Goal: Task Accomplishment & Management: Complete application form

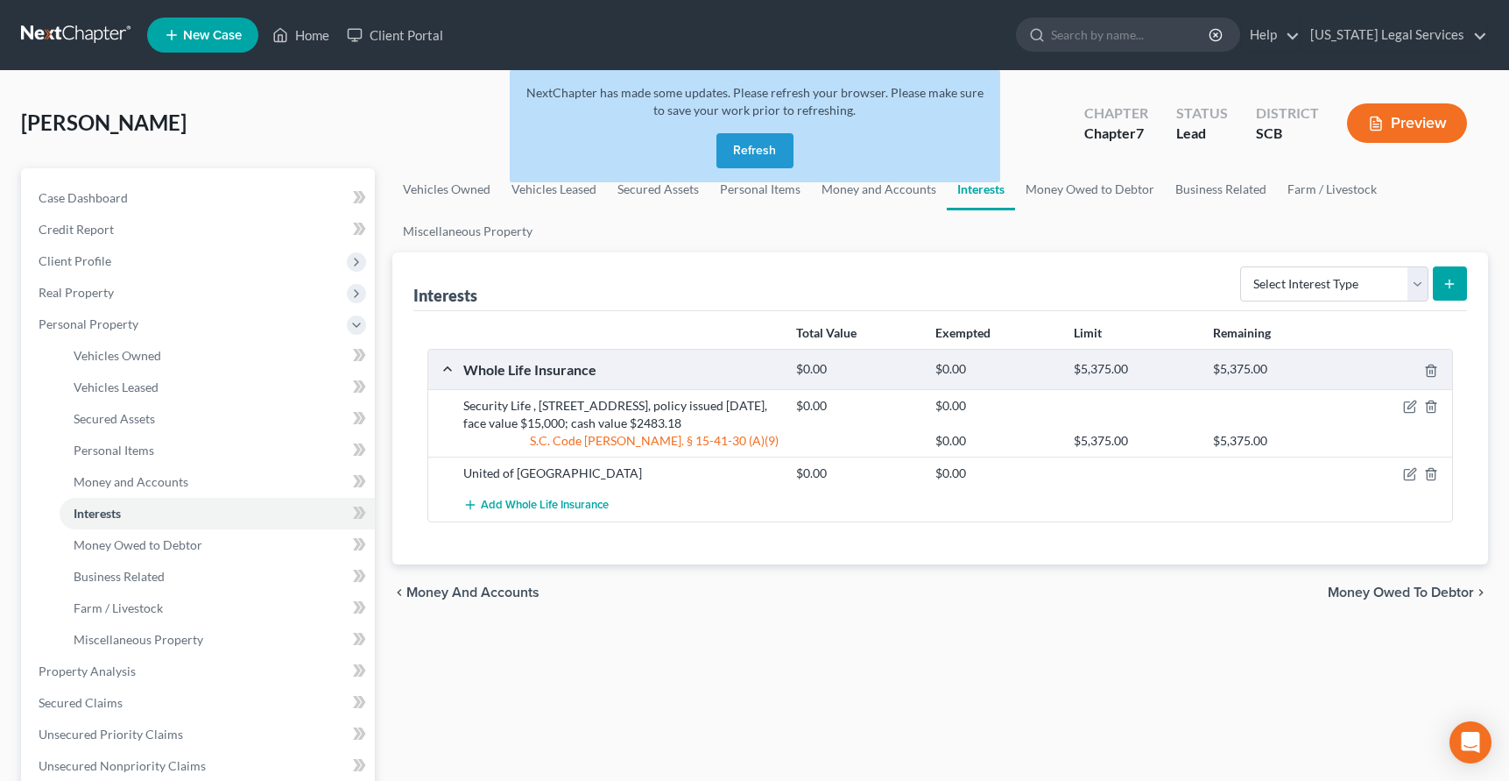
click at [751, 149] on button "Refresh" at bounding box center [755, 150] width 77 height 35
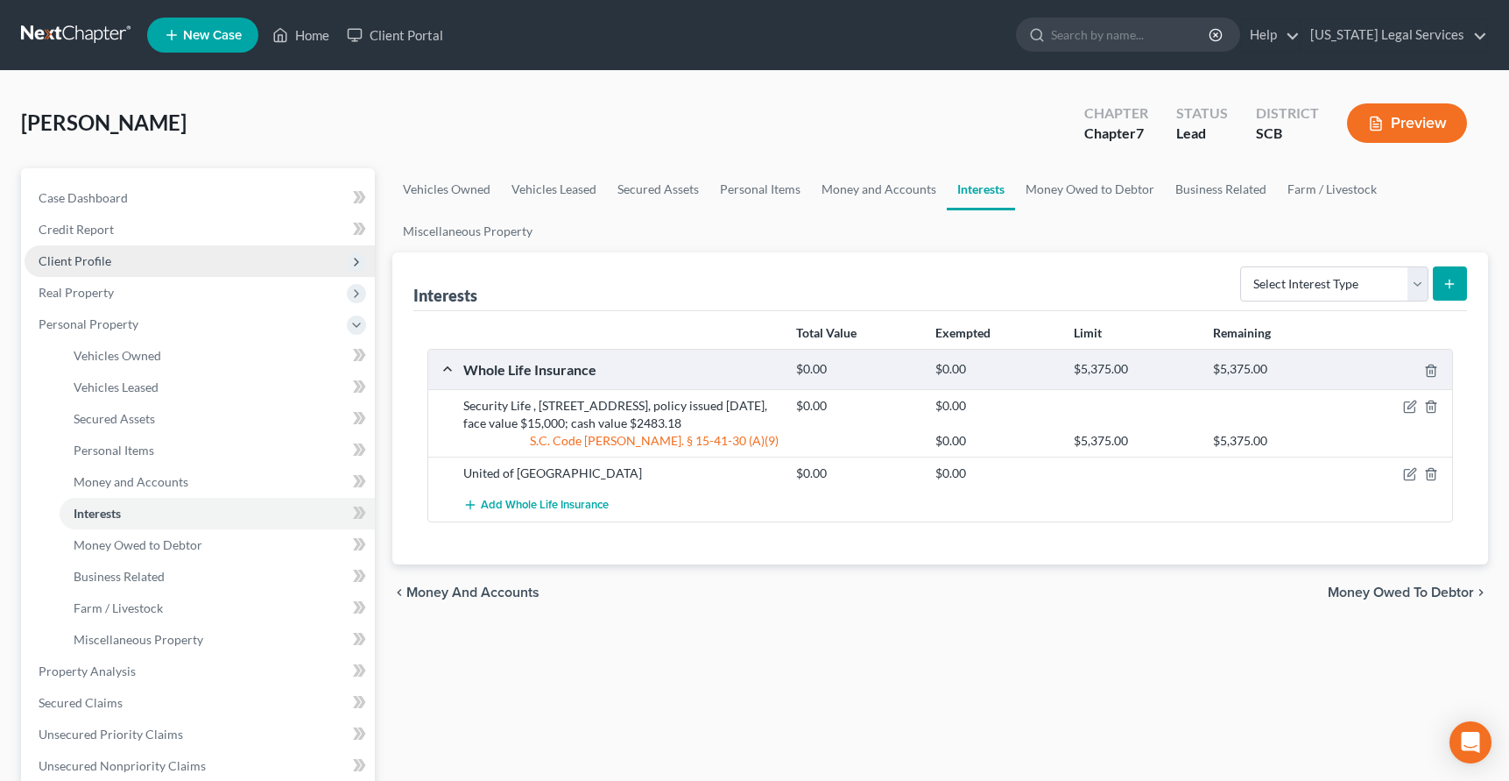
click at [69, 260] on span "Client Profile" at bounding box center [75, 260] width 73 height 15
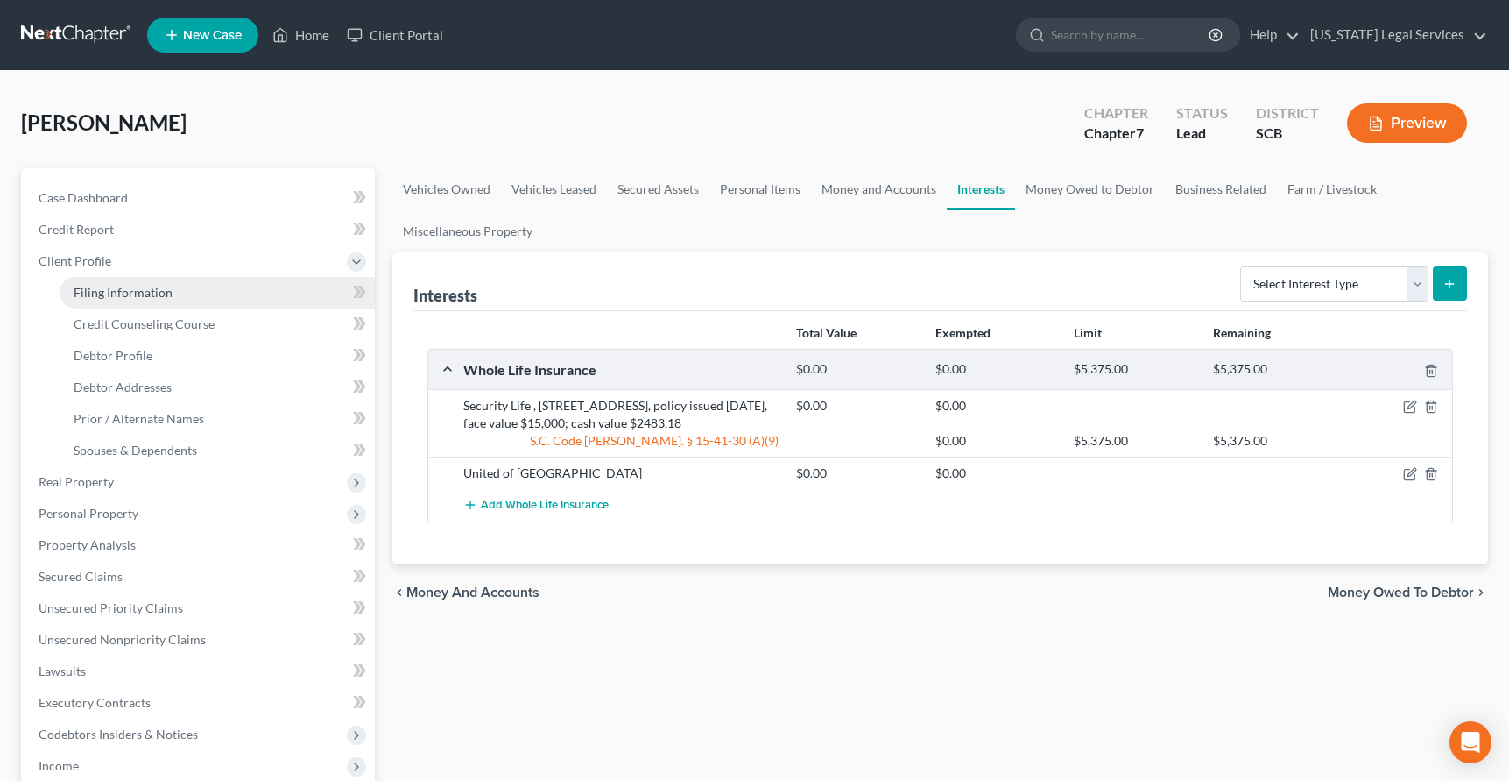
click at [103, 293] on span "Filing Information" at bounding box center [123, 292] width 99 height 15
select select "1"
select select "0"
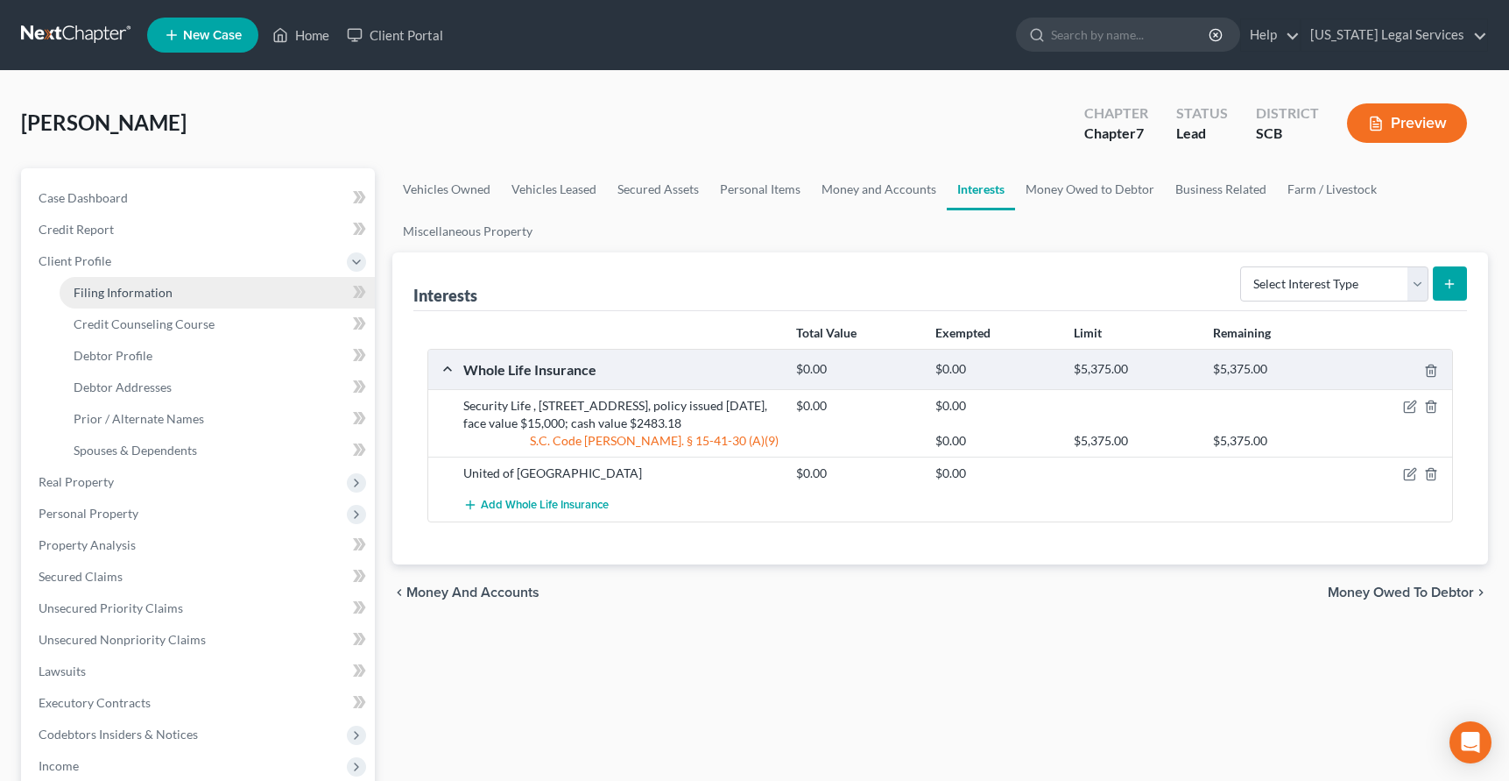
select select "42"
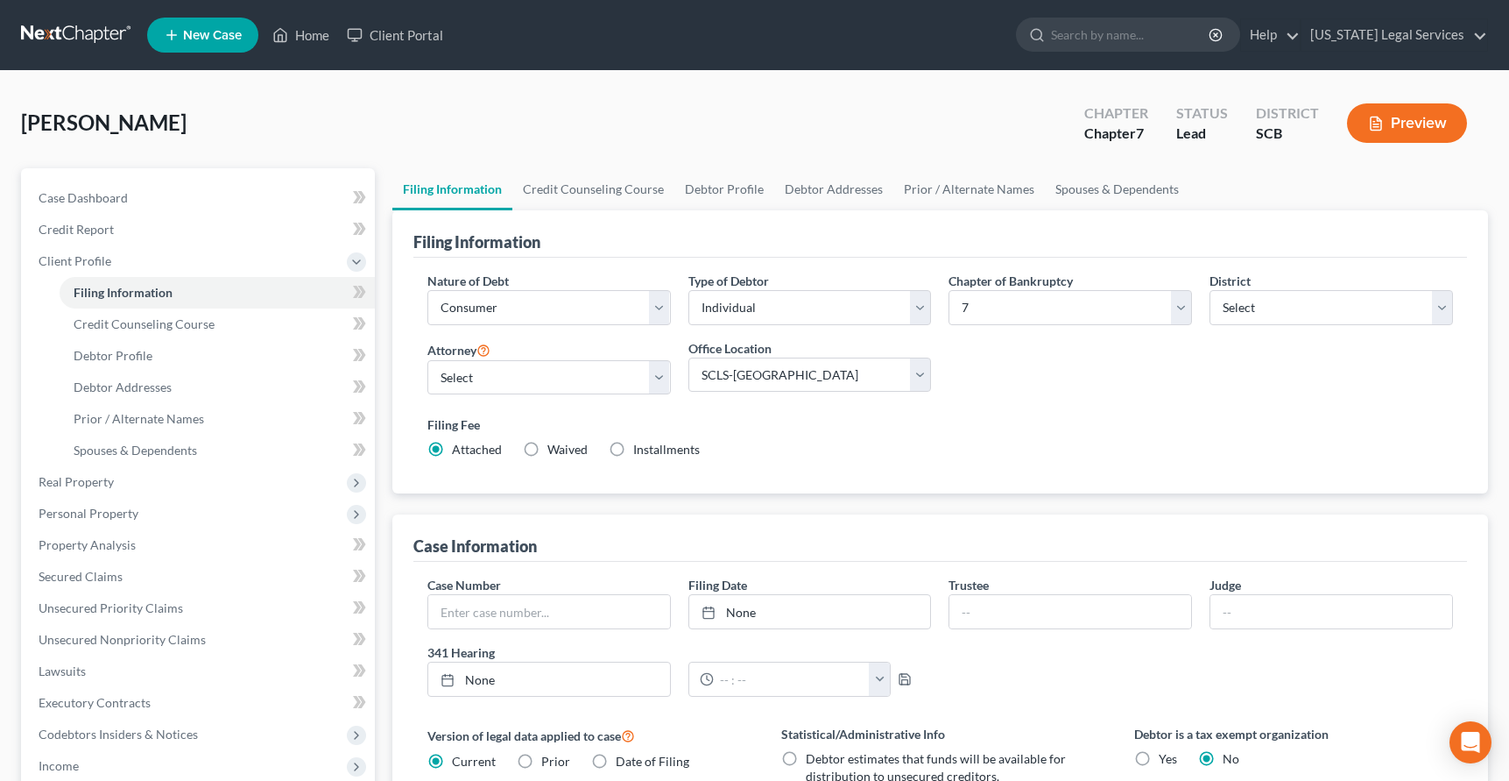
click at [548, 448] on label "Waived Waived" at bounding box center [568, 450] width 40 height 18
click at [555, 448] on input "Waived Waived" at bounding box center [560, 446] width 11 height 11
radio input "true"
radio input "false"
click at [161, 323] on span "Credit Counseling Course" at bounding box center [144, 323] width 141 height 15
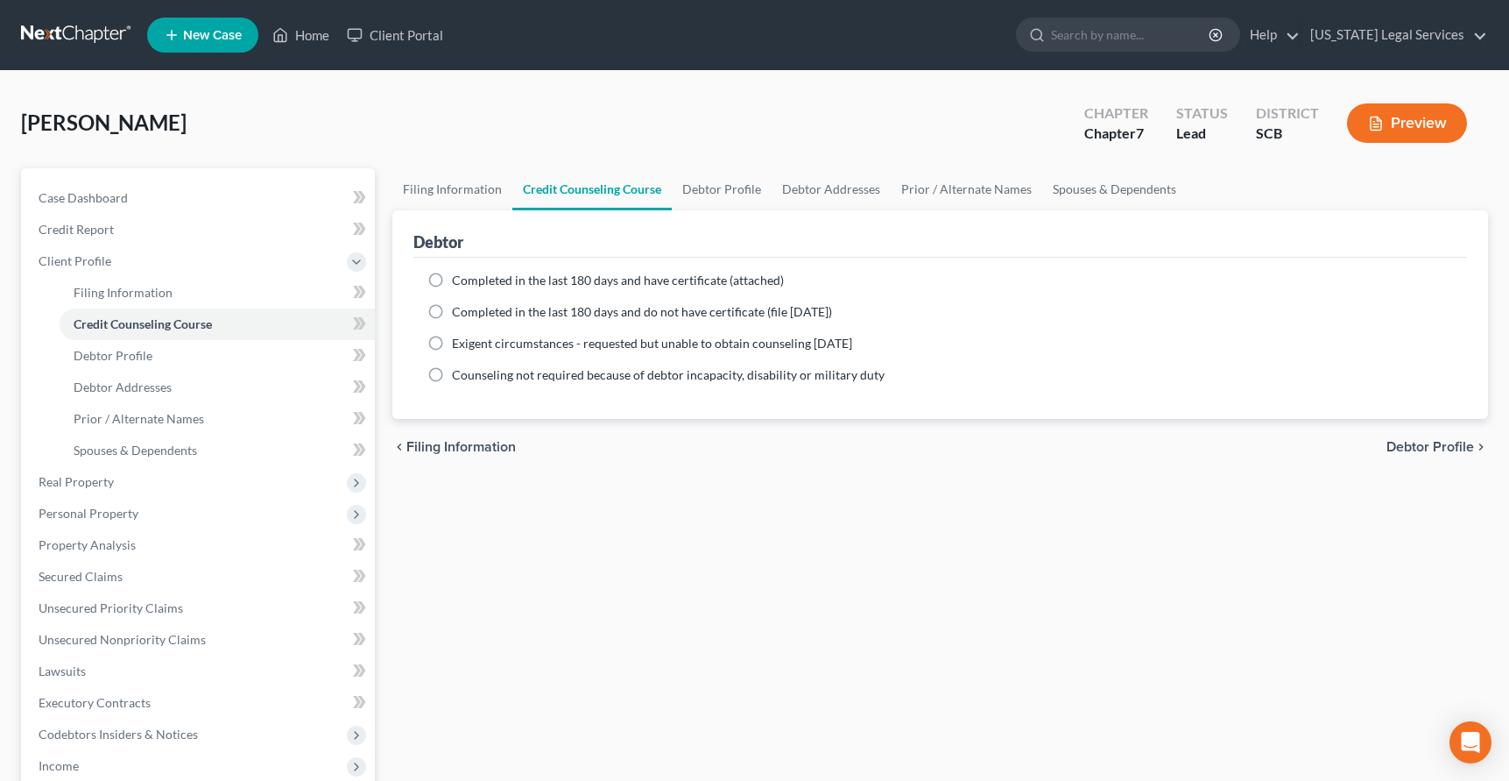
click at [452, 278] on label "Completed in the last 180 days and have certificate (attached)" at bounding box center [618, 281] width 332 height 18
click at [459, 278] on input "Completed in the last 180 days and have certificate (attached)" at bounding box center [464, 277] width 11 height 11
radio input "true"
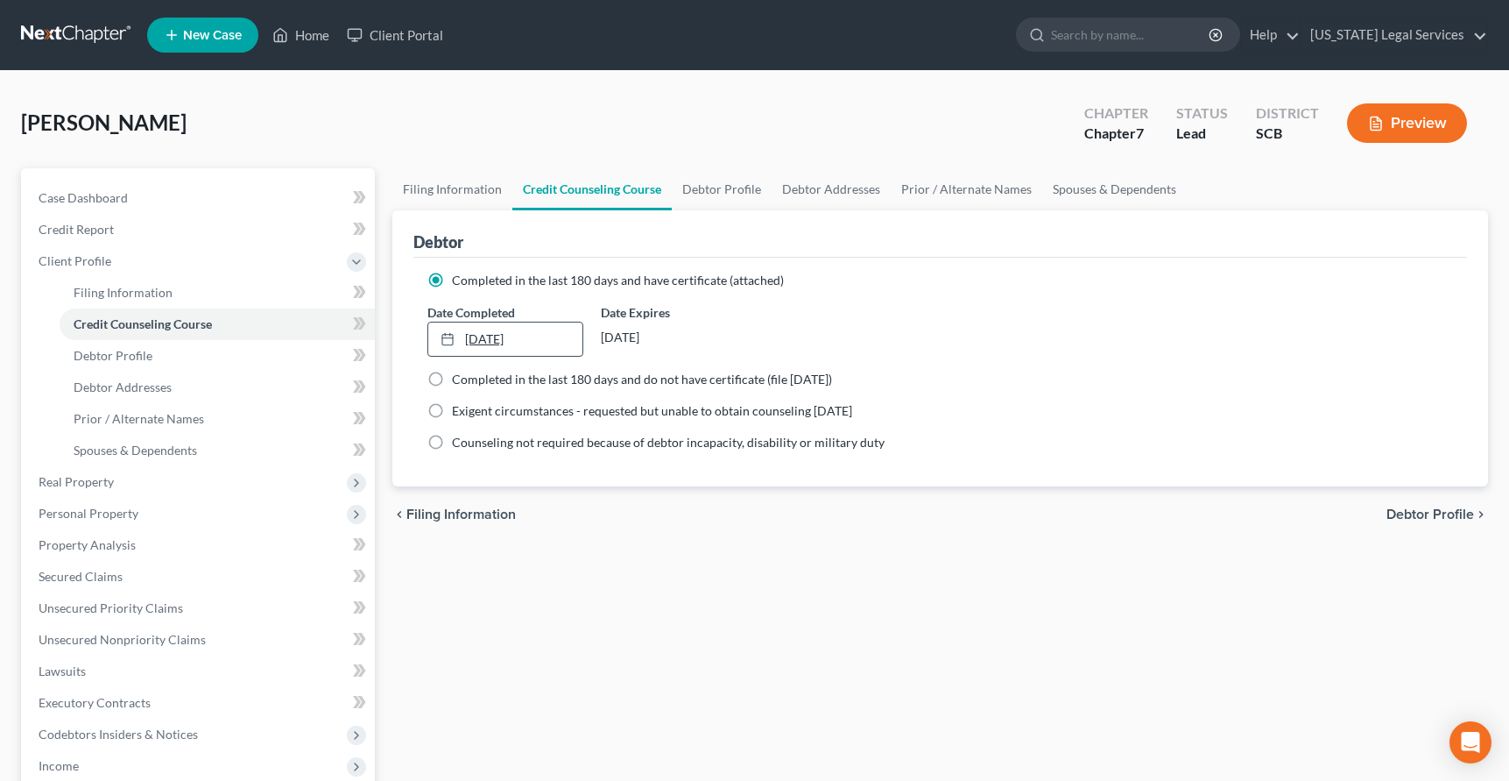
type input "[DATE]"
click at [442, 339] on rect at bounding box center [447, 340] width 11 height 11
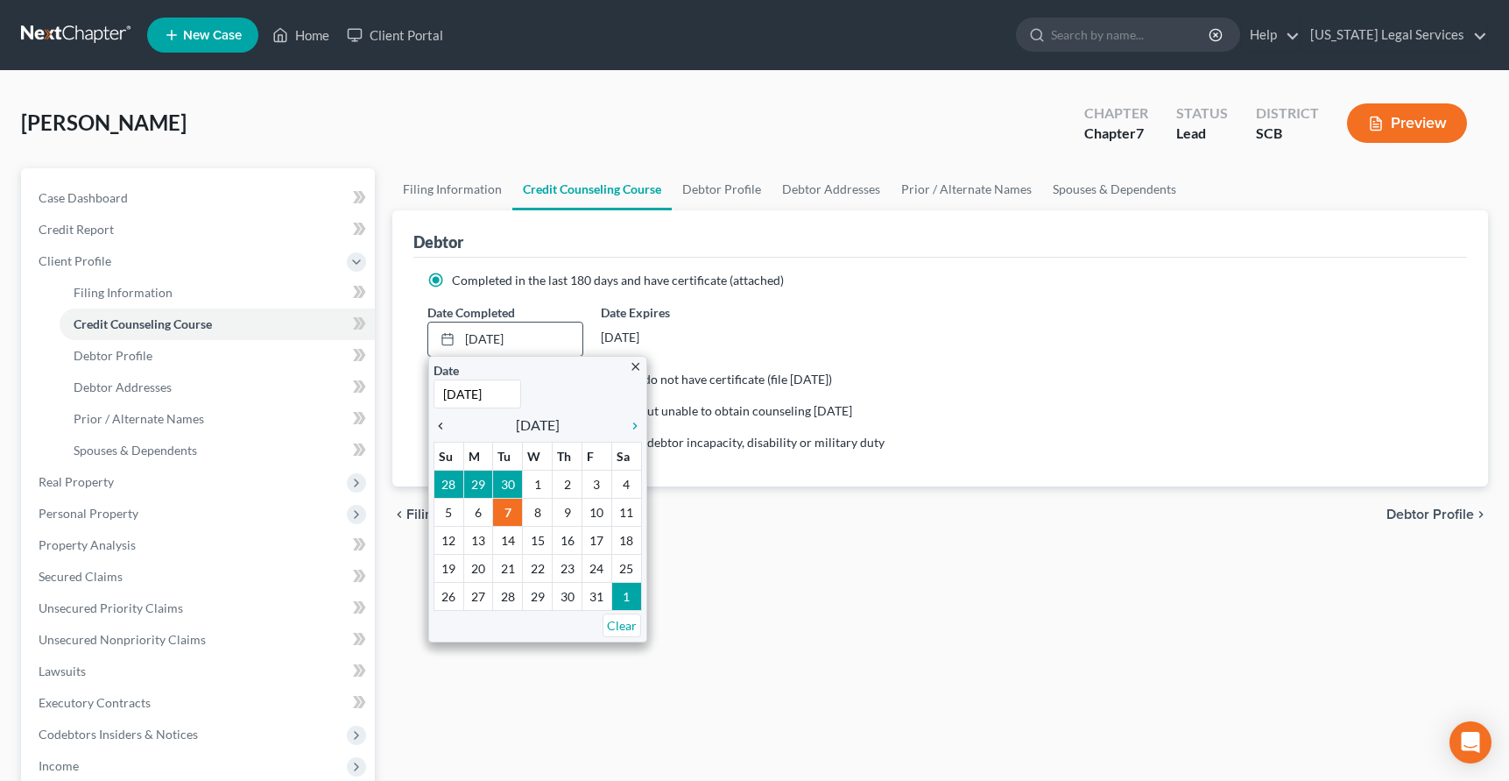
click at [452, 427] on icon "chevron_left" at bounding box center [445, 426] width 23 height 14
click at [437, 428] on icon "chevron_left" at bounding box center [445, 426] width 23 height 14
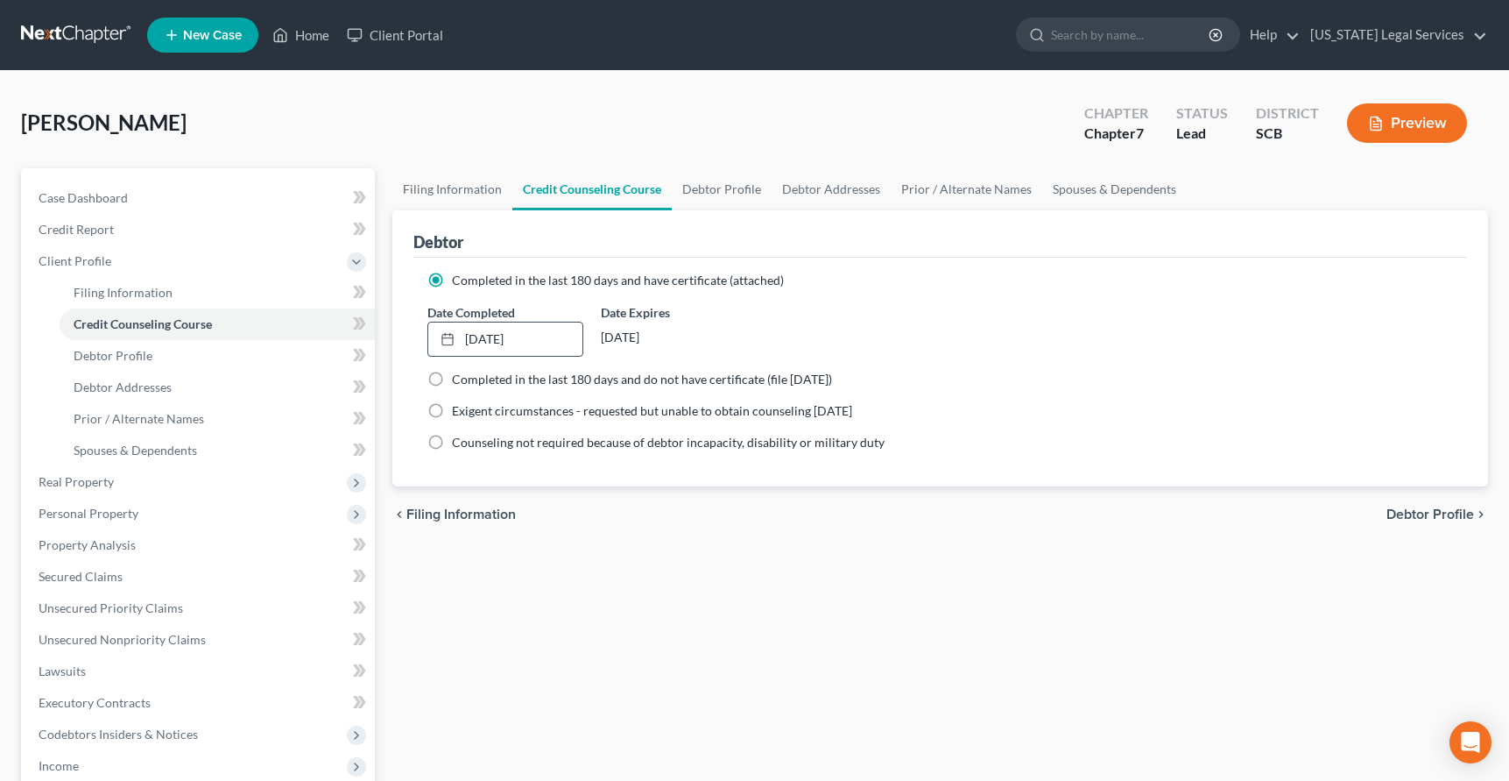
click at [1443, 514] on span "Debtor Profile" at bounding box center [1431, 514] width 88 height 14
select select "4"
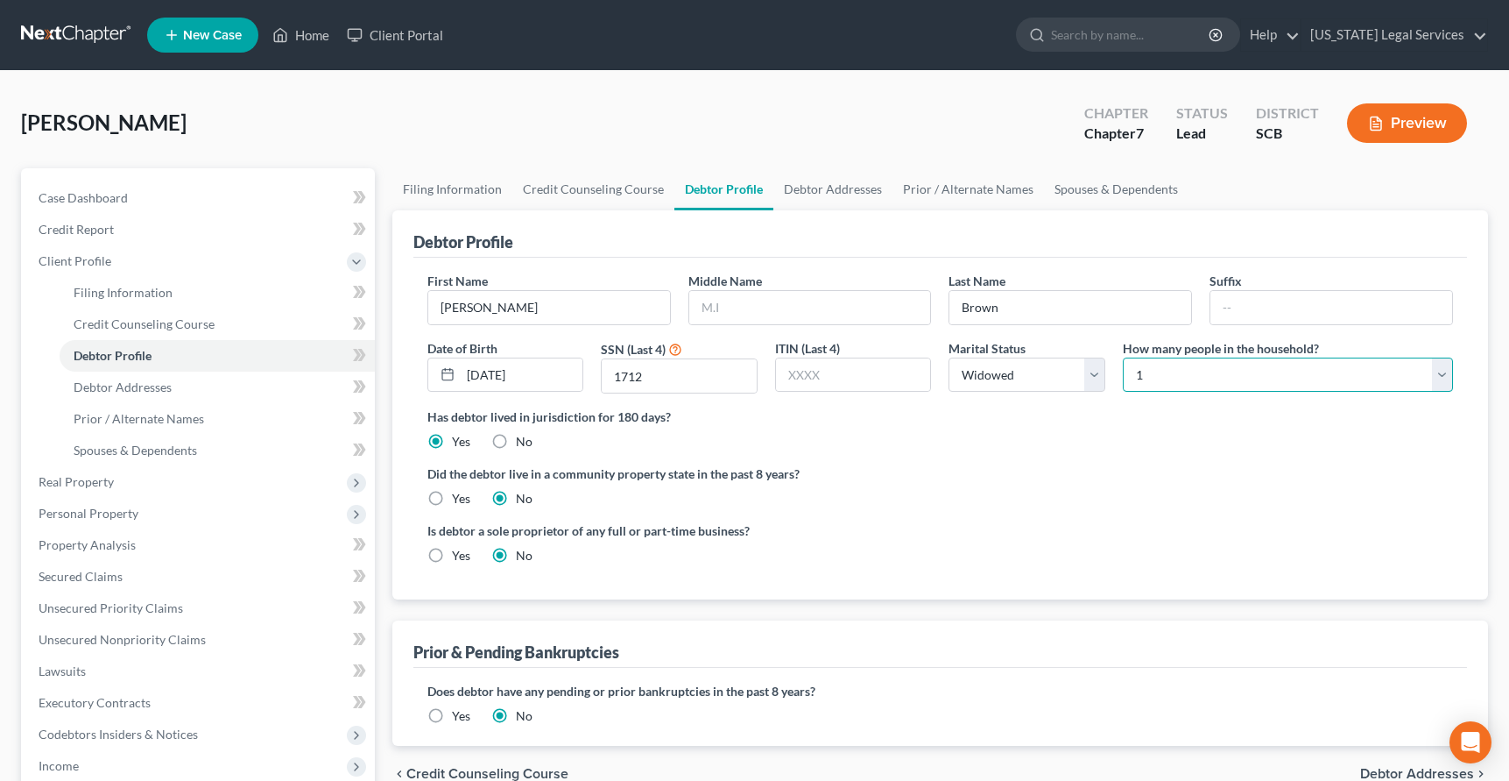
drag, startPoint x: 1446, startPoint y: 384, endPoint x: 1434, endPoint y: 384, distance: 12.3
click at [1446, 384] on select "Select 1 2 3 4 5 6 7 8 9 10 11 12 13 14 15 16 17 18 19 20" at bounding box center [1288, 374] width 330 height 35
select select "1"
click at [1123, 357] on select "Select 1 2 3 4 5 6 7 8 9 10 11 12 13 14 15 16 17 18 19 20" at bounding box center [1288, 374] width 330 height 35
click at [1087, 452] on ng-include "First Name [PERSON_NAME] Middle Name Last Name Brown Suffix Date of Birth [DEMO…" at bounding box center [941, 425] width 1026 height 307
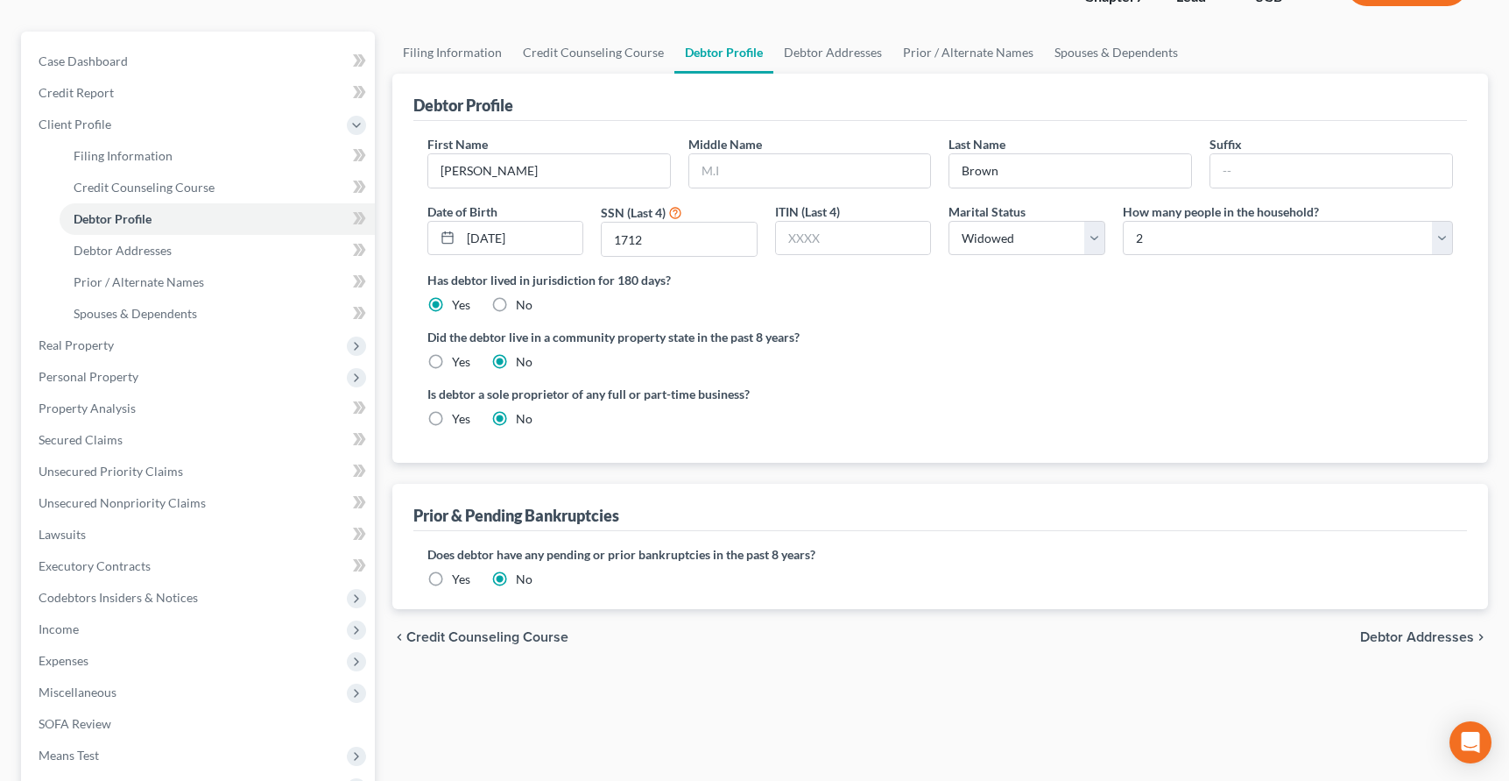
scroll to position [111, 0]
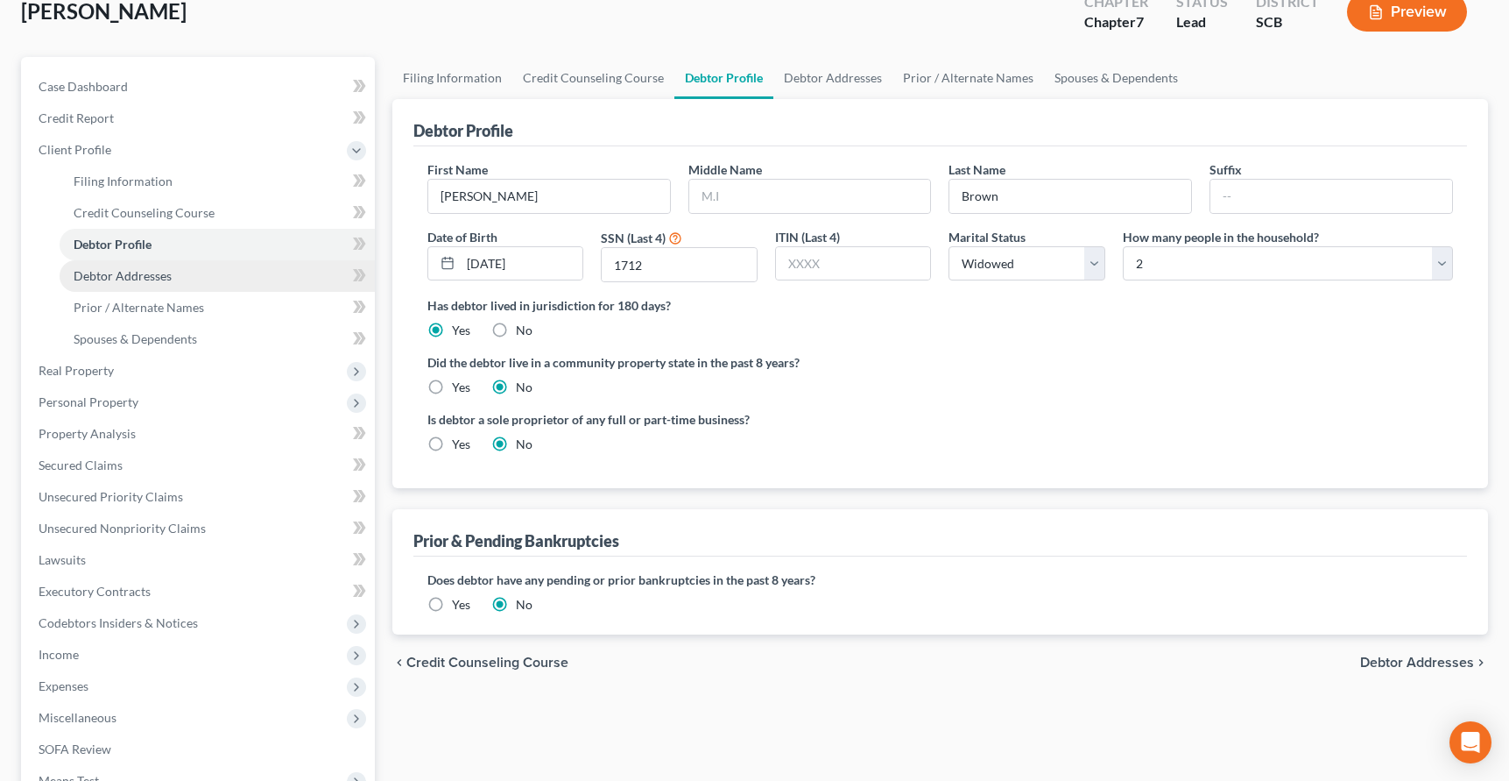
click at [152, 282] on span "Debtor Addresses" at bounding box center [123, 275] width 98 height 15
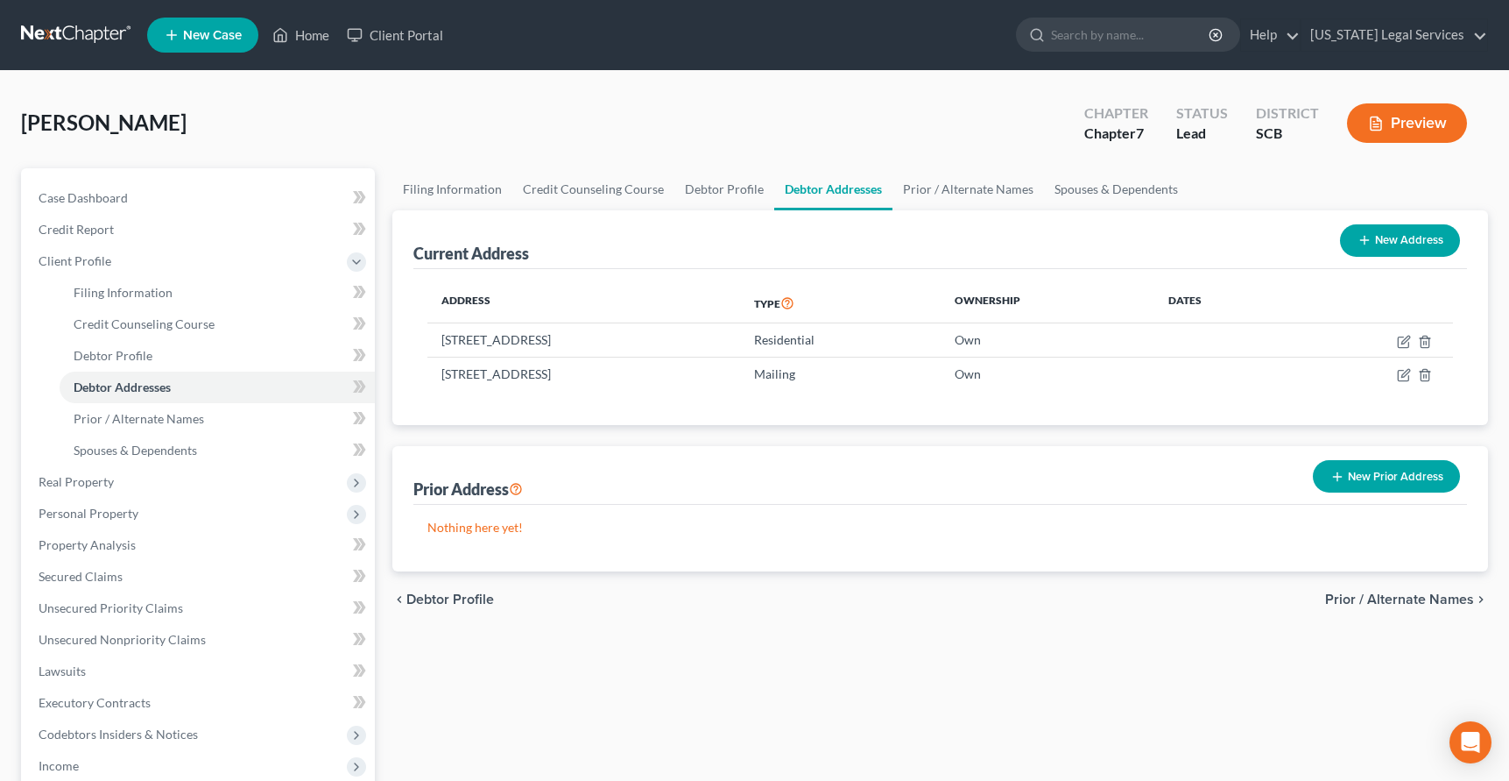
click at [1382, 110] on button "Preview" at bounding box center [1407, 122] width 120 height 39
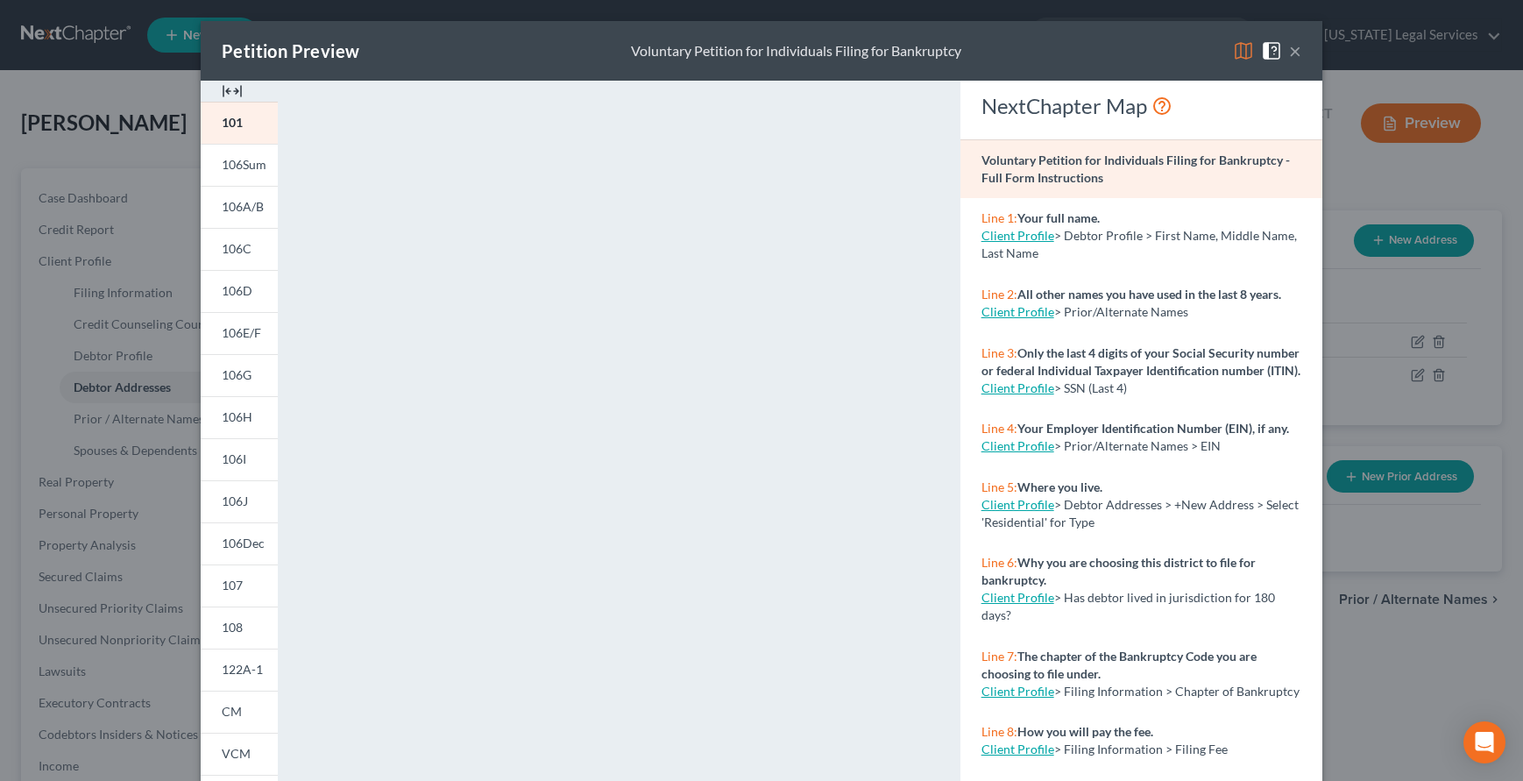
click at [1282, 47] on span at bounding box center [1275, 49] width 28 height 15
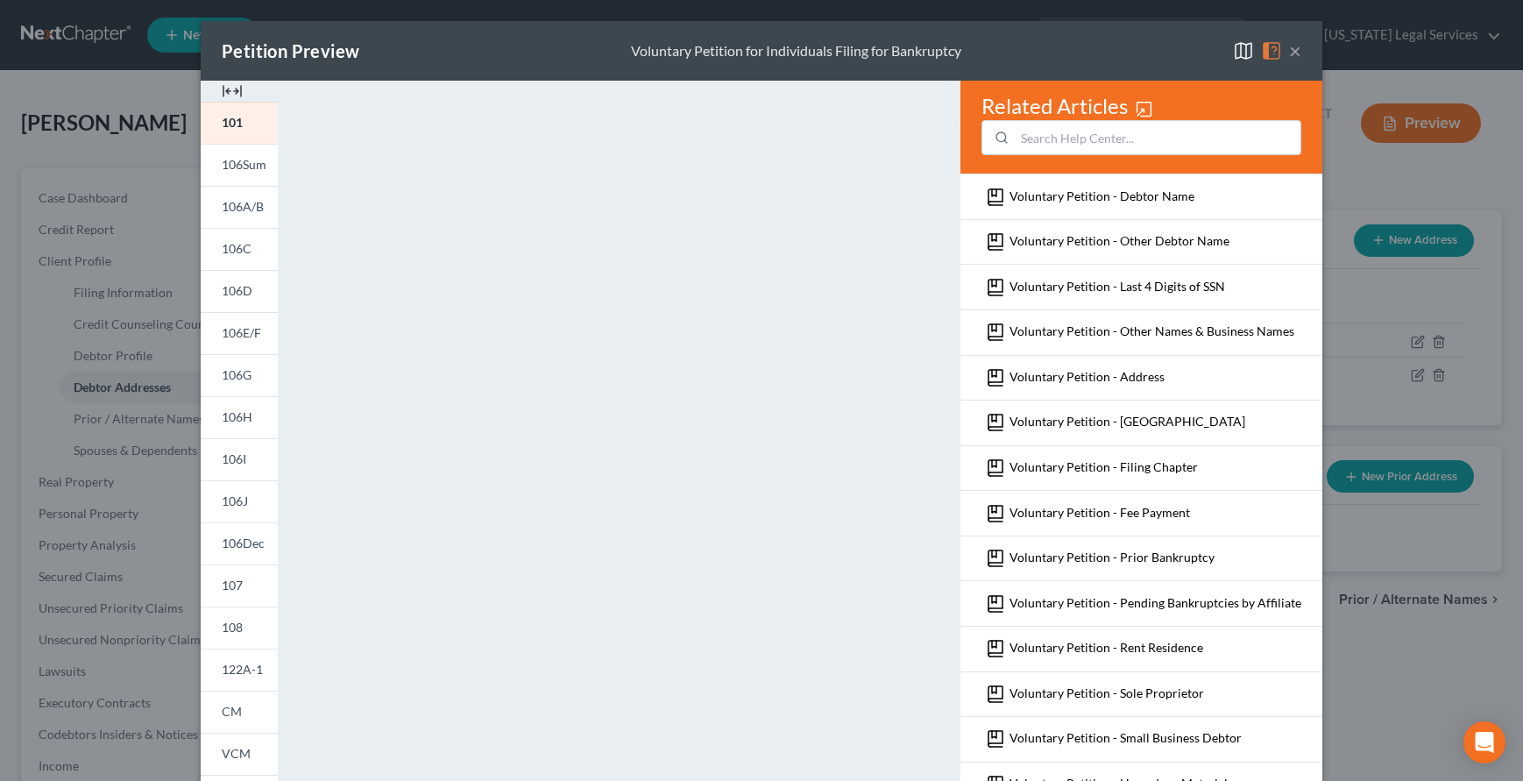
click at [1290, 55] on button "×" at bounding box center [1295, 50] width 12 height 21
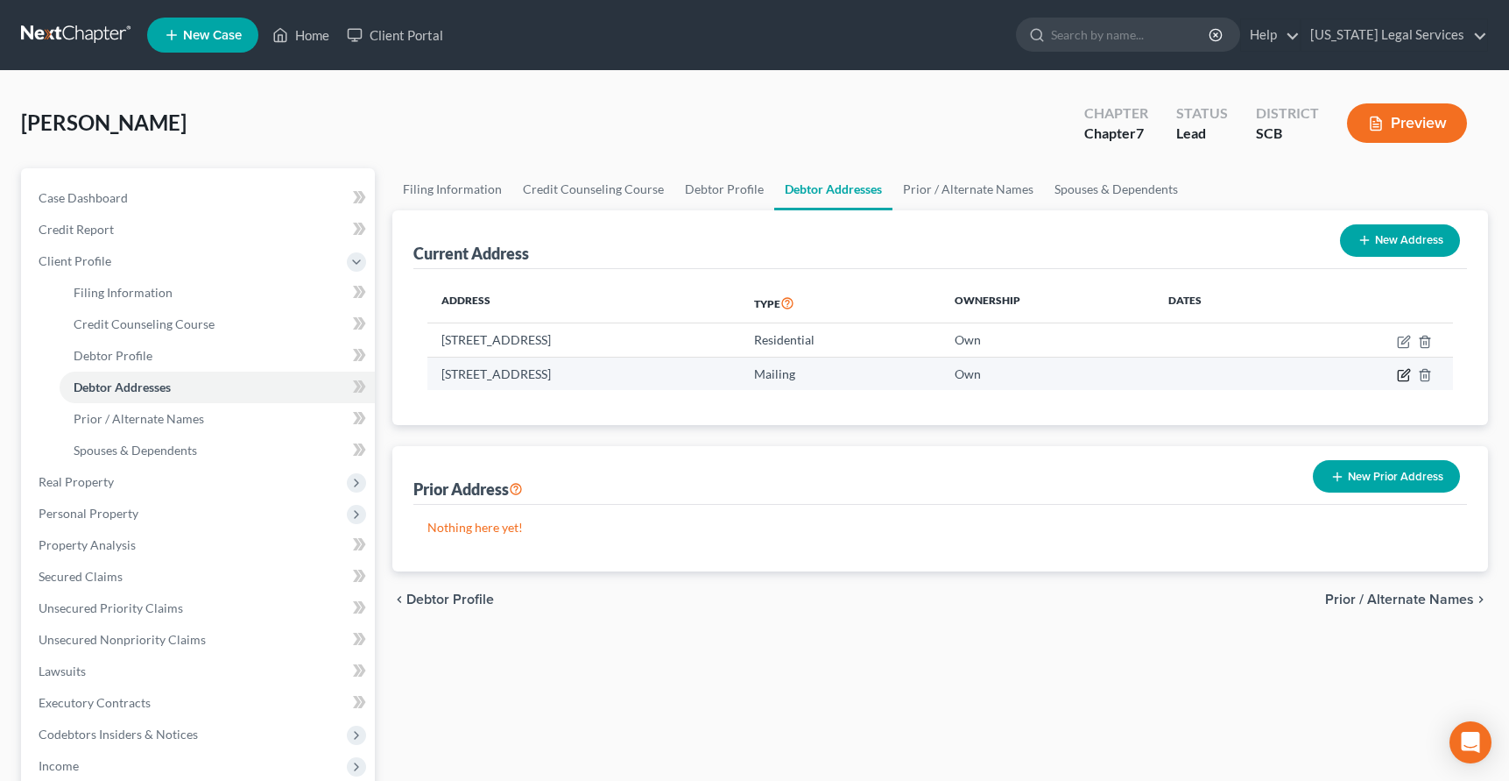
click at [1405, 374] on icon "button" at bounding box center [1404, 375] width 14 height 14
select select "42"
select select "0"
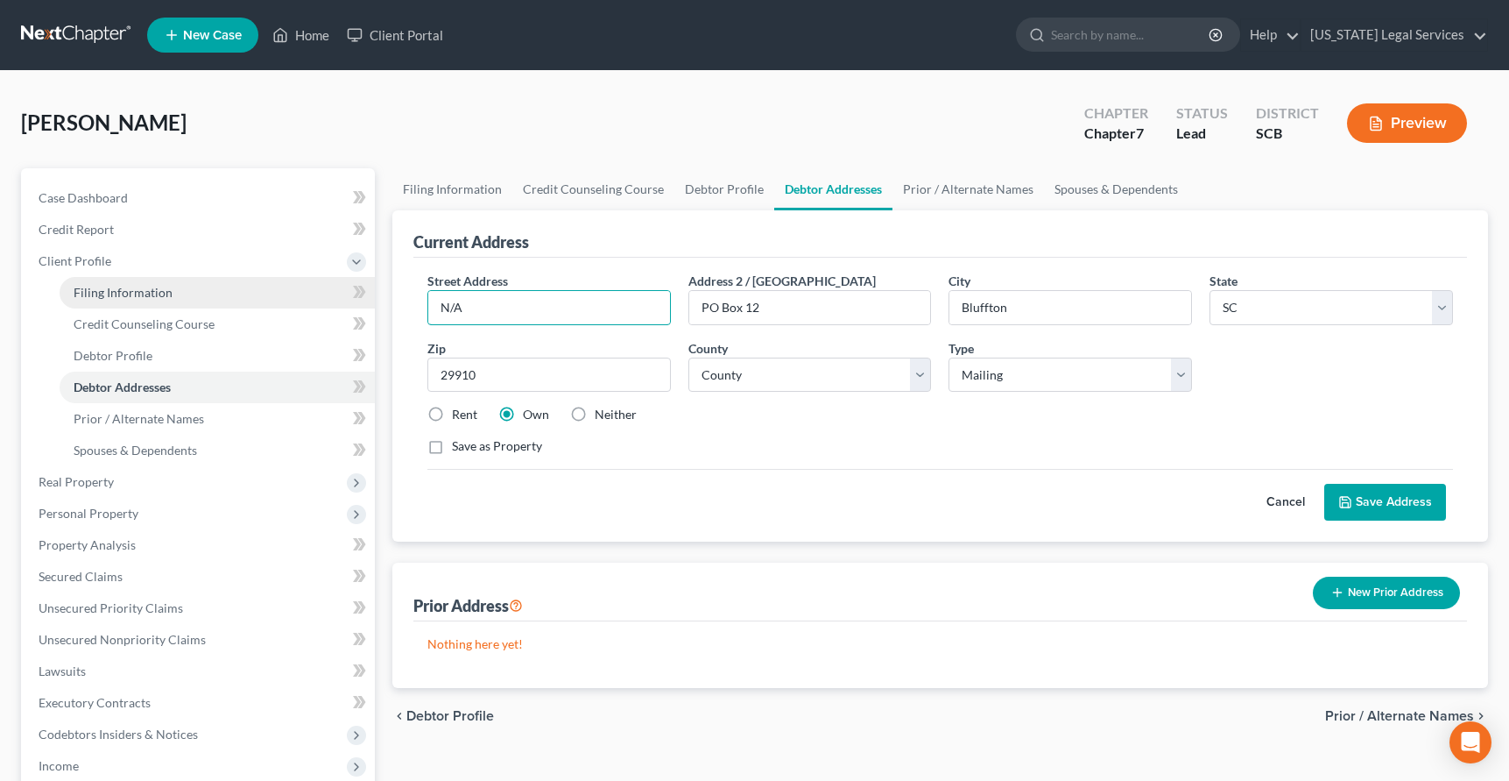
drag, startPoint x: 512, startPoint y: 293, endPoint x: 281, endPoint y: 286, distance: 230.5
click at [281, 286] on div "Petition Navigation Case Dashboard Payments Invoices Payments Payments Credit R…" at bounding box center [754, 611] width 1485 height 886
click at [1060, 437] on div "Save as Property" at bounding box center [941, 446] width 1026 height 18
click at [1393, 500] on button "Save Address" at bounding box center [1386, 502] width 122 height 37
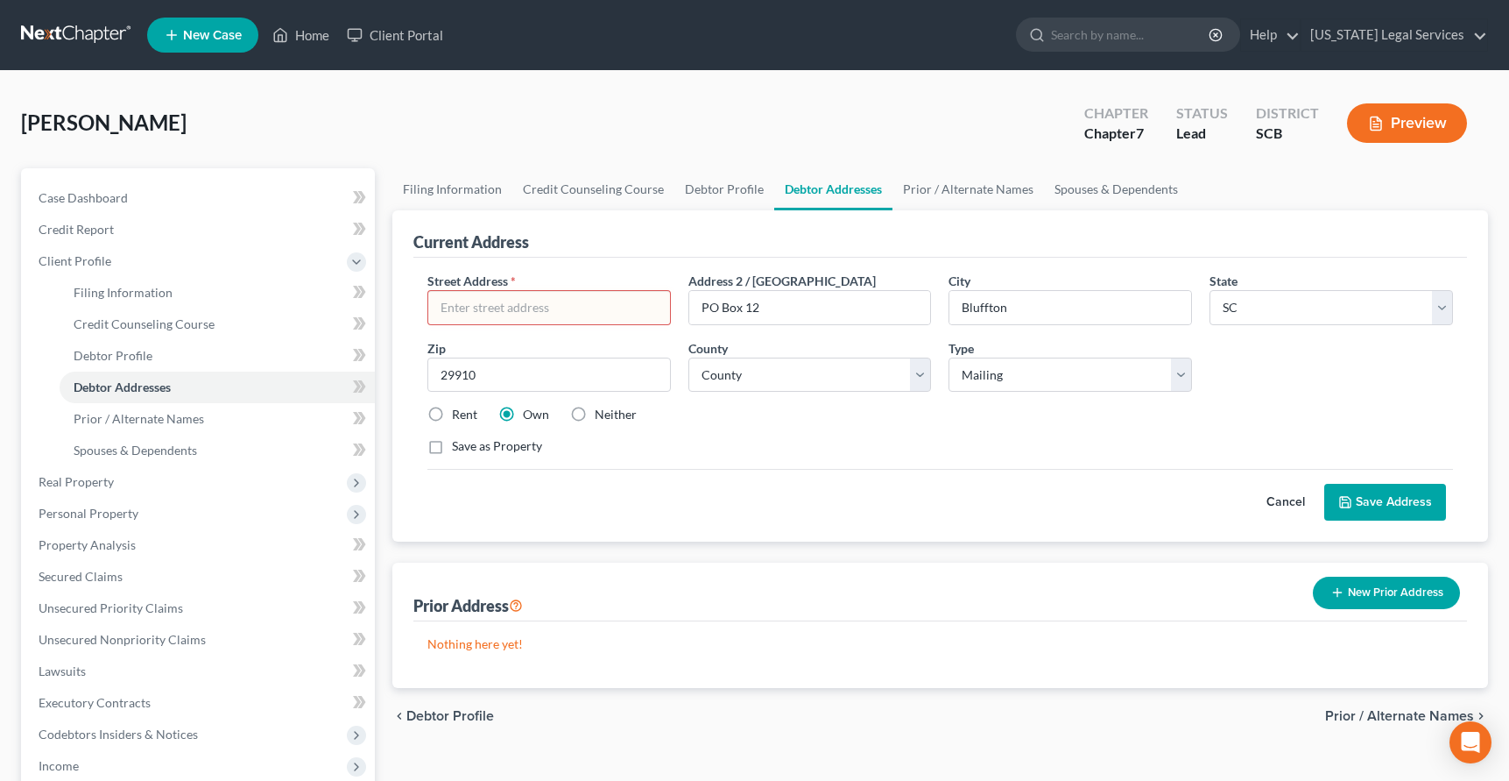
click at [458, 300] on input "text" at bounding box center [549, 307] width 242 height 33
type input "PO Bpx 12"
drag, startPoint x: 796, startPoint y: 308, endPoint x: 492, endPoint y: 263, distance: 307.3
click at [492, 263] on div "Street Address * PO Bpx 12 Address 2 / [GEOGRAPHIC_DATA] * [GEOGRAPHIC_DATA] * …" at bounding box center [941, 400] width 1054 height 284
click at [1346, 505] on icon at bounding box center [1346, 502] width 14 height 14
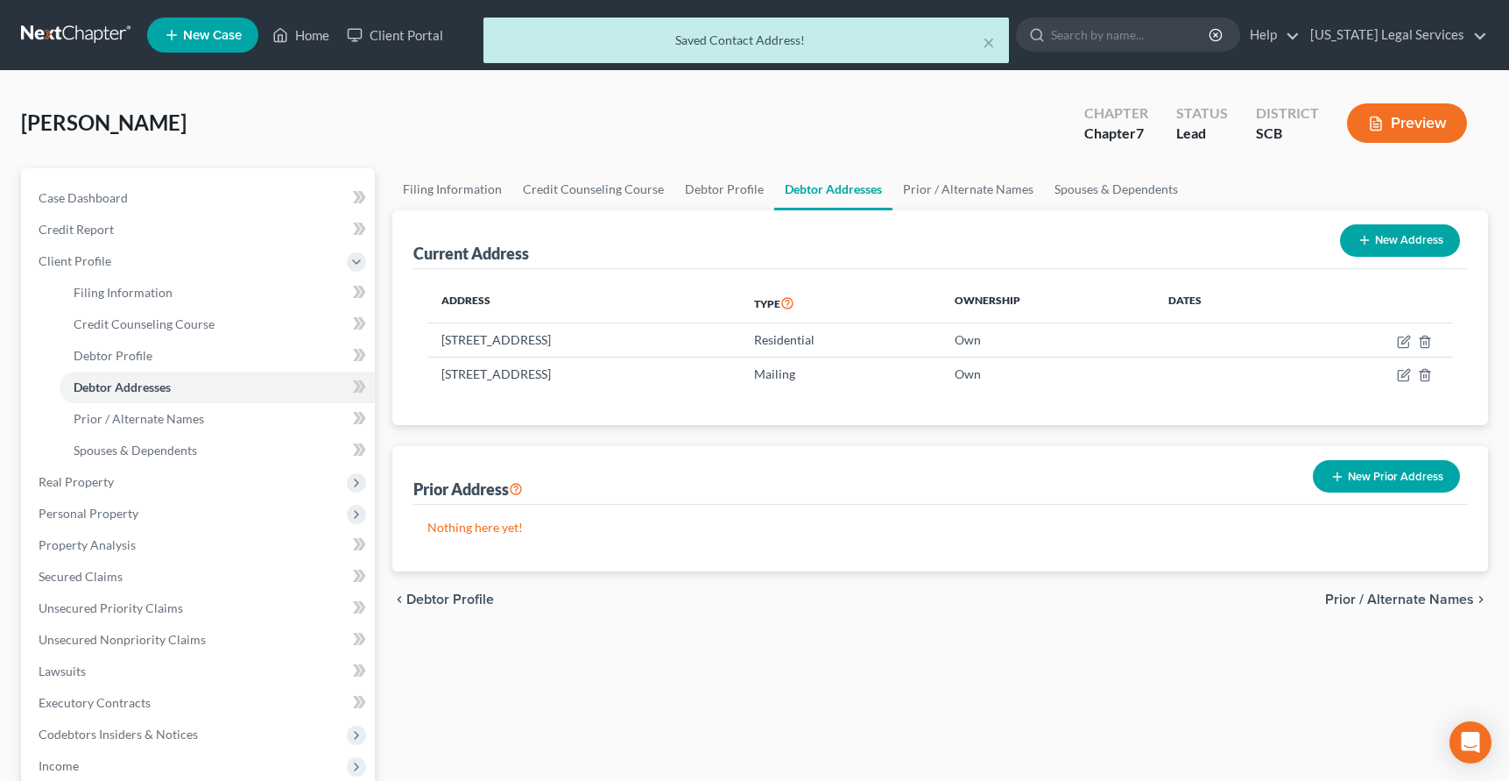
click at [1365, 128] on button "Preview" at bounding box center [1407, 122] width 120 height 39
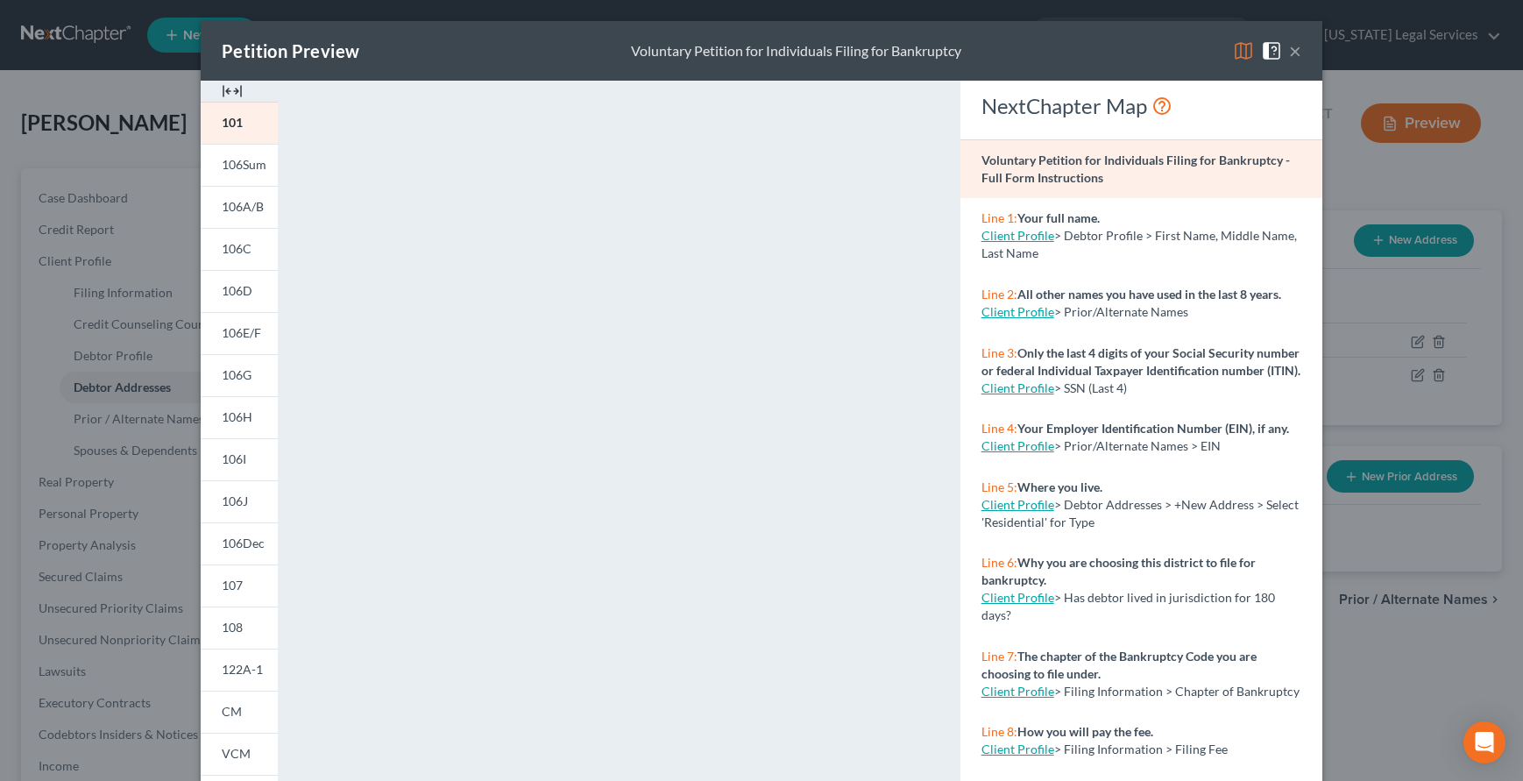
click at [1279, 42] on span at bounding box center [1275, 49] width 28 height 15
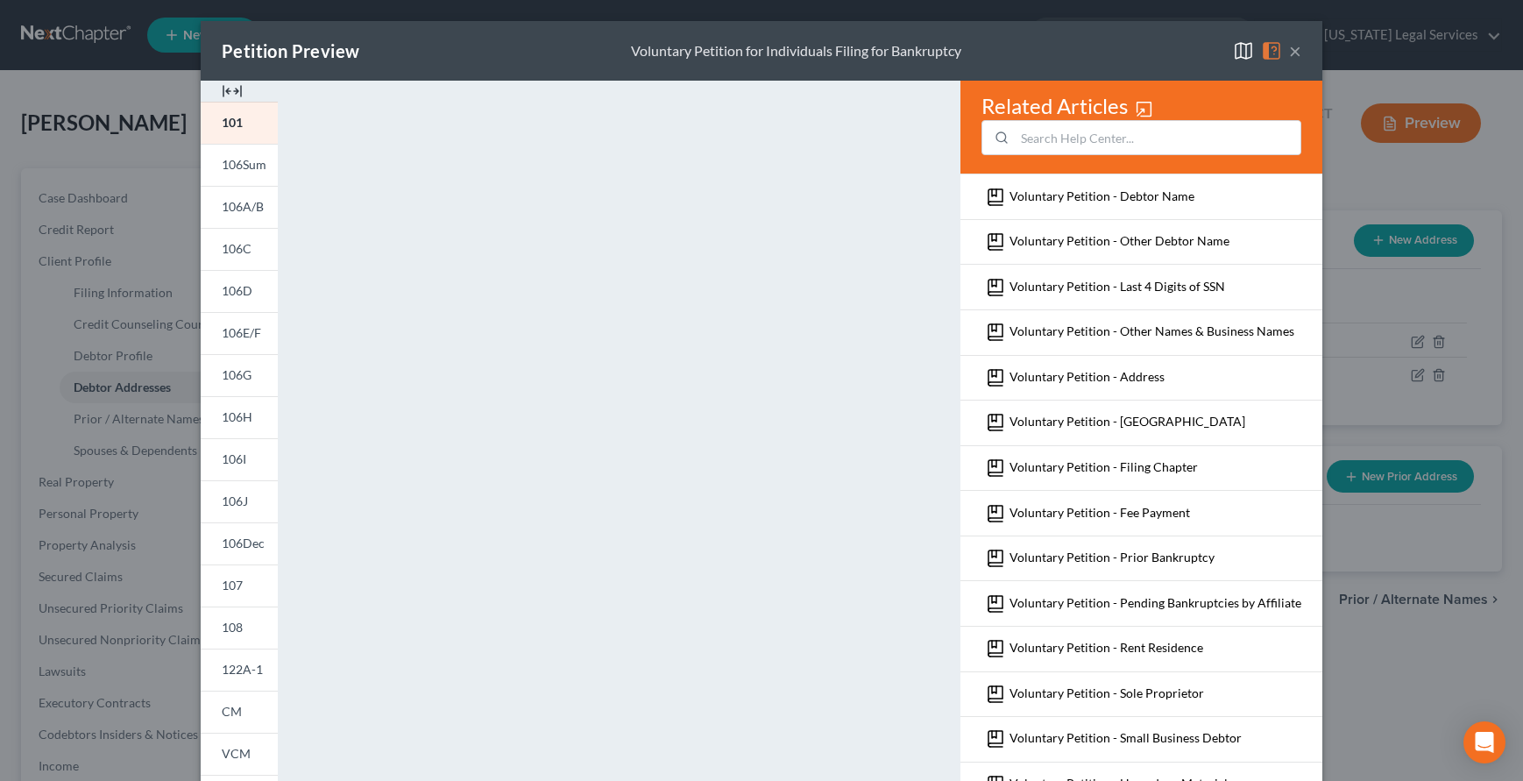
click at [1233, 50] on img at bounding box center [1243, 50] width 21 height 21
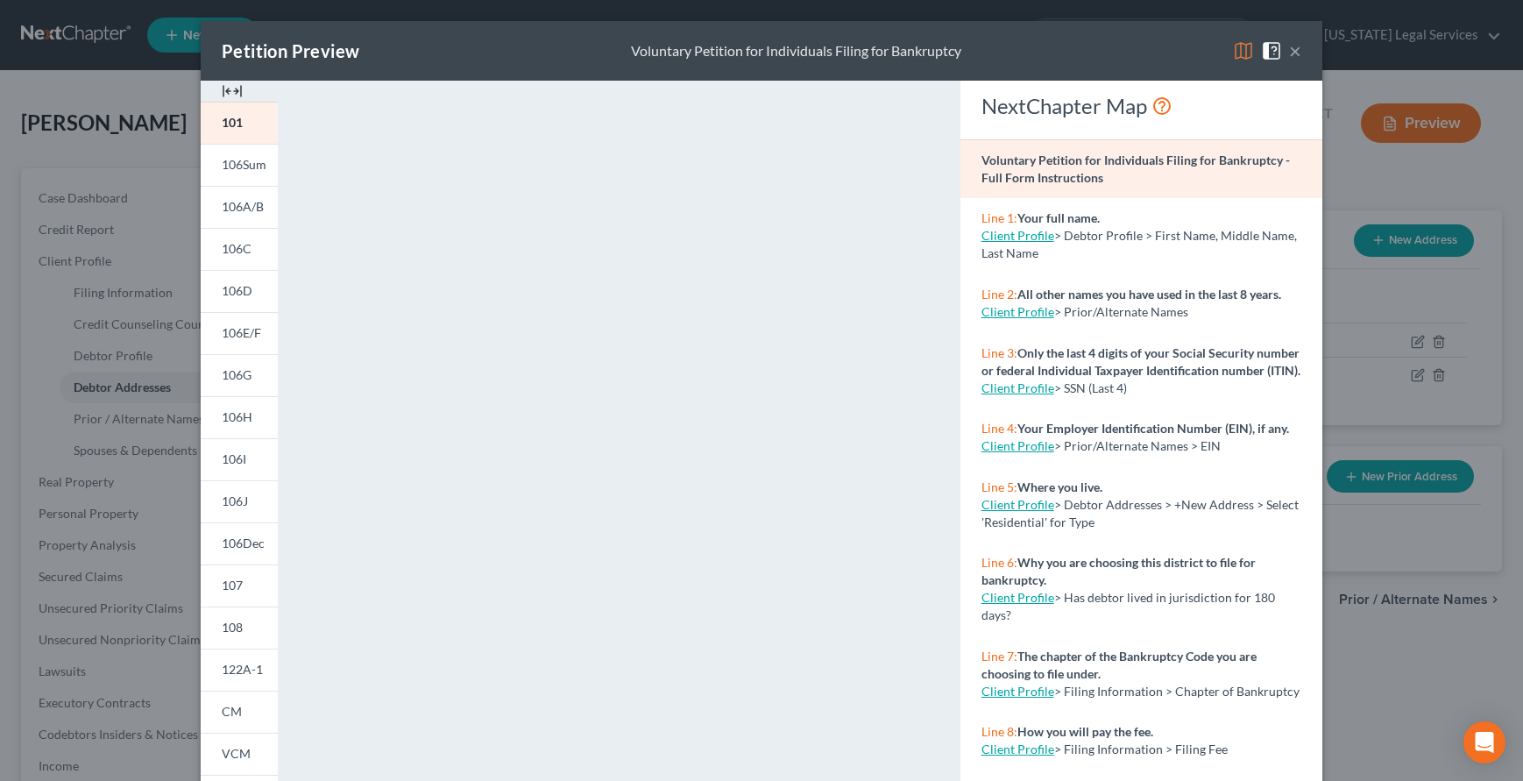
click at [1290, 49] on button "×" at bounding box center [1295, 50] width 12 height 21
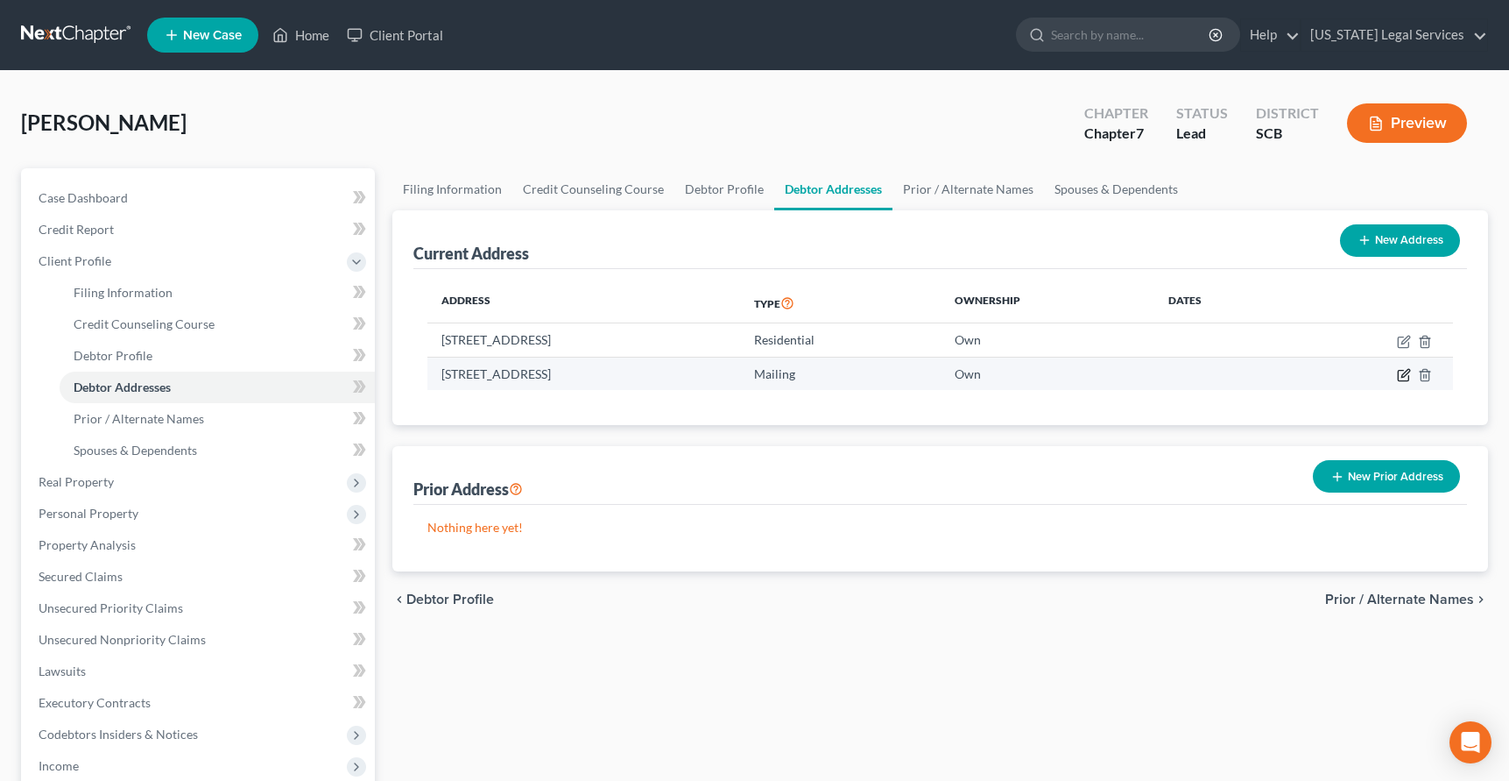
click at [1403, 370] on icon "button" at bounding box center [1404, 375] width 14 height 14
select select "42"
select select "6"
select select "0"
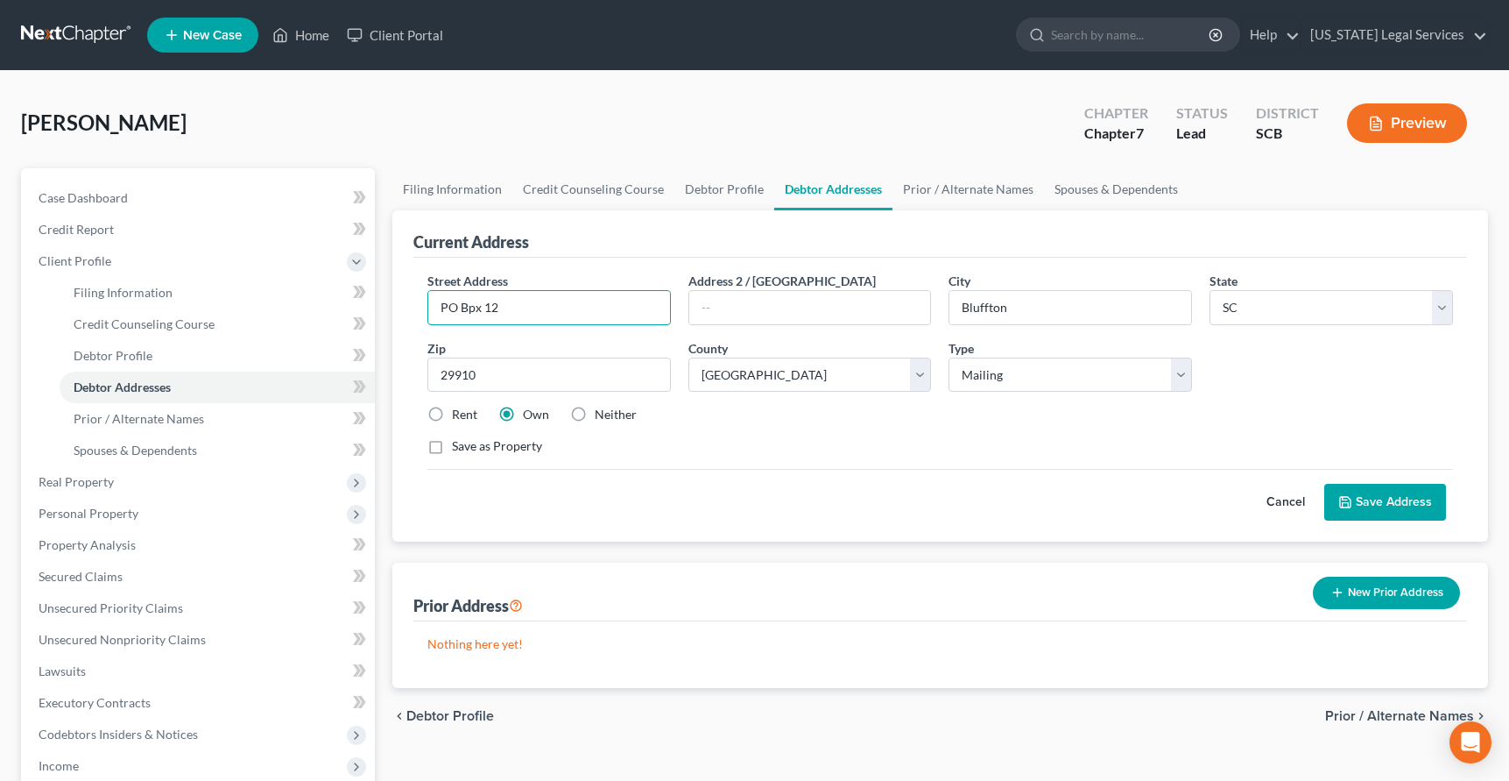
drag, startPoint x: 541, startPoint y: 300, endPoint x: 405, endPoint y: 286, distance: 137.4
click at [405, 286] on div "Current Address Street Address * PO Bpx 12 Address 2 / [GEOGRAPHIC_DATA] * [GEO…" at bounding box center [940, 375] width 1096 height 331
click at [732, 322] on input "text" at bounding box center [810, 307] width 242 height 33
type input "PO Box 12"
click at [1361, 498] on button "Save Address" at bounding box center [1386, 502] width 122 height 37
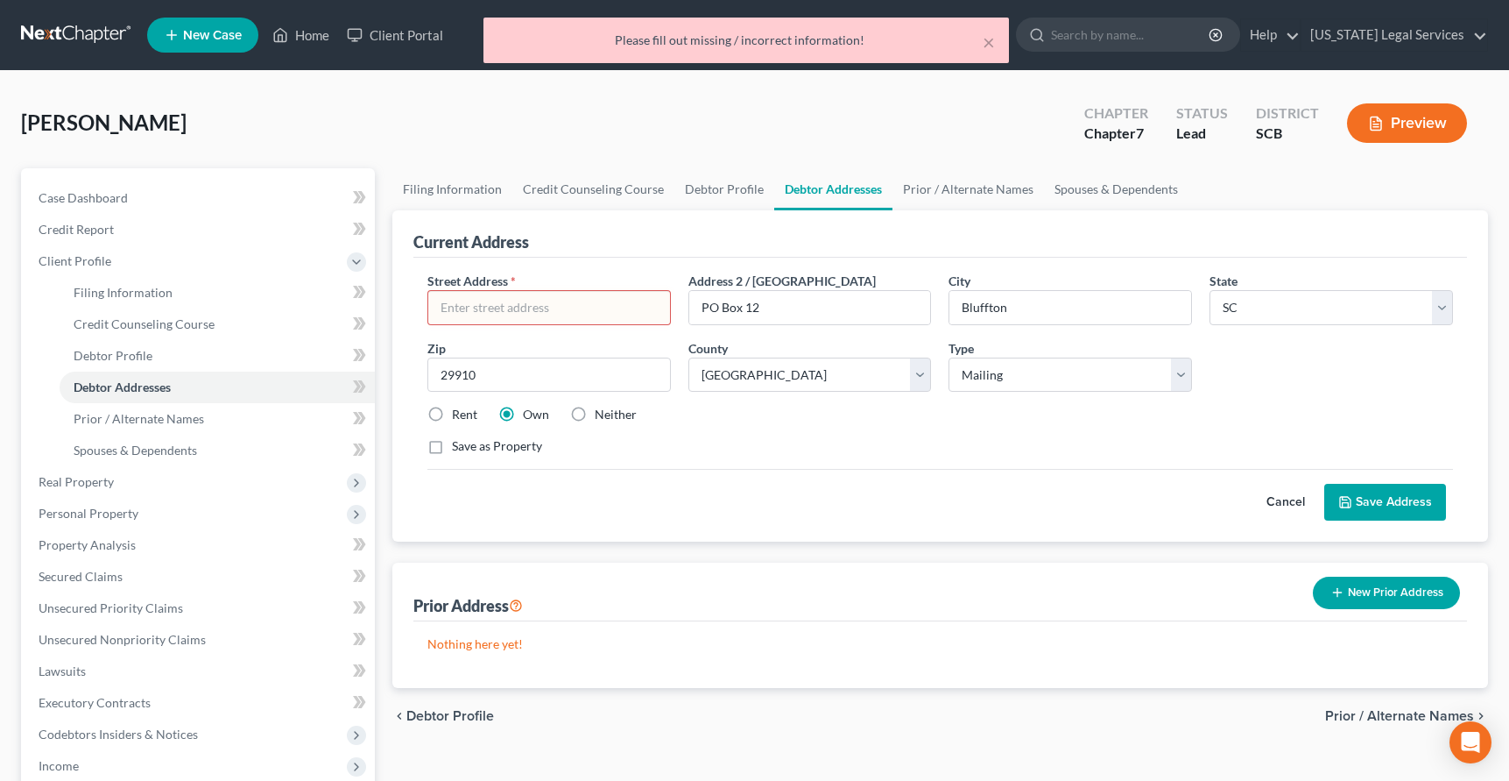
click at [456, 306] on input "text" at bounding box center [549, 307] width 242 height 33
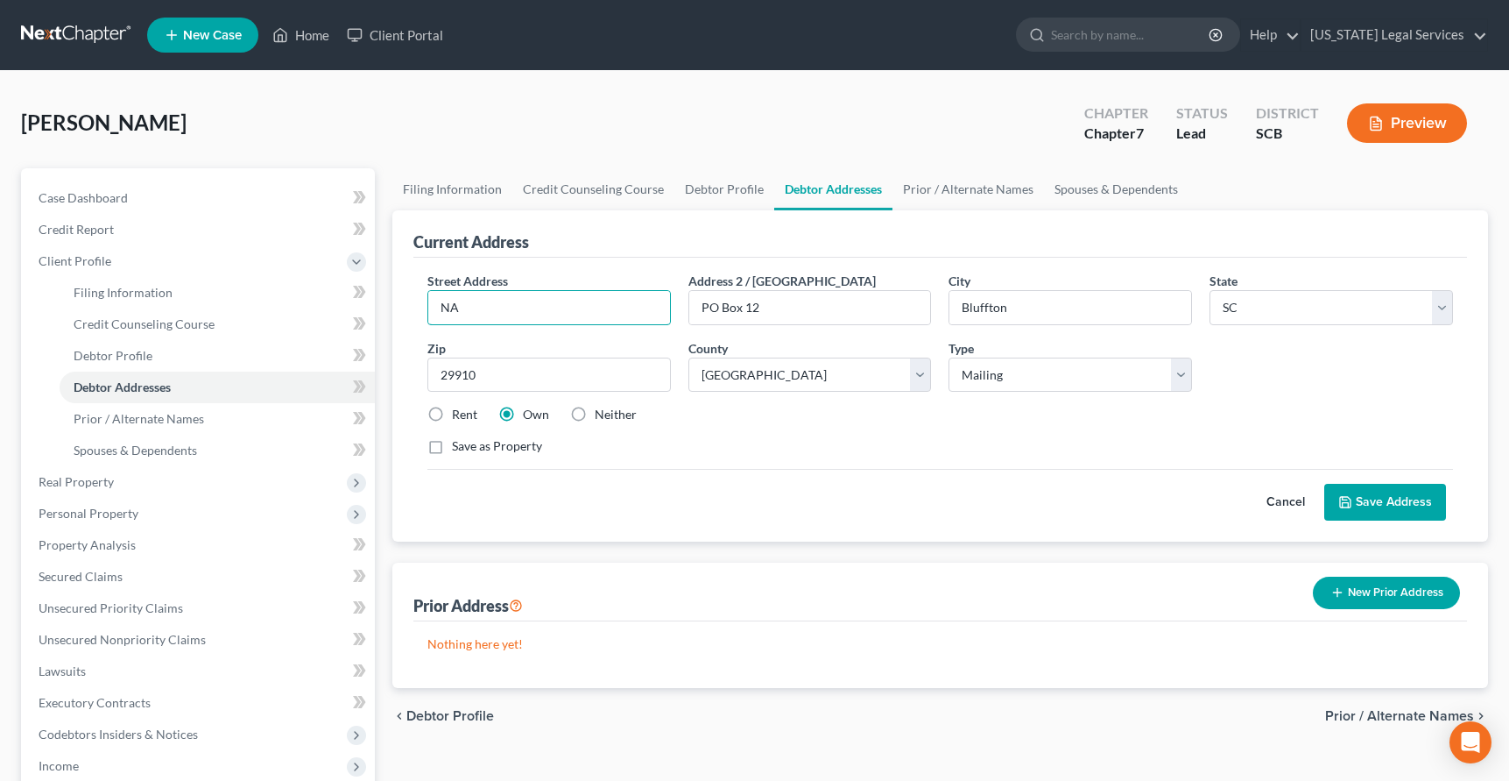
type input "NA"
click at [1360, 499] on button "Save Address" at bounding box center [1386, 502] width 122 height 37
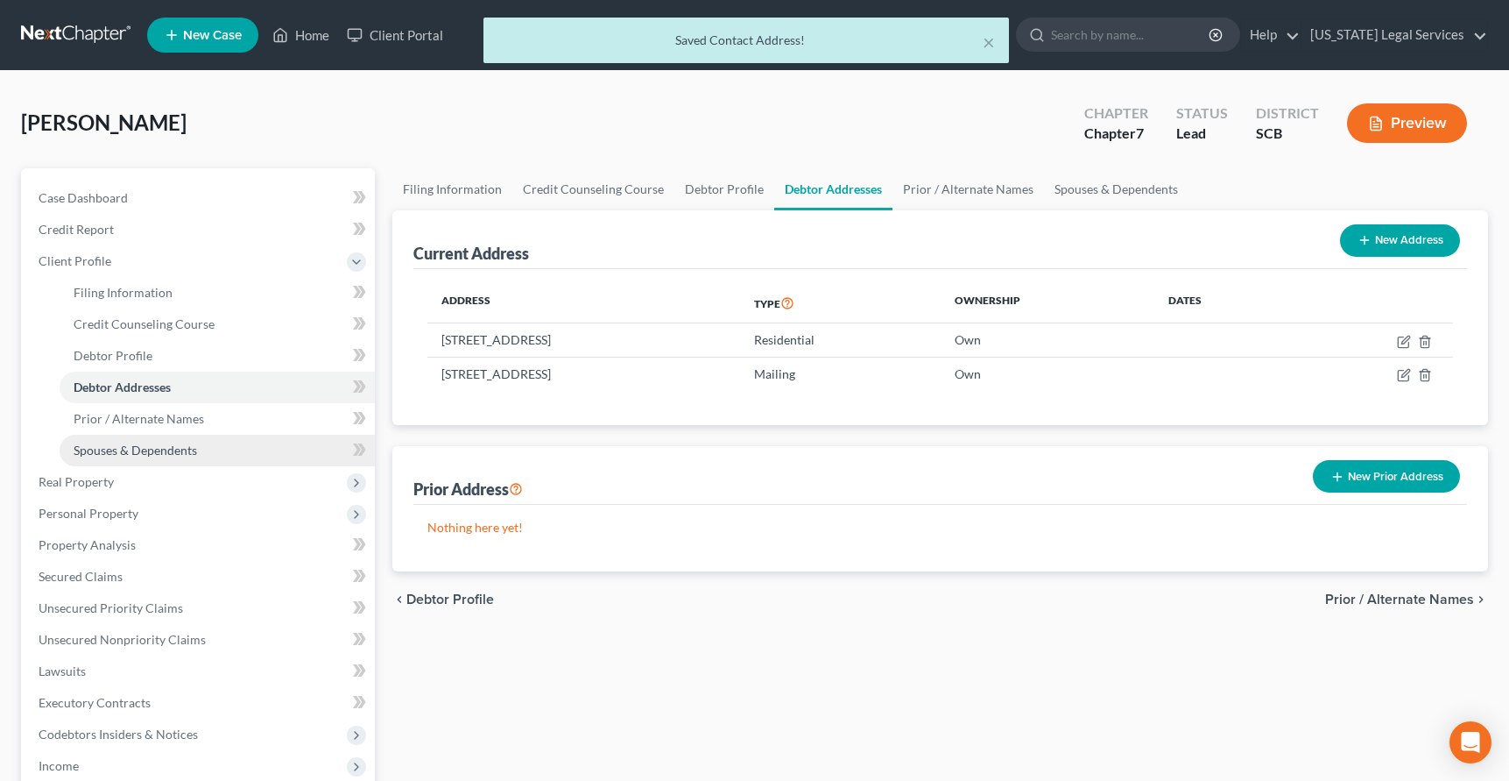
click at [106, 453] on span "Spouses & Dependents" at bounding box center [136, 449] width 124 height 15
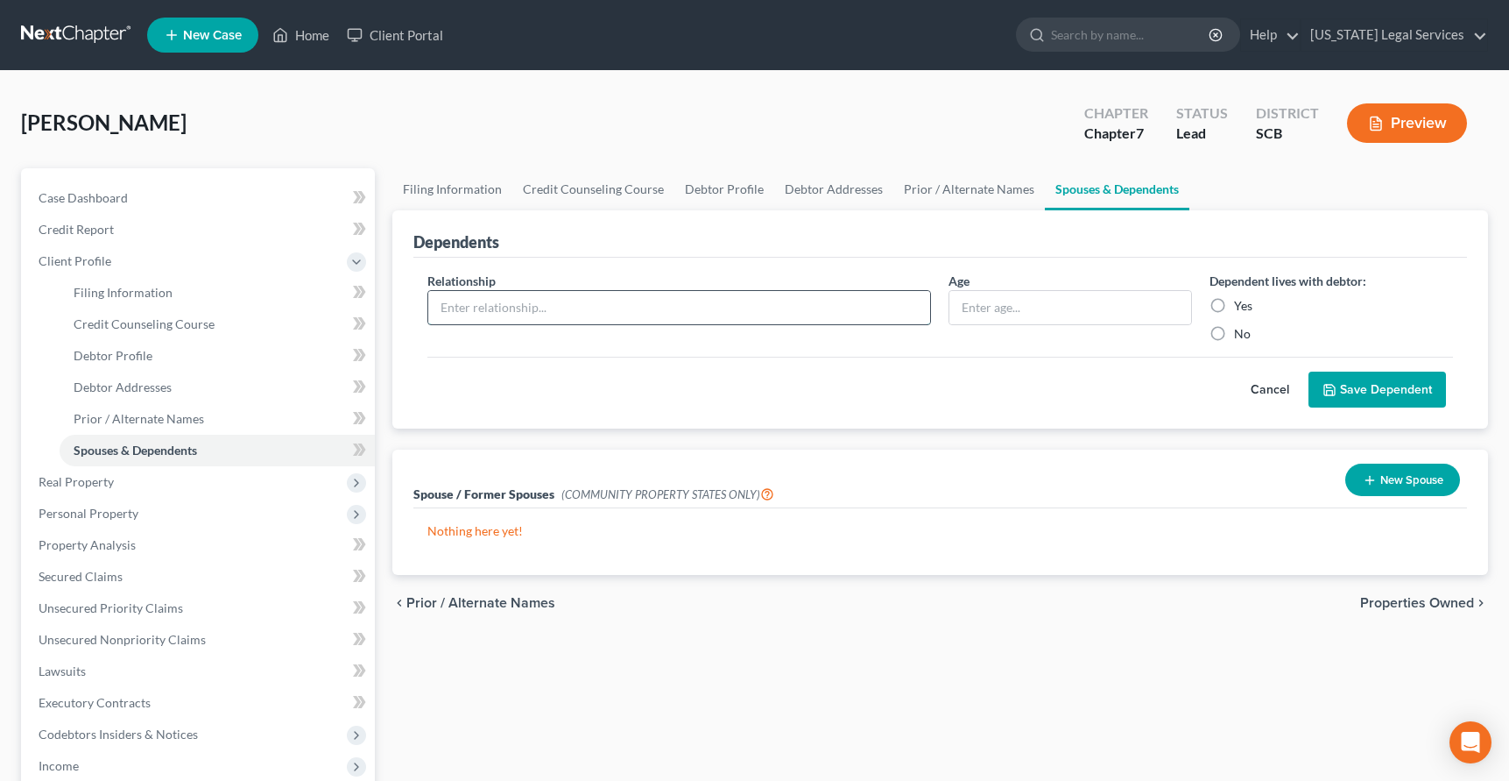
click at [725, 318] on input "text" at bounding box center [679, 307] width 503 height 33
type input "Grandson"
click at [1002, 306] on input "text" at bounding box center [1071, 307] width 242 height 33
type input "17"
click at [1234, 306] on label "Yes" at bounding box center [1243, 306] width 18 height 18
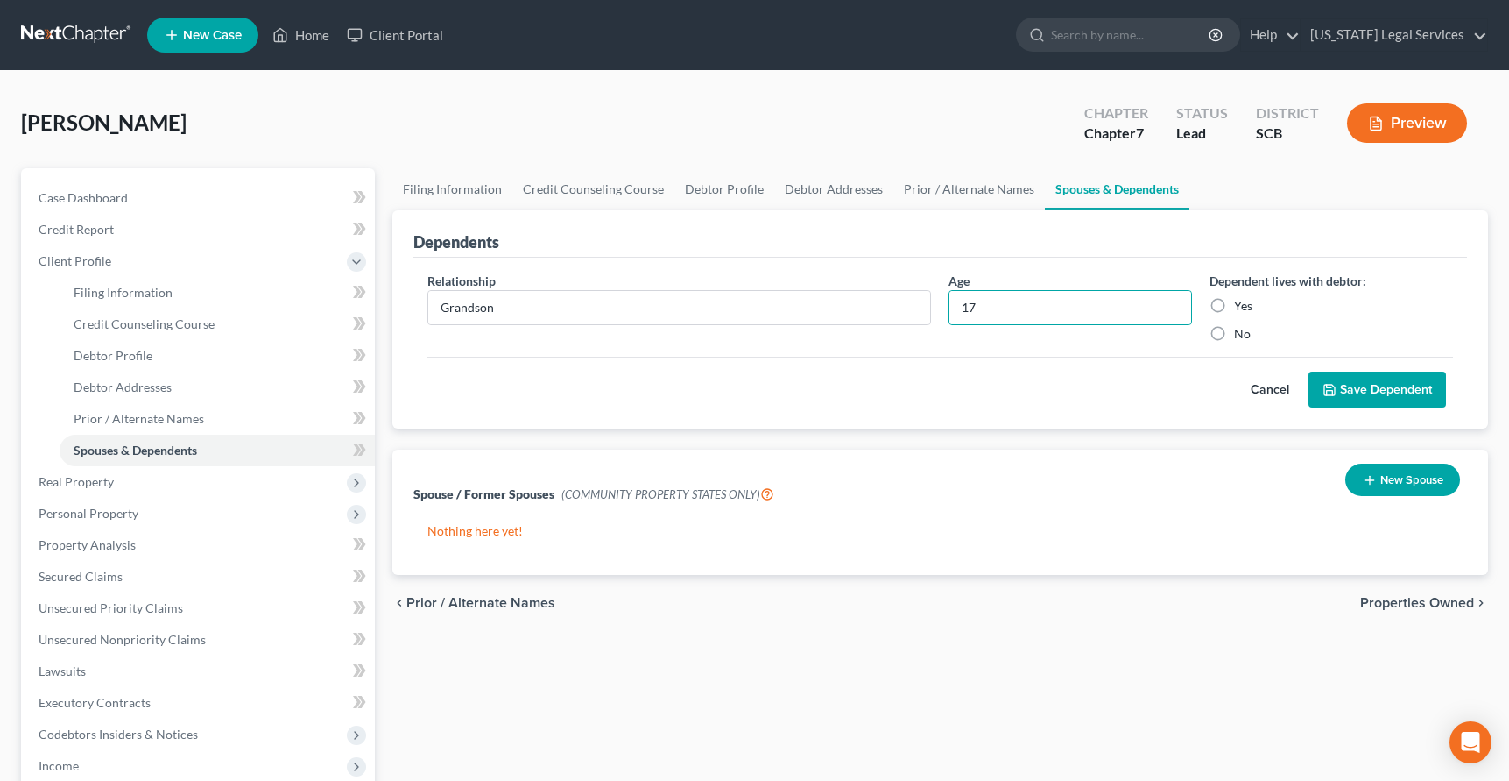
click at [1241, 306] on input "Yes" at bounding box center [1246, 302] width 11 height 11
radio input "true"
click at [1355, 389] on button "Save Dependent" at bounding box center [1378, 389] width 138 height 37
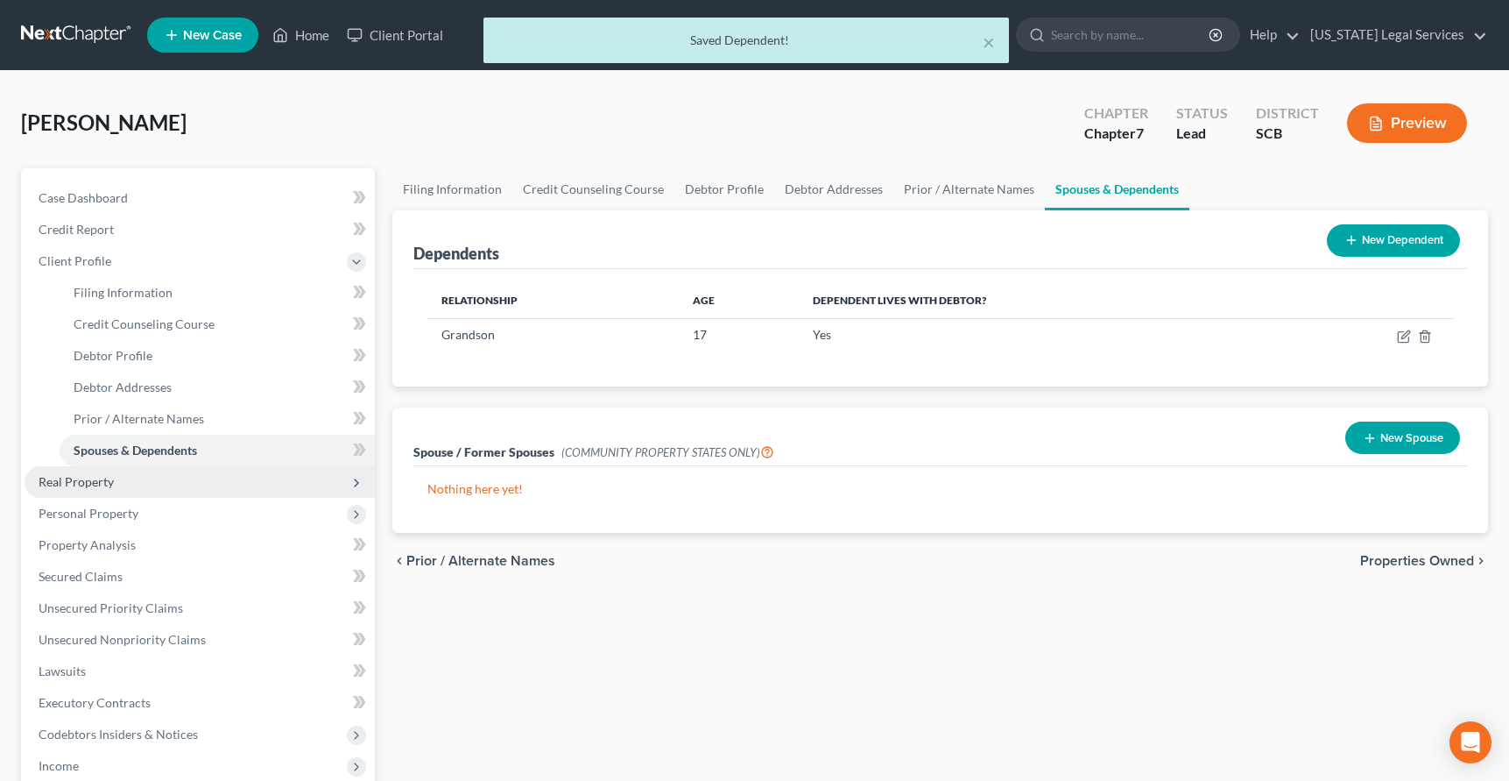
click at [87, 477] on span "Real Property" at bounding box center [200, 482] width 350 height 32
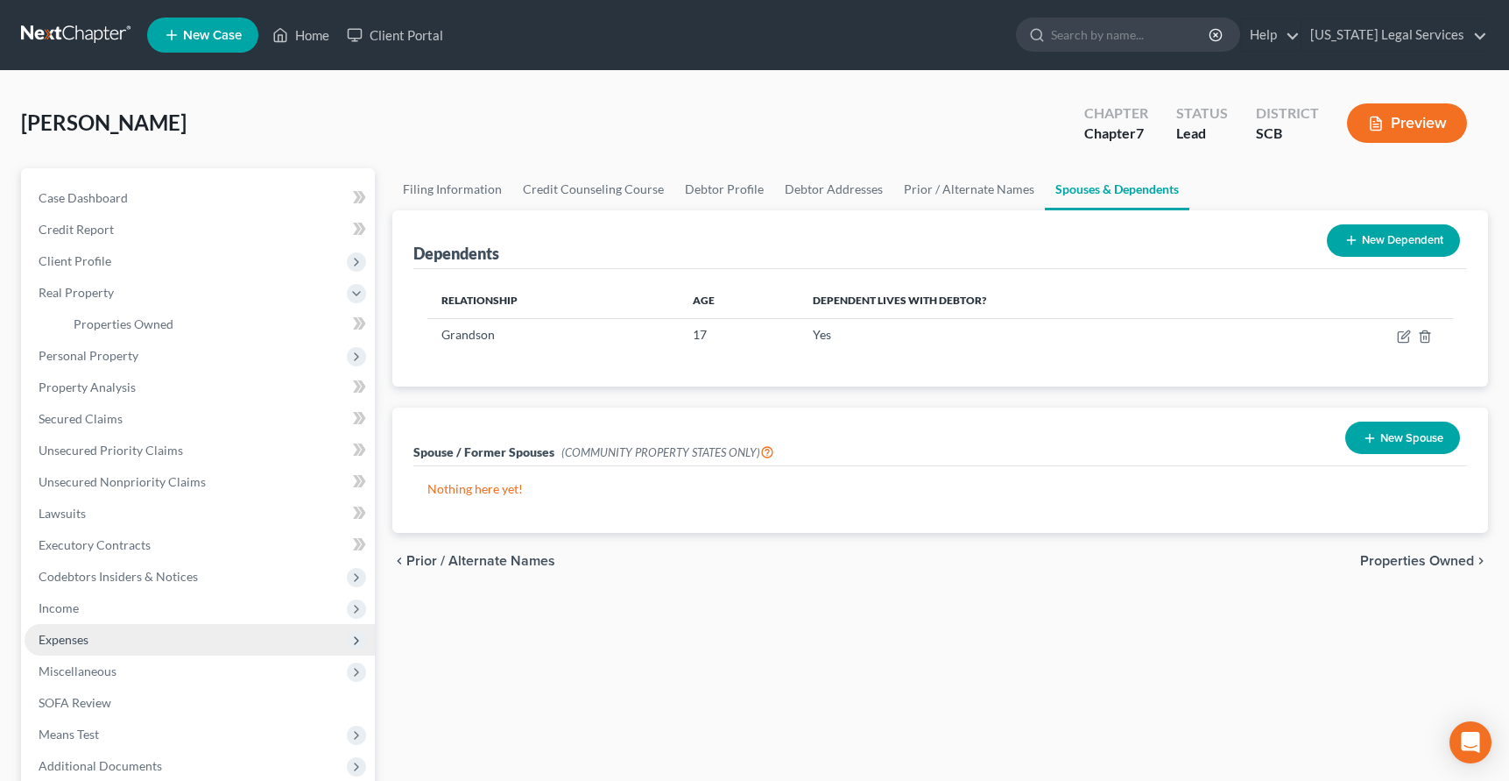
click at [75, 640] on span "Expenses" at bounding box center [64, 639] width 50 height 15
click at [96, 634] on span "Home" at bounding box center [90, 639] width 33 height 15
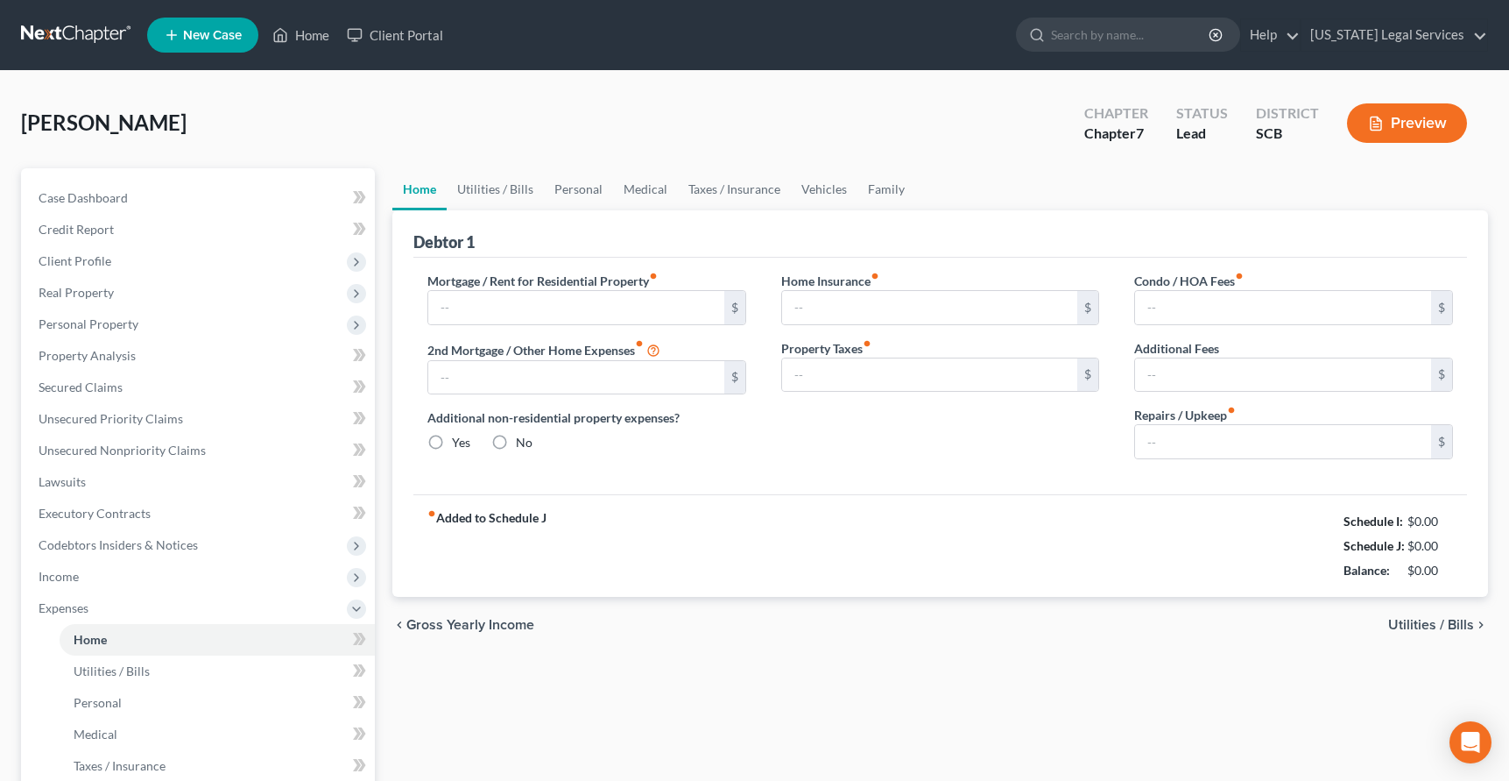
type input "859.00"
type input "0.00"
radio input "true"
type input "0.00"
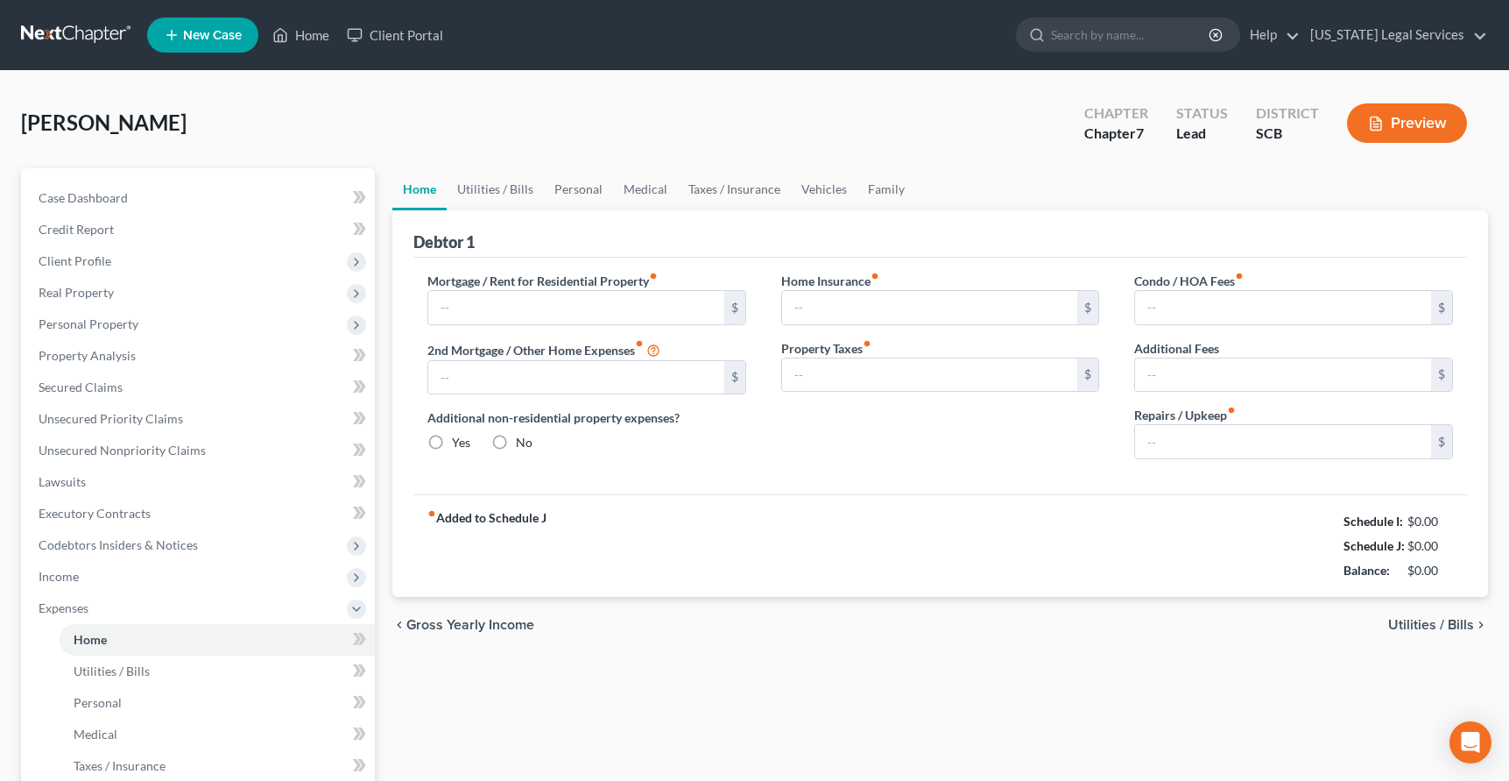
type input "0.00"
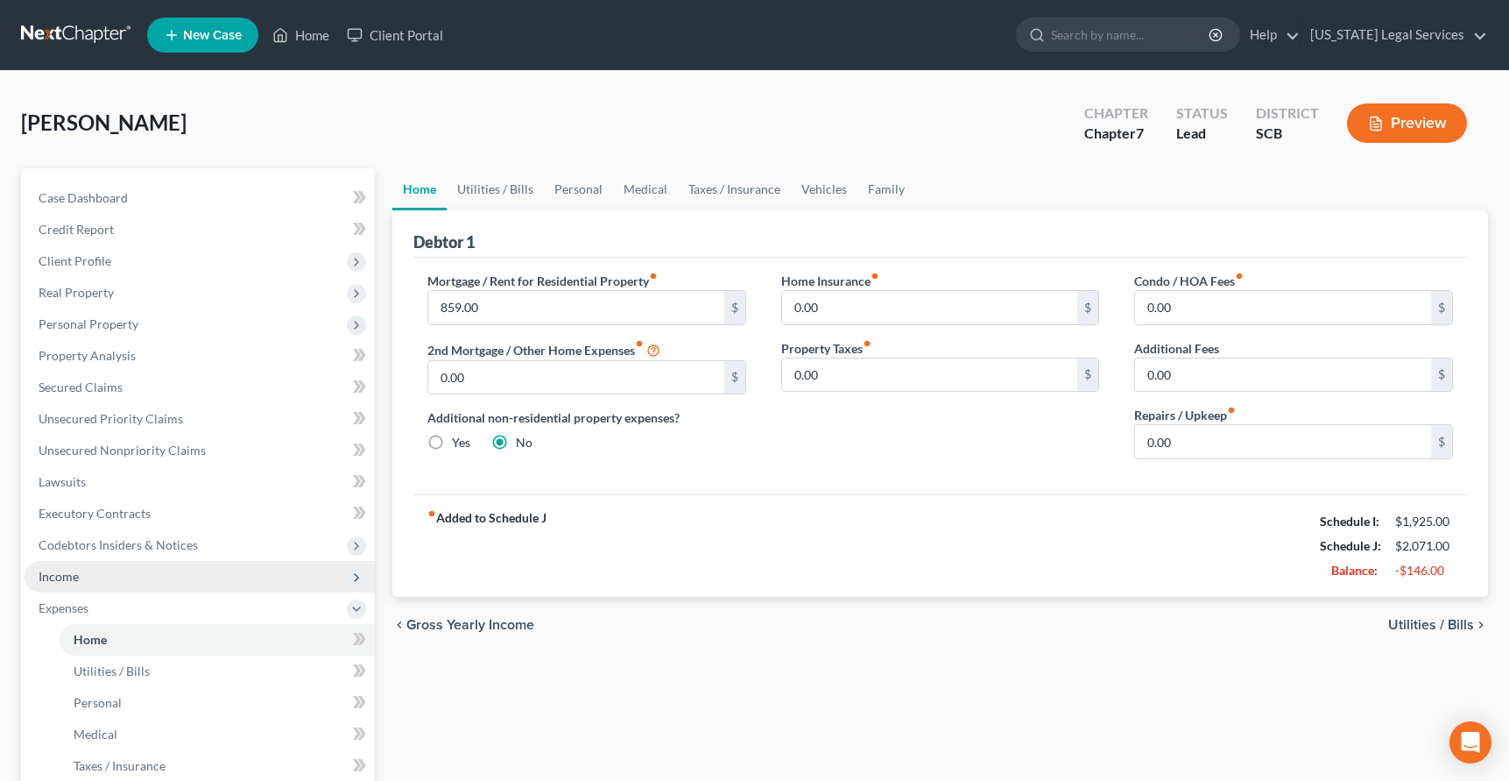
click at [68, 571] on span "Income" at bounding box center [59, 576] width 40 height 15
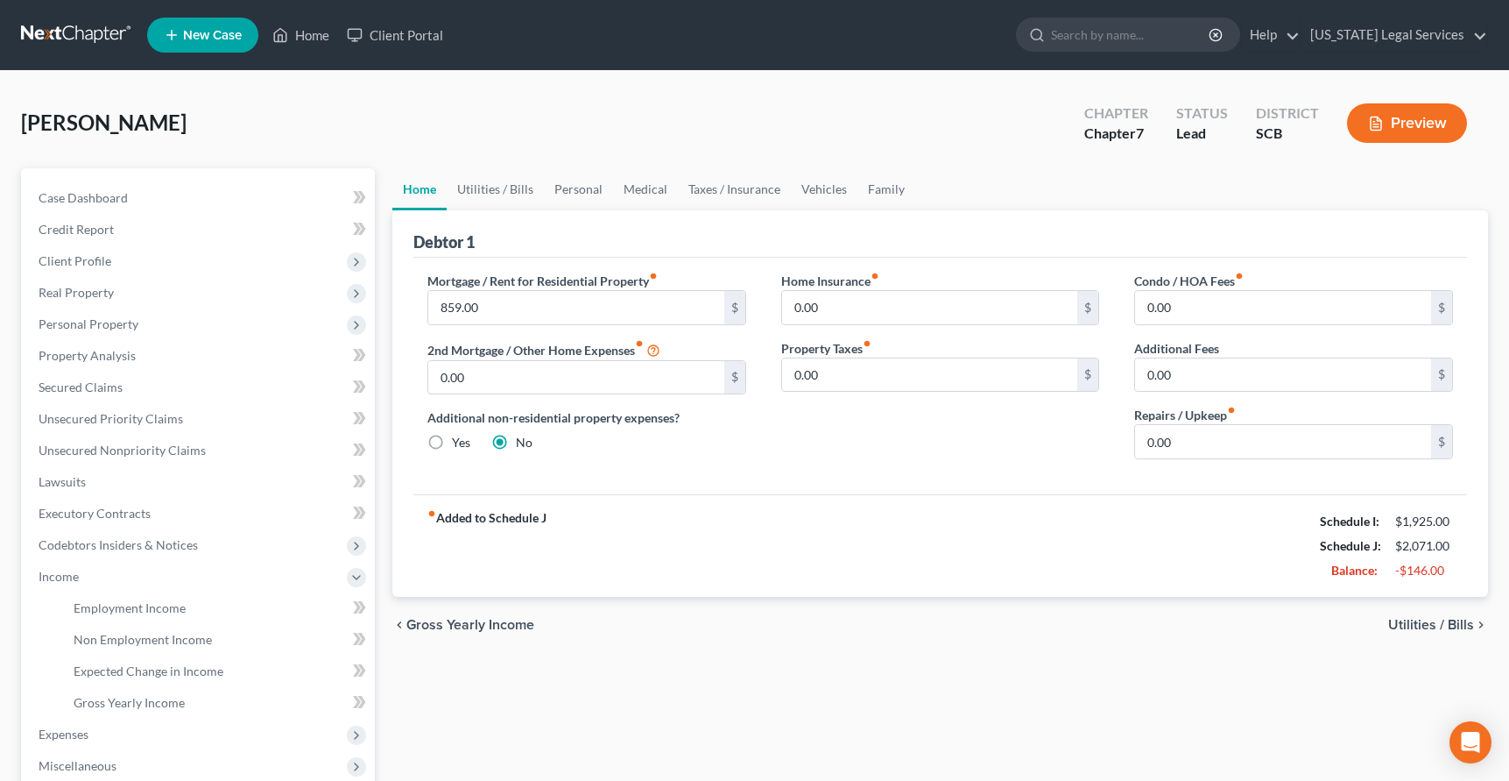
click at [1398, 119] on button "Preview" at bounding box center [1407, 122] width 120 height 39
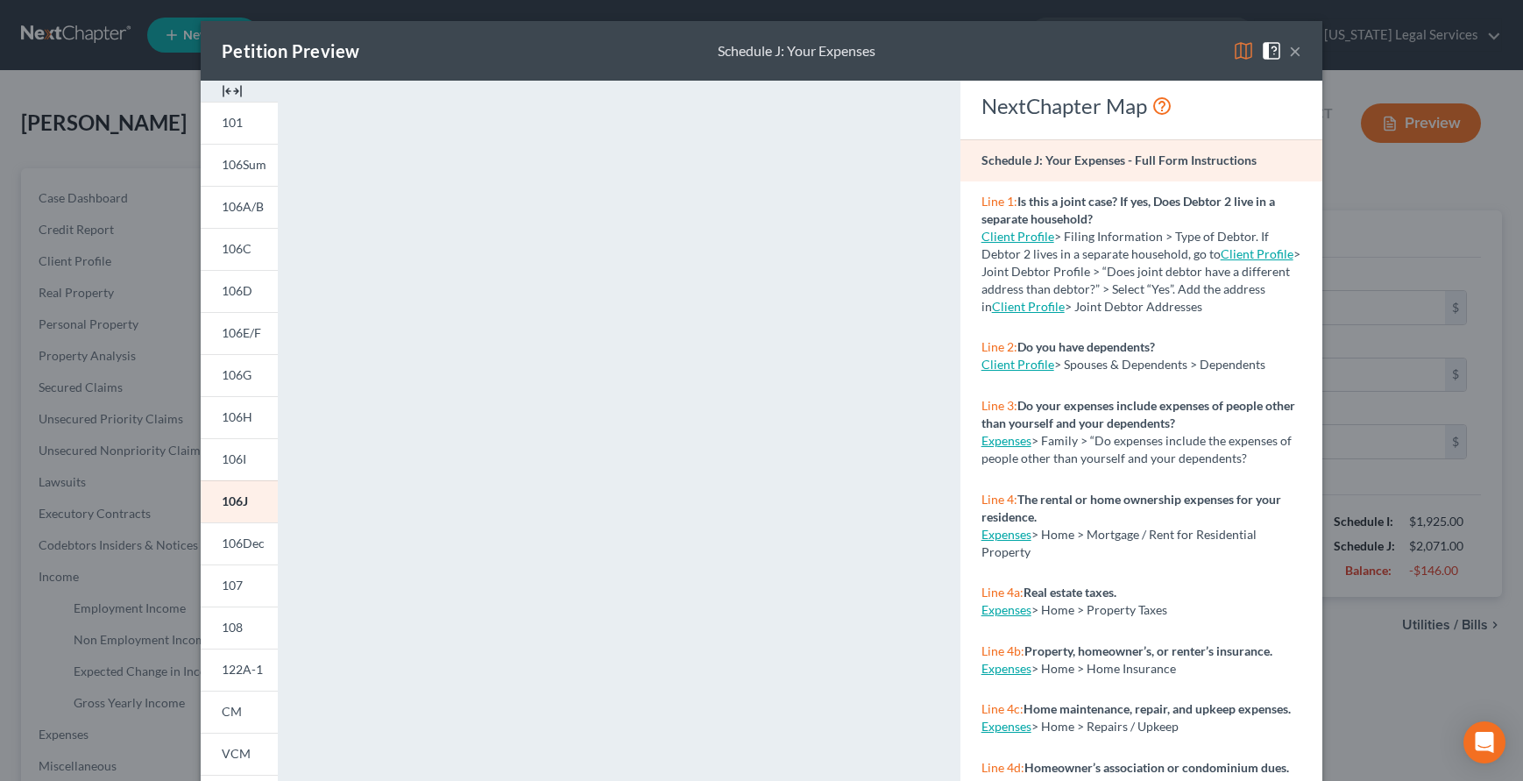
click at [1290, 46] on button "×" at bounding box center [1295, 50] width 12 height 21
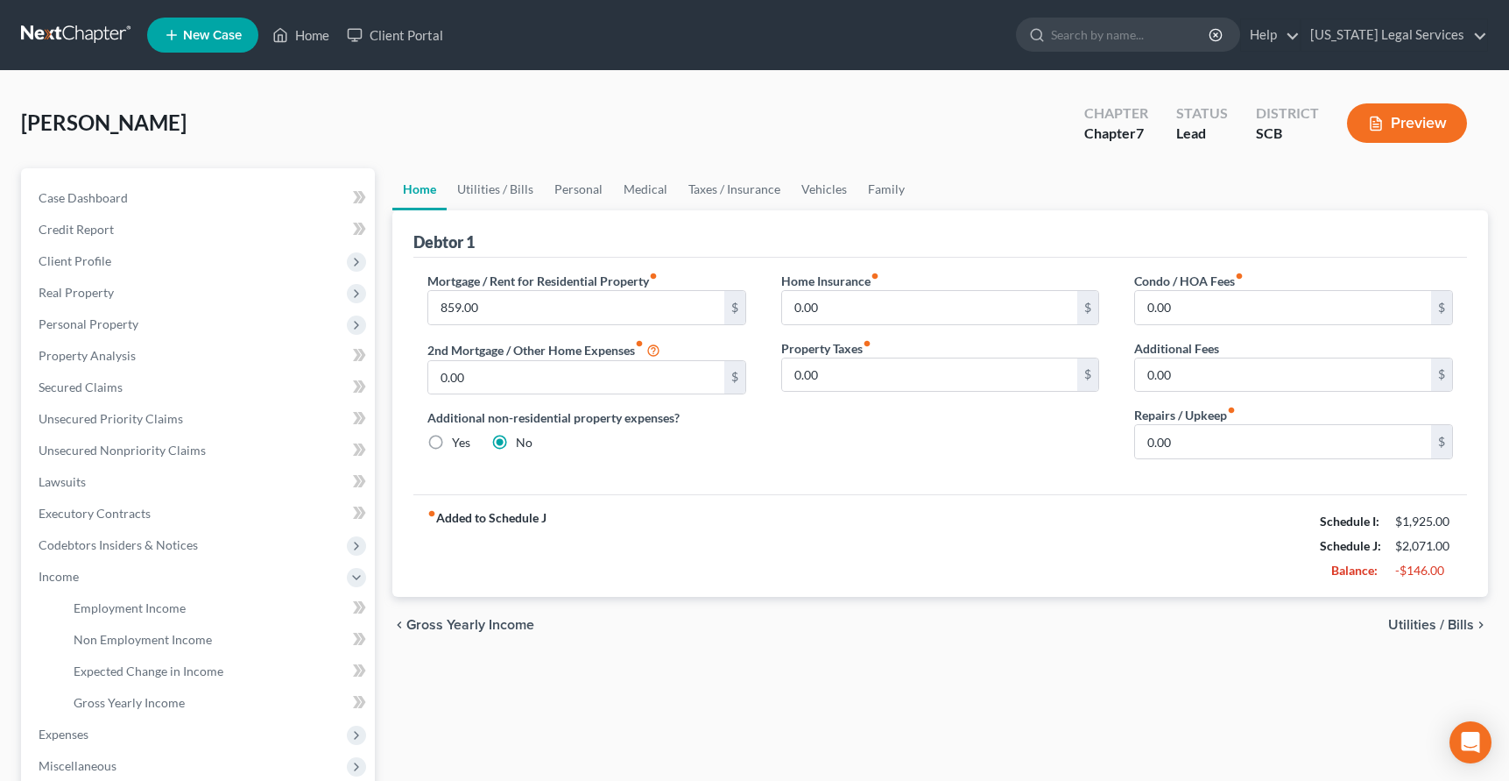
click at [1388, 114] on button "Preview" at bounding box center [1407, 122] width 120 height 39
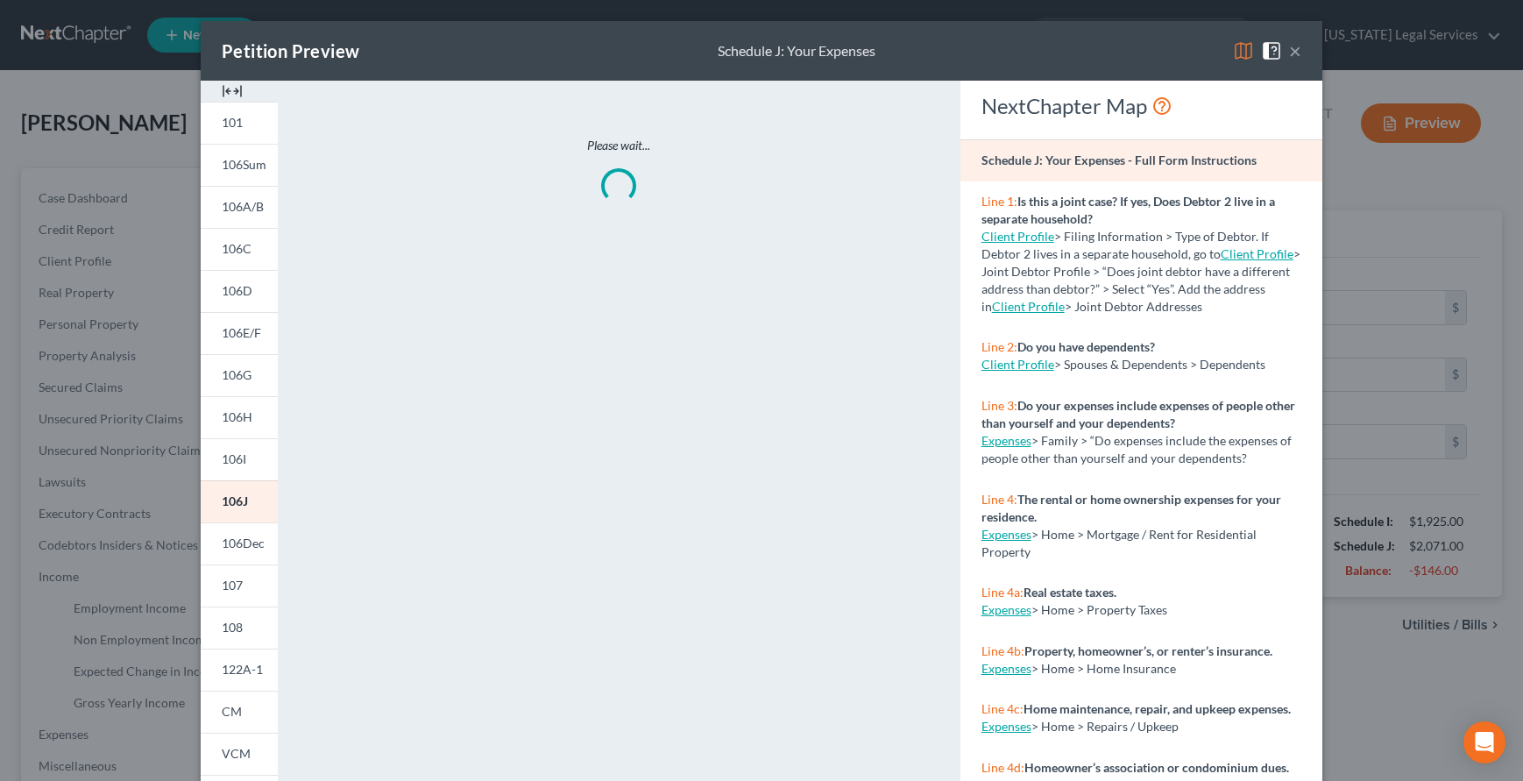
drag, startPoint x: 1234, startPoint y: 52, endPoint x: 1150, endPoint y: 53, distance: 84.1
click at [1234, 52] on img at bounding box center [1243, 50] width 21 height 21
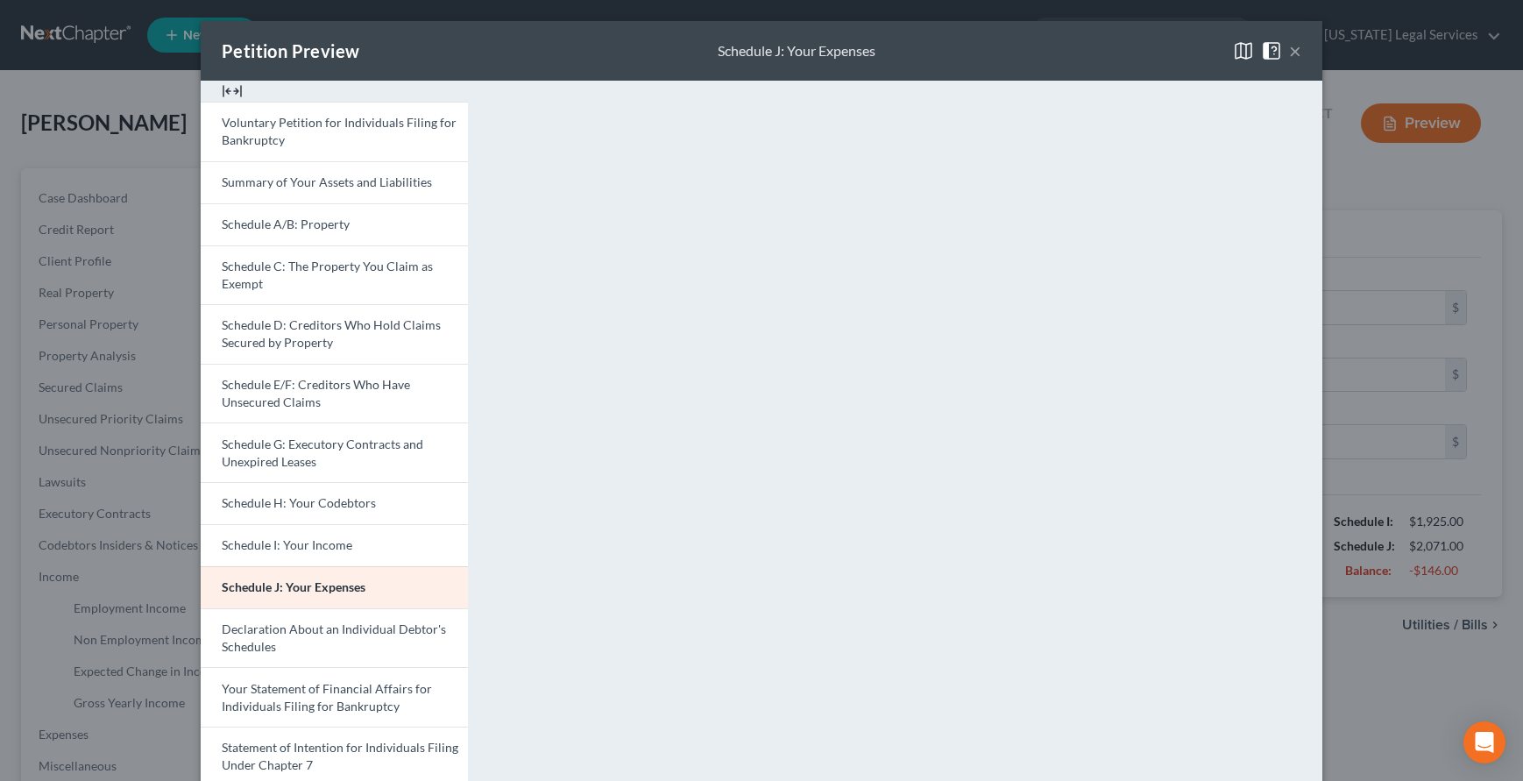
click at [1243, 50] on img at bounding box center [1243, 50] width 21 height 21
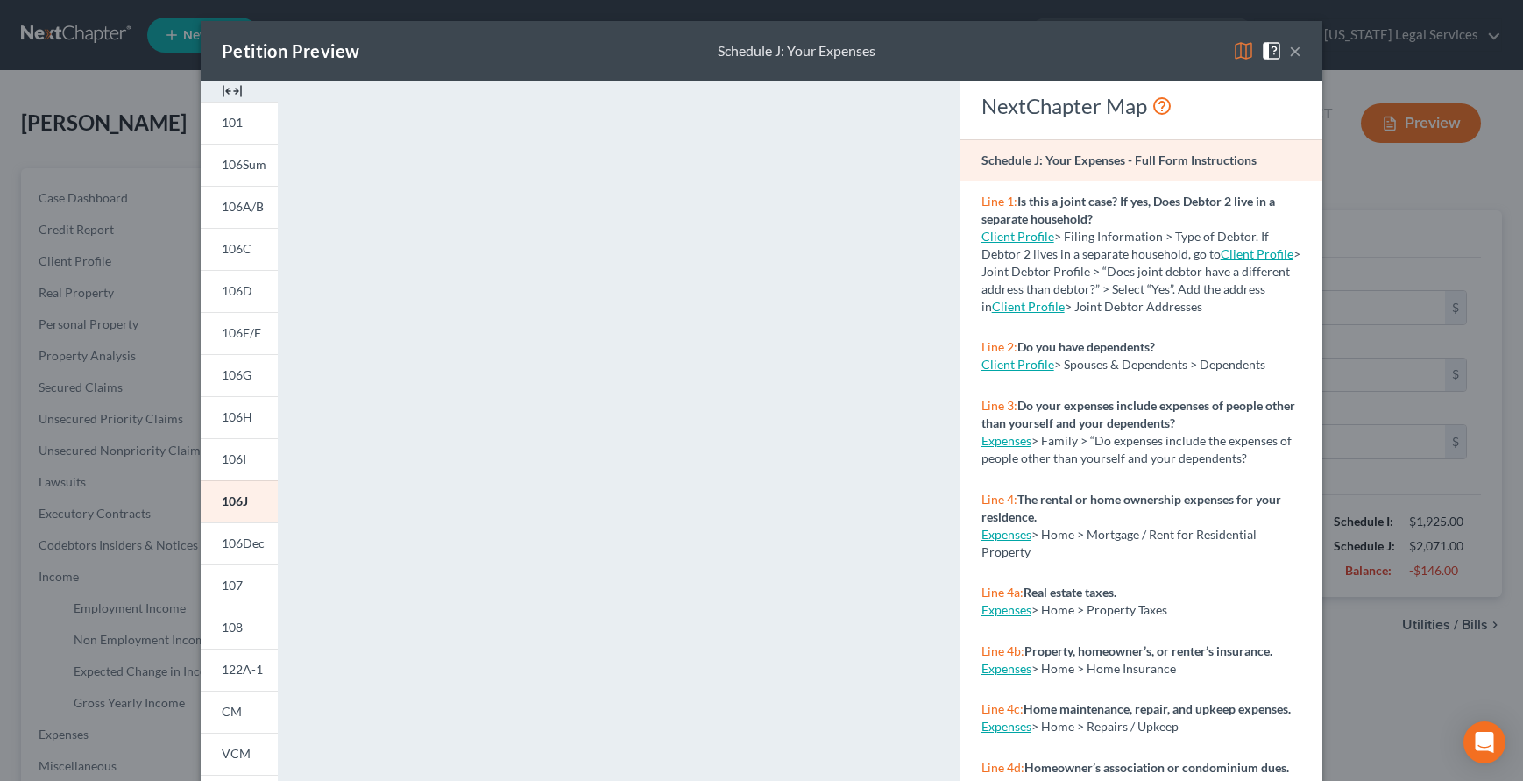
click at [1289, 52] on button "×" at bounding box center [1295, 50] width 12 height 21
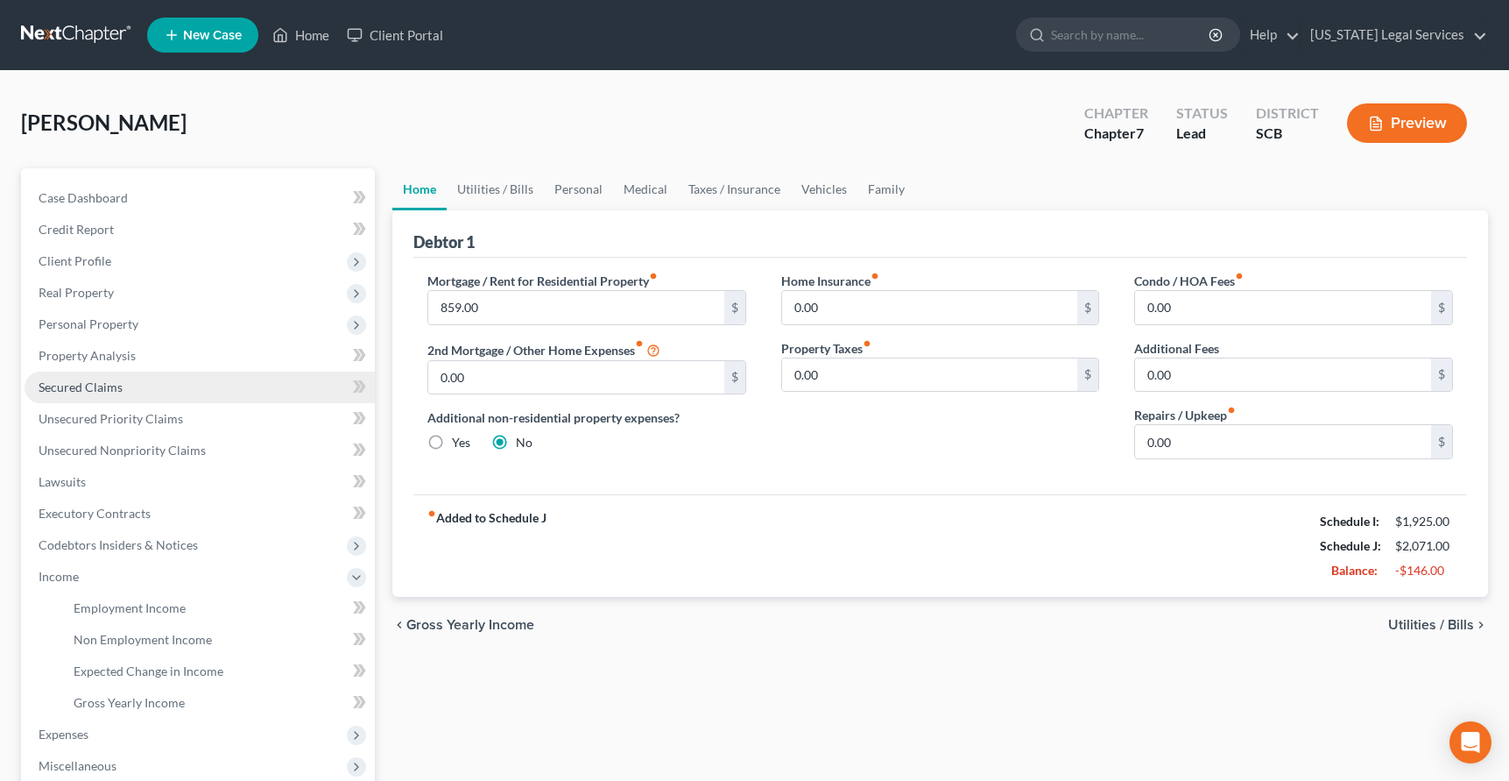
click at [80, 383] on span "Secured Claims" at bounding box center [81, 386] width 84 height 15
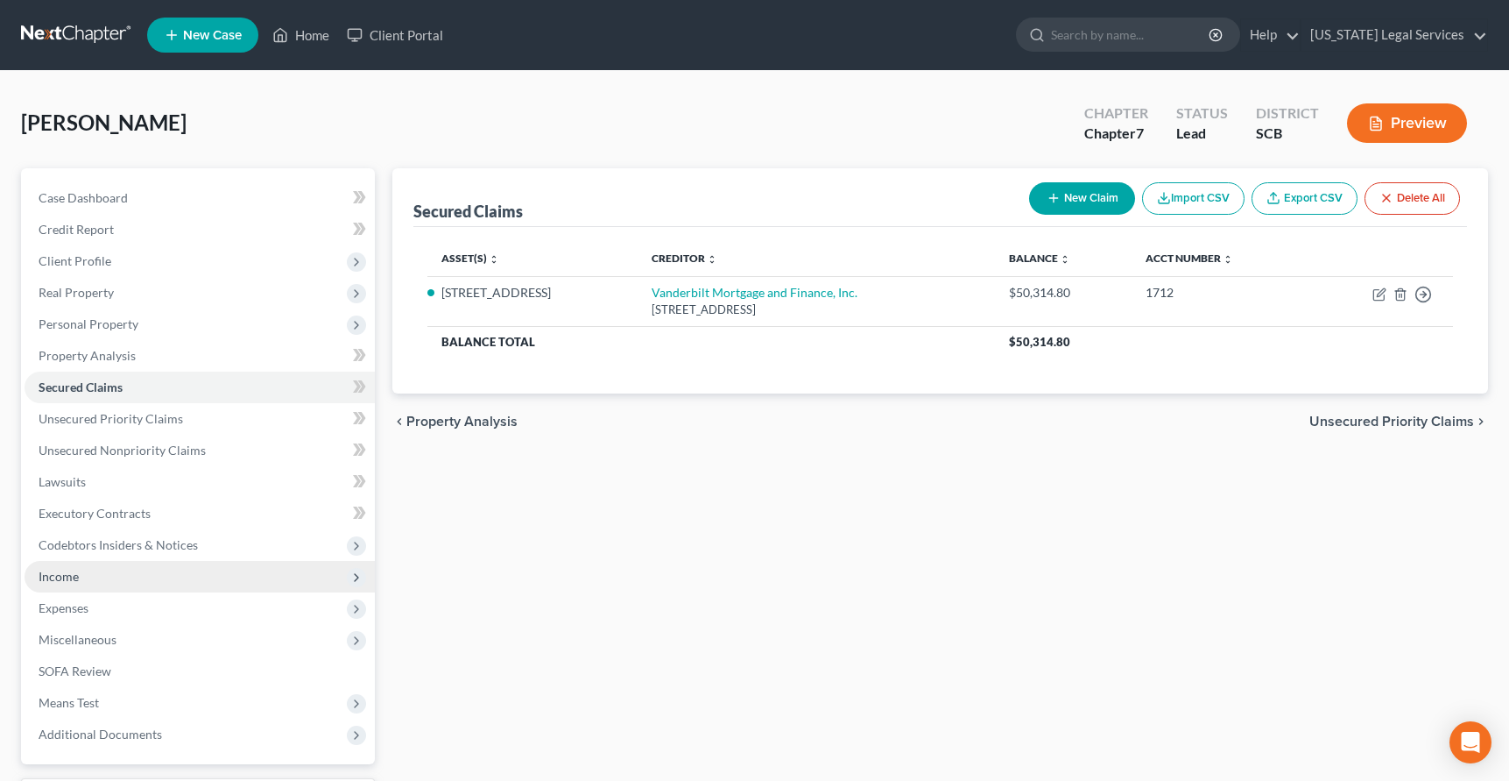
click at [60, 572] on span "Income" at bounding box center [59, 576] width 40 height 15
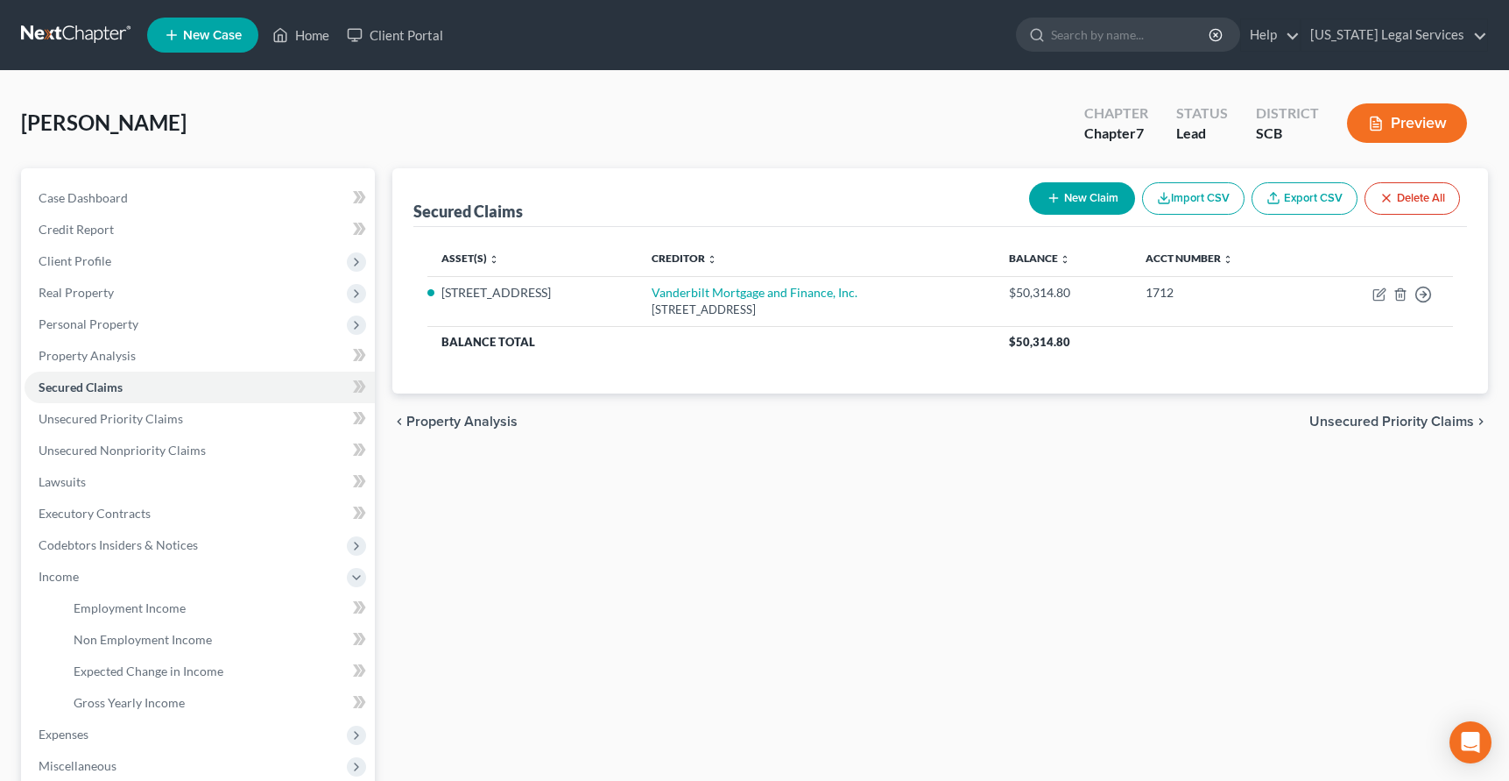
scroll to position [49, 0]
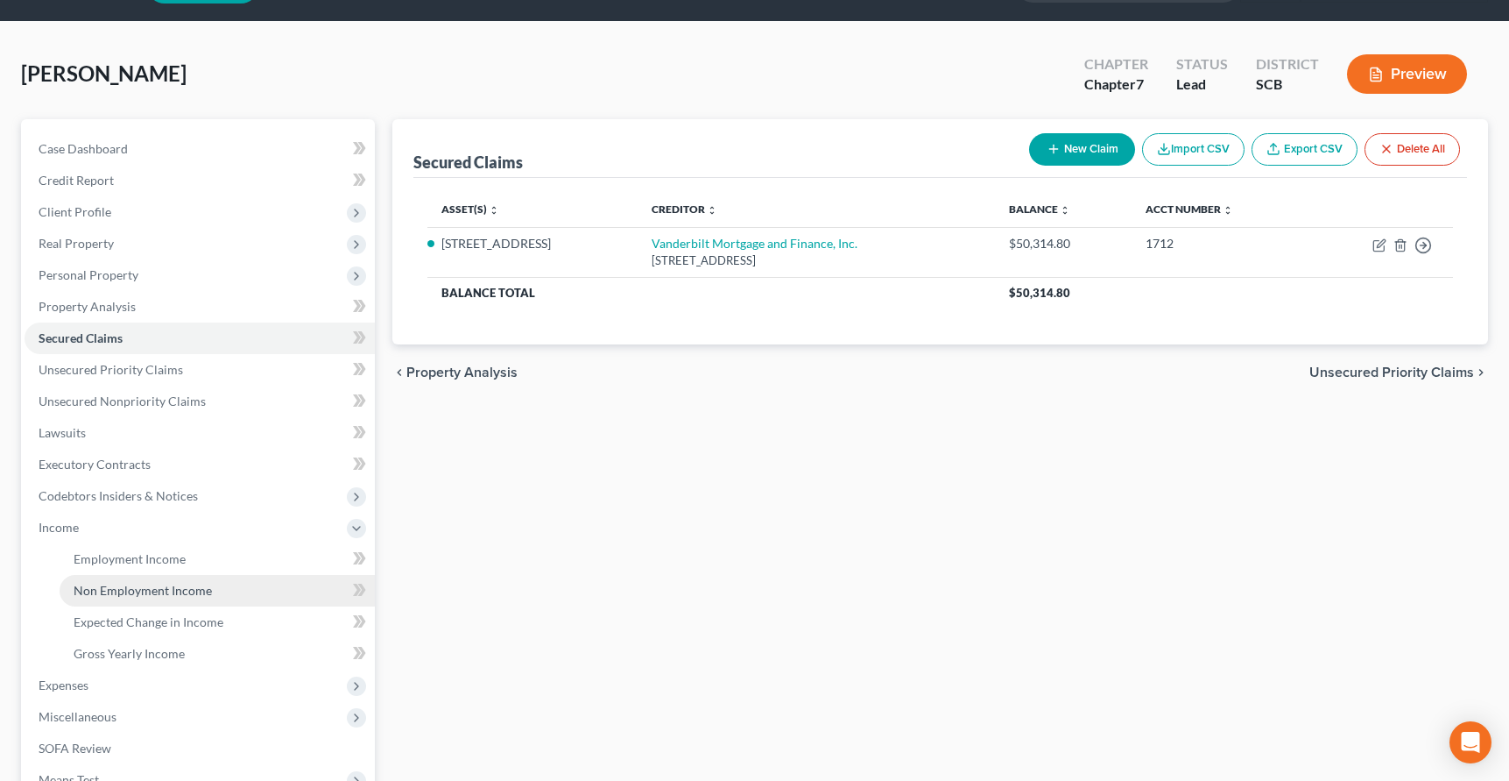
click at [108, 590] on span "Non Employment Income" at bounding box center [143, 590] width 138 height 15
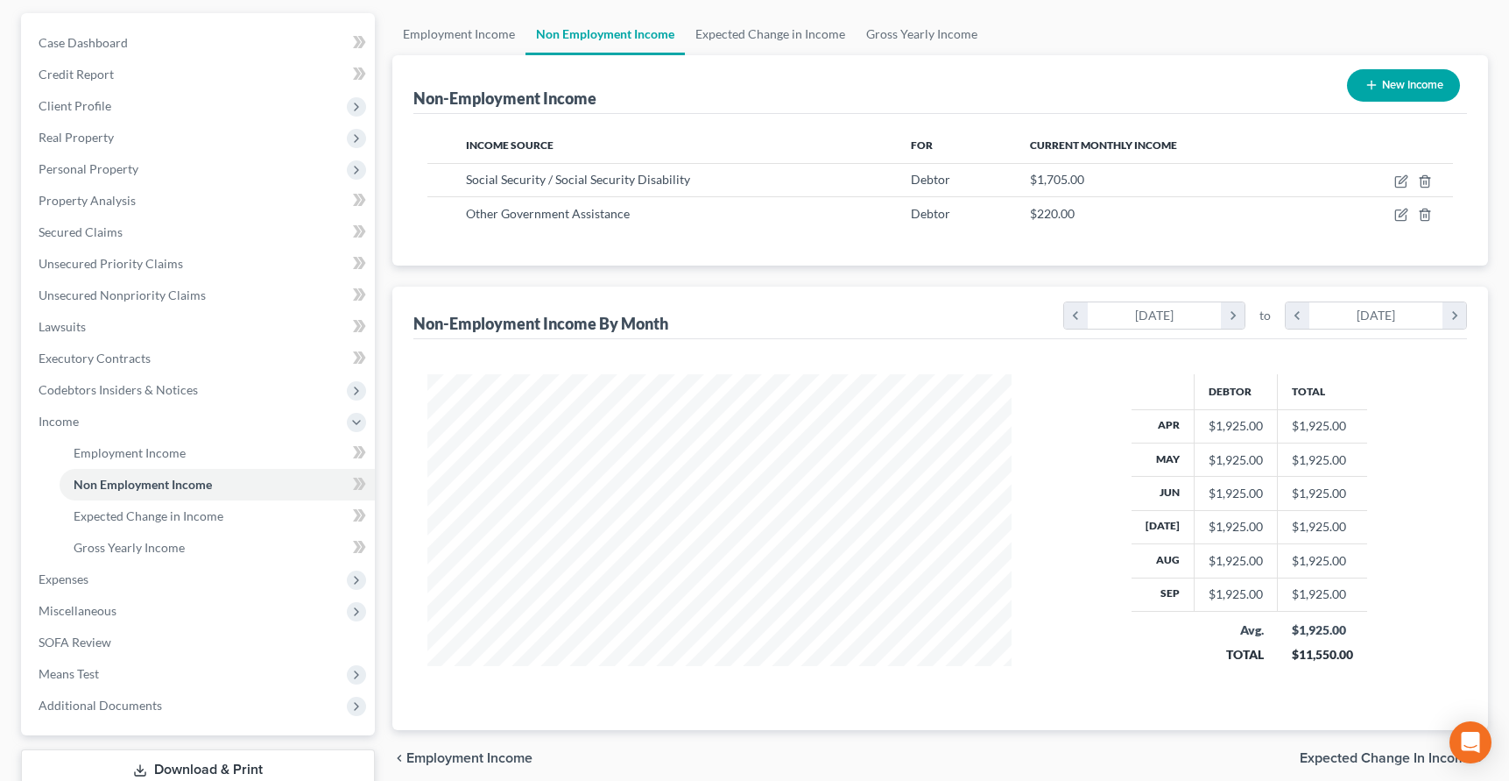
scroll to position [230, 0]
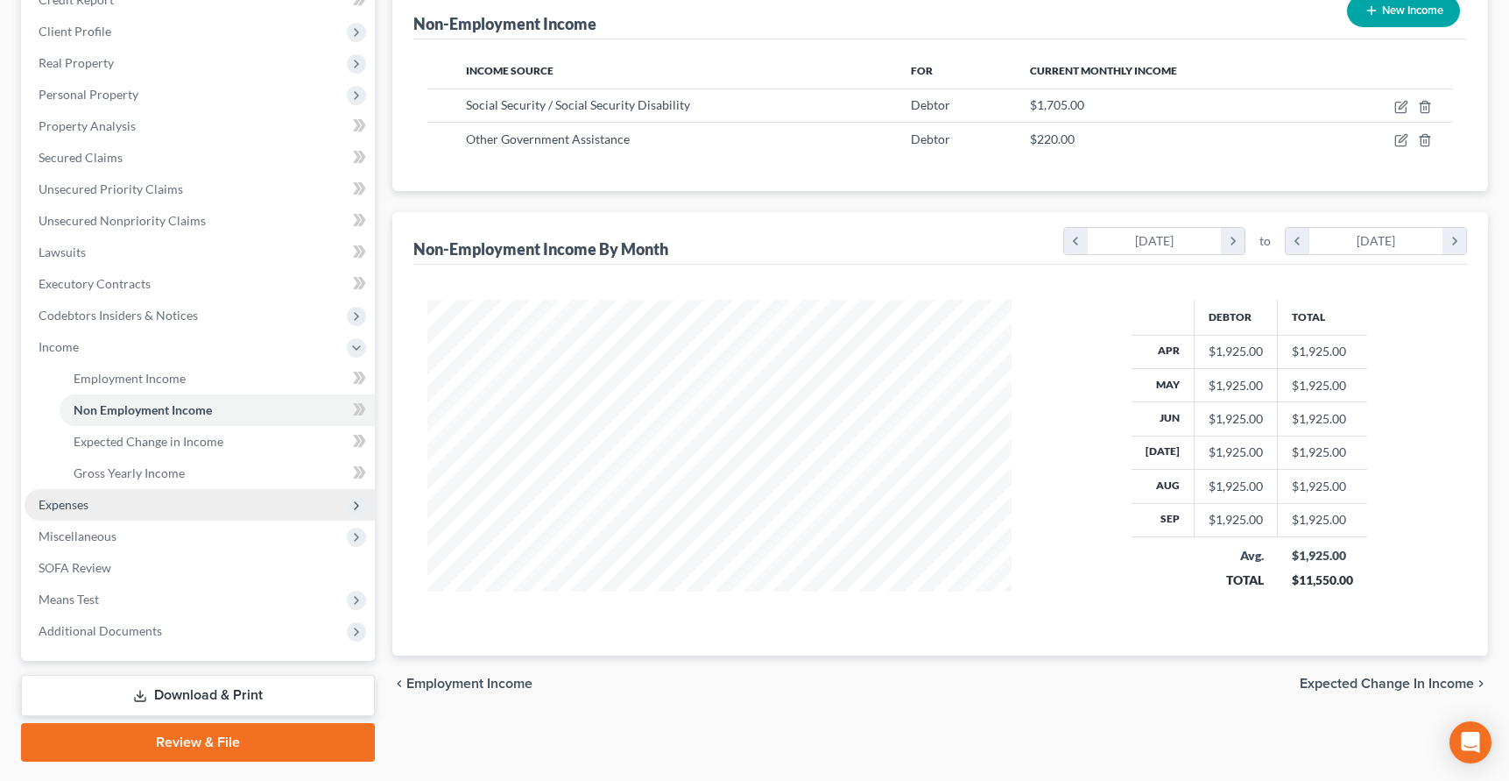
click at [74, 500] on span "Expenses" at bounding box center [64, 504] width 50 height 15
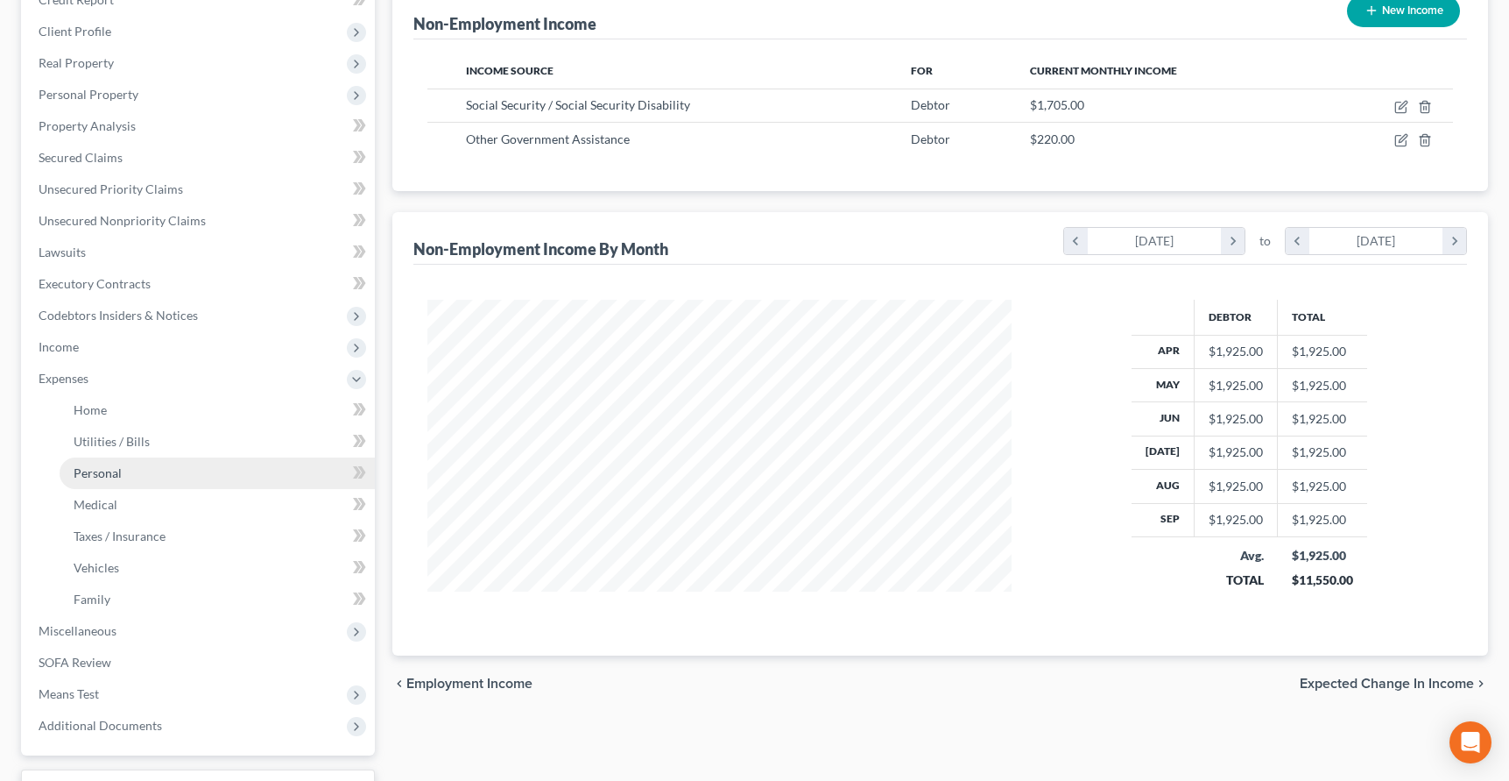
click at [96, 473] on span "Personal" at bounding box center [98, 472] width 48 height 15
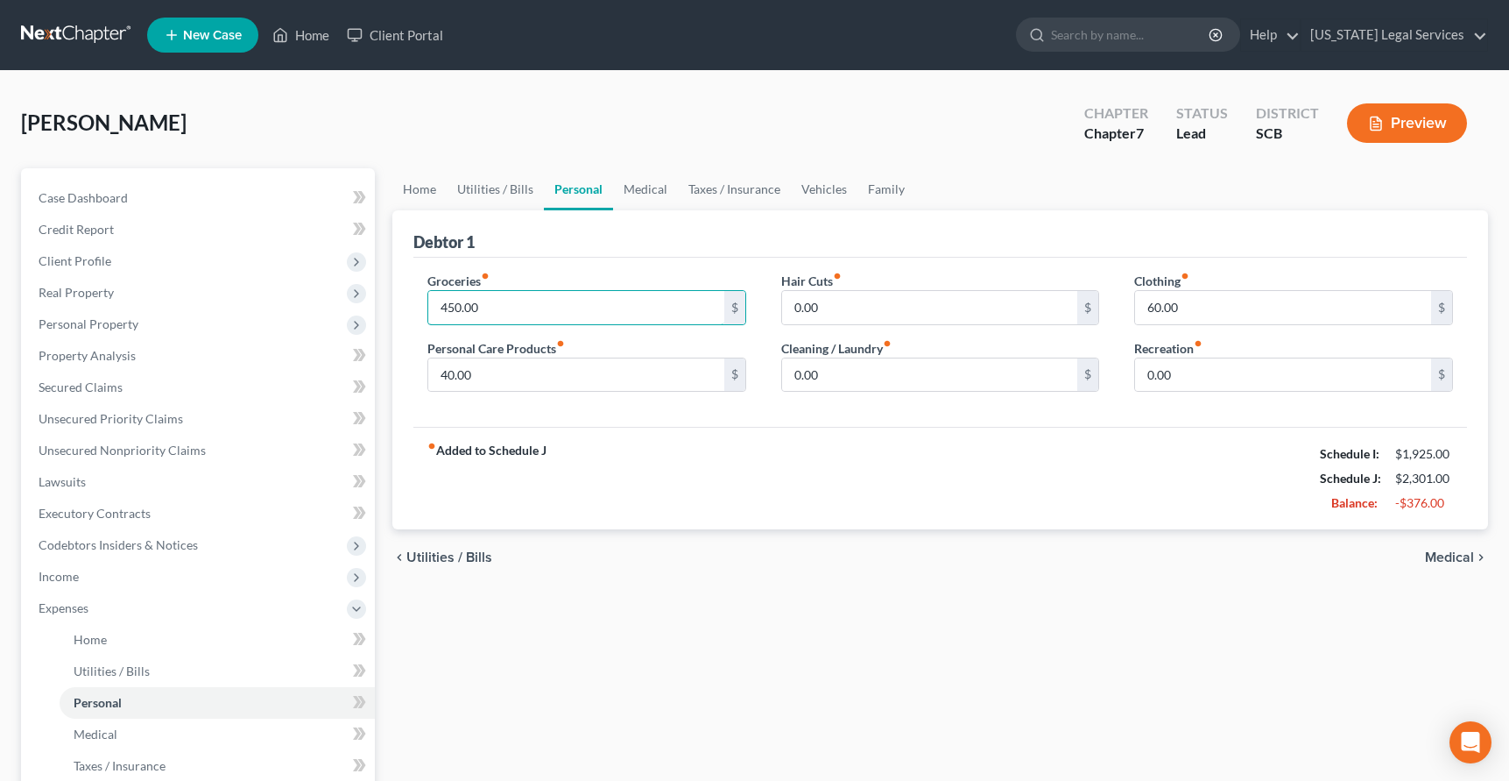
type input "450.00"
click at [1214, 517] on div "fiber_manual_record Added to Schedule J Schedule I: $1,925.00 Schedule J: $2,30…" at bounding box center [941, 478] width 1054 height 103
click at [474, 188] on link "Utilities / Bills" at bounding box center [495, 189] width 97 height 42
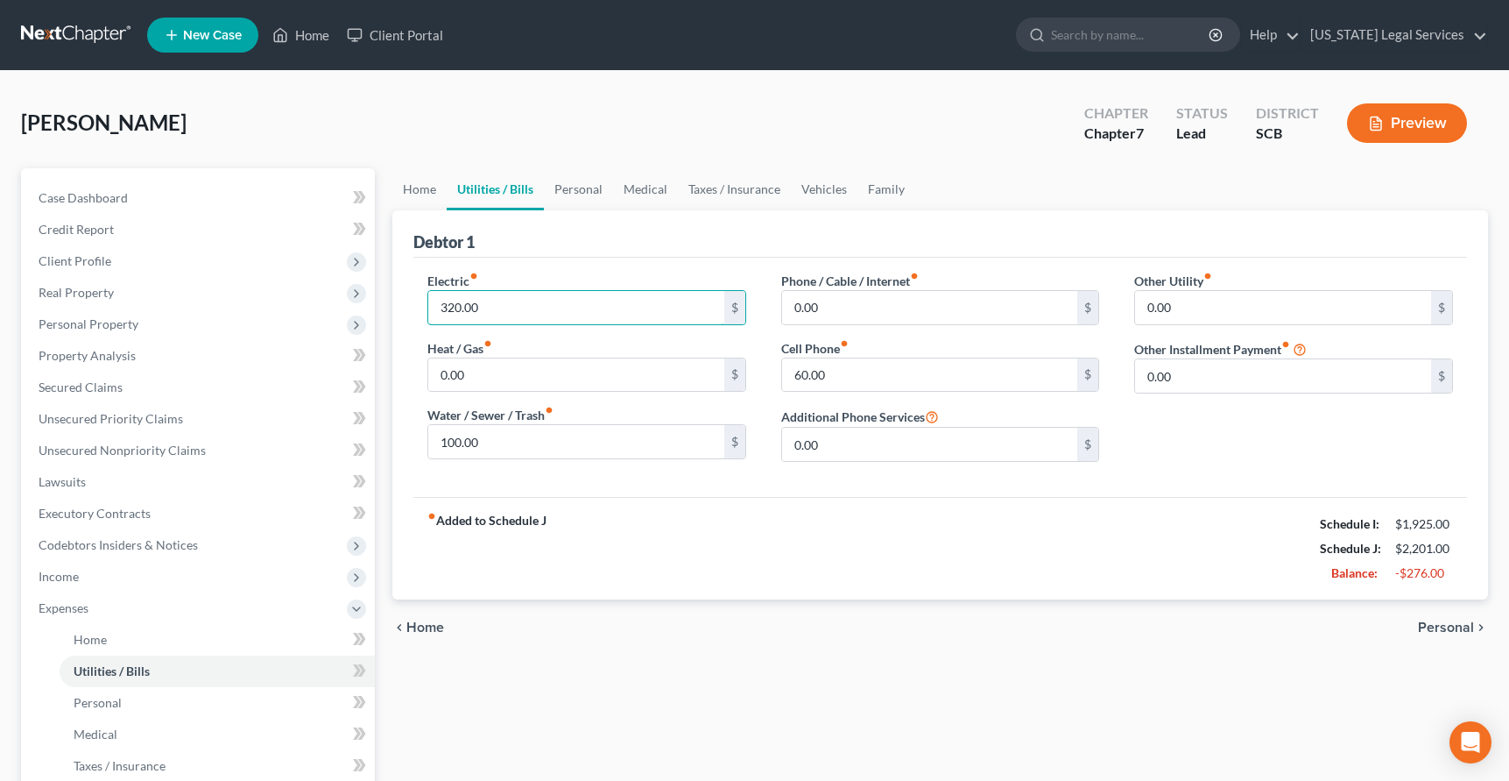
type input "320.00"
click at [716, 502] on div "fiber_manual_record Added to Schedule J Schedule I: $1,925.00 Schedule J: $2,20…" at bounding box center [941, 548] width 1054 height 103
click at [737, 486] on div "Electric fiber_manual_record 320.00 $ Heat / Gas fiber_manual_record 0.00 $ Wat…" at bounding box center [941, 377] width 1054 height 239
click at [736, 495] on div "Electric fiber_manual_record 320.00 $ Heat / Gas fiber_manual_record 0.00 $ Wat…" at bounding box center [941, 377] width 1054 height 239
click at [582, 185] on link "Personal" at bounding box center [578, 189] width 69 height 42
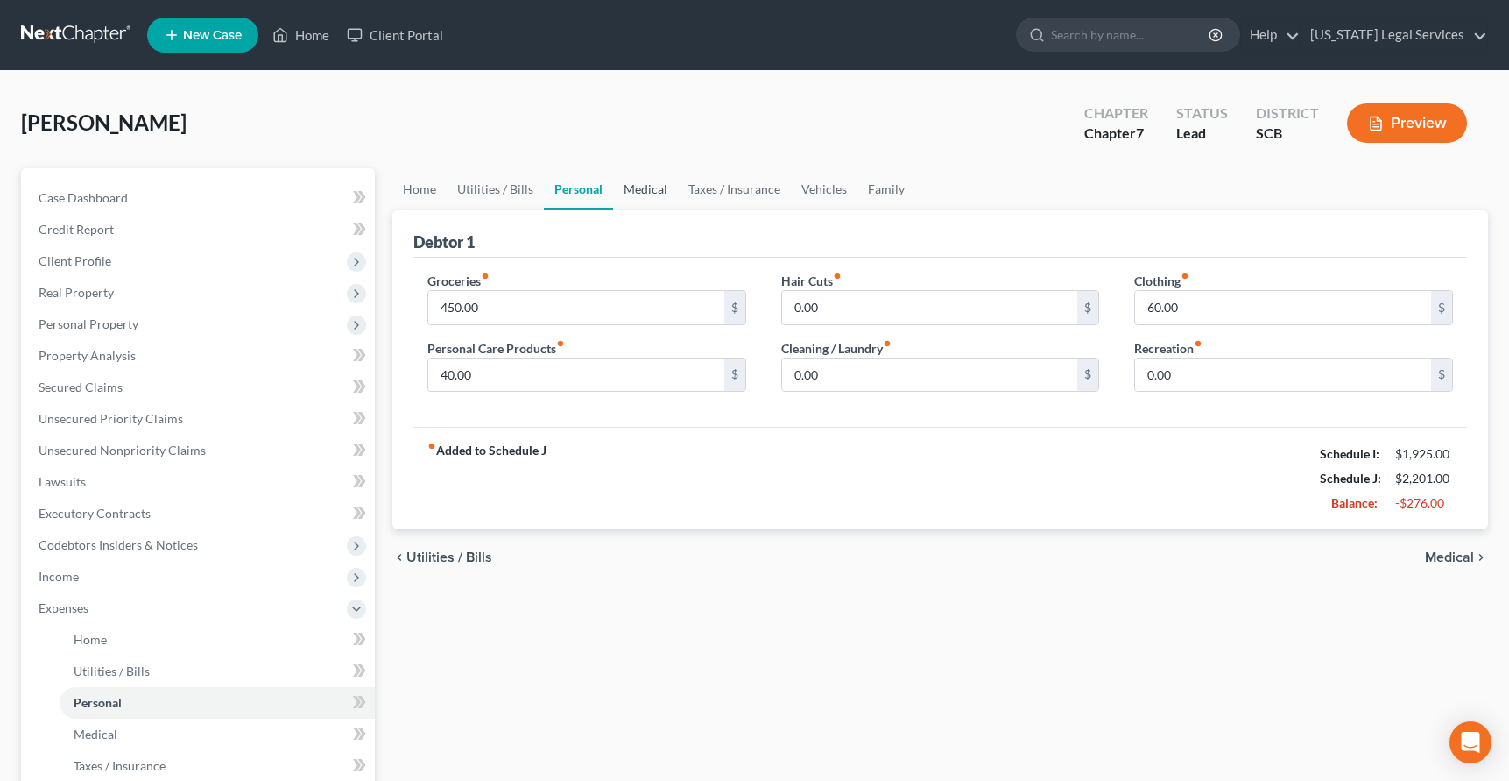
click at [652, 187] on link "Medical" at bounding box center [645, 189] width 65 height 42
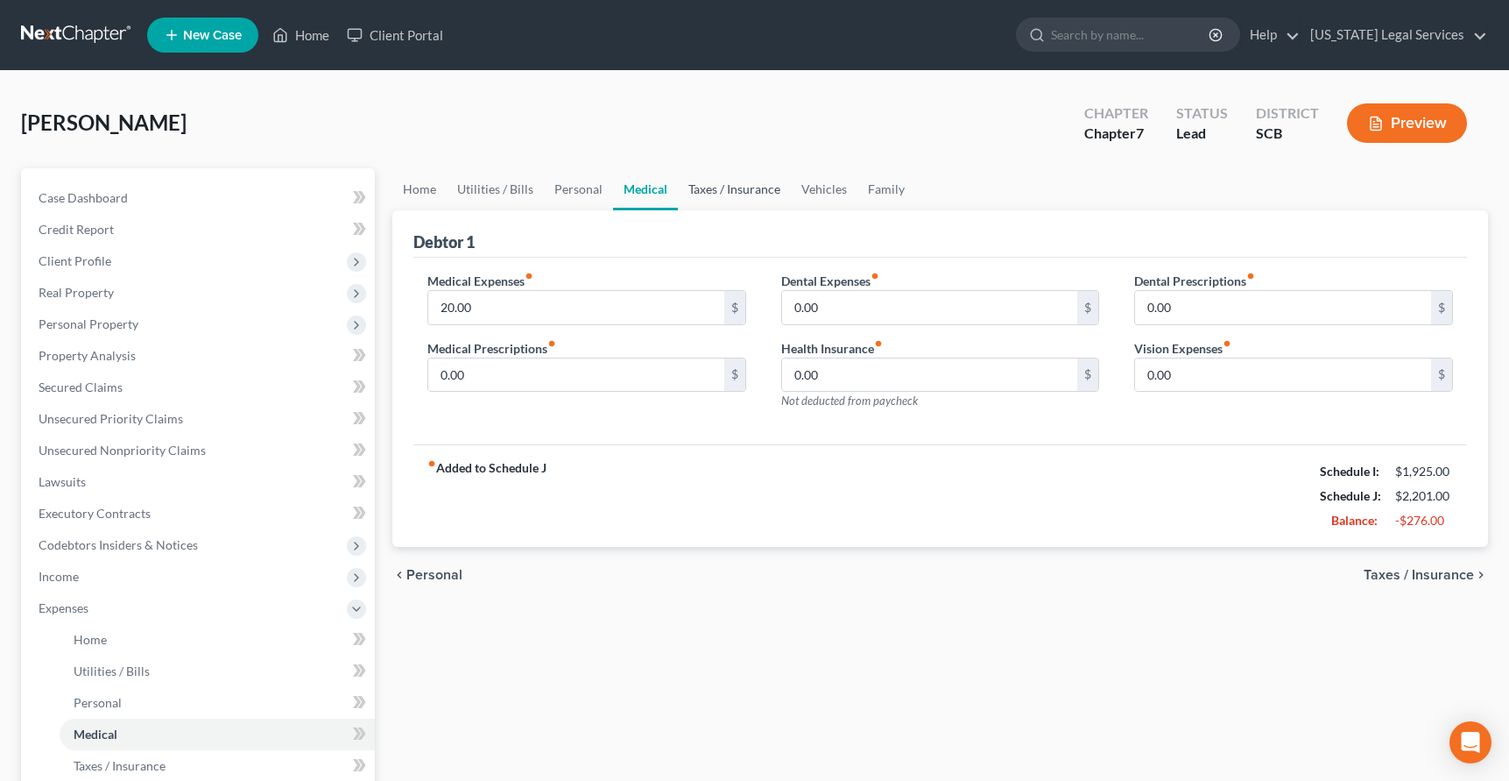
click at [712, 193] on link "Taxes / Insurance" at bounding box center [734, 189] width 113 height 42
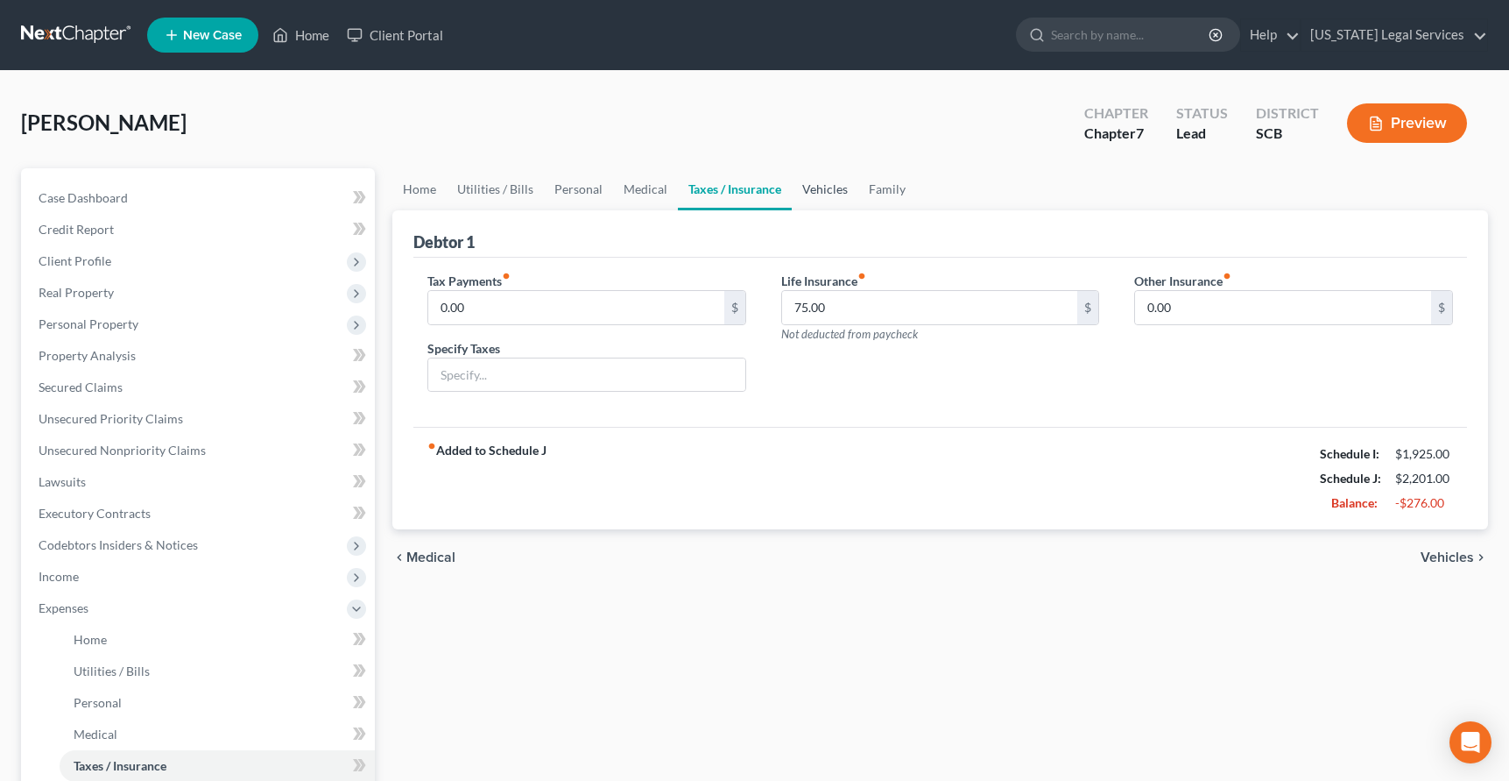
click at [817, 181] on link "Vehicles" at bounding box center [825, 189] width 67 height 42
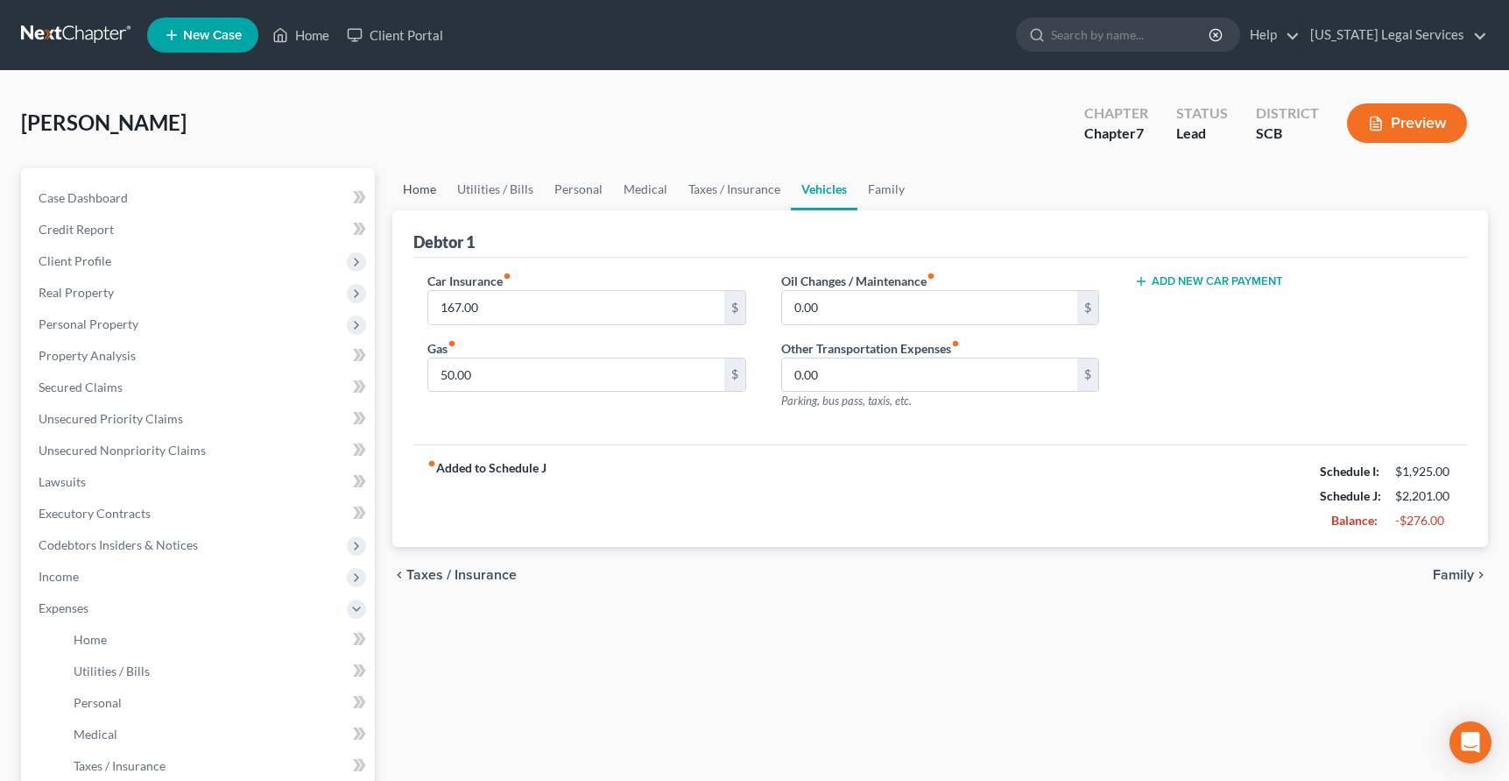
click at [419, 187] on link "Home" at bounding box center [419, 189] width 54 height 42
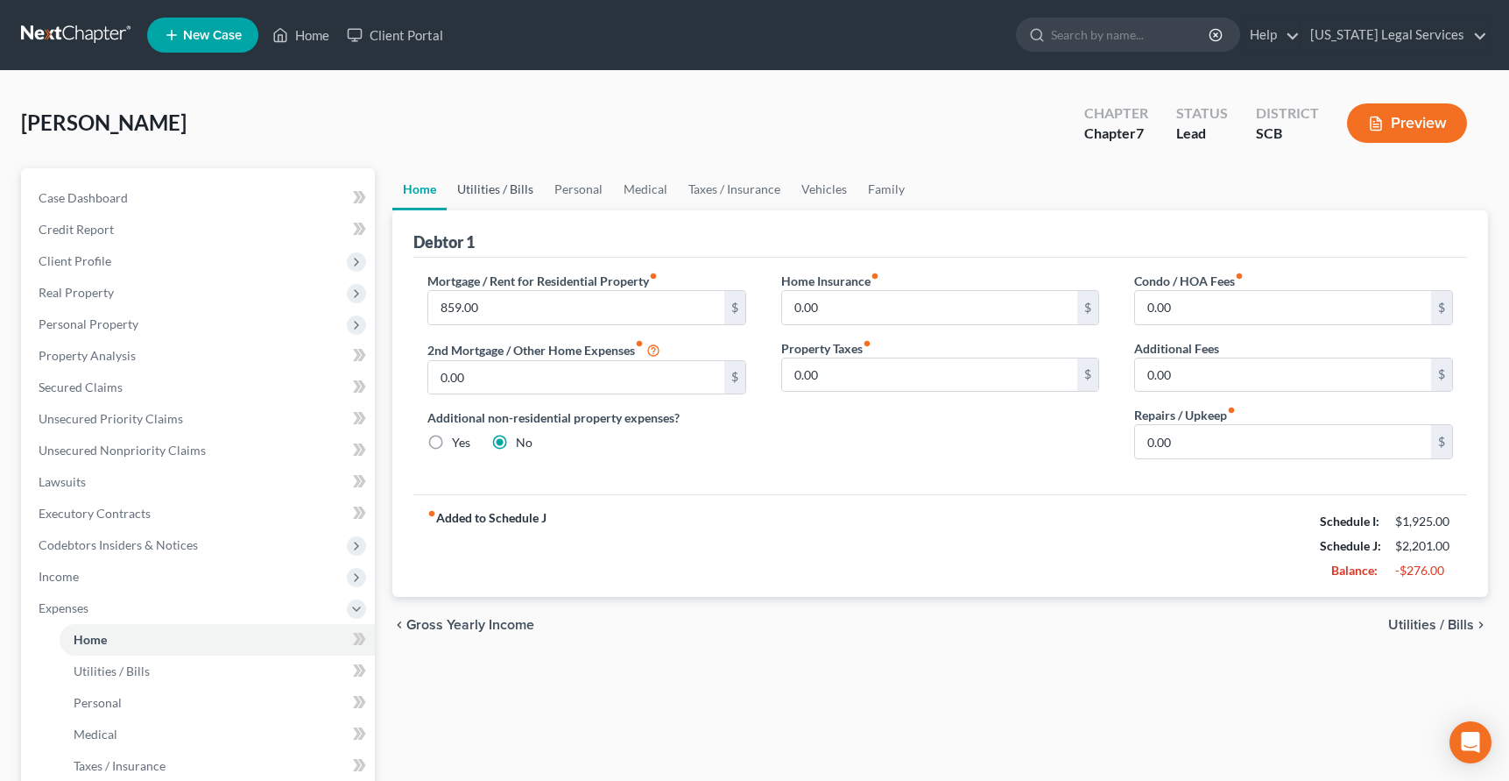
click at [526, 187] on link "Utilities / Bills" at bounding box center [495, 189] width 97 height 42
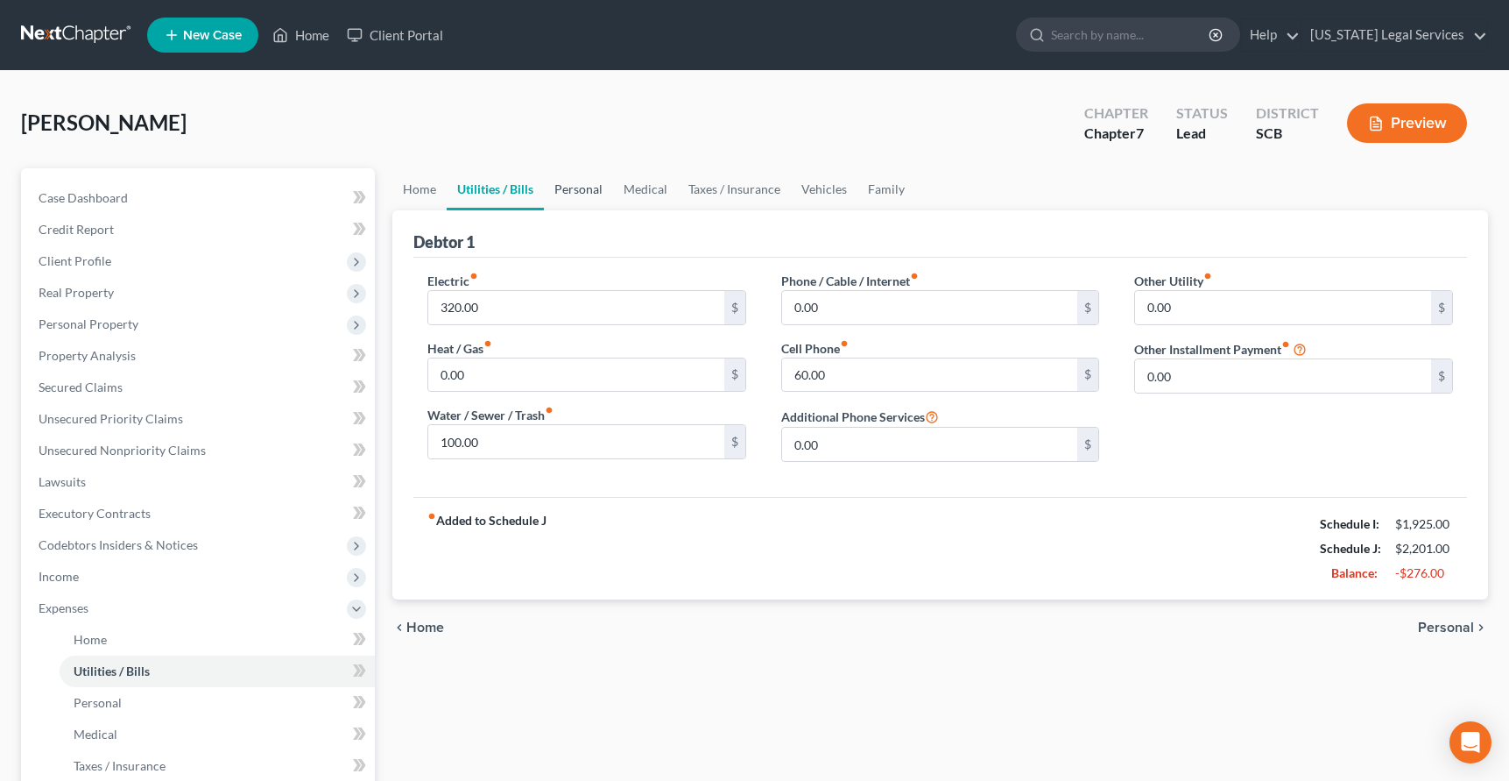
click at [575, 194] on link "Personal" at bounding box center [578, 189] width 69 height 42
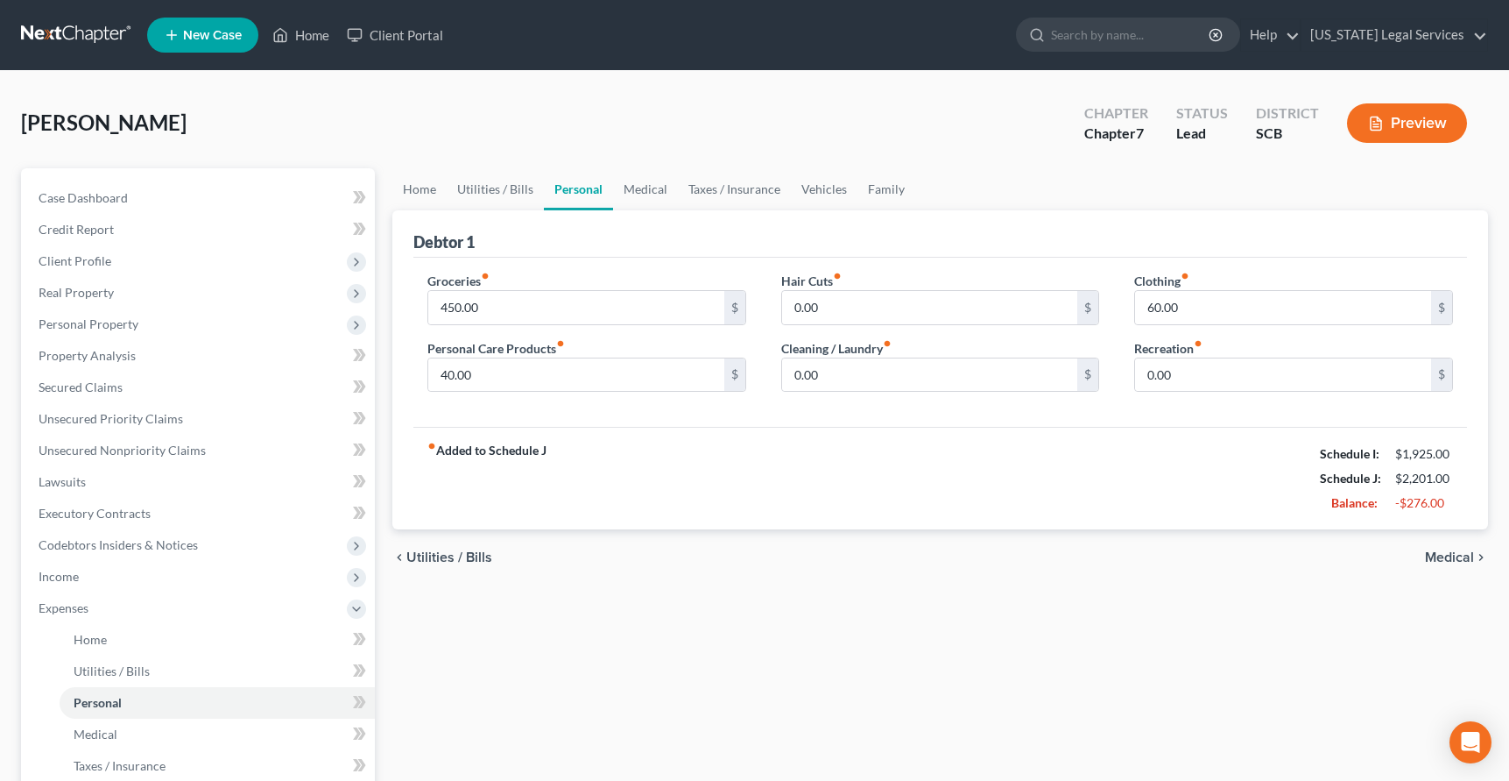
click at [654, 464] on div "fiber_manual_record Added to Schedule J Schedule I: $1,925.00 Schedule J: $2,20…" at bounding box center [941, 478] width 1054 height 103
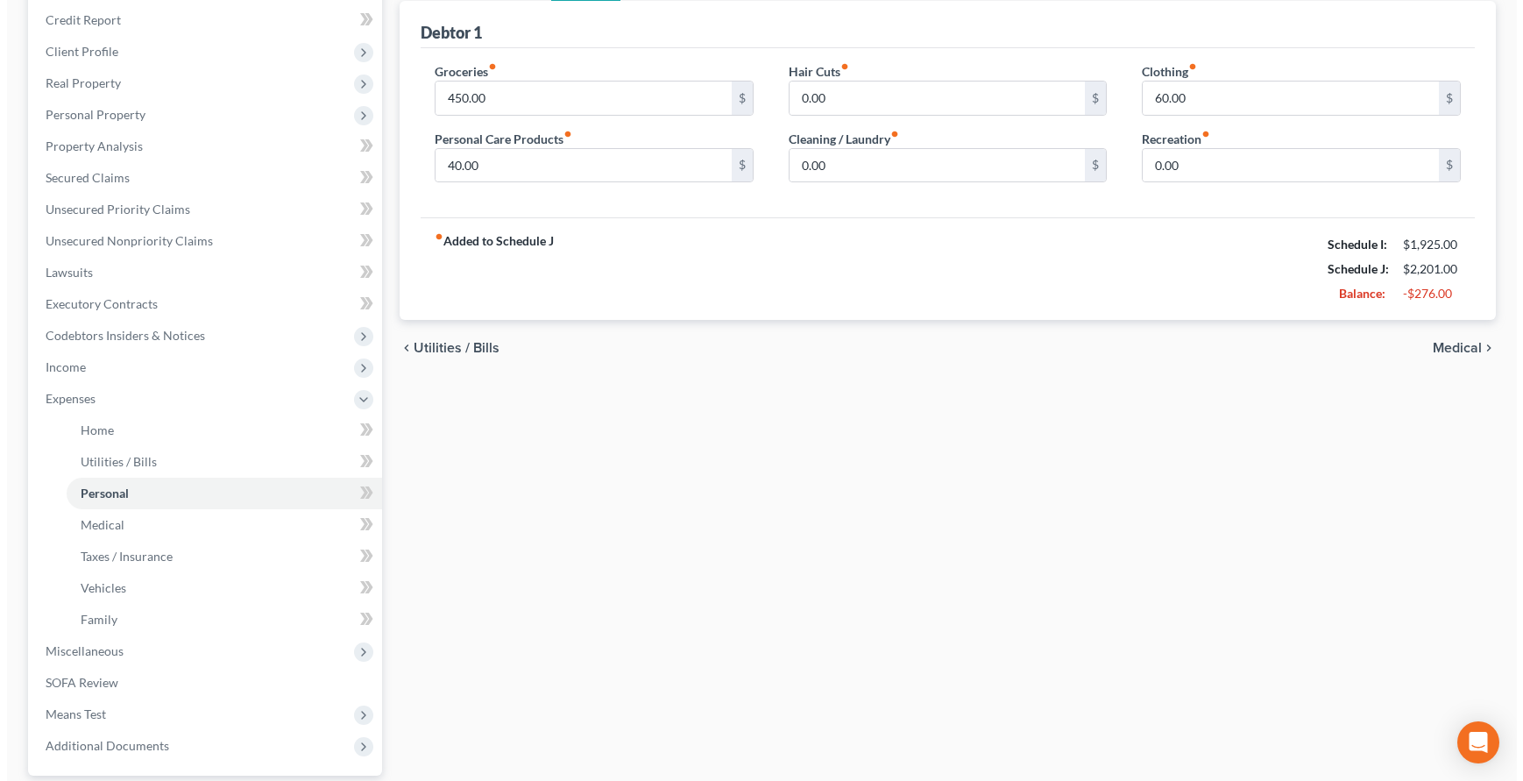
scroll to position [230, 0]
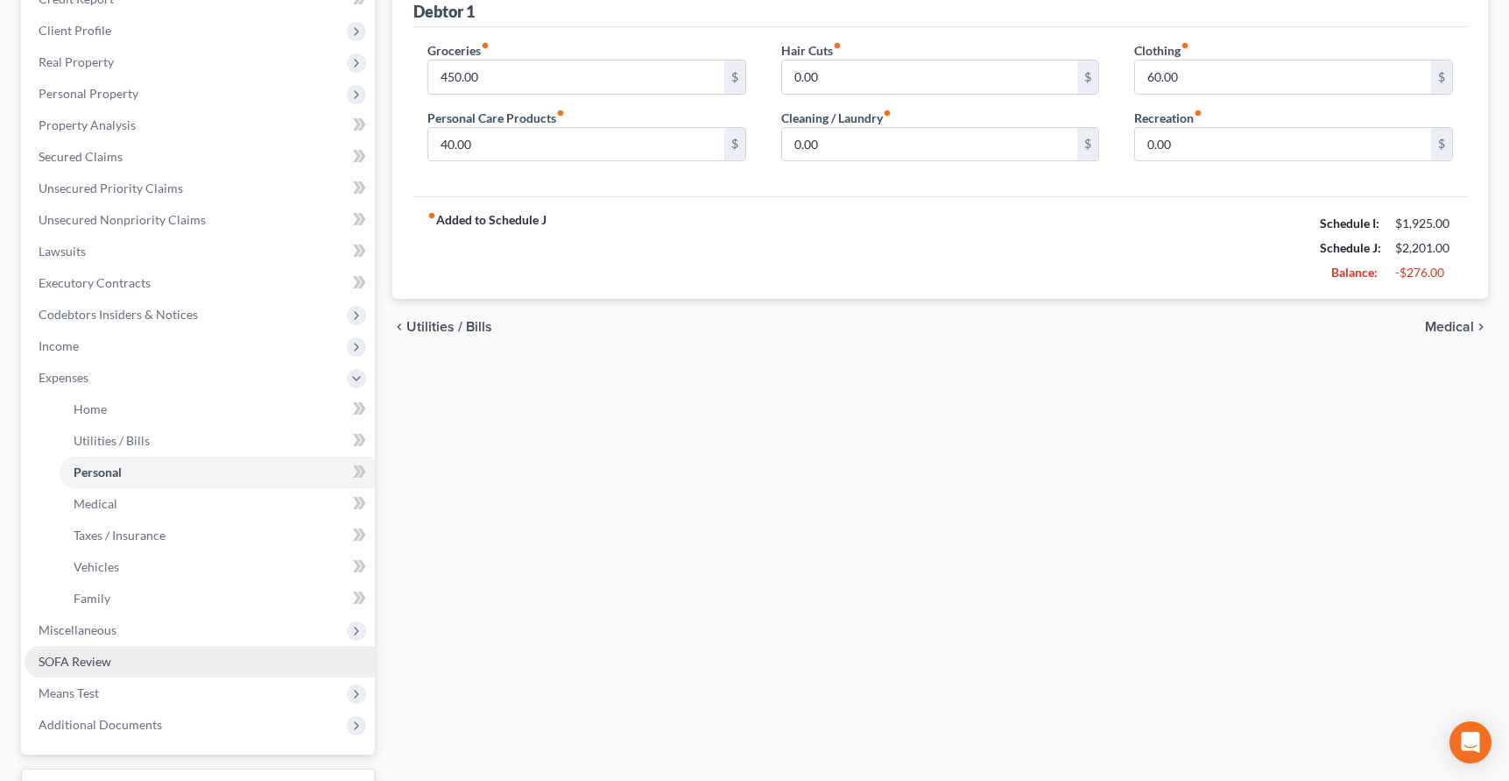
click at [96, 655] on span "SOFA Review" at bounding box center [75, 661] width 73 height 15
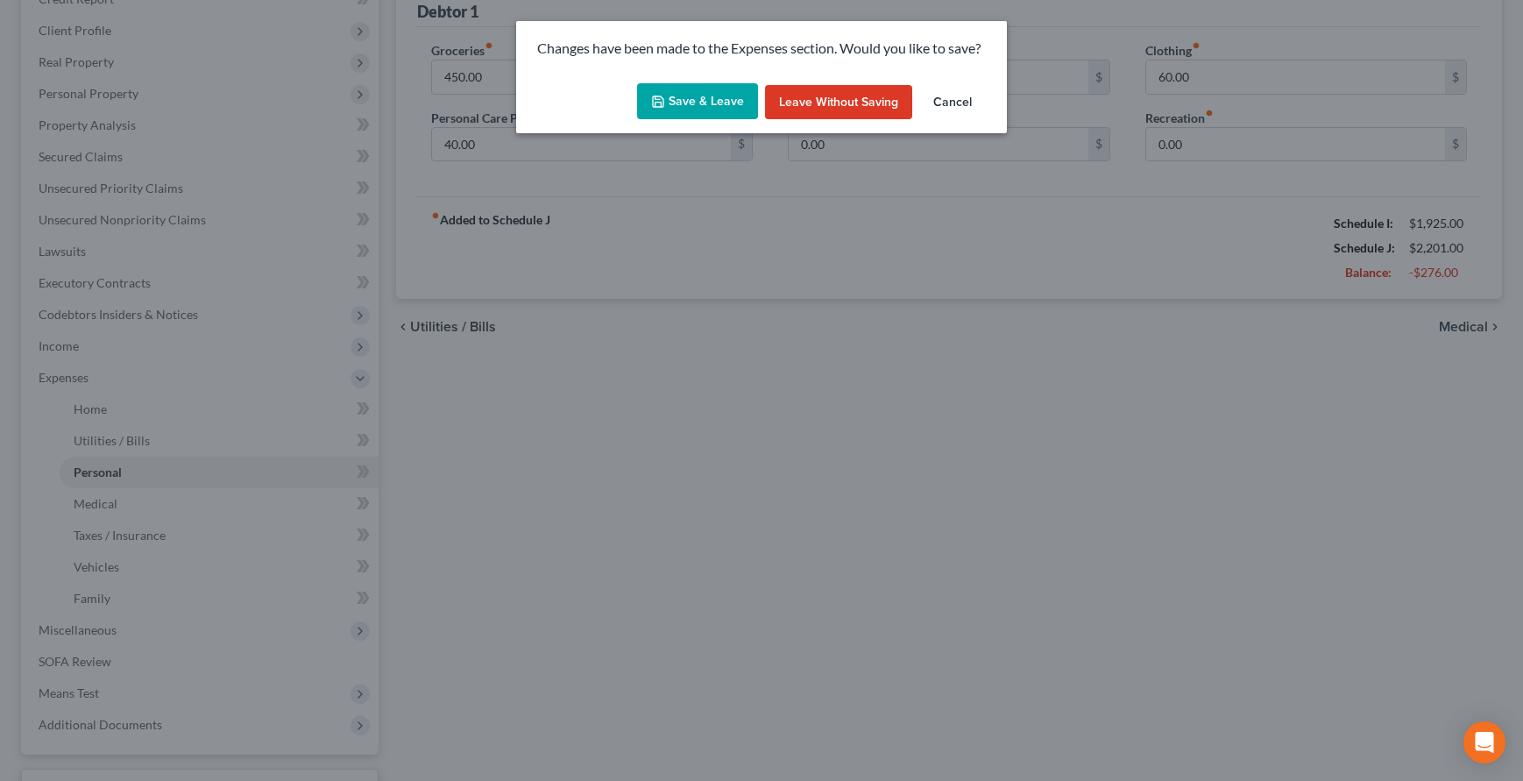
click at [689, 100] on button "Save & Leave" at bounding box center [697, 101] width 121 height 37
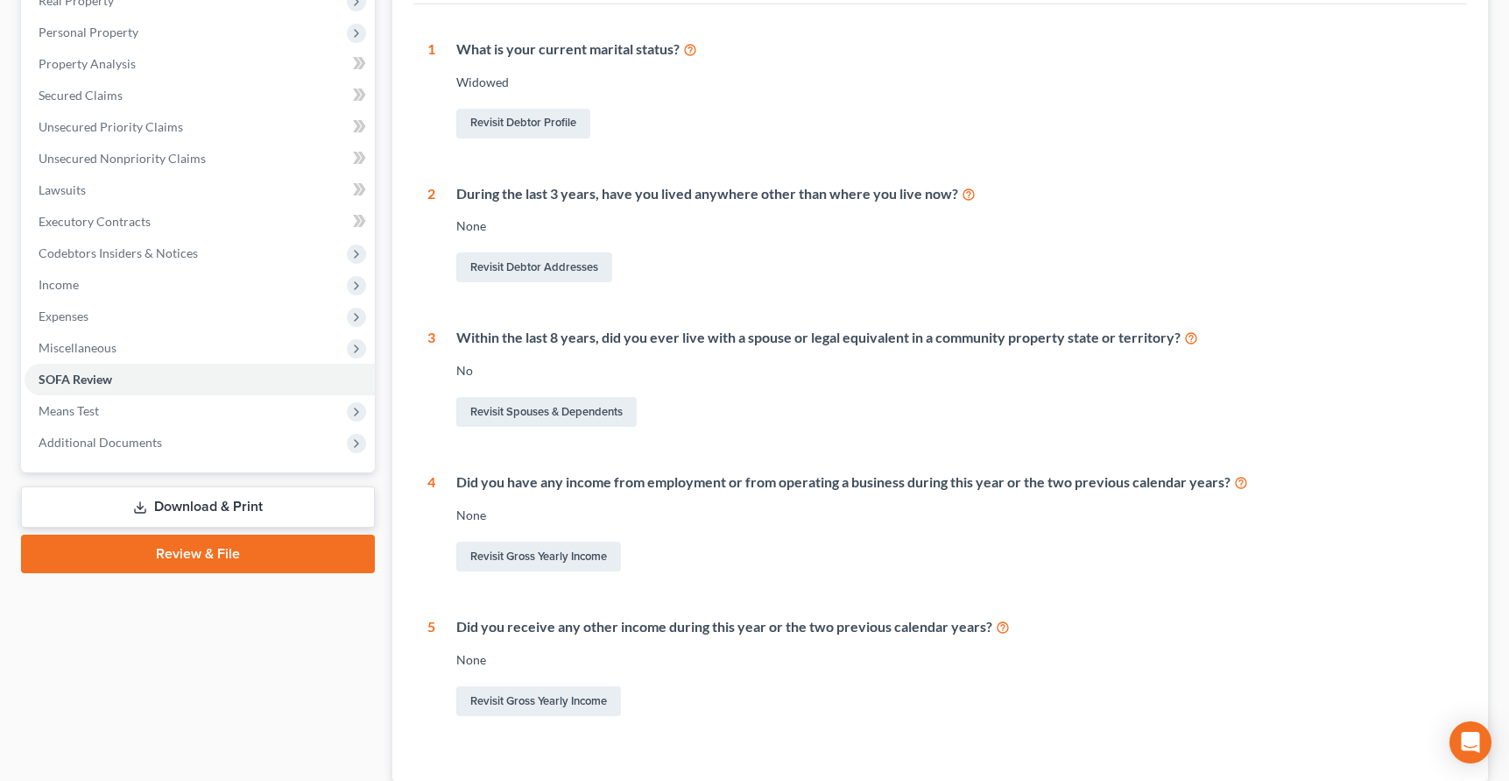
scroll to position [290, 0]
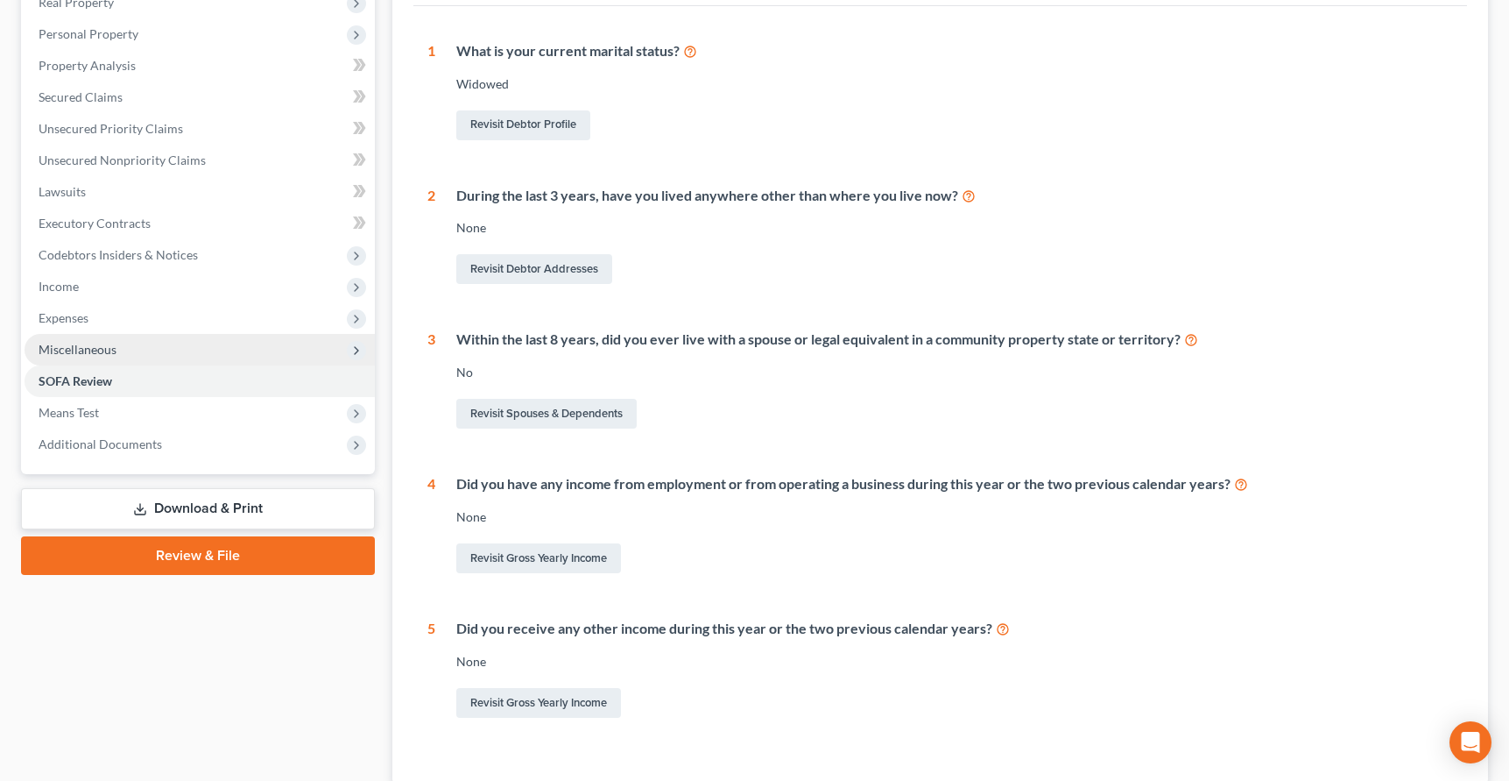
click at [97, 347] on span "Miscellaneous" at bounding box center [78, 349] width 78 height 15
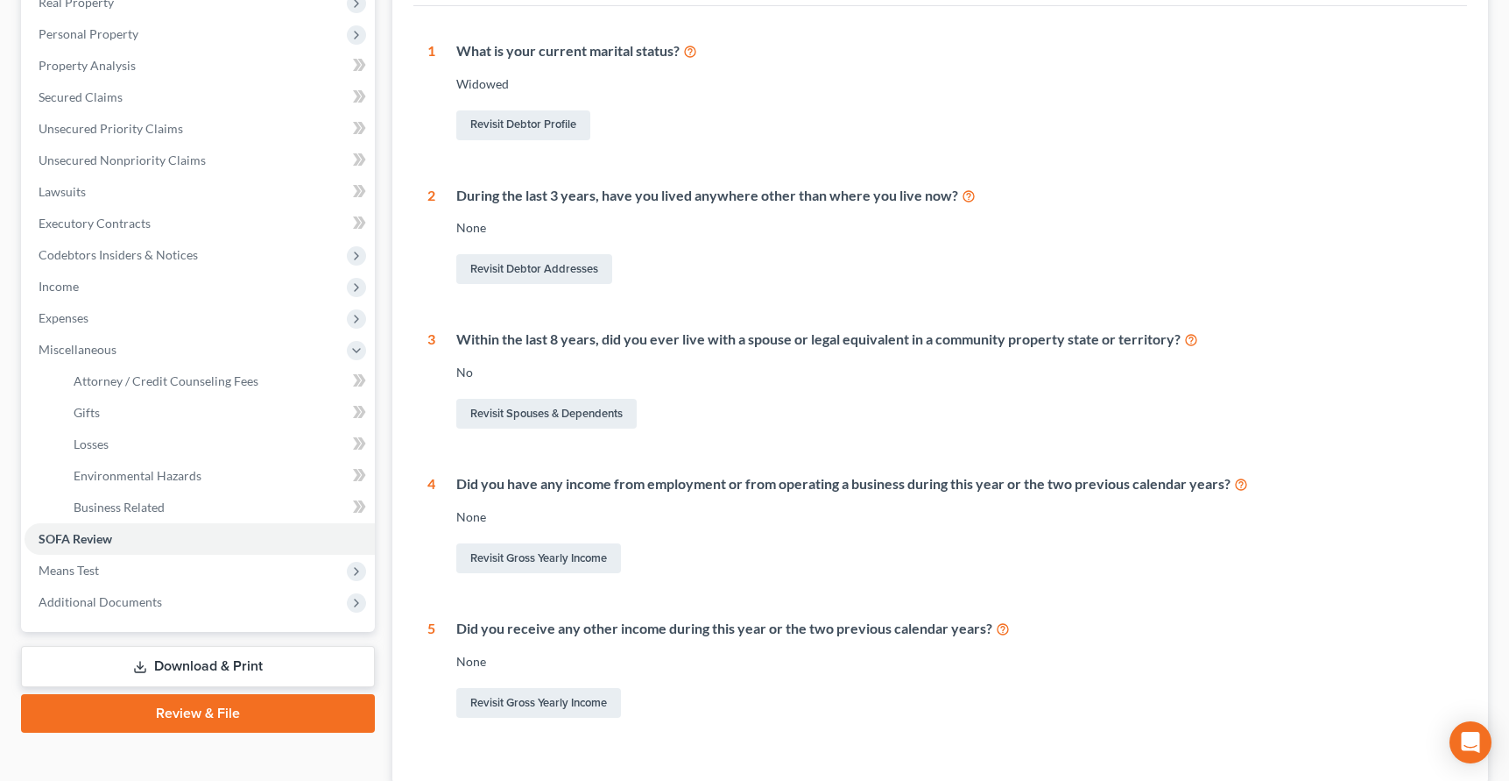
click at [162, 661] on link "Download & Print" at bounding box center [198, 666] width 354 height 41
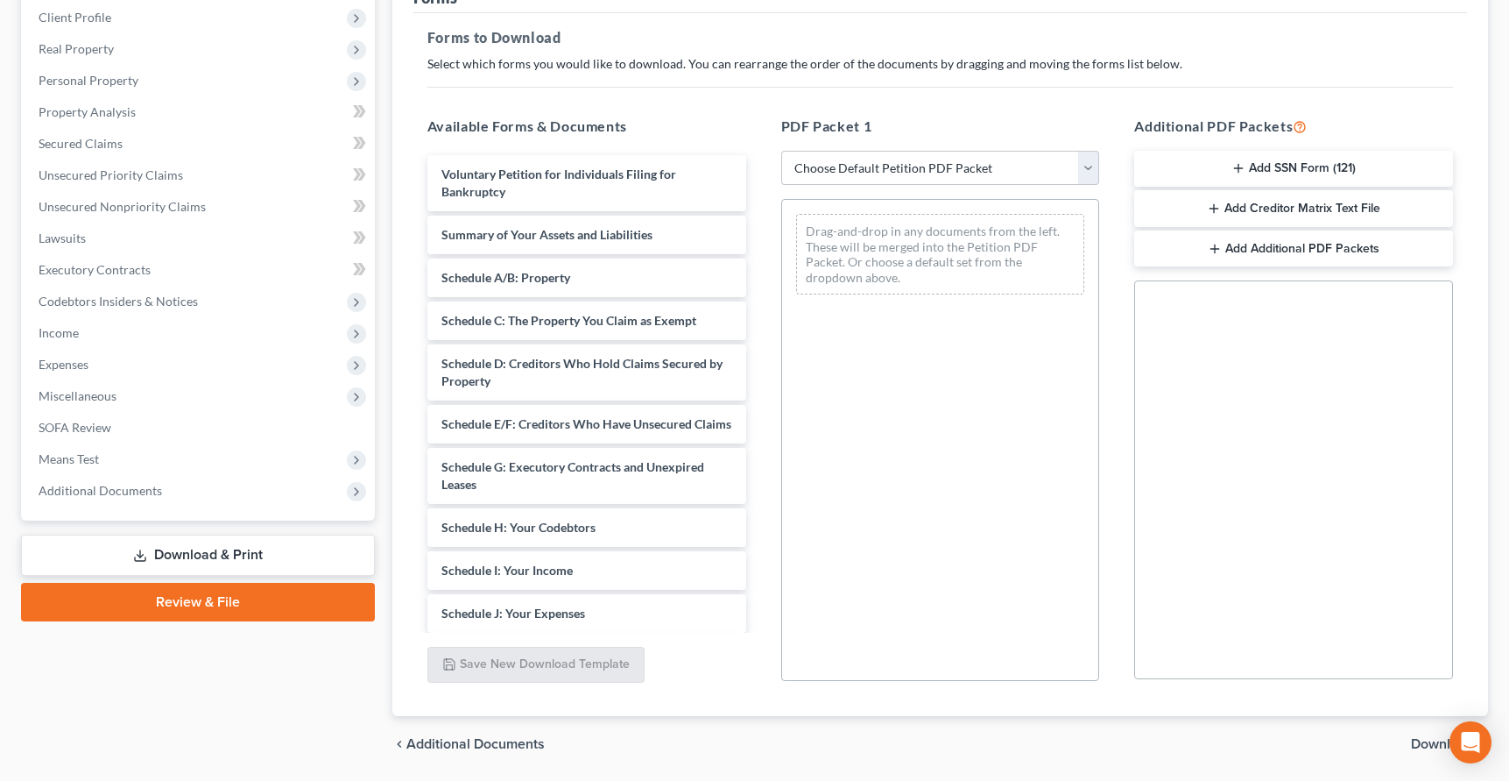
scroll to position [241, 0]
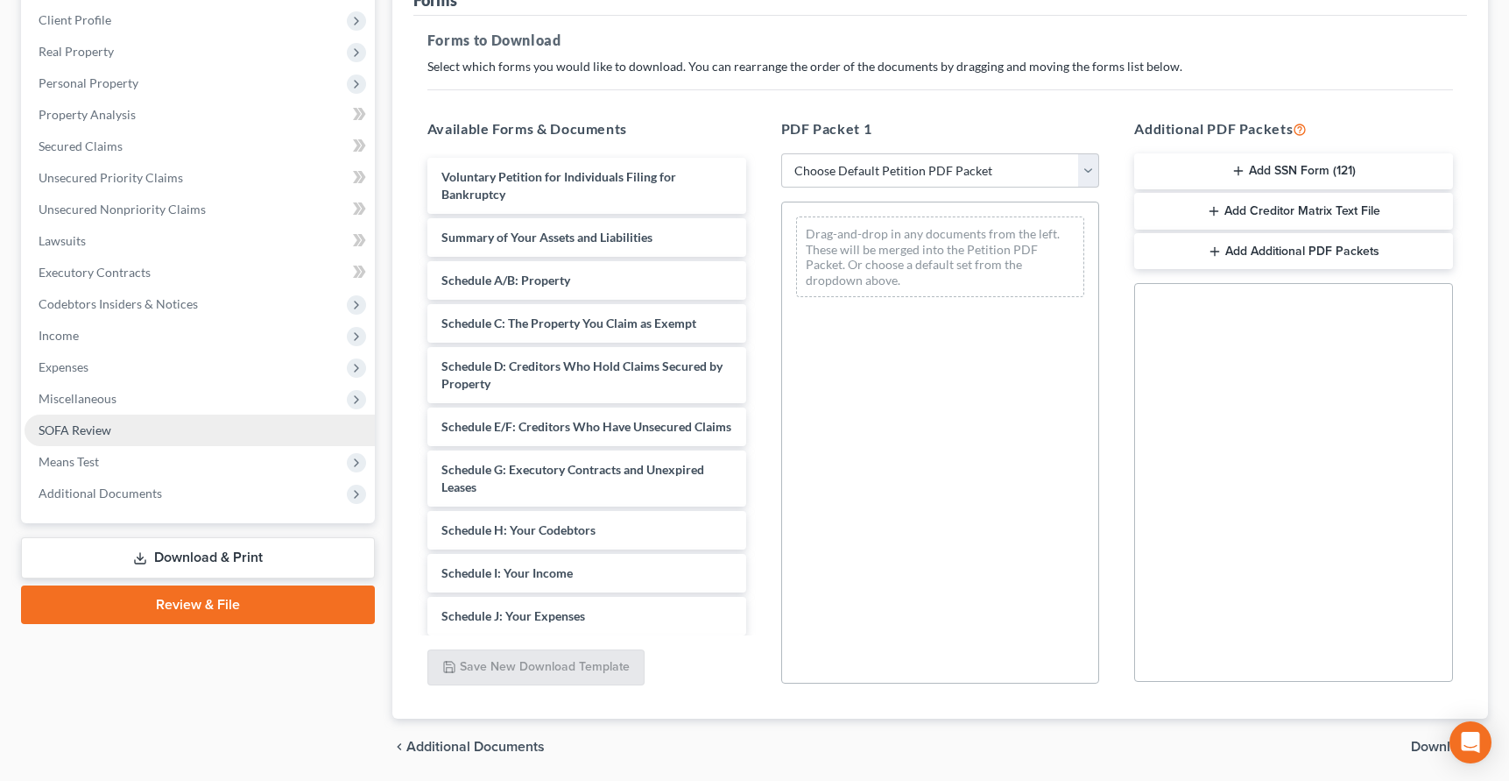
click at [82, 423] on span "SOFA Review" at bounding box center [75, 429] width 73 height 15
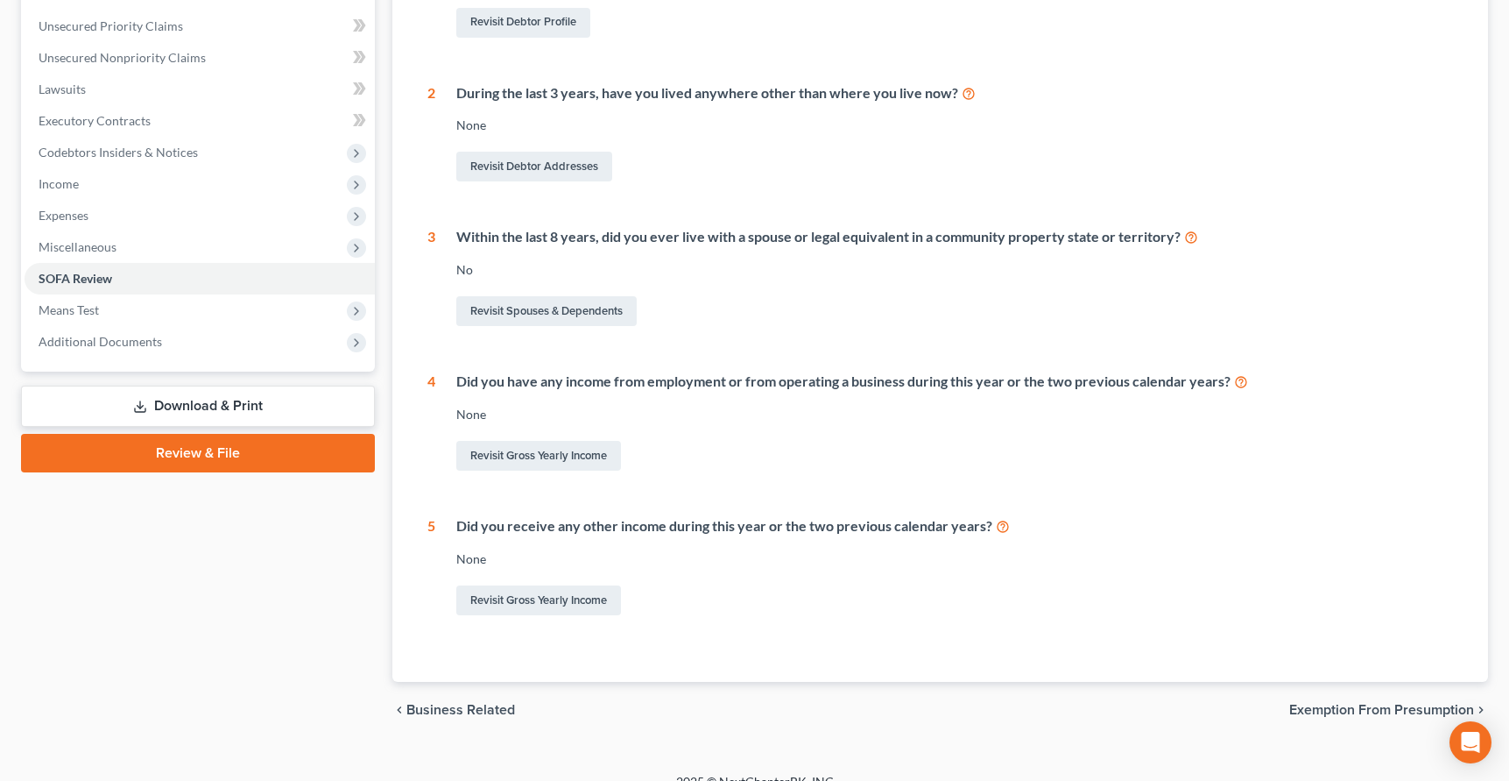
scroll to position [416, 0]
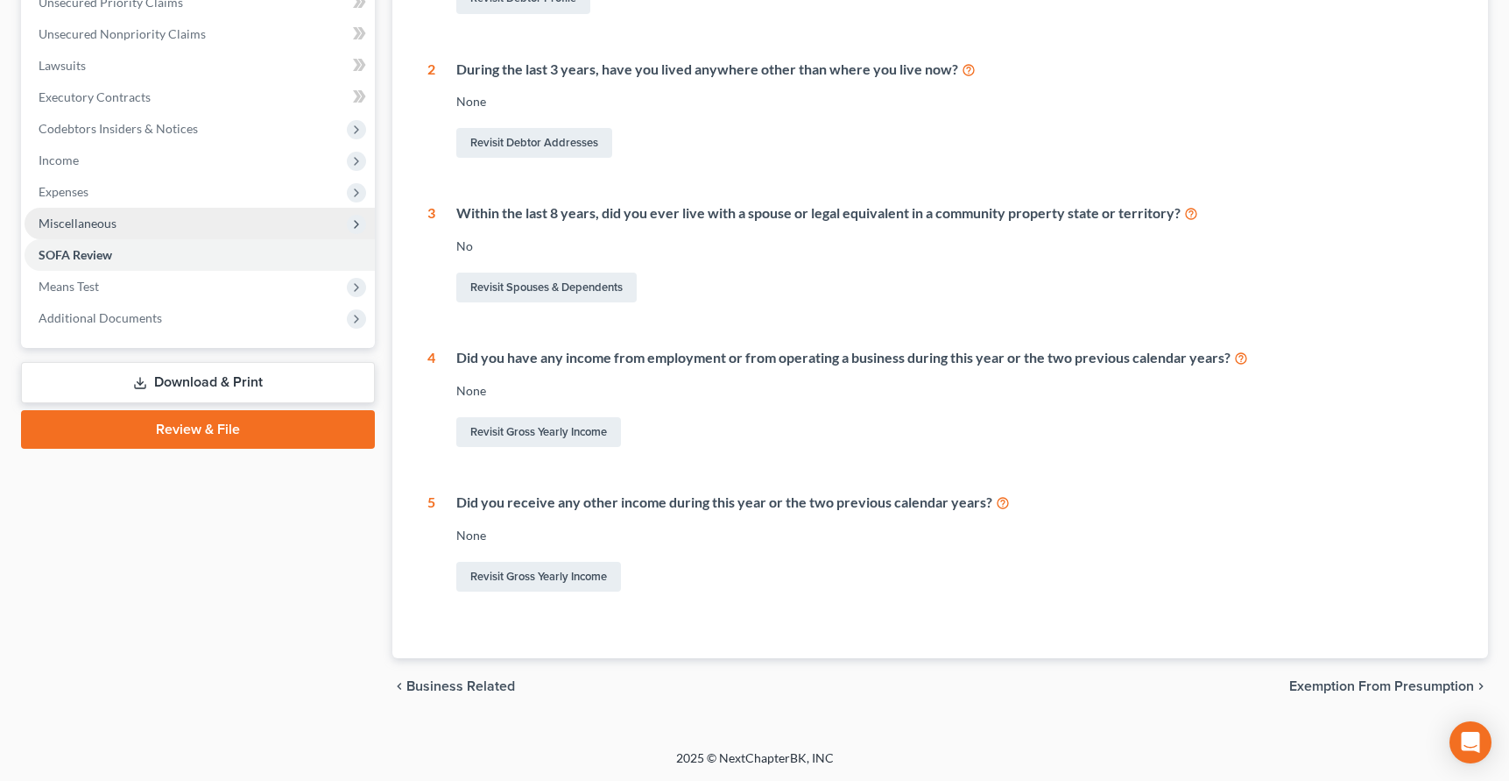
click at [72, 219] on span "Miscellaneous" at bounding box center [78, 223] width 78 height 15
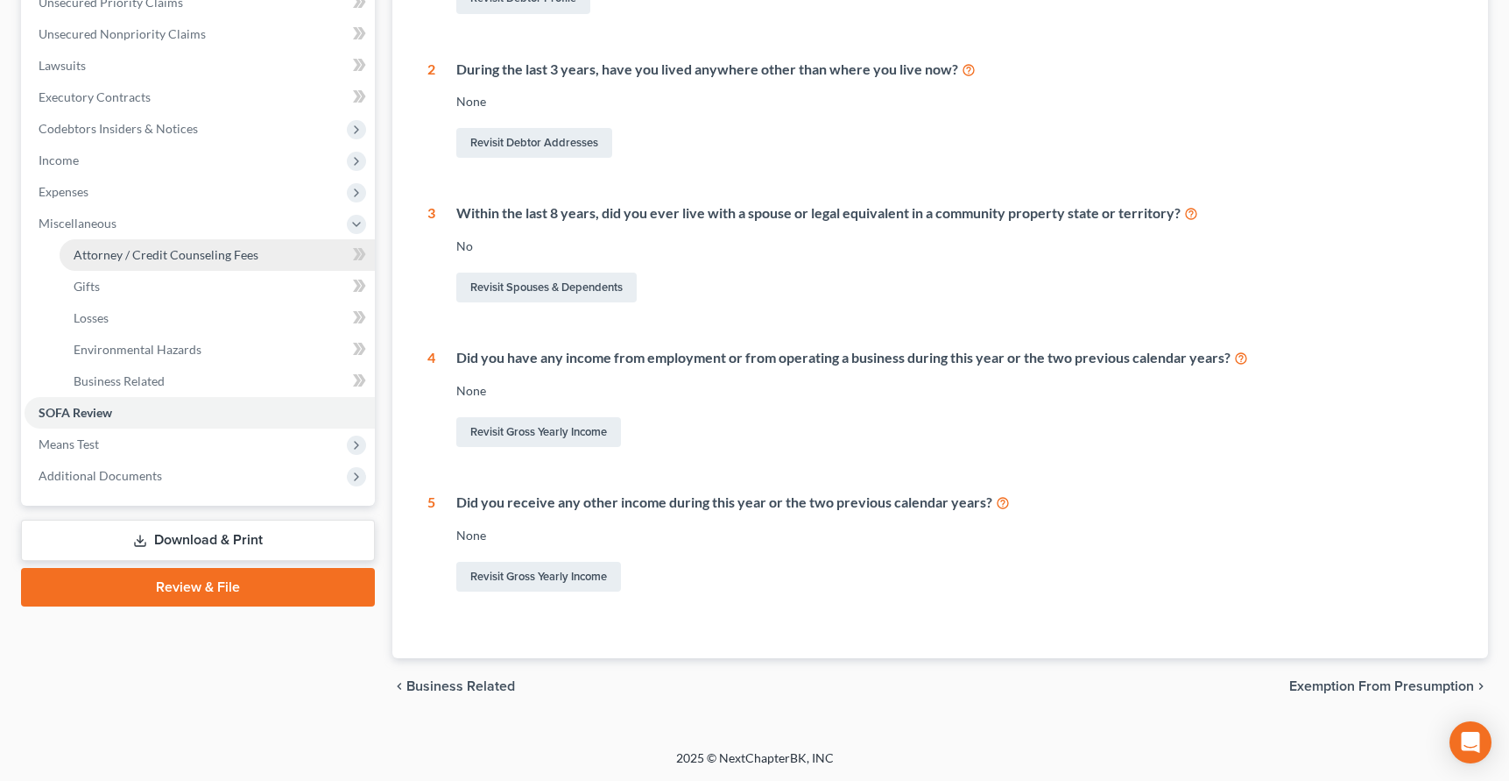
click at [88, 252] on span "Attorney / Credit Counseling Fees" at bounding box center [166, 254] width 185 height 15
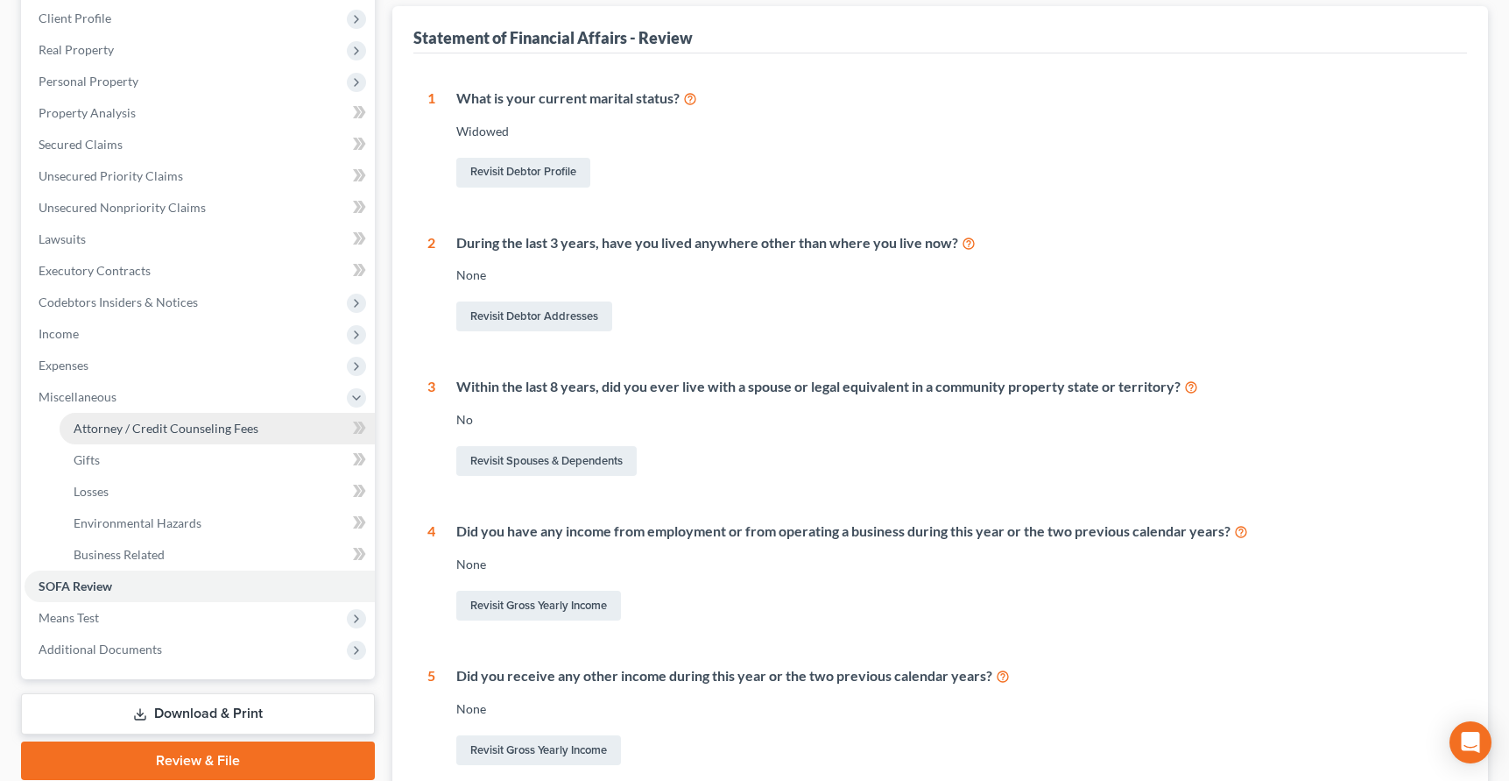
select select "0"
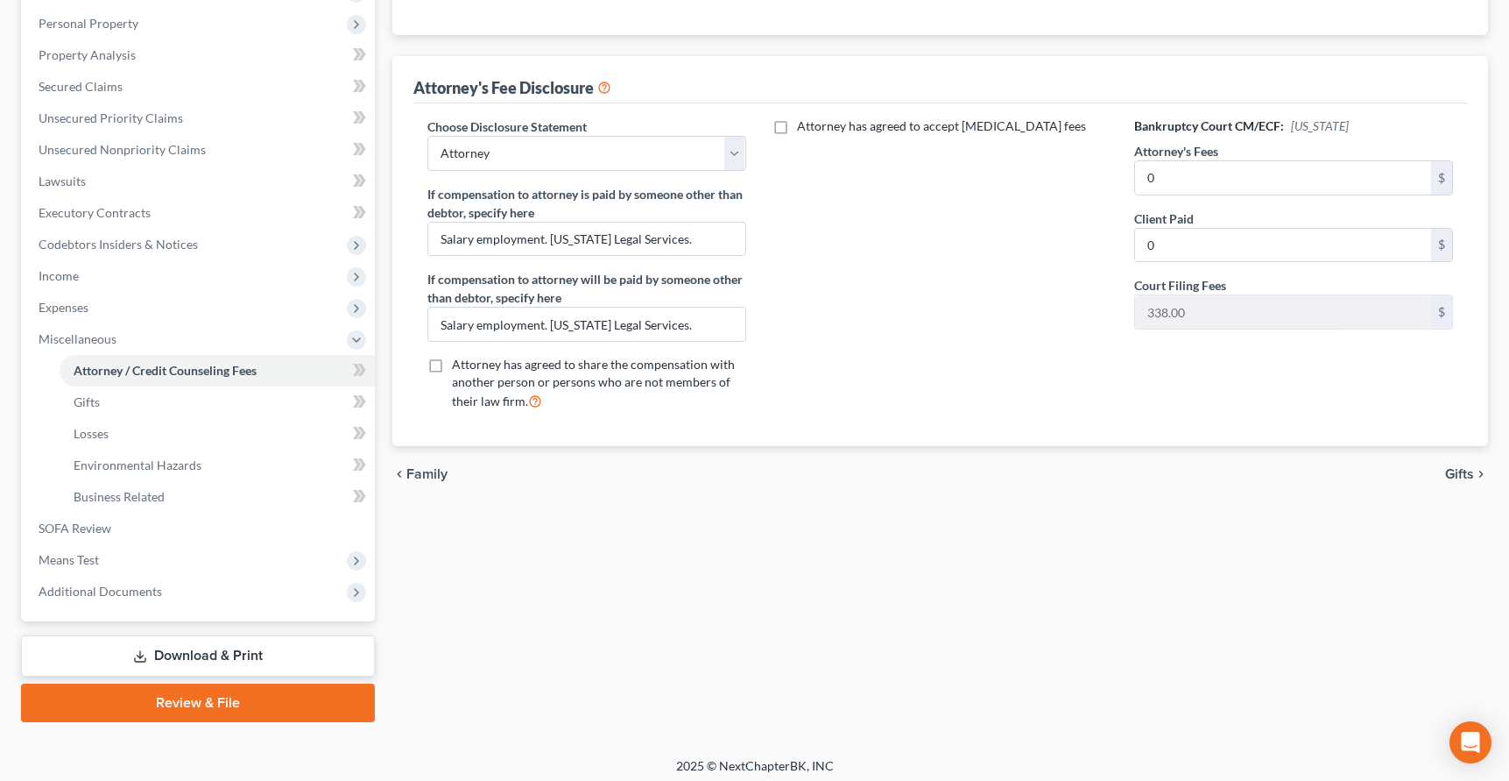
scroll to position [302, 0]
click at [192, 668] on link "Download & Print" at bounding box center [198, 653] width 354 height 41
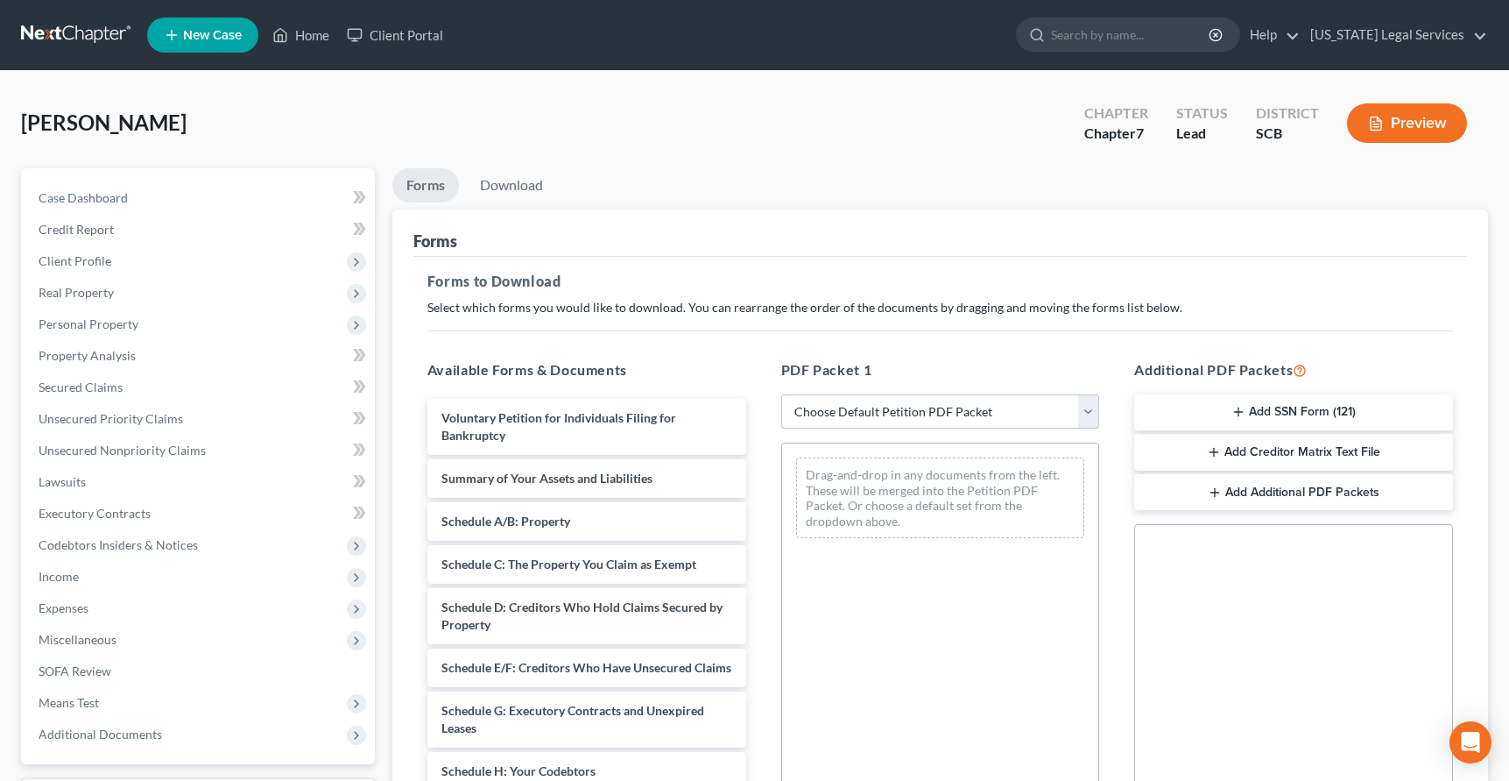
click at [1094, 414] on select "Choose Default Petition PDF Packet Complete Bankruptcy Petition (all forms and …" at bounding box center [940, 411] width 319 height 35
select select "0"
click at [781, 394] on select "Choose Default Petition PDF Packet Complete Bankruptcy Petition (all forms and …" at bounding box center [940, 411] width 319 height 35
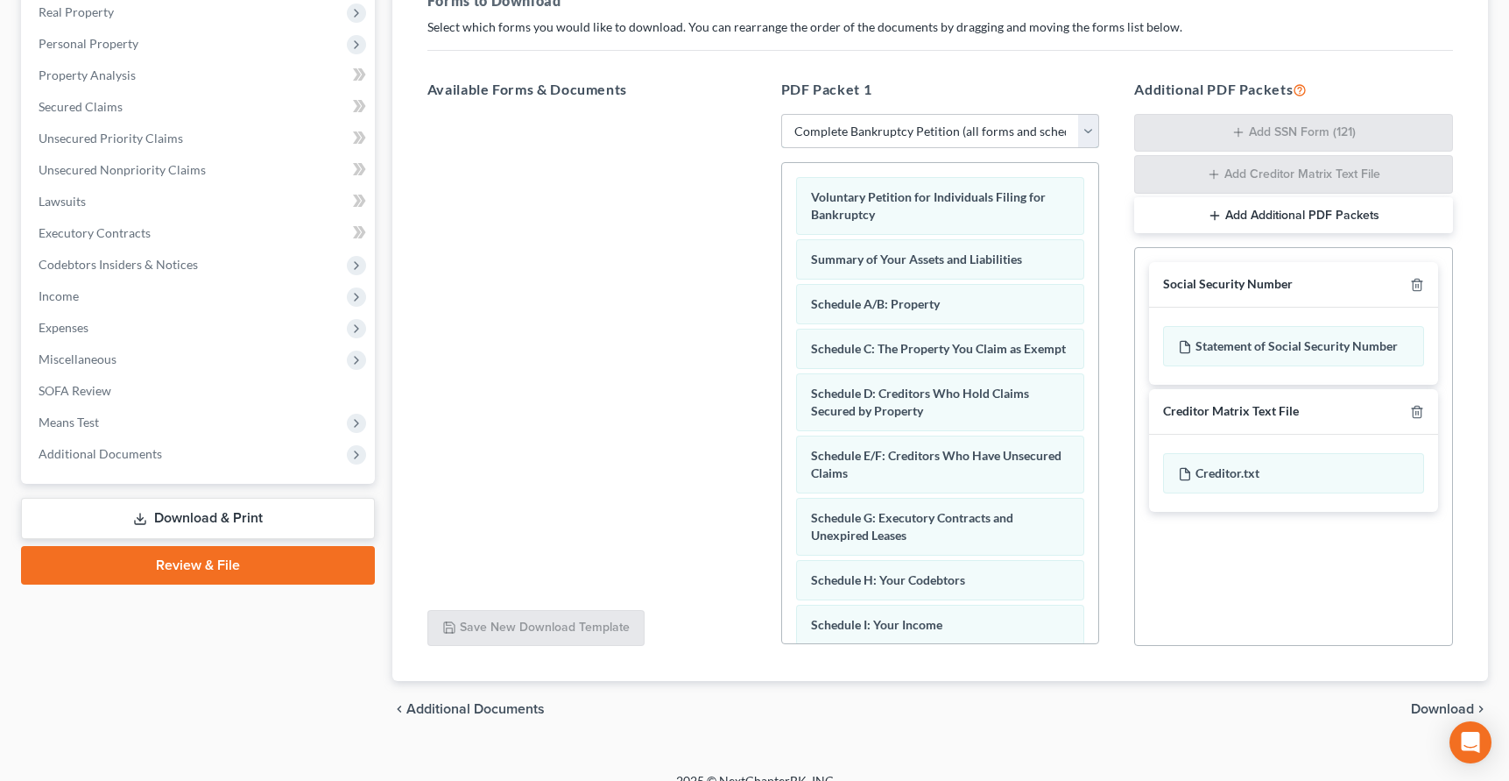
scroll to position [286, 0]
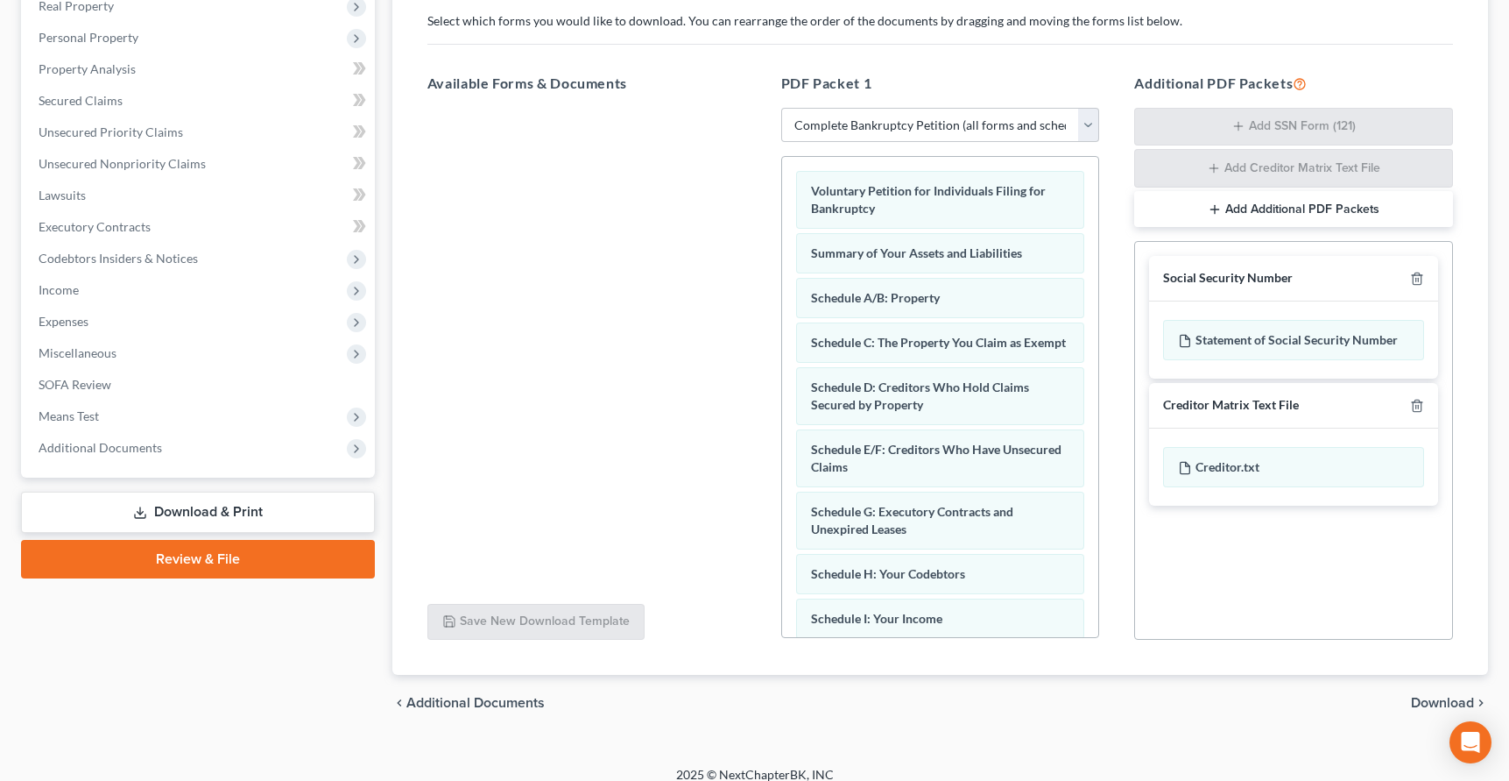
click at [1433, 692] on div "chevron_left Additional Documents Download chevron_right" at bounding box center [940, 703] width 1096 height 56
drag, startPoint x: 1433, startPoint y: 695, endPoint x: 1433, endPoint y: 706, distance: 11.4
click at [1433, 706] on span "Download" at bounding box center [1442, 703] width 63 height 14
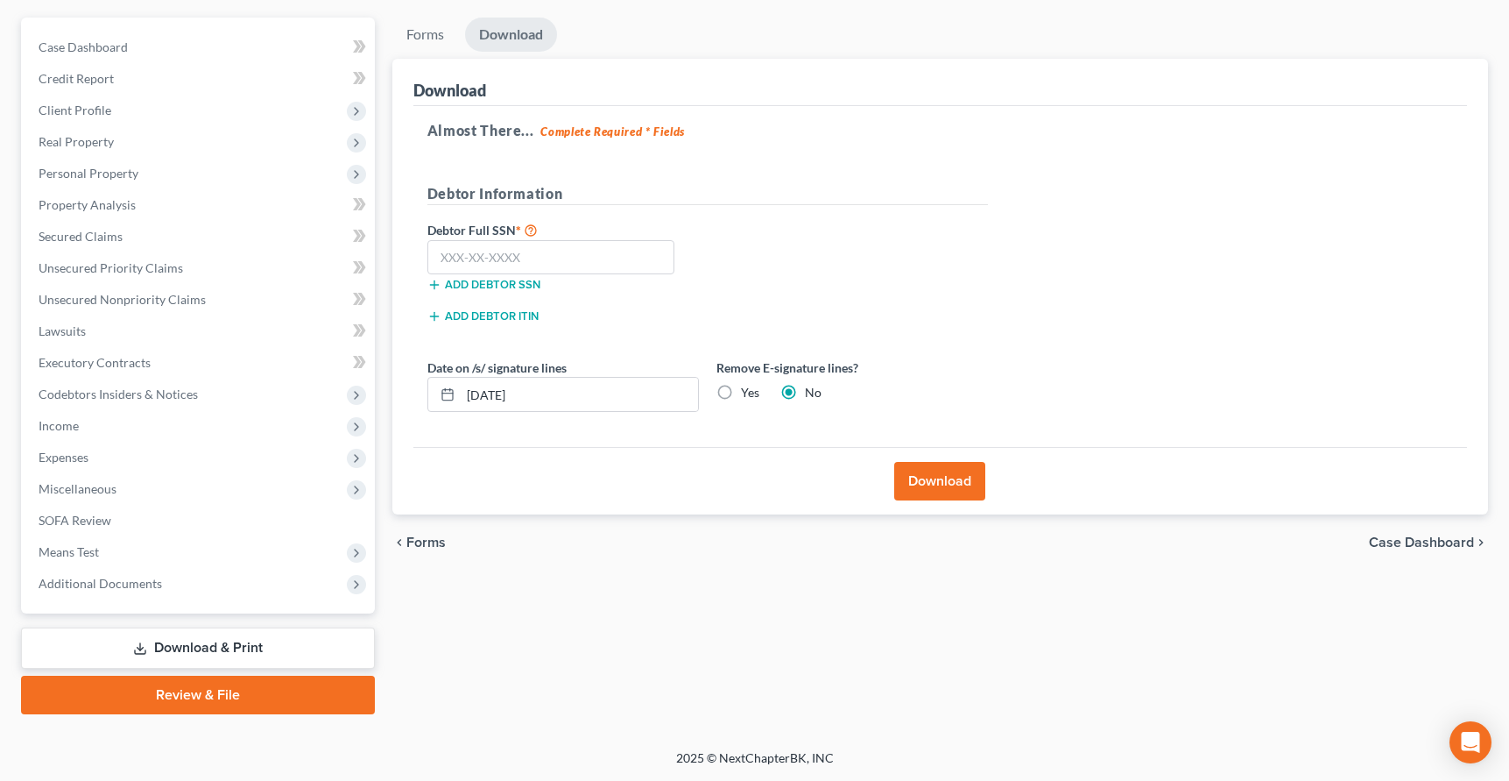
scroll to position [151, 0]
click at [472, 247] on input "text" at bounding box center [552, 257] width 248 height 35
type input "267-90-1712"
click at [936, 473] on button "Download" at bounding box center [939, 481] width 91 height 39
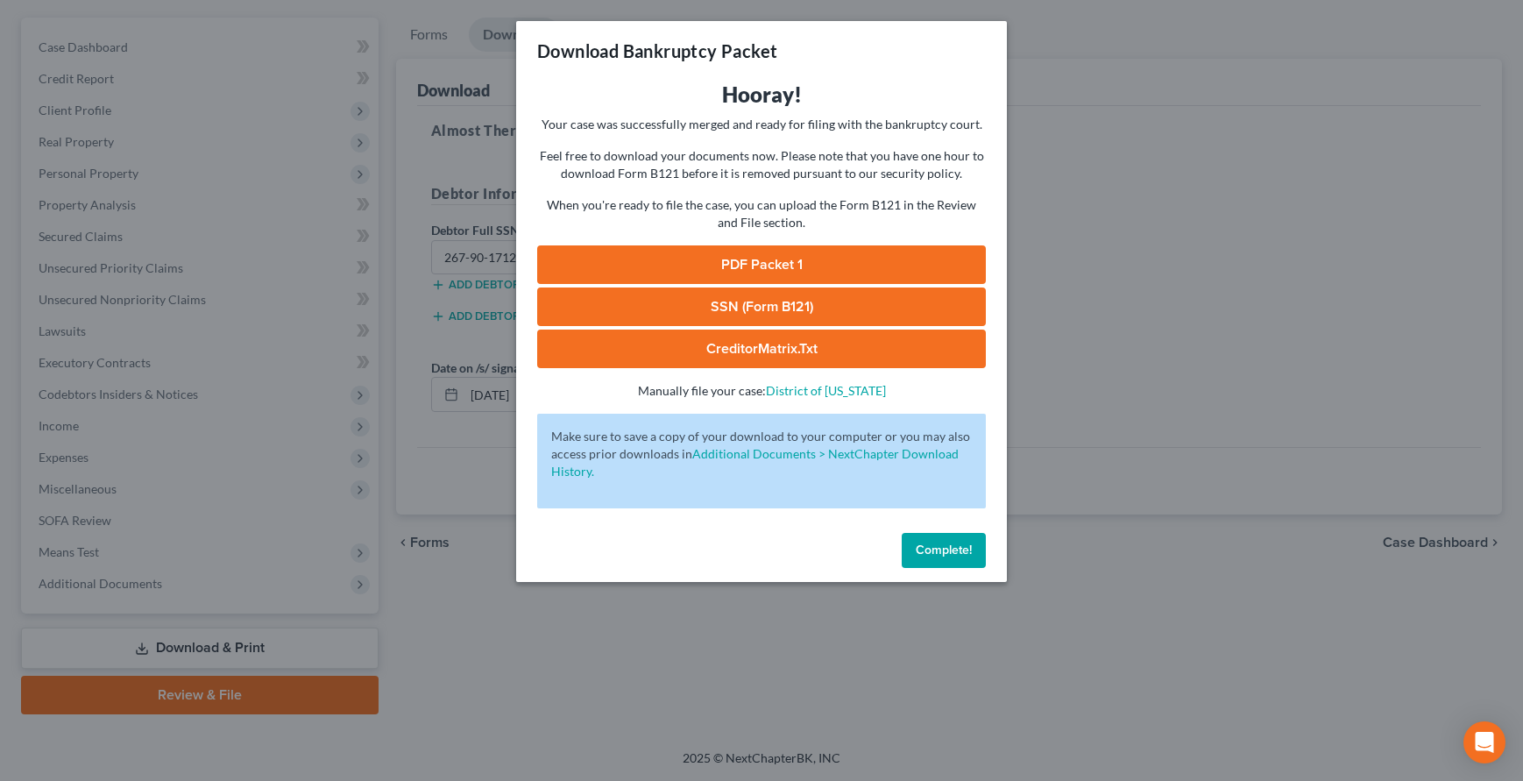
drag, startPoint x: 977, startPoint y: 549, endPoint x: 938, endPoint y: 564, distance: 41.3
click at [977, 549] on button "Complete!" at bounding box center [943, 550] width 84 height 35
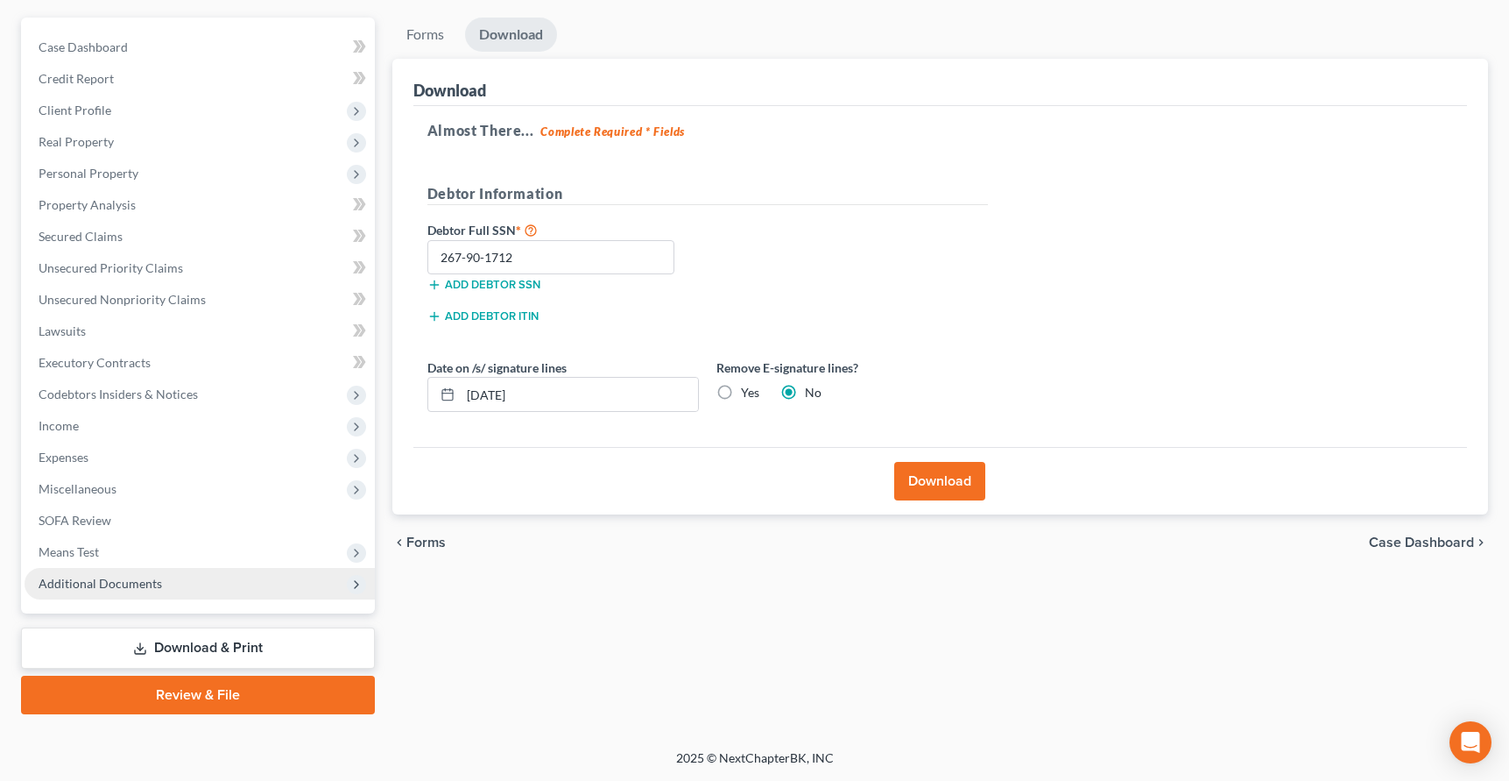
click at [75, 582] on span "Additional Documents" at bounding box center [101, 583] width 124 height 15
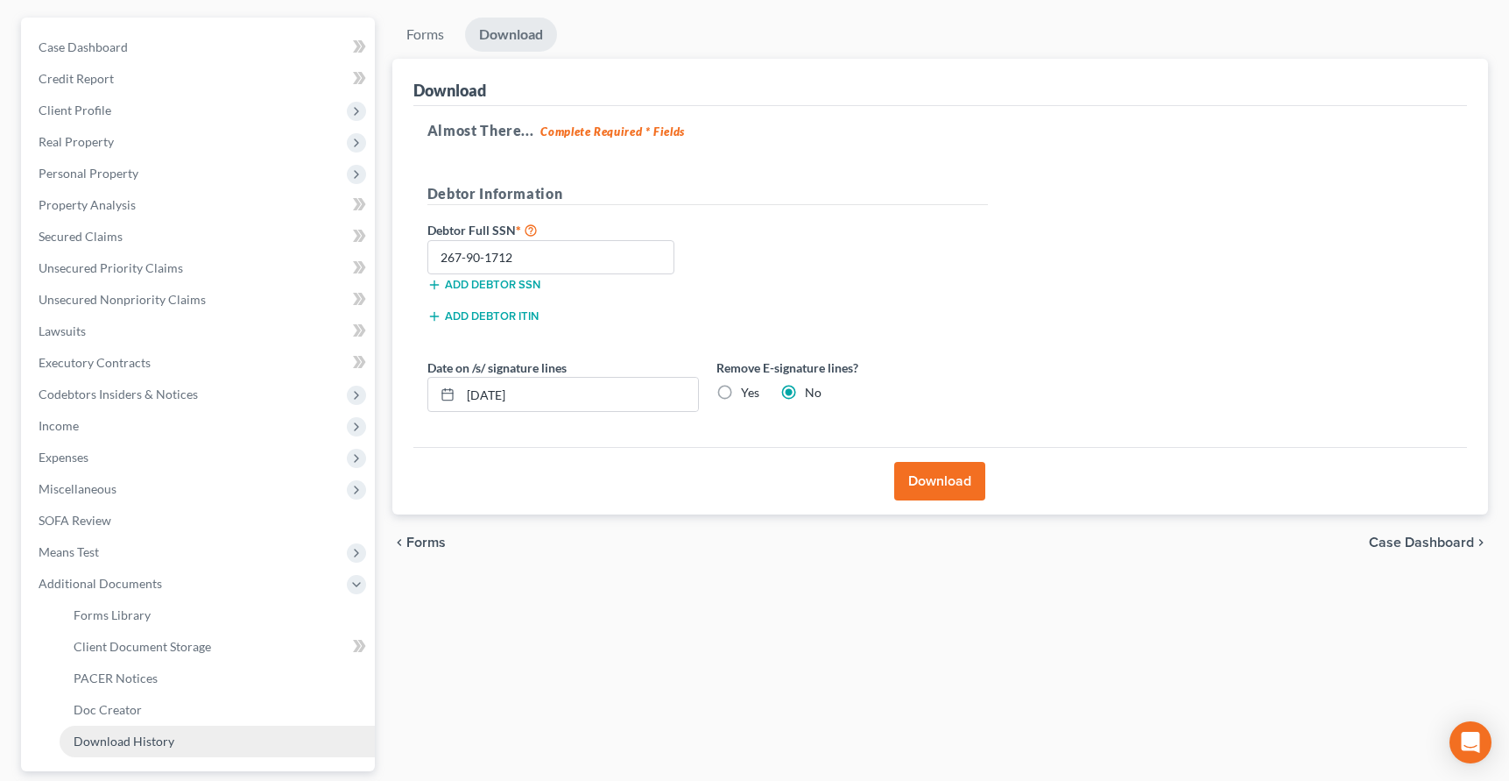
click at [121, 742] on span "Download History" at bounding box center [124, 740] width 101 height 15
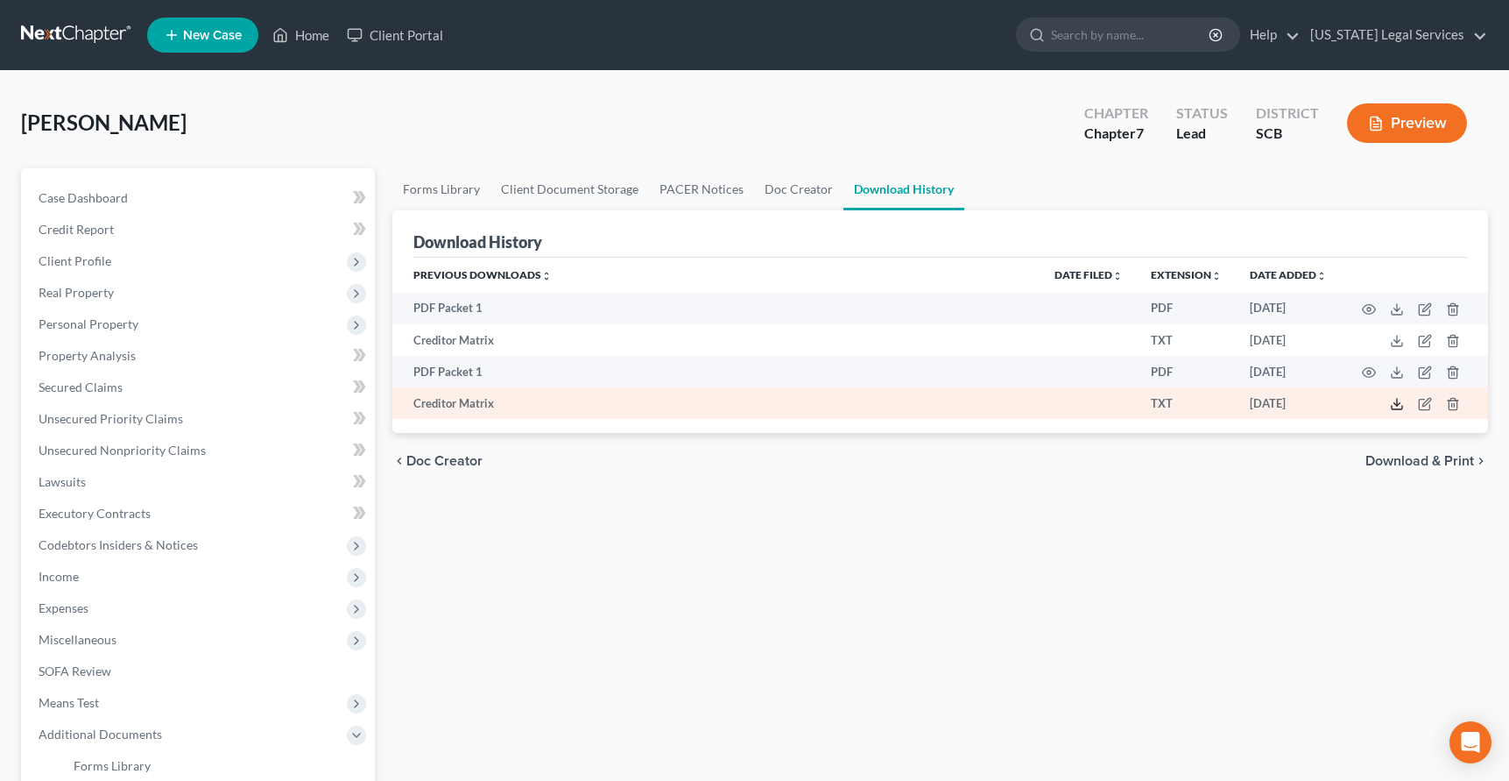
click at [1401, 403] on icon at bounding box center [1397, 404] width 14 height 14
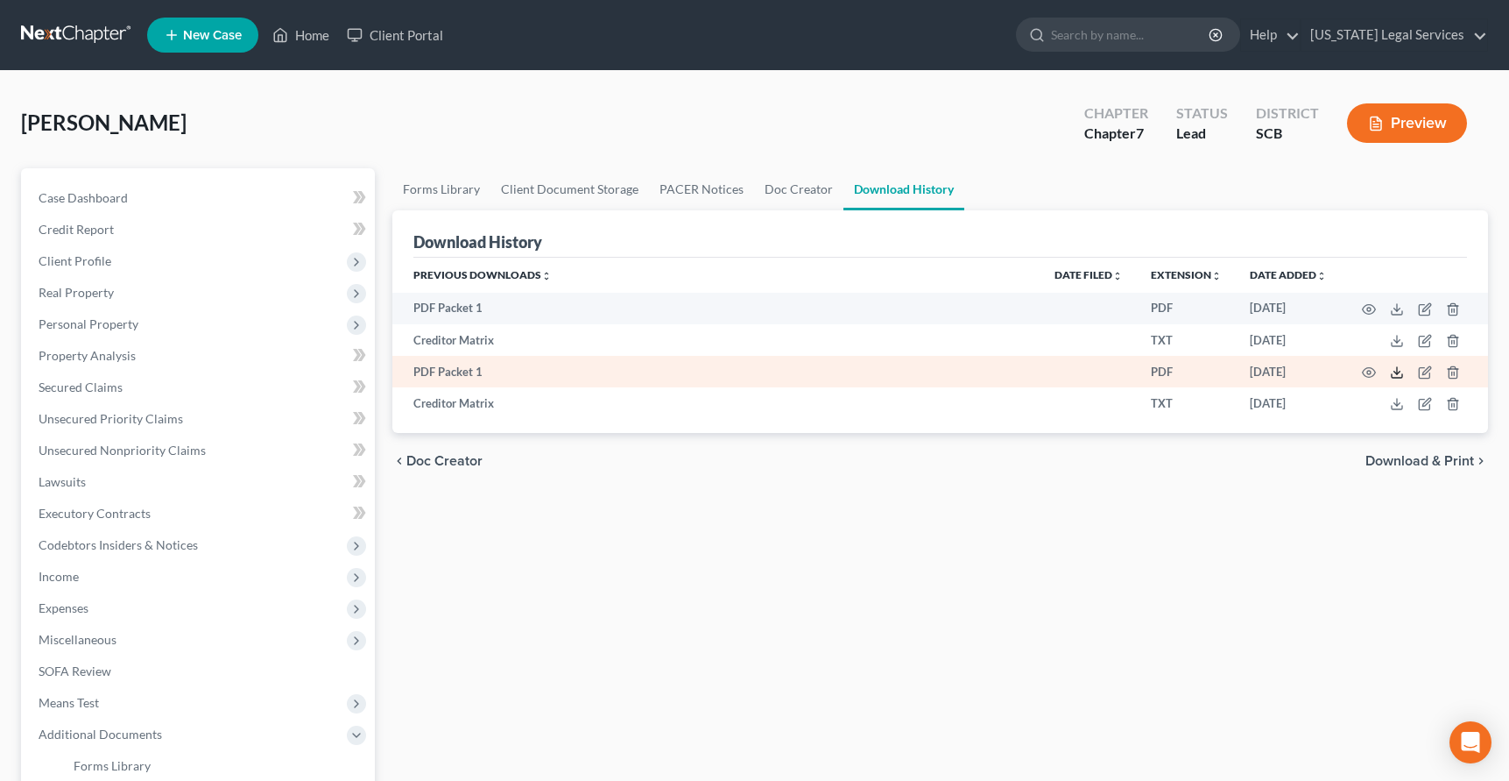
click at [1403, 373] on icon at bounding box center [1397, 372] width 14 height 14
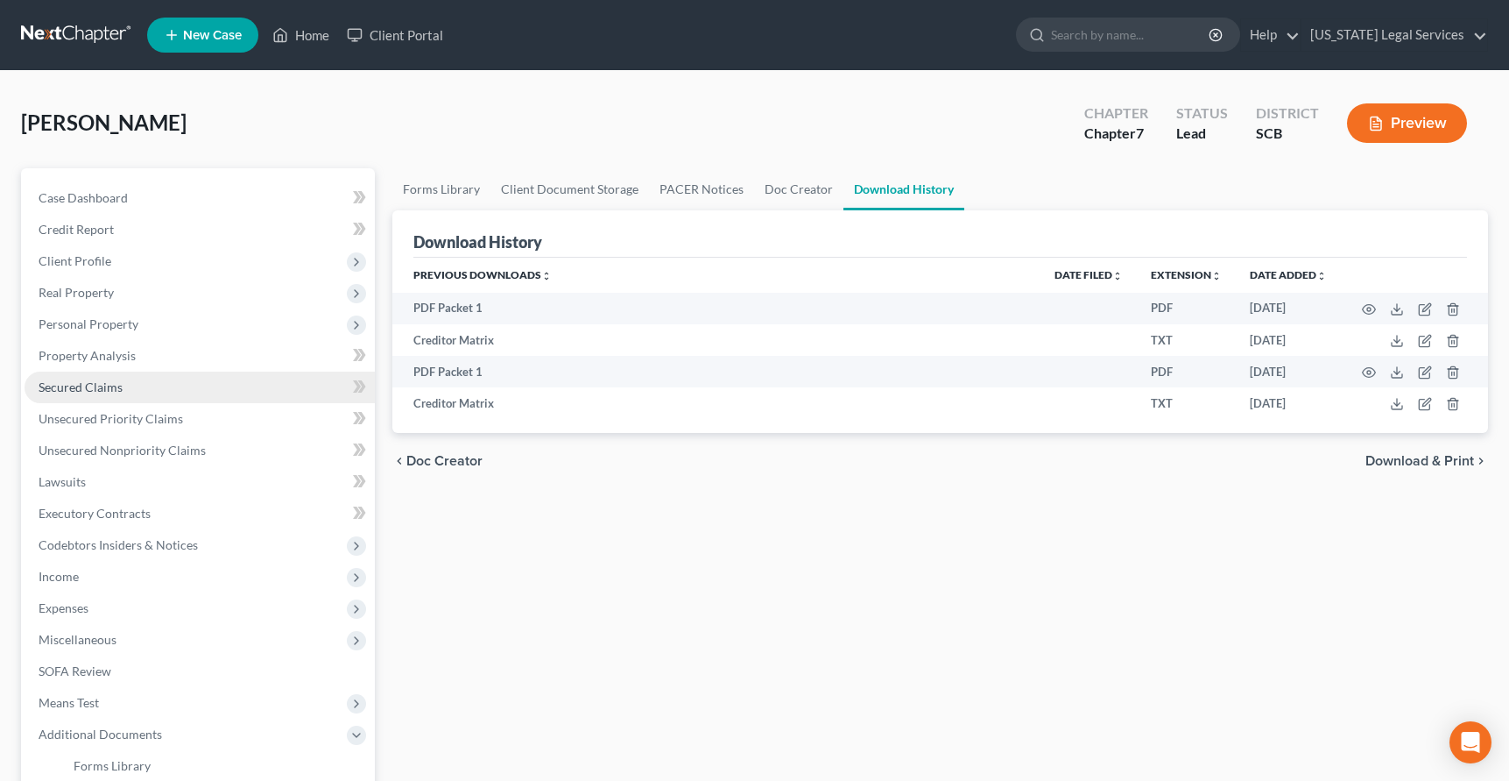
click at [86, 390] on span "Secured Claims" at bounding box center [81, 386] width 84 height 15
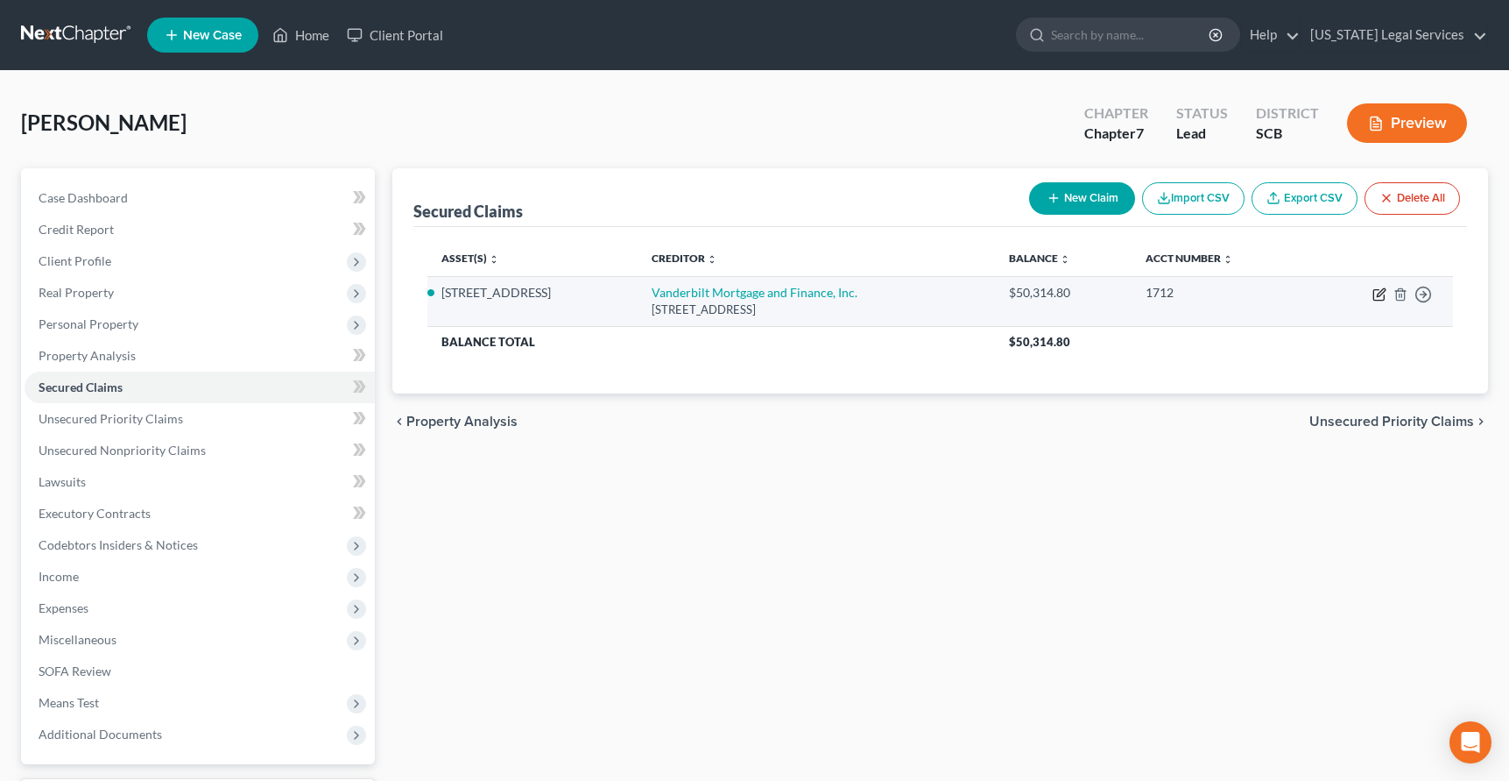
click at [1379, 290] on icon "button" at bounding box center [1379, 295] width 11 height 11
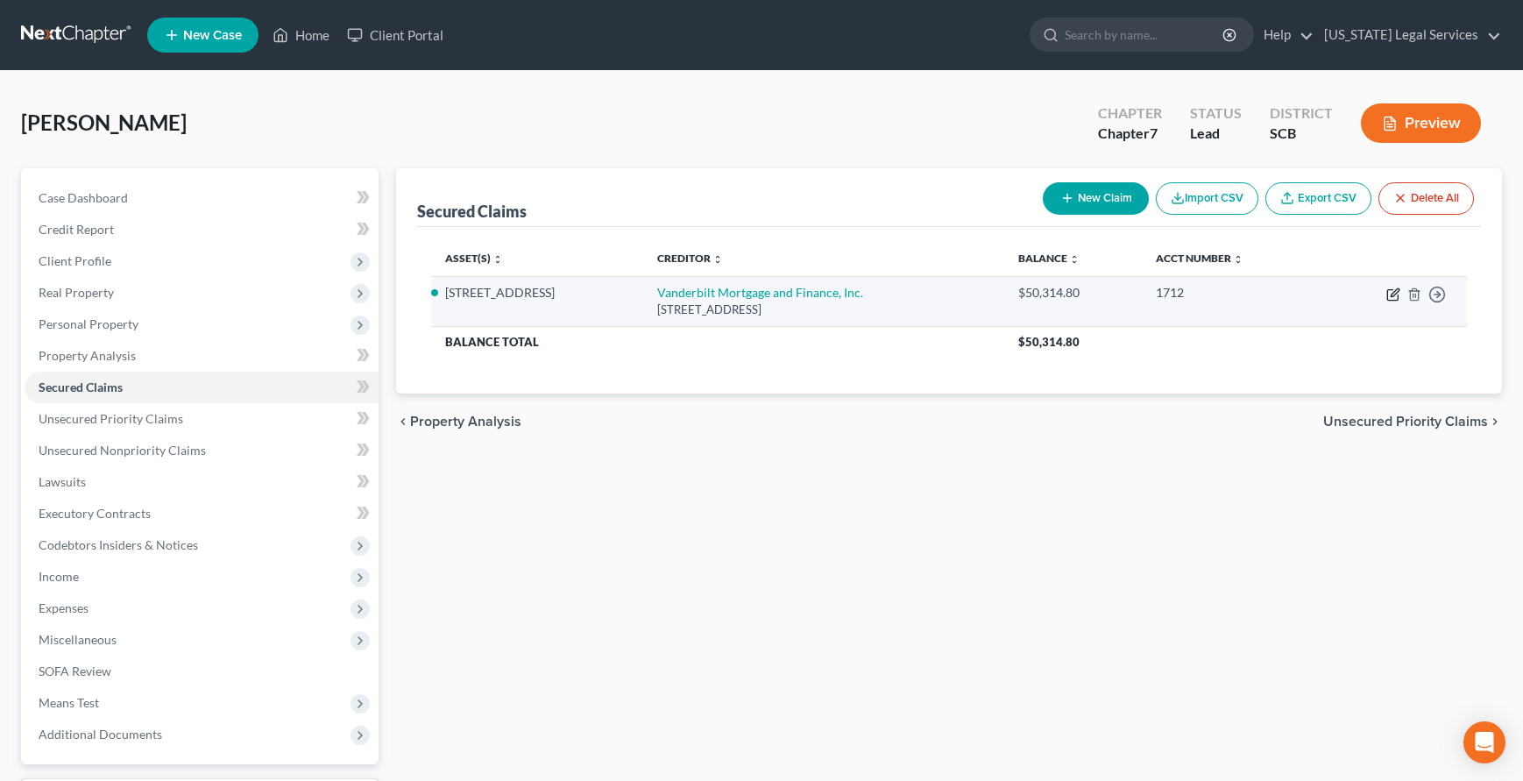
select select "44"
select select "2"
select select "0"
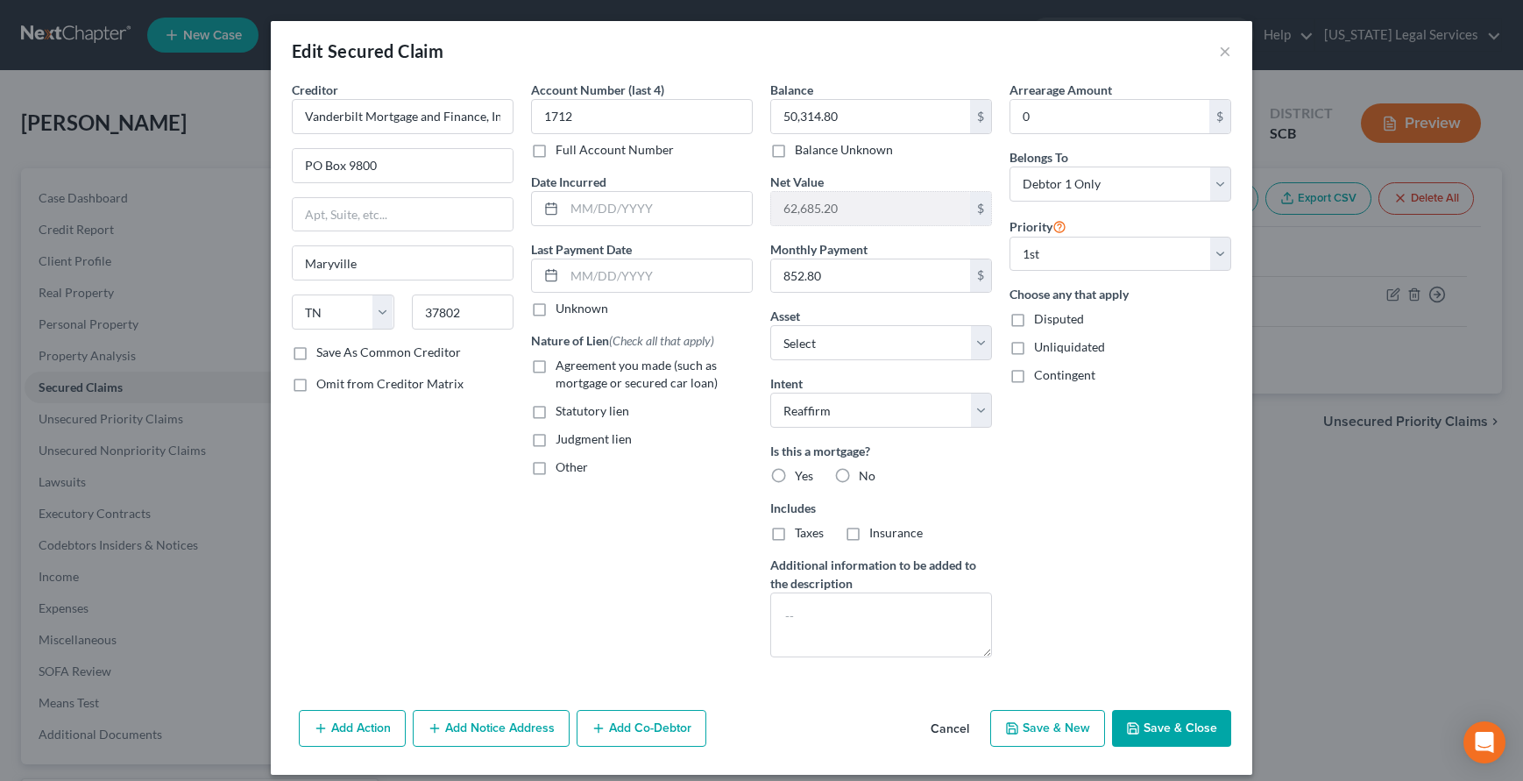
click at [795, 475] on label "Yes" at bounding box center [804, 476] width 18 height 18
click at [802, 475] on input "Yes" at bounding box center [807, 472] width 11 height 11
radio input "true"
click at [978, 415] on select "Select Surrender Redeem Reaffirm Avoid Other" at bounding box center [881, 409] width 222 height 35
select select "4"
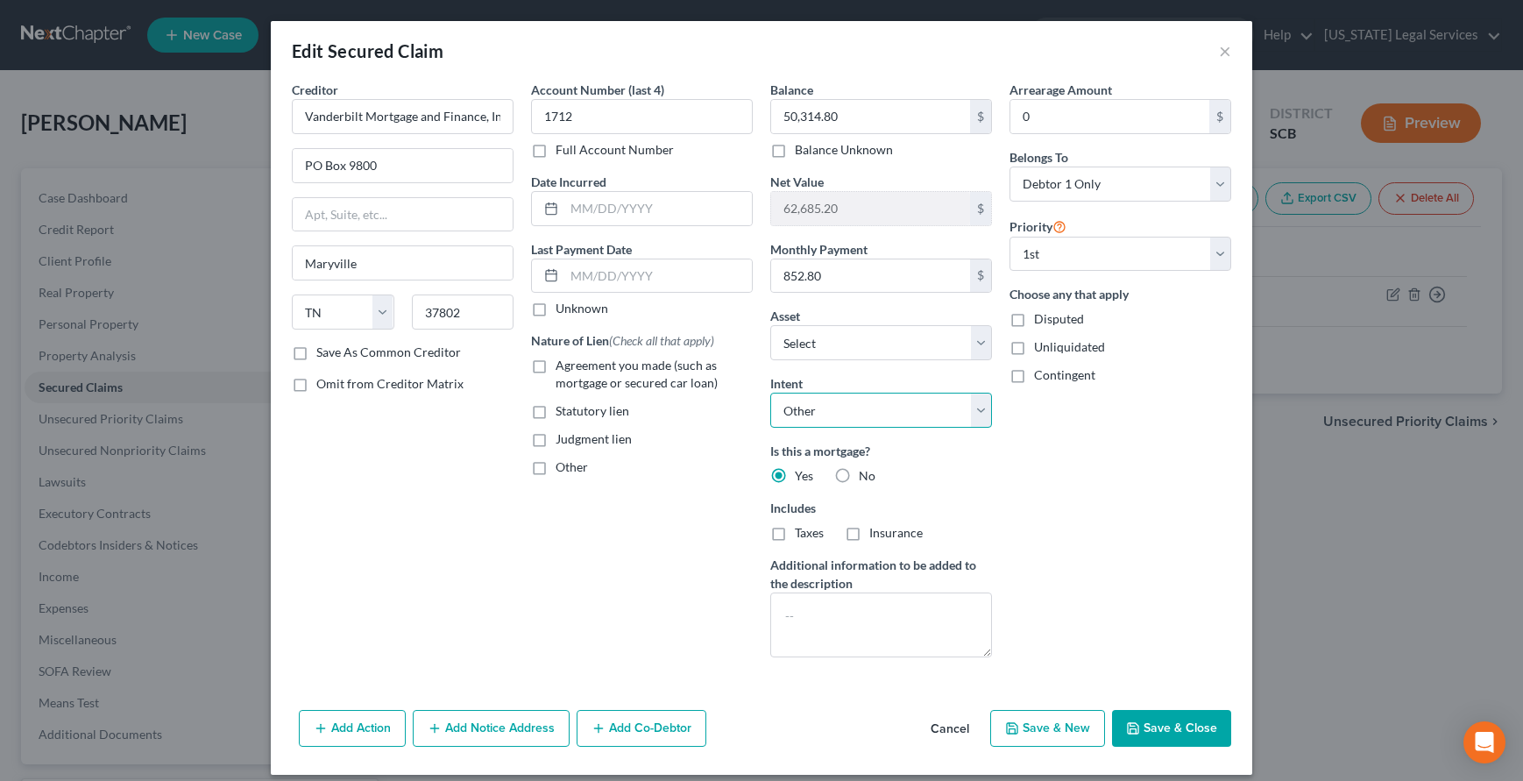
click at [770, 392] on select "Select Surrender Redeem Reaffirm Avoid Other" at bounding box center [881, 409] width 222 height 35
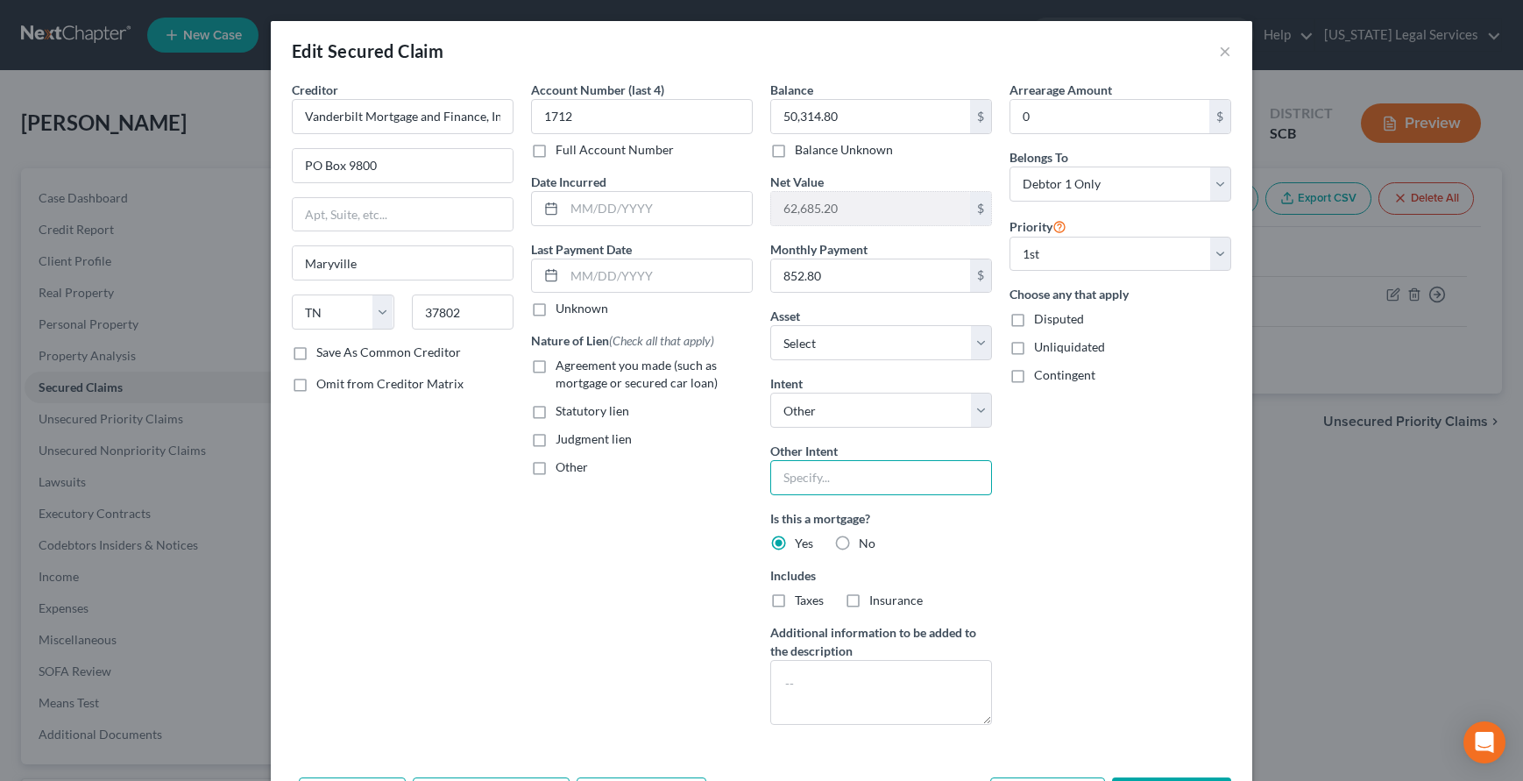
drag, startPoint x: 775, startPoint y: 463, endPoint x: 771, endPoint y: 493, distance: 31.0
click at [774, 465] on input "text" at bounding box center [881, 477] width 222 height 35
type input "Debtor will continue to pay creditor as agreed to."
click at [795, 599] on label "Taxes" at bounding box center [809, 600] width 29 height 18
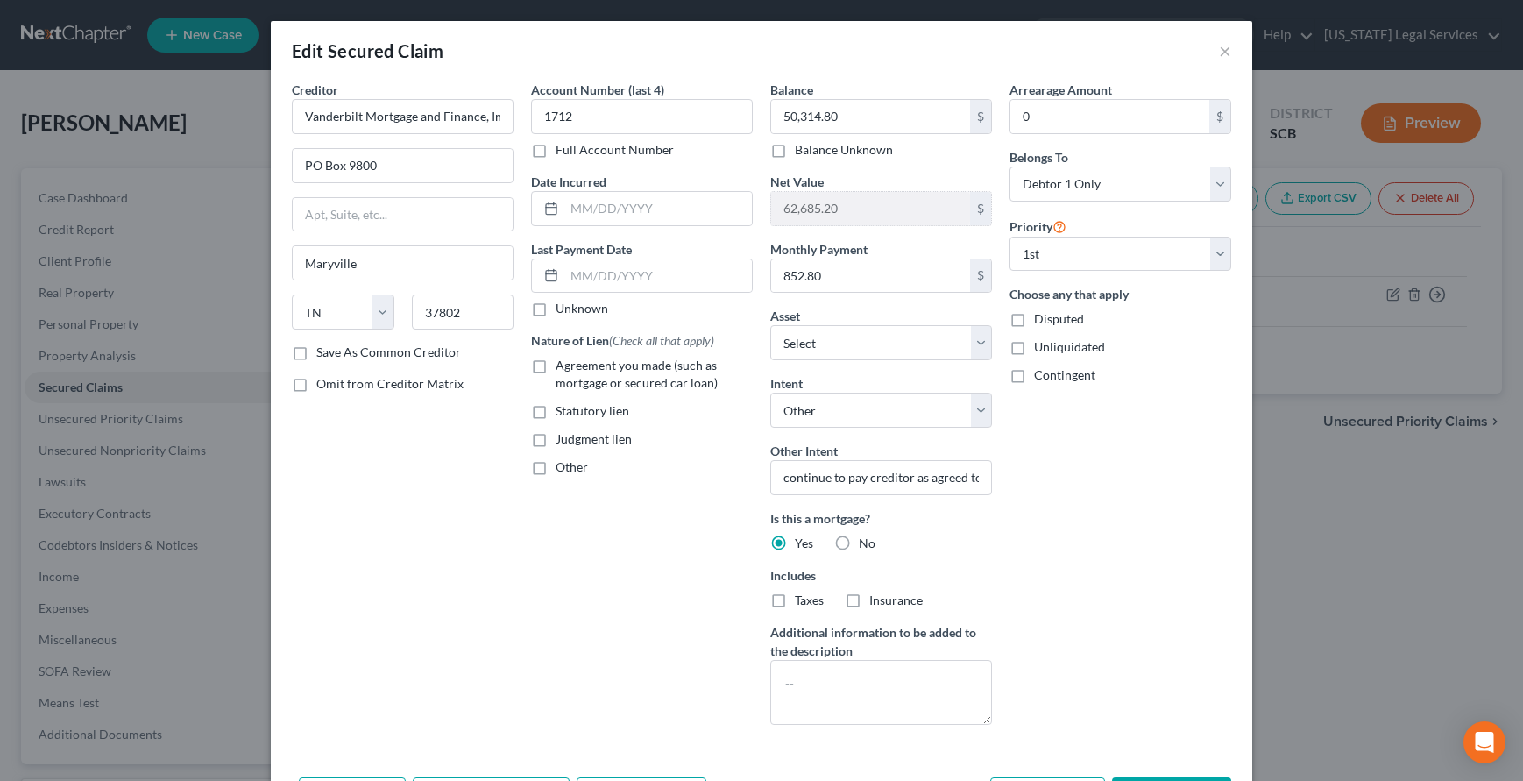
click at [802, 599] on input "Taxes" at bounding box center [807, 596] width 11 height 11
checkbox input "true"
click at [869, 597] on label "Insurance" at bounding box center [895, 600] width 53 height 18
click at [876, 597] on input "Insurance" at bounding box center [881, 596] width 11 height 11
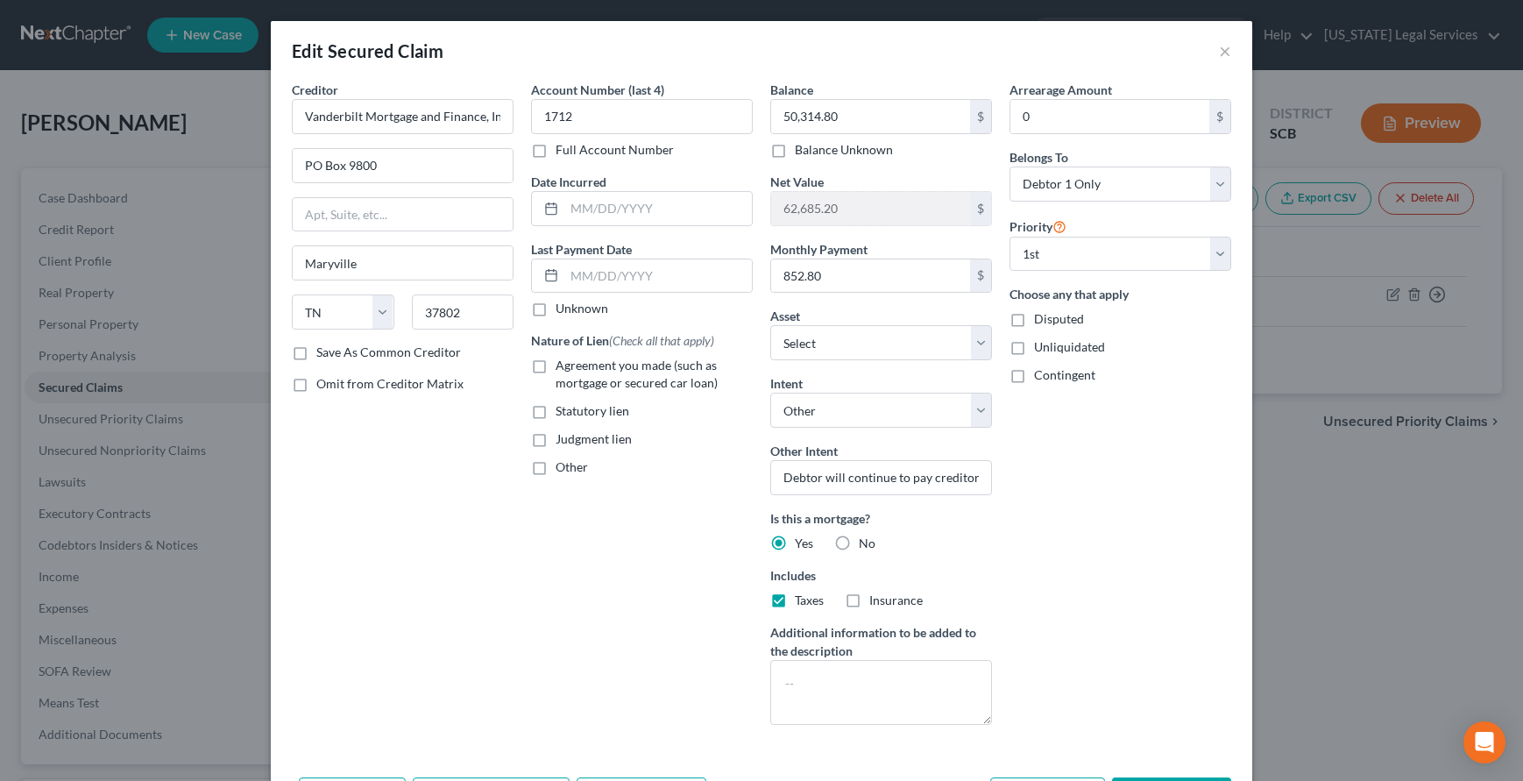
checkbox input "true"
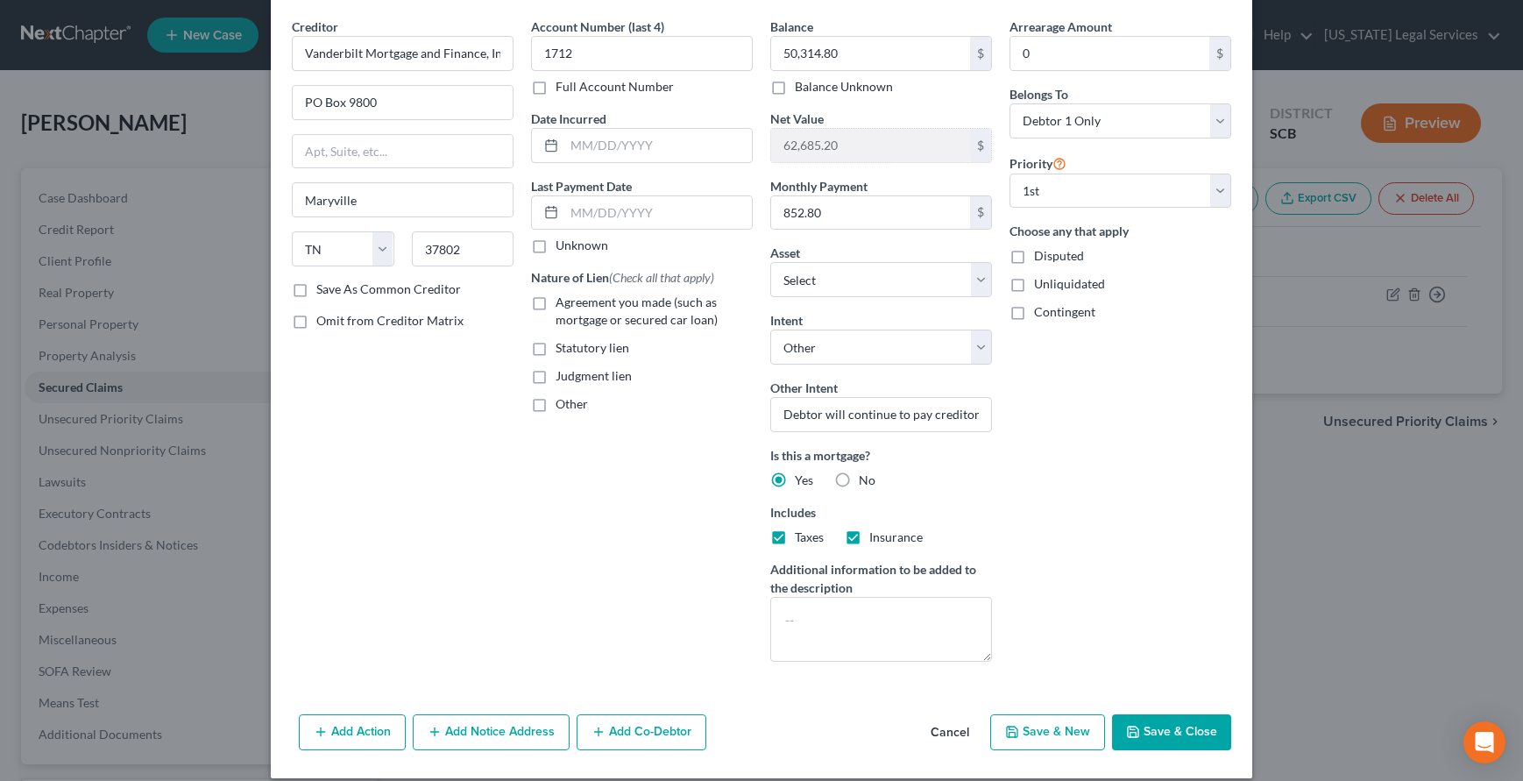
scroll to position [81, 0]
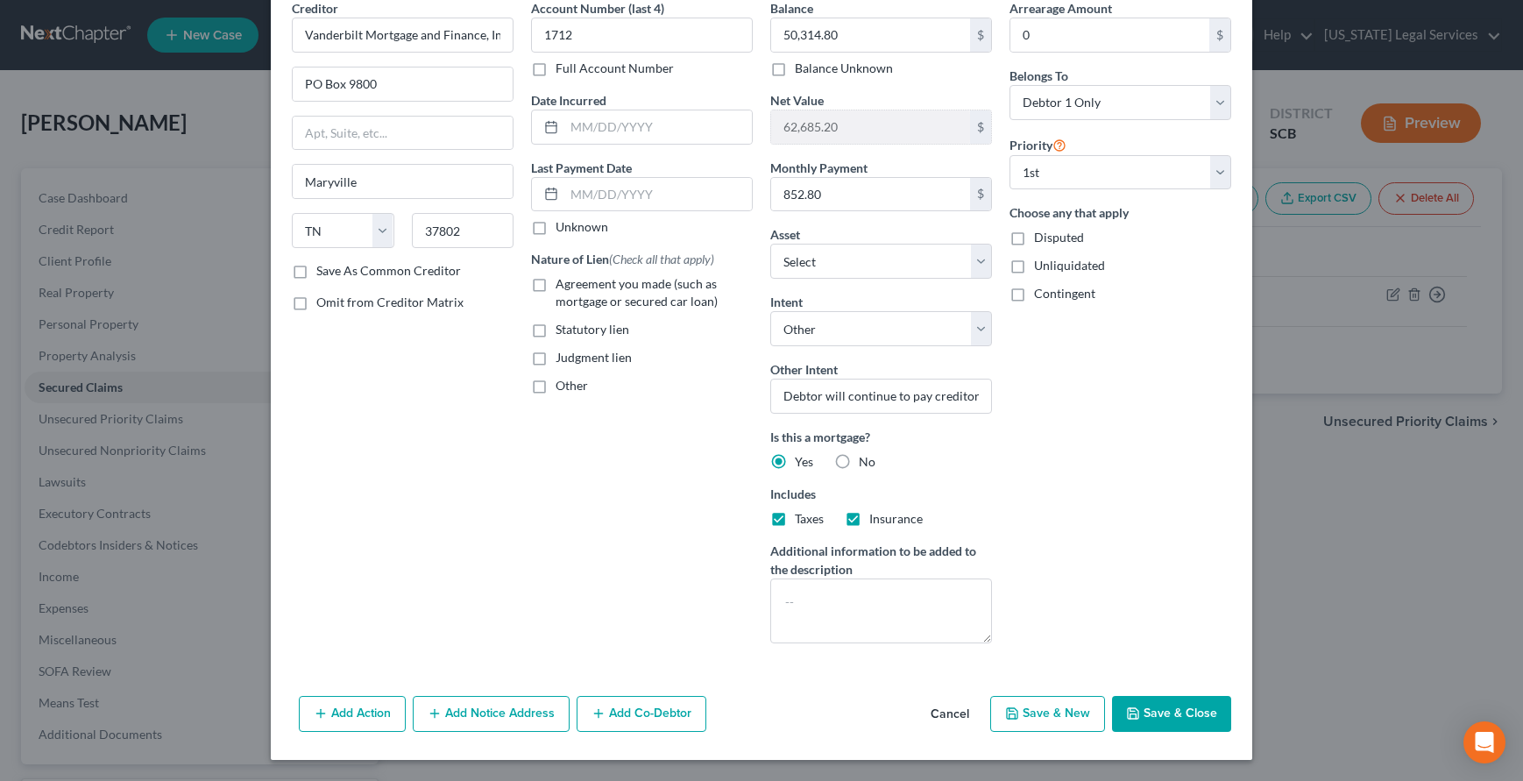
click at [1184, 719] on button "Save & Close" at bounding box center [1171, 714] width 119 height 37
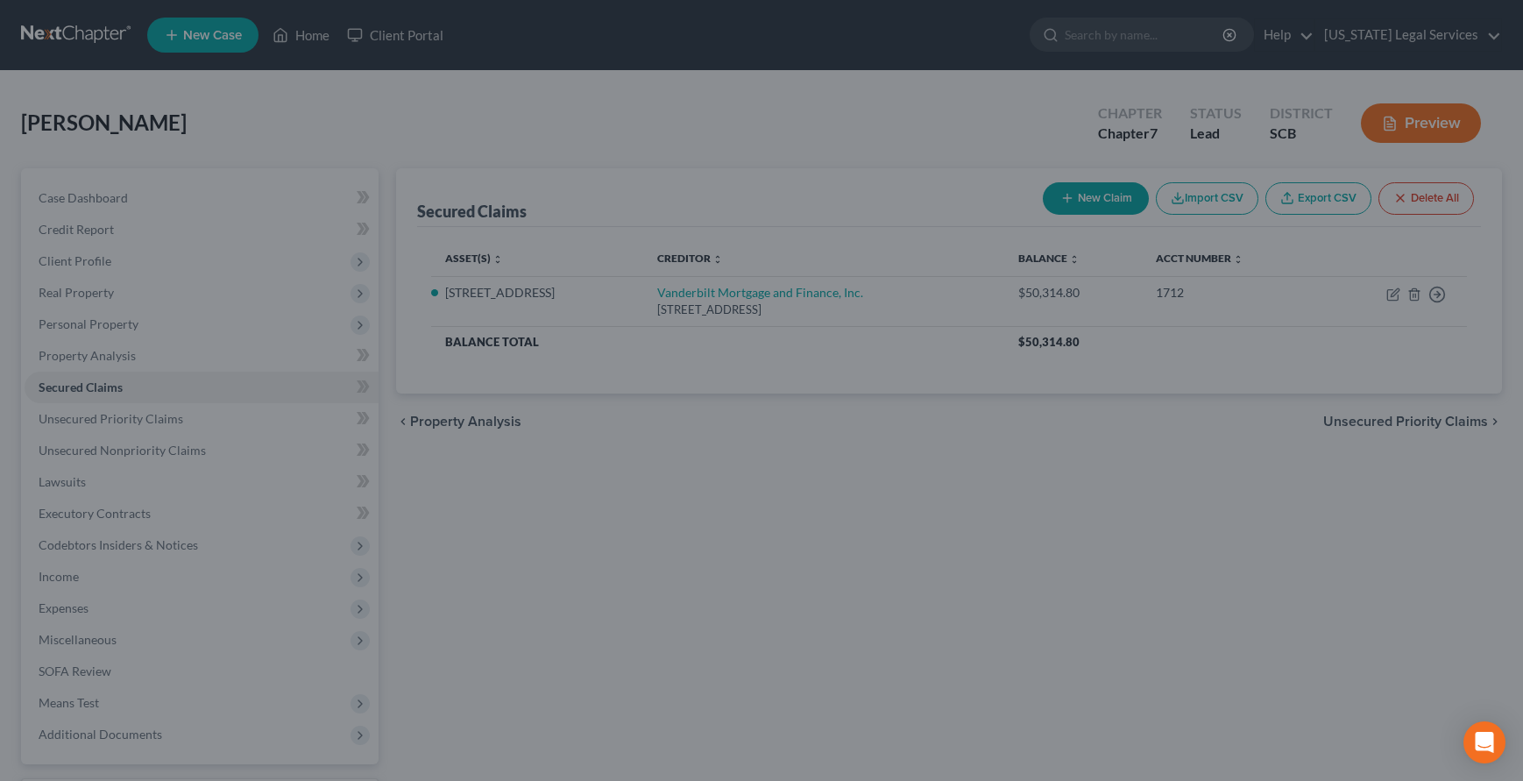
select select "13"
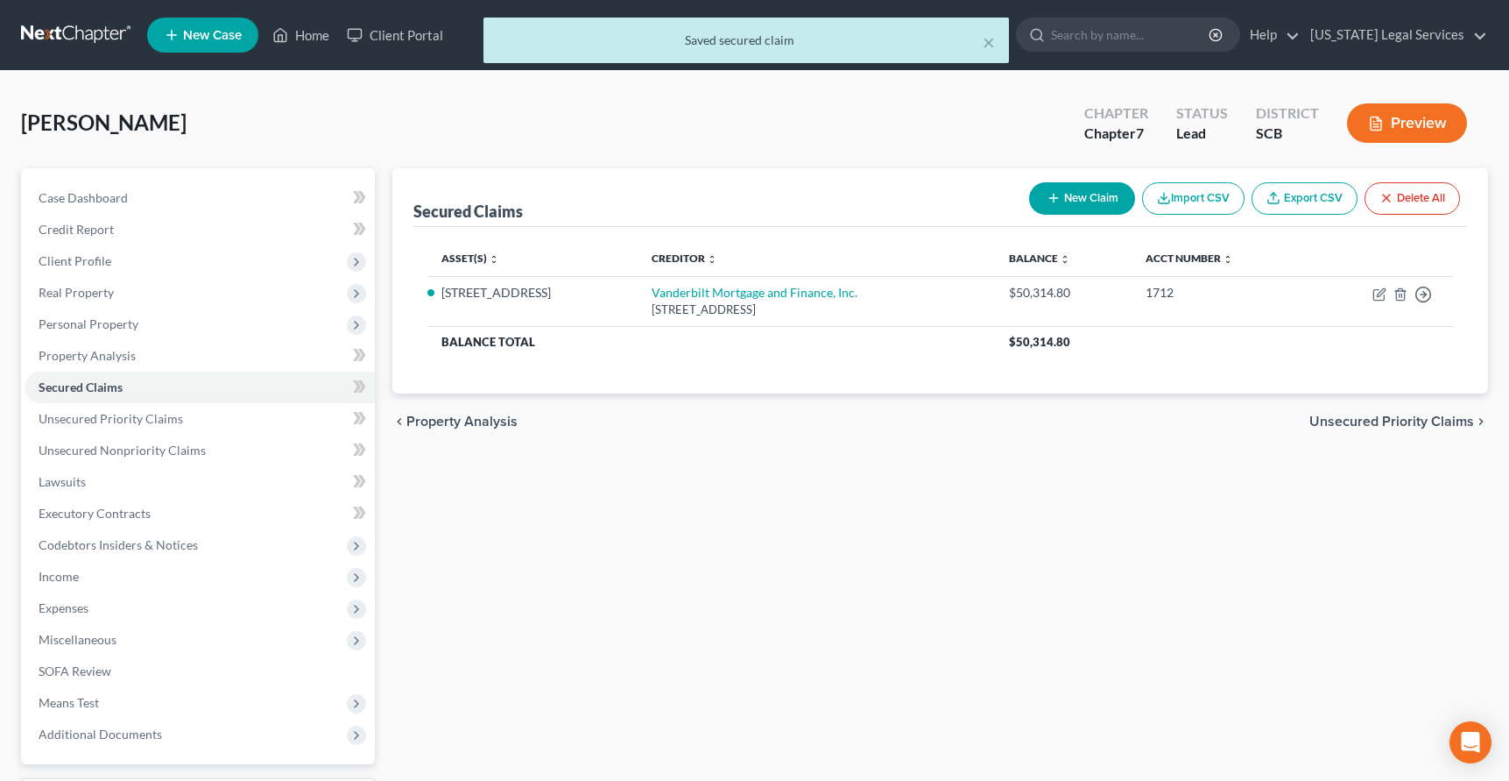
click at [293, 32] on div "× Saved secured claim" at bounding box center [745, 45] width 1509 height 54
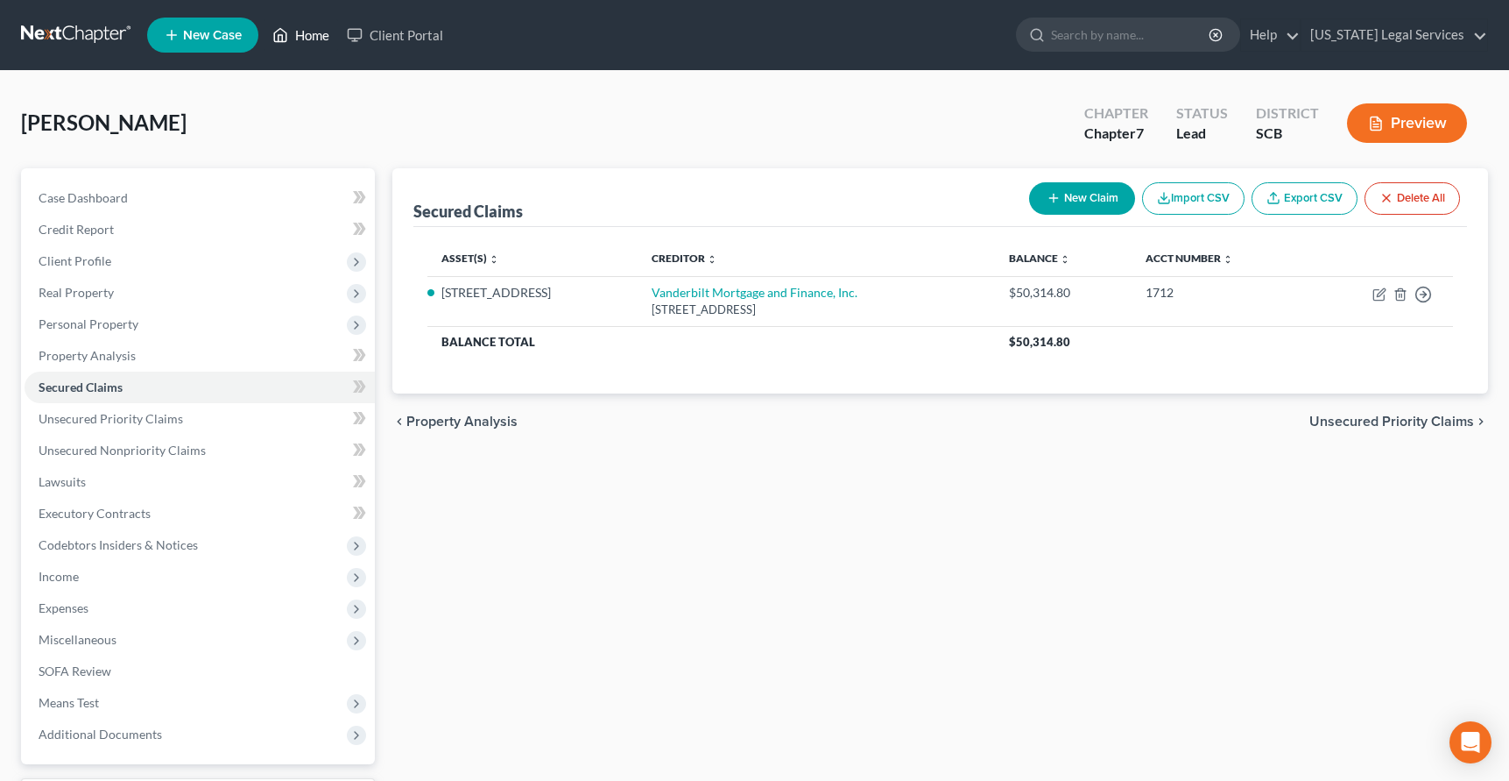
click at [321, 33] on link "Home" at bounding box center [301, 35] width 74 height 32
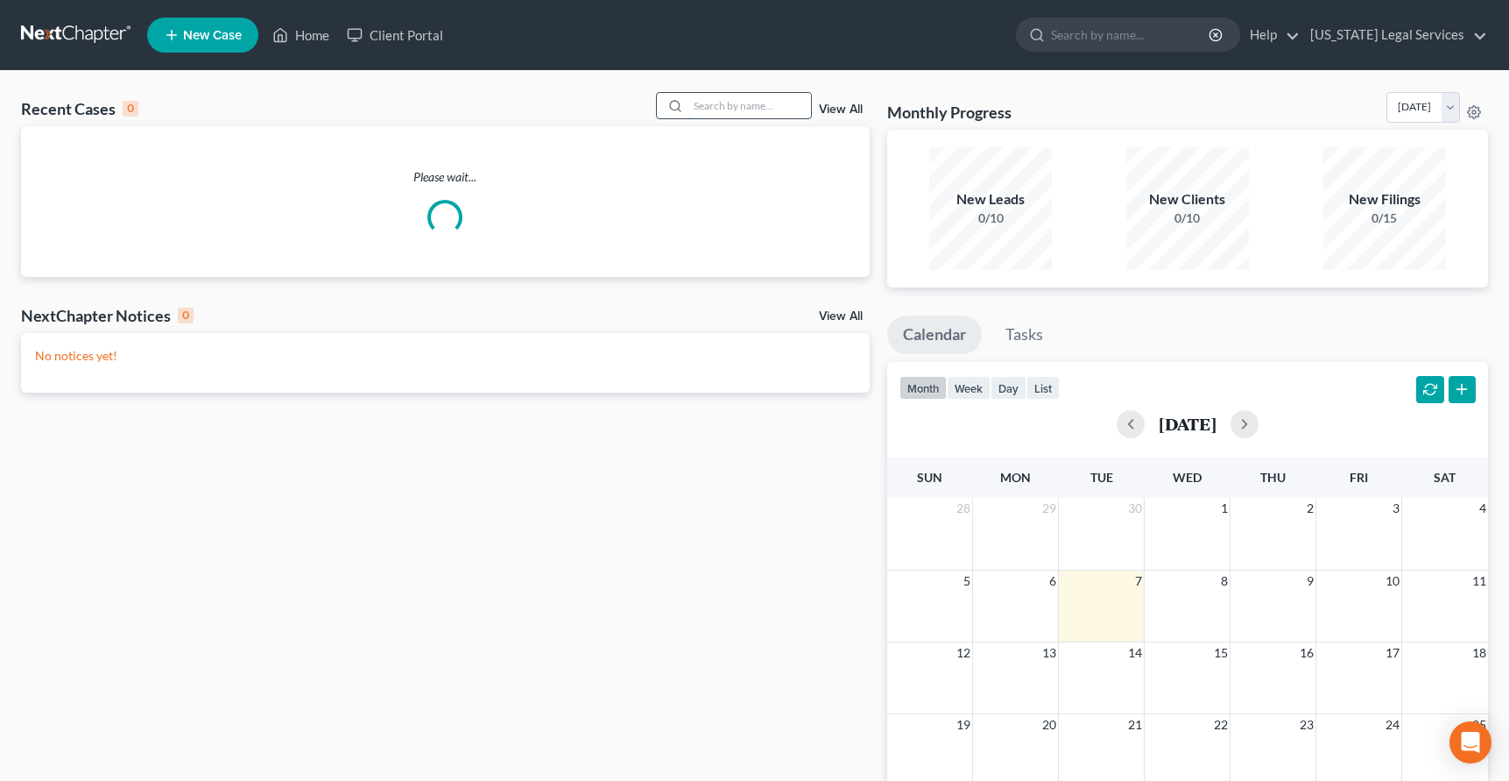
click at [717, 102] on input "search" at bounding box center [750, 105] width 123 height 25
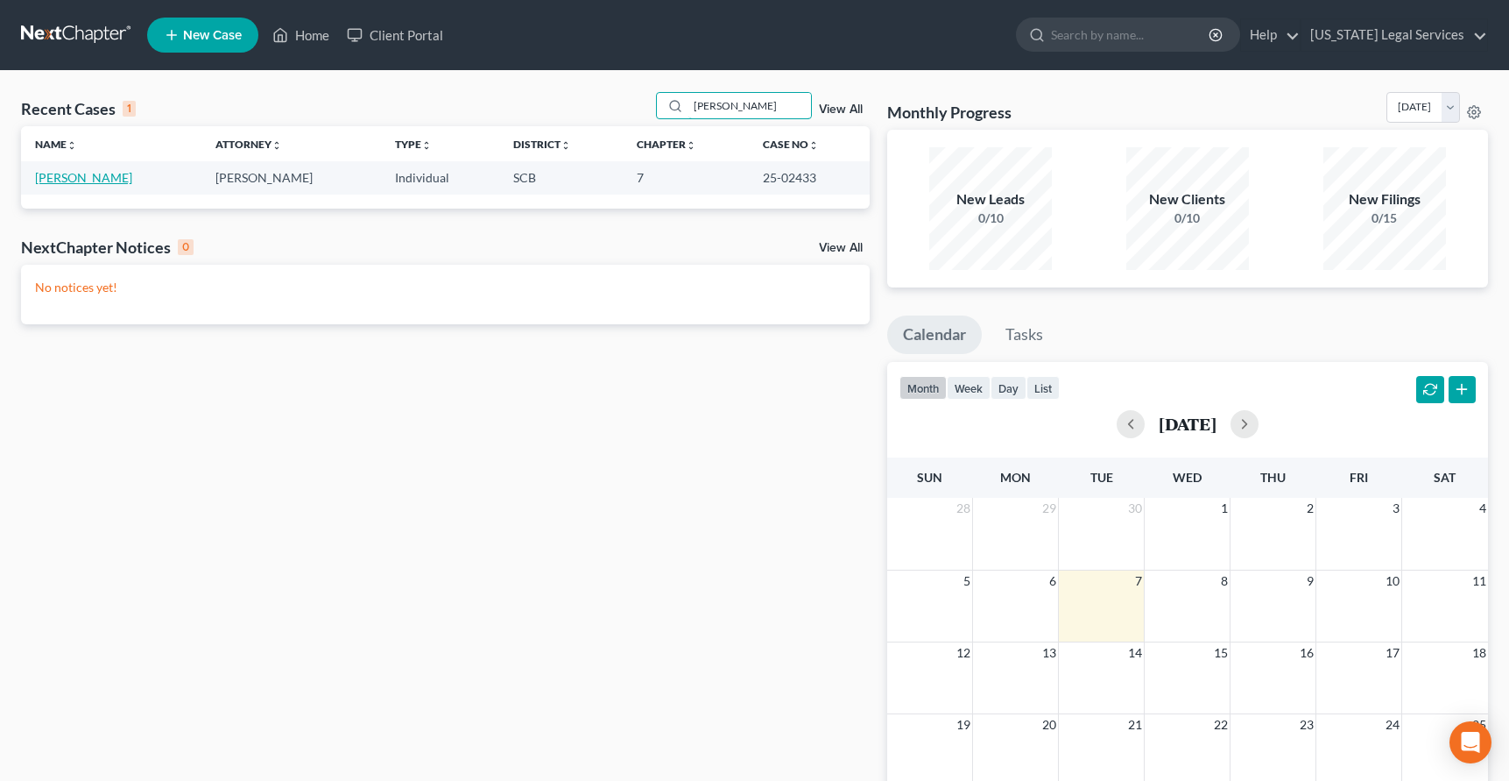
type input "[PERSON_NAME]"
click at [79, 170] on link "[PERSON_NAME]" at bounding box center [83, 177] width 97 height 15
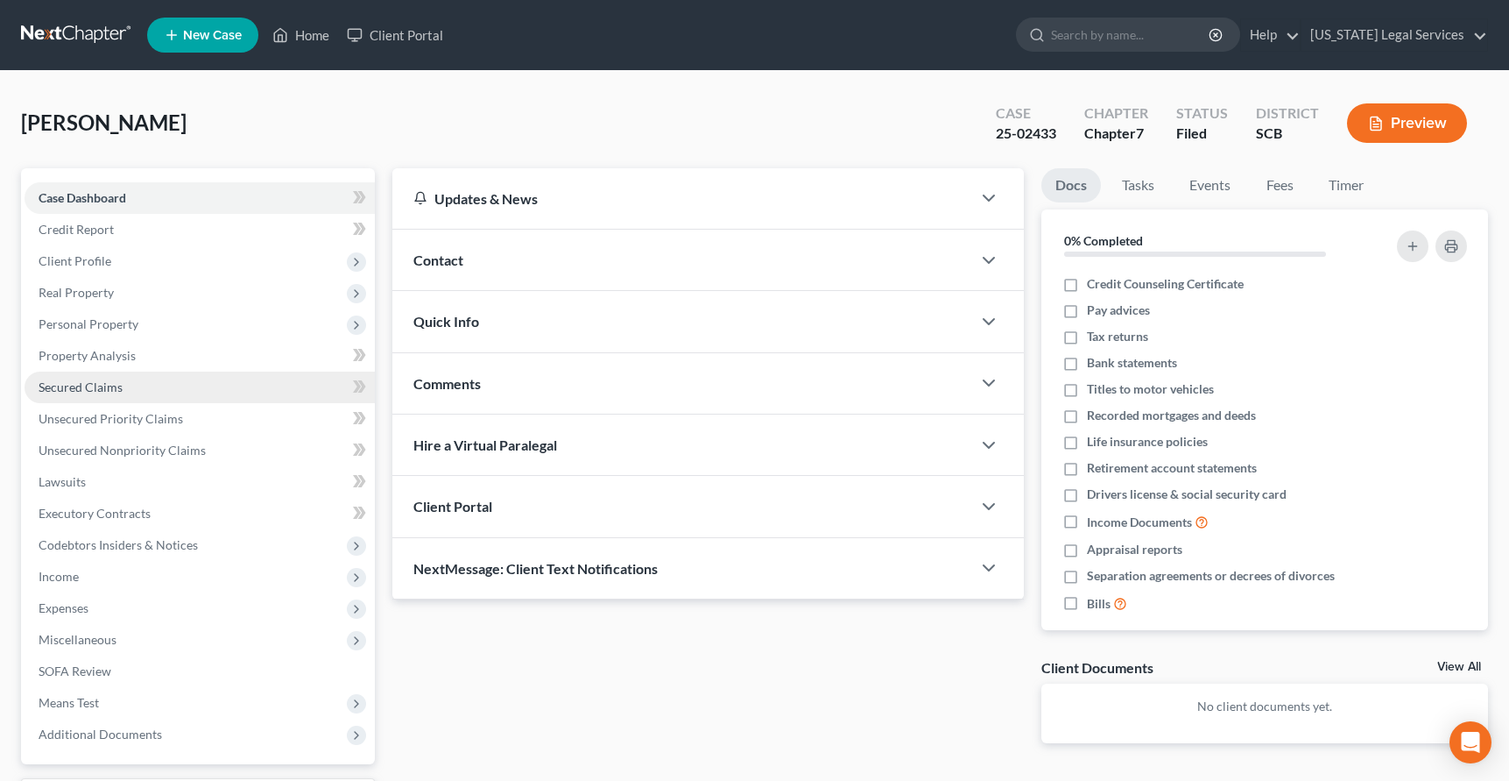
click at [65, 390] on span "Secured Claims" at bounding box center [81, 386] width 84 height 15
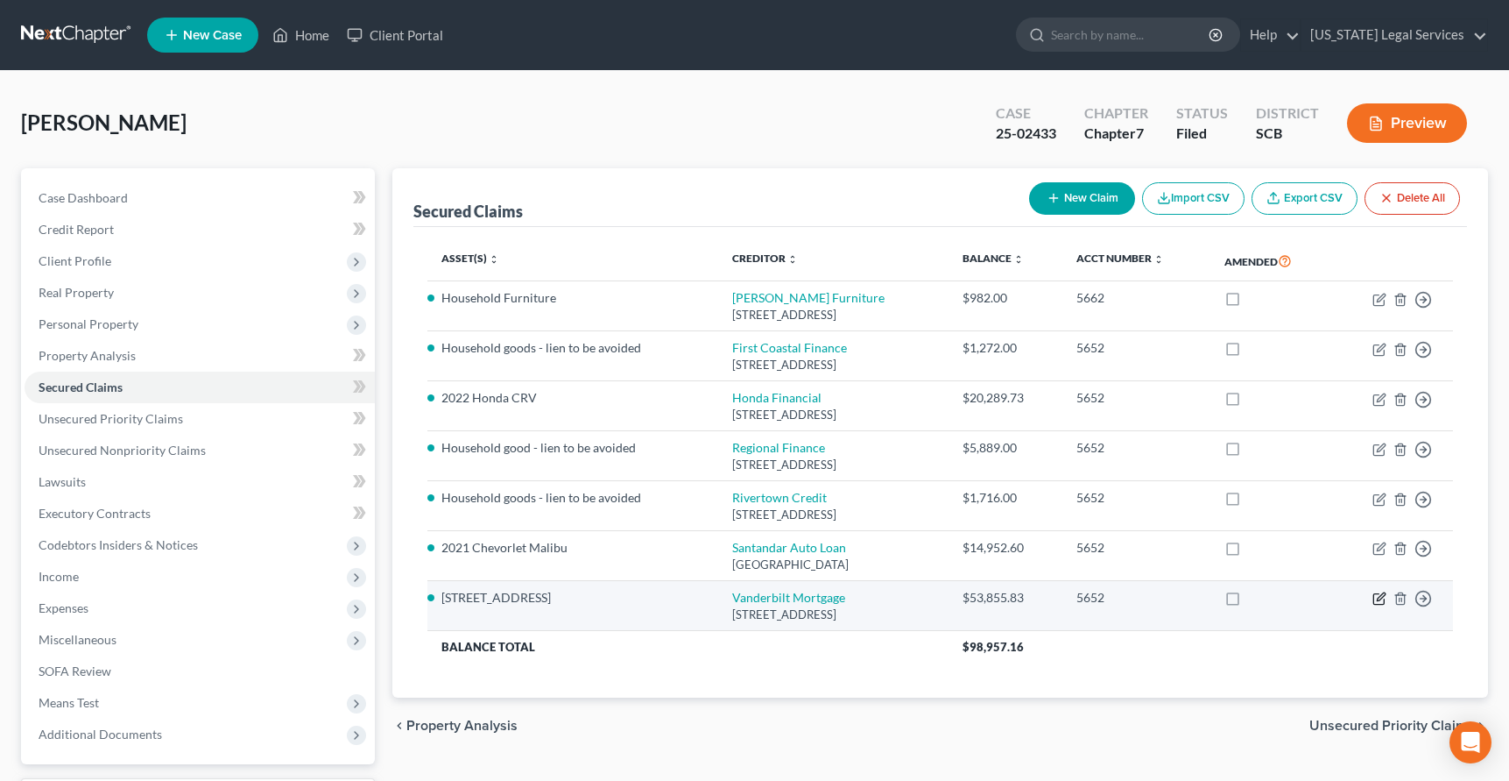
click at [1378, 595] on icon "button" at bounding box center [1380, 598] width 14 height 14
select select "44"
select select "3"
select select "4"
select select "0"
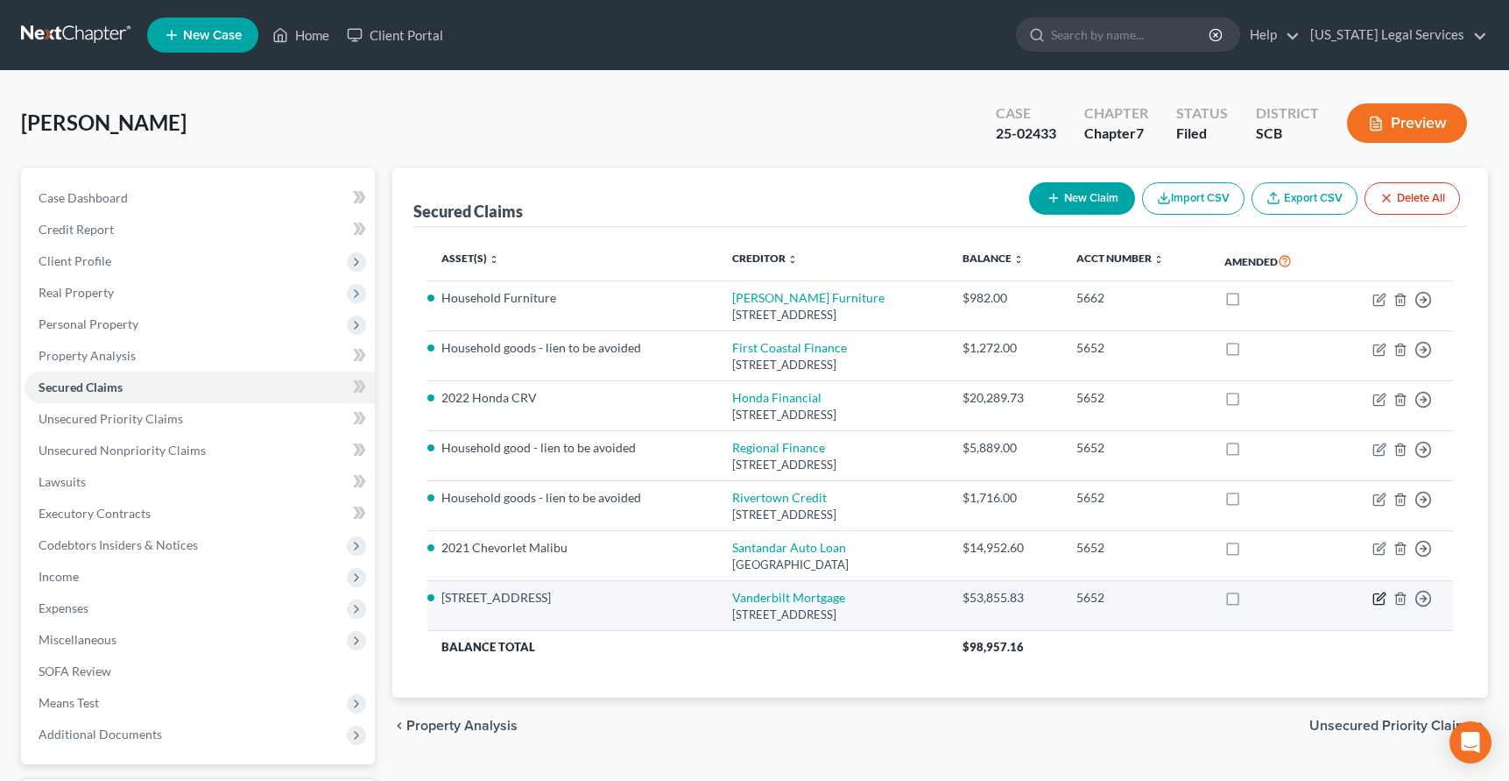
select select "0"
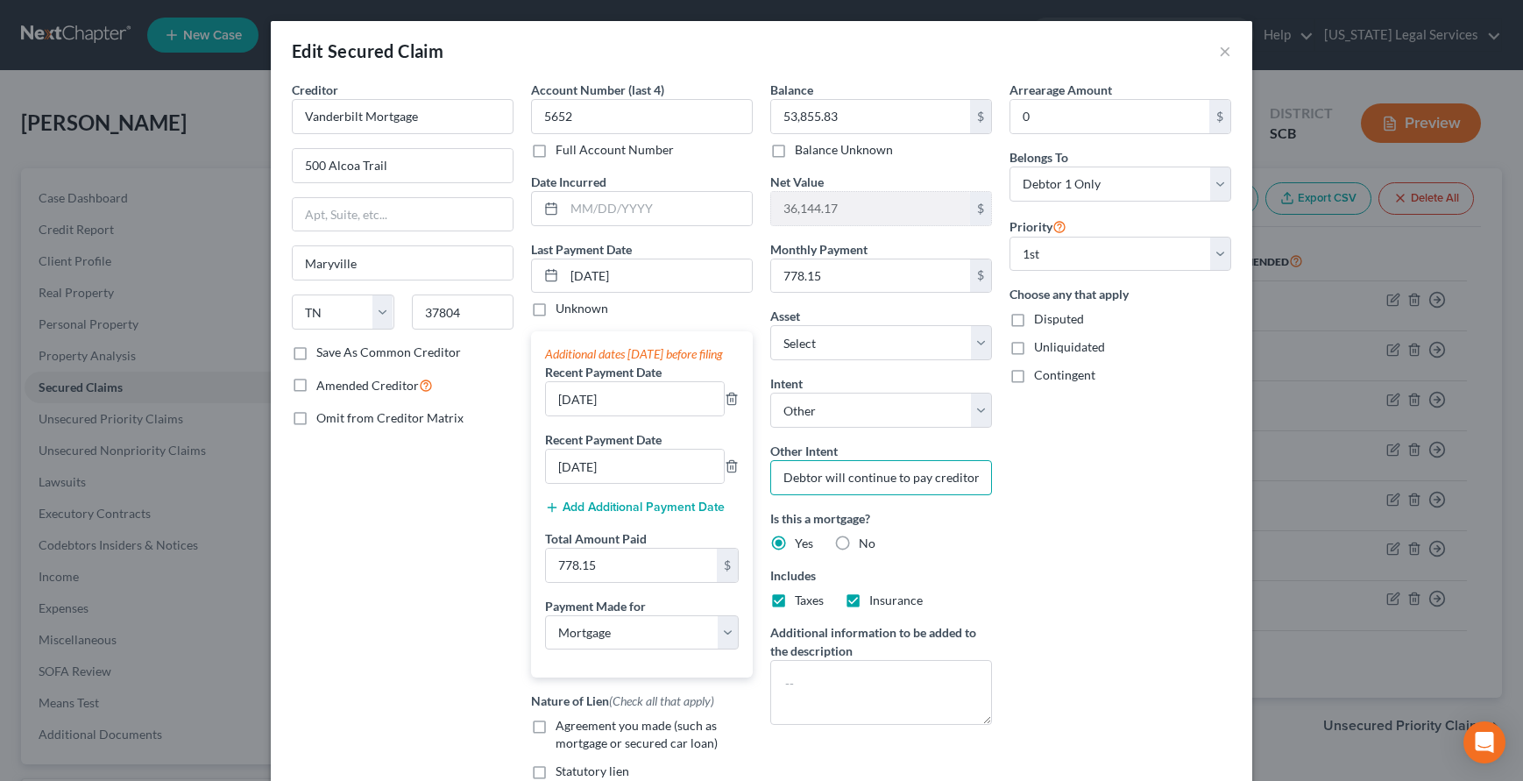
click at [889, 475] on input "Debtor will continue to pay creditor as agreed to." at bounding box center [881, 477] width 222 height 35
click at [1222, 51] on button "×" at bounding box center [1225, 50] width 12 height 21
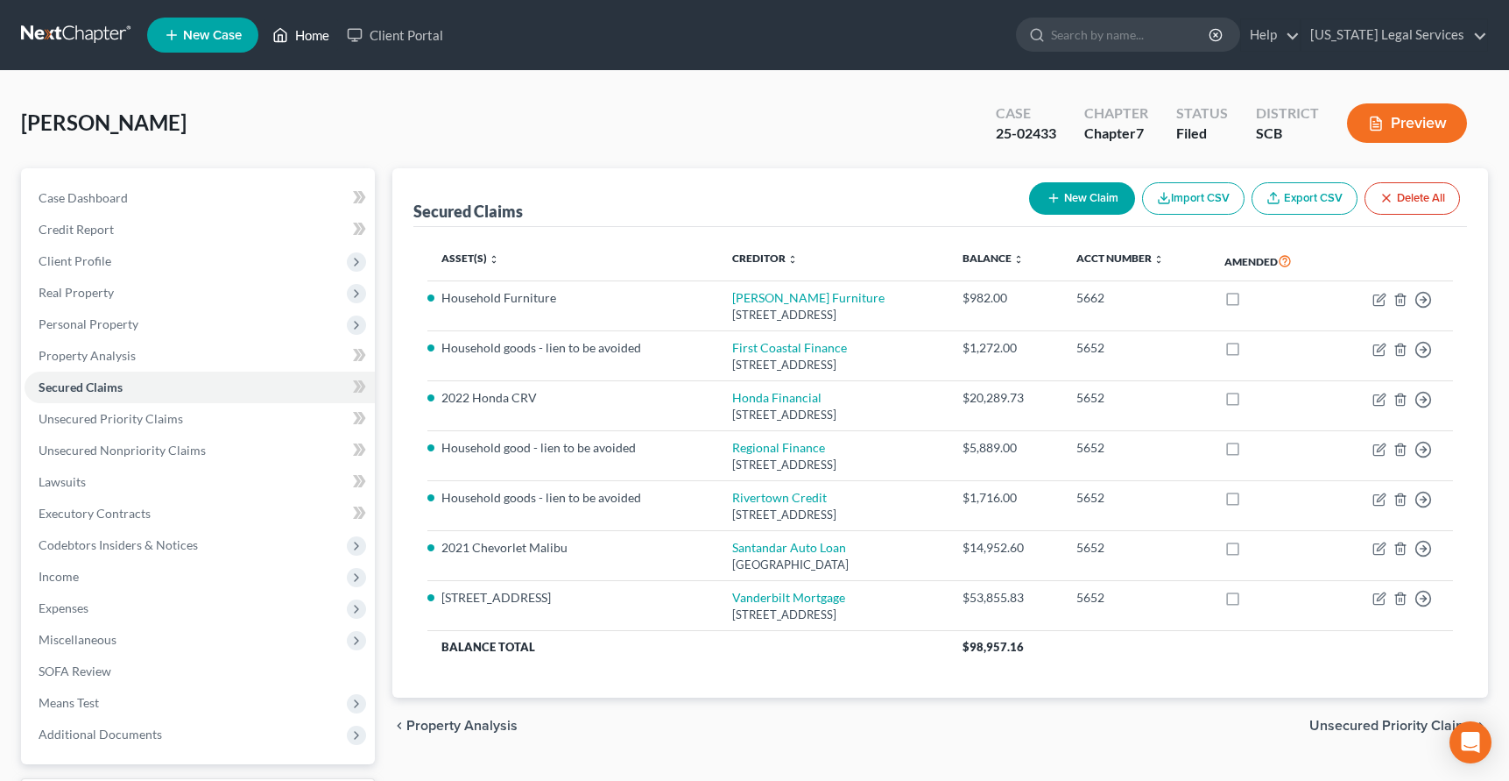
click at [311, 36] on link "Home" at bounding box center [301, 35] width 74 height 32
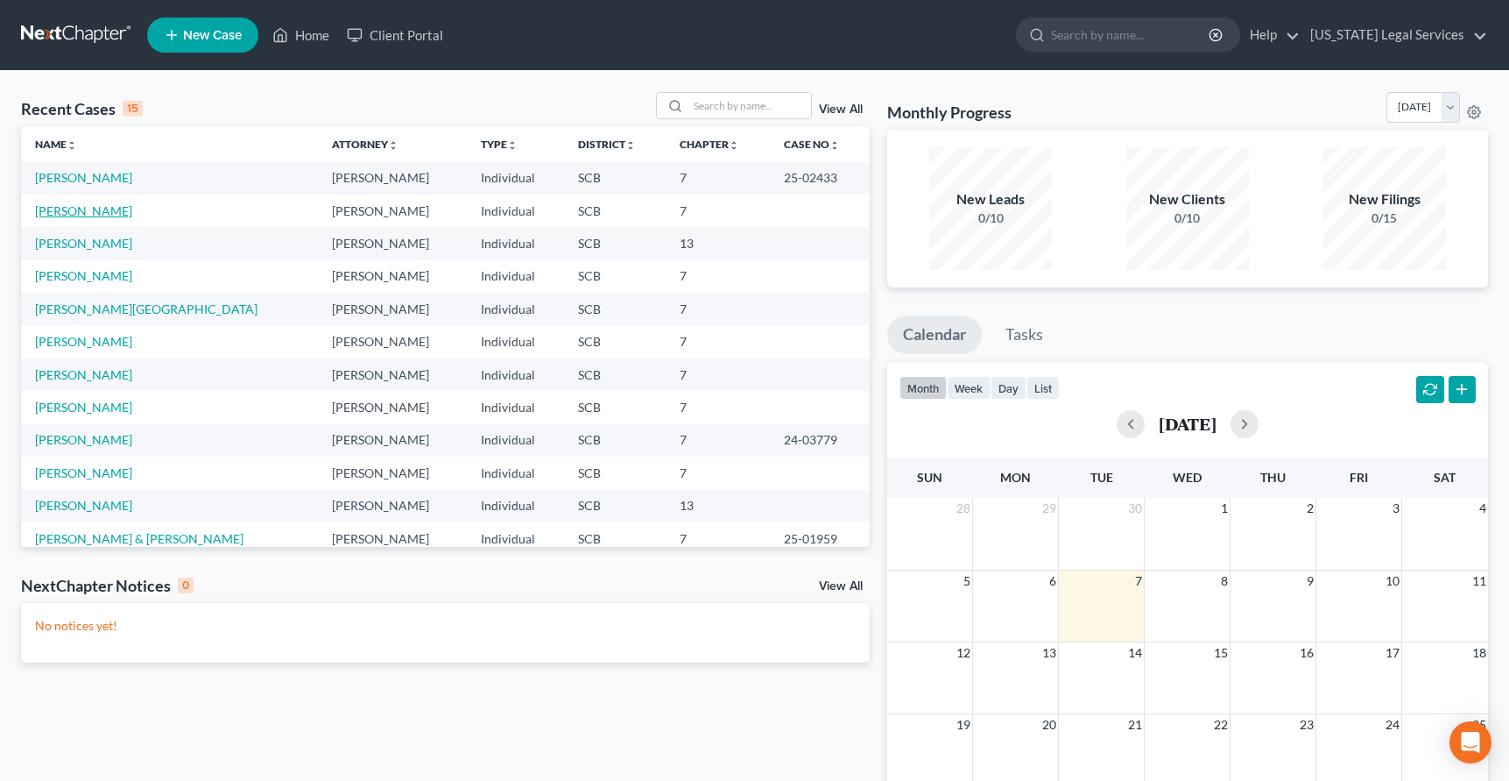
click at [88, 213] on link "[PERSON_NAME]" at bounding box center [83, 210] width 97 height 15
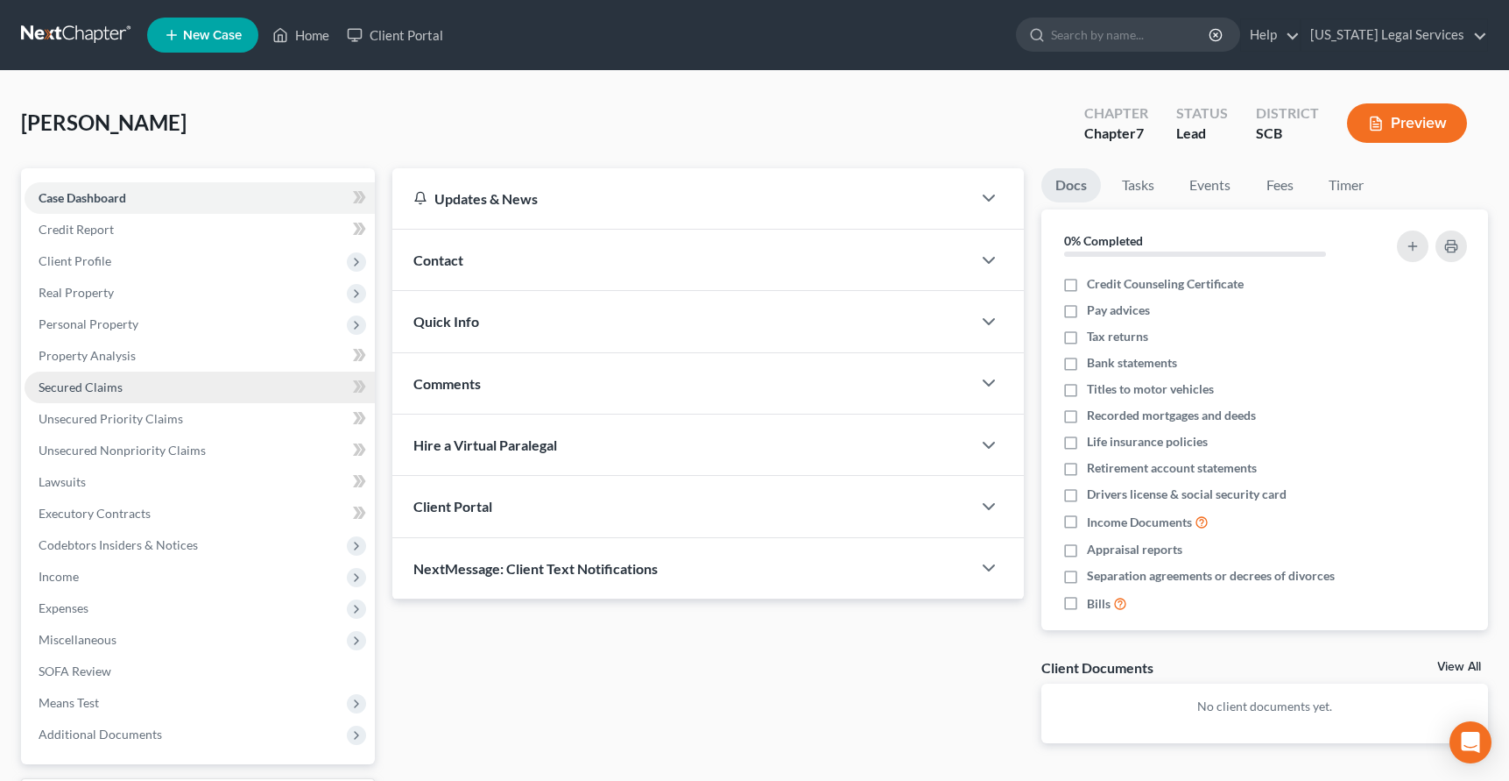
click at [102, 390] on span "Secured Claims" at bounding box center [81, 386] width 84 height 15
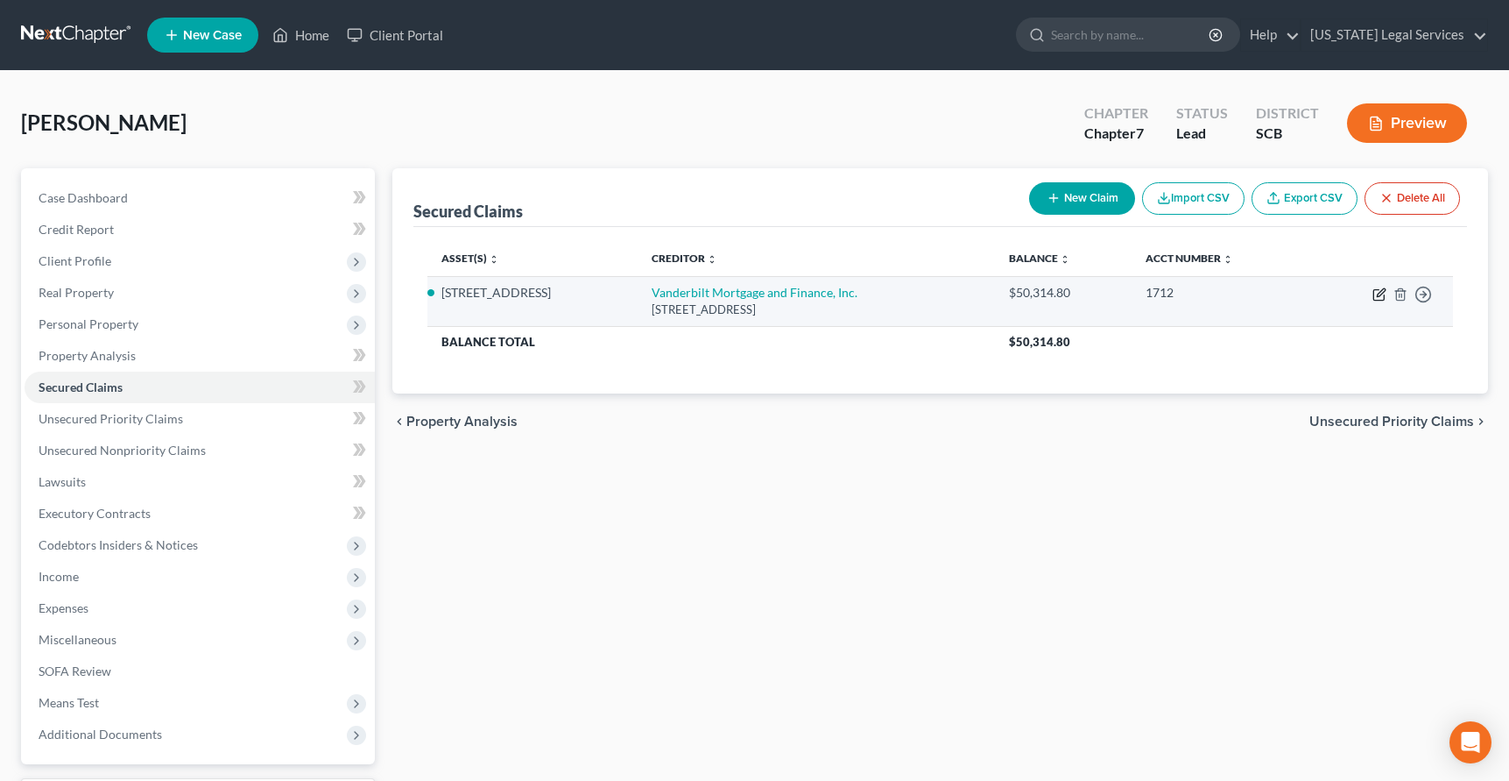
click at [1377, 295] on icon "button" at bounding box center [1380, 294] width 14 height 14
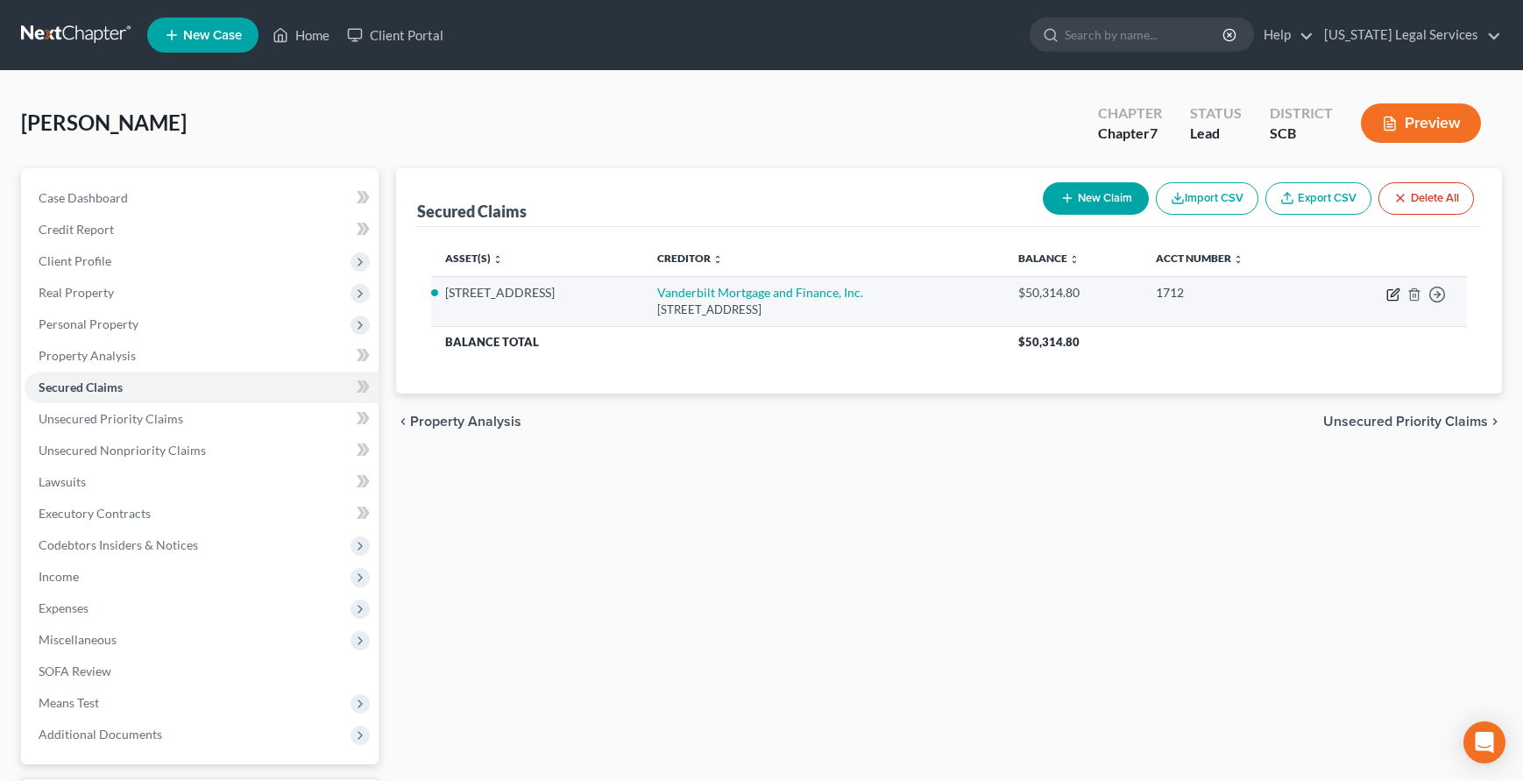
select select "44"
select select "4"
select select "0"
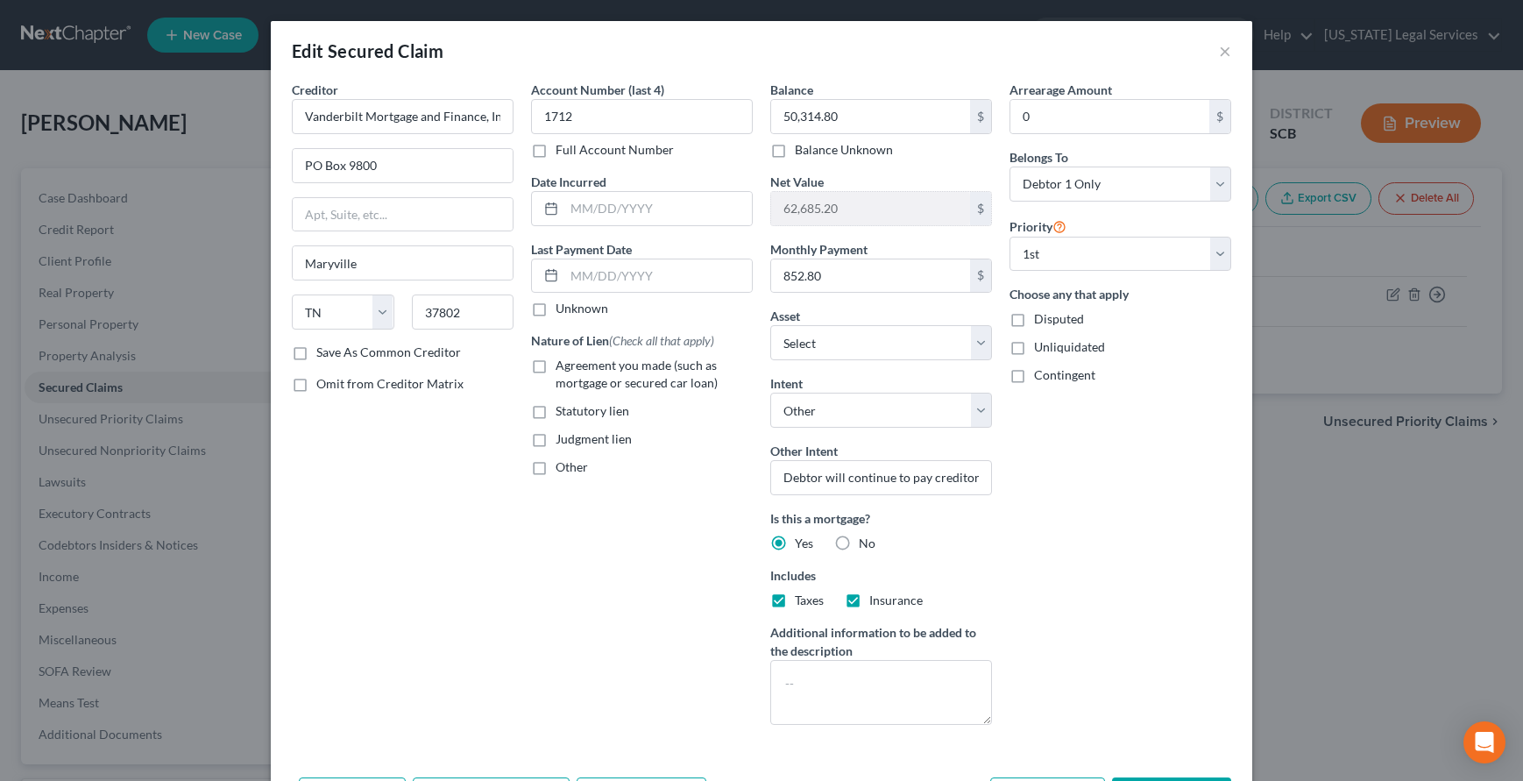
click at [1181, 566] on div "Arrearage Amount 0 $ Belongs To * Select Debtor 1 Only Debtor 2 Only Debtor 1 A…" at bounding box center [1119, 410] width 239 height 658
click at [1093, 513] on div "Arrearage Amount 0 $ Belongs To * Select Debtor 1 Only Debtor 2 Only Debtor 1 A…" at bounding box center [1119, 410] width 239 height 658
click at [1219, 53] on button "×" at bounding box center [1225, 50] width 12 height 21
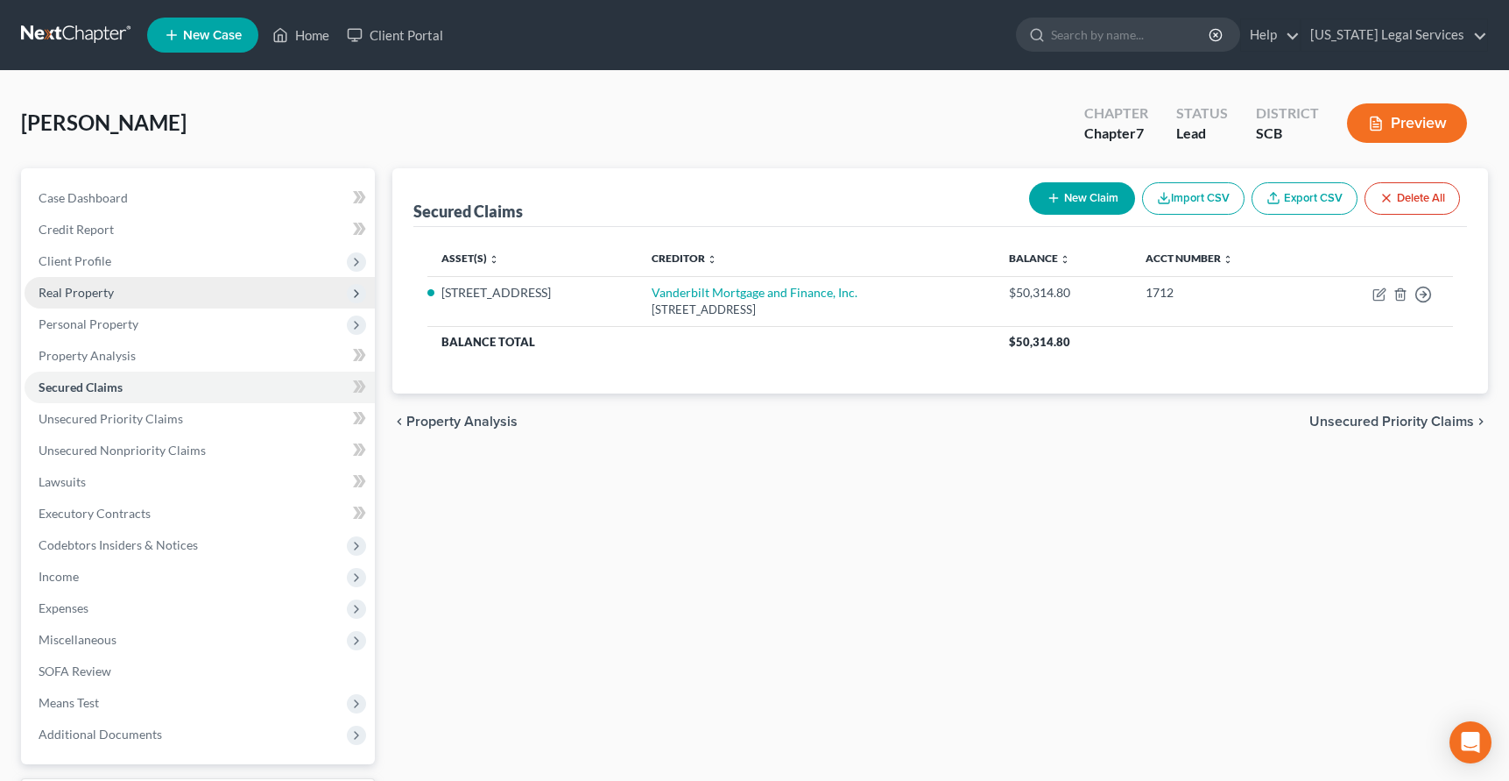
click at [95, 293] on span "Real Property" at bounding box center [76, 292] width 75 height 15
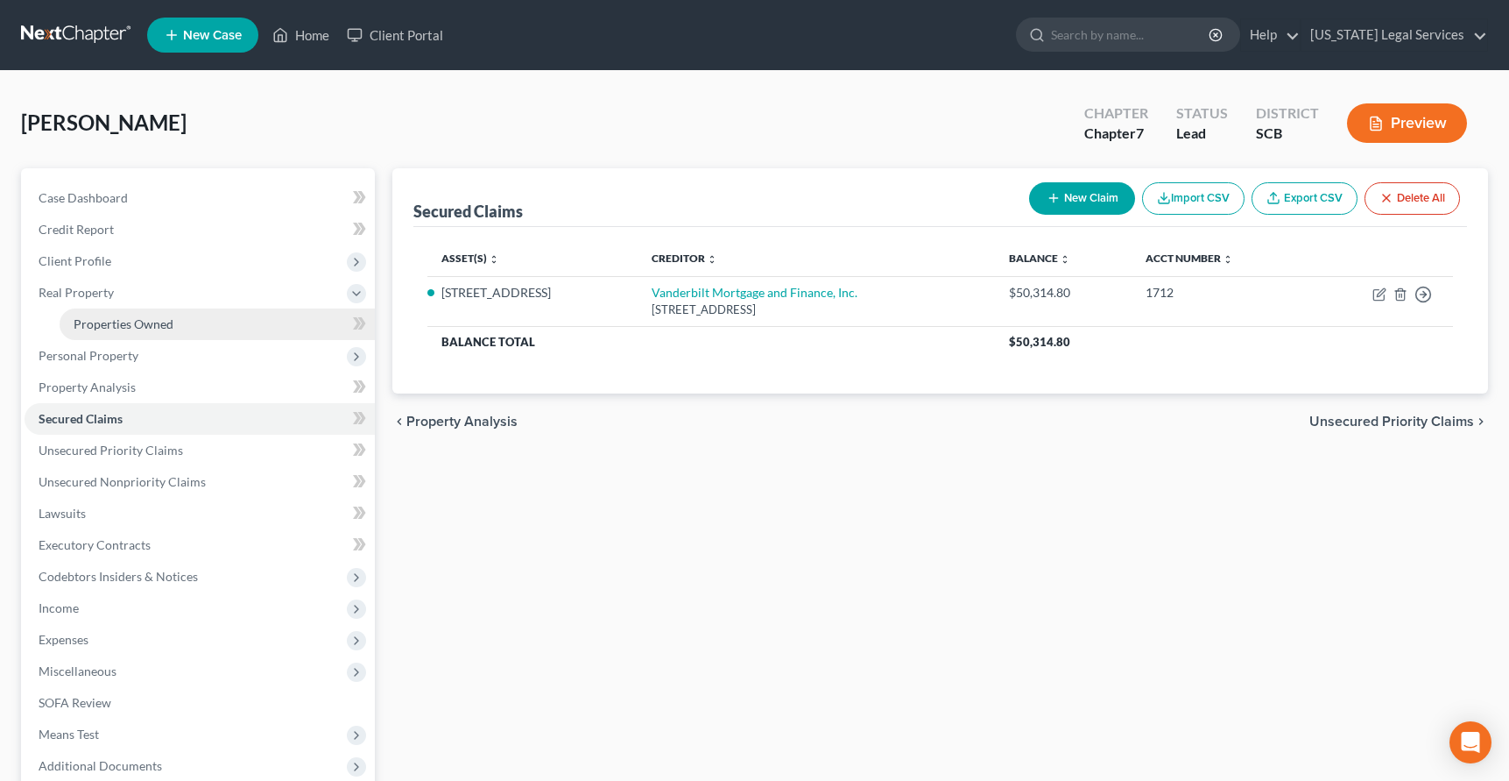
click at [124, 320] on span "Properties Owned" at bounding box center [124, 323] width 100 height 15
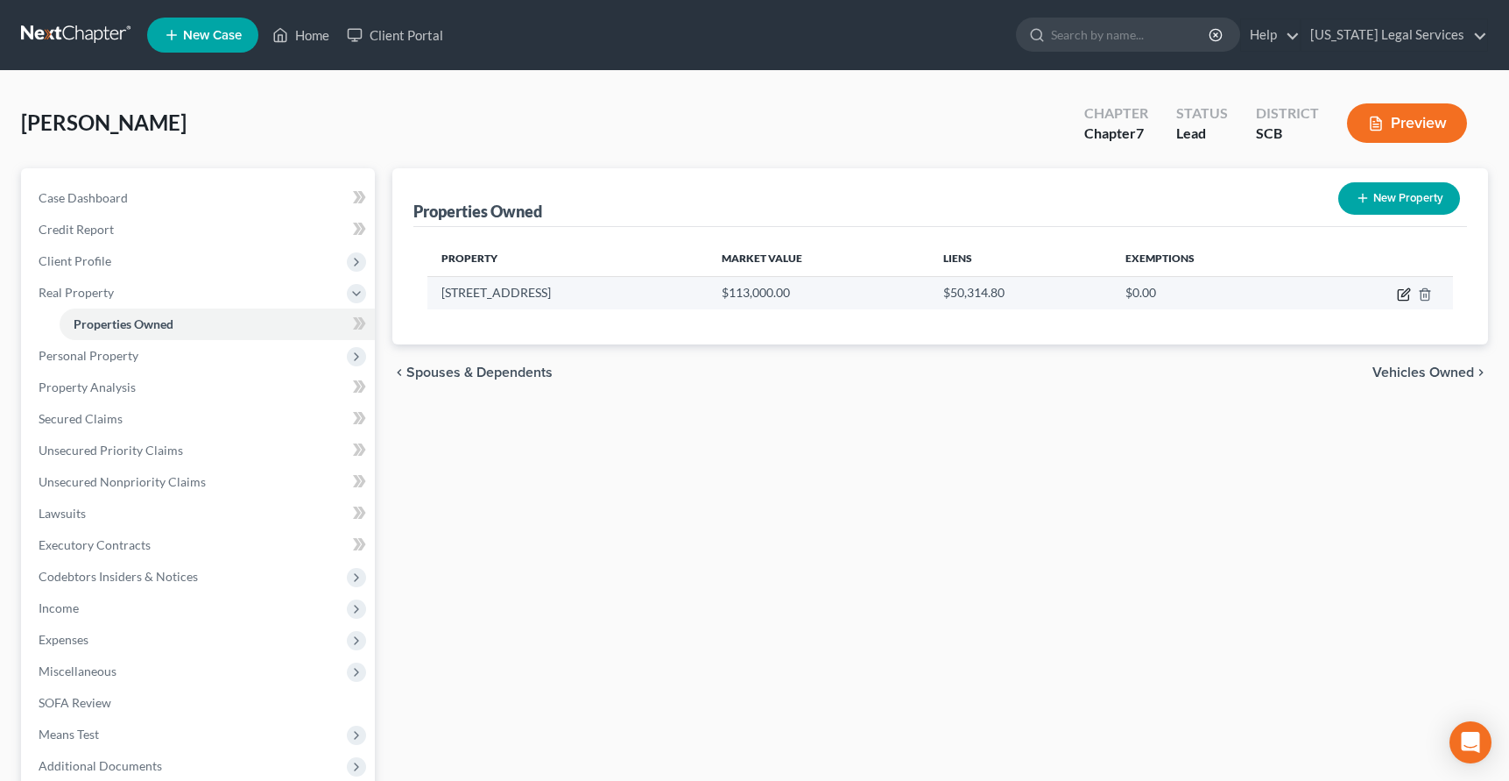
click at [1398, 289] on icon "button" at bounding box center [1404, 294] width 14 height 14
select select "42"
select select "6"
select select "0"
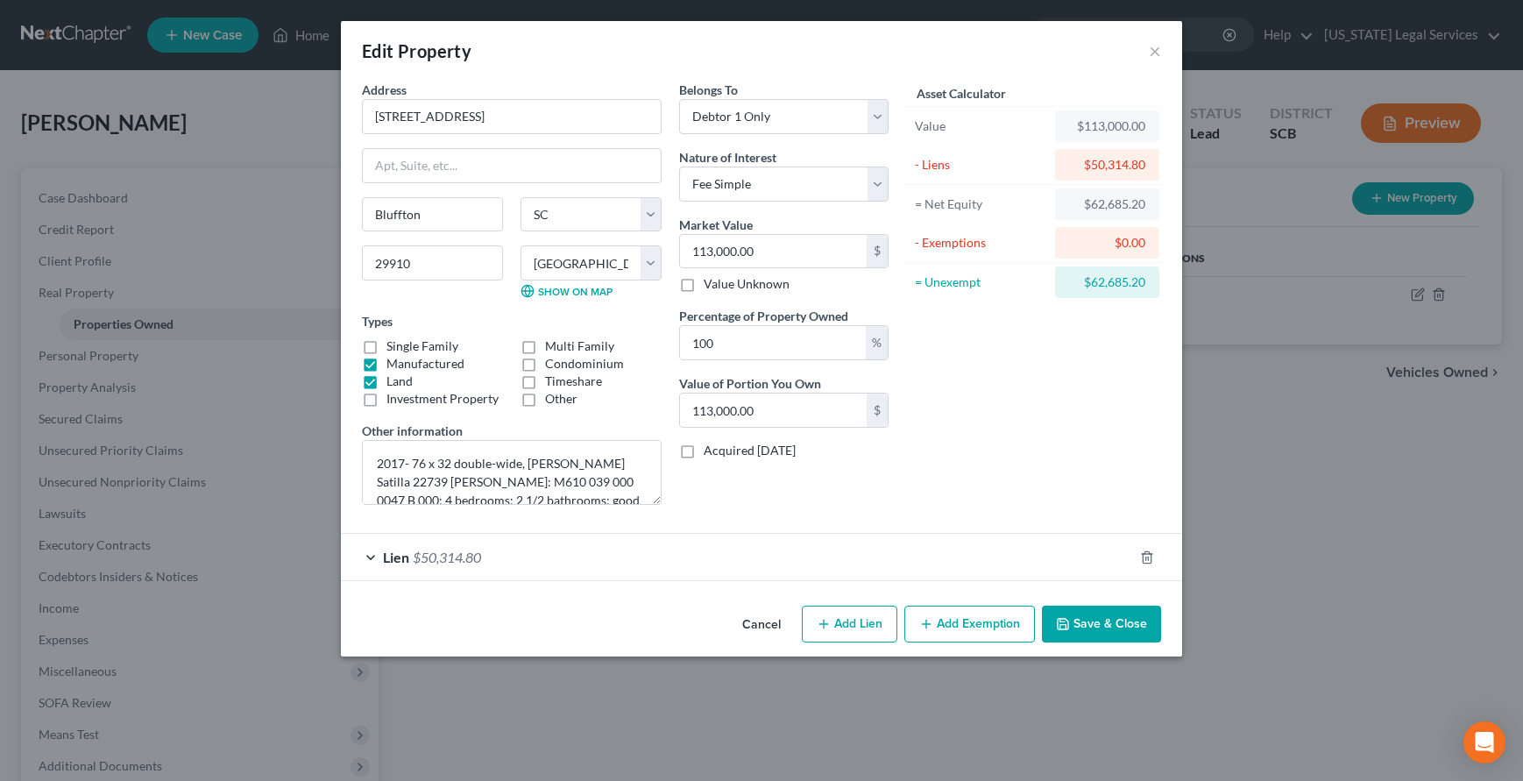
click at [899, 514] on div "Asset Calculator Value $113,000.00 - Liens $50,314.80 = Net Equity $62,685.20 -…" at bounding box center [1033, 300] width 272 height 438
type input "0"
type input "29910113,000.00"
type input "0"
type input "29910113,000.00"
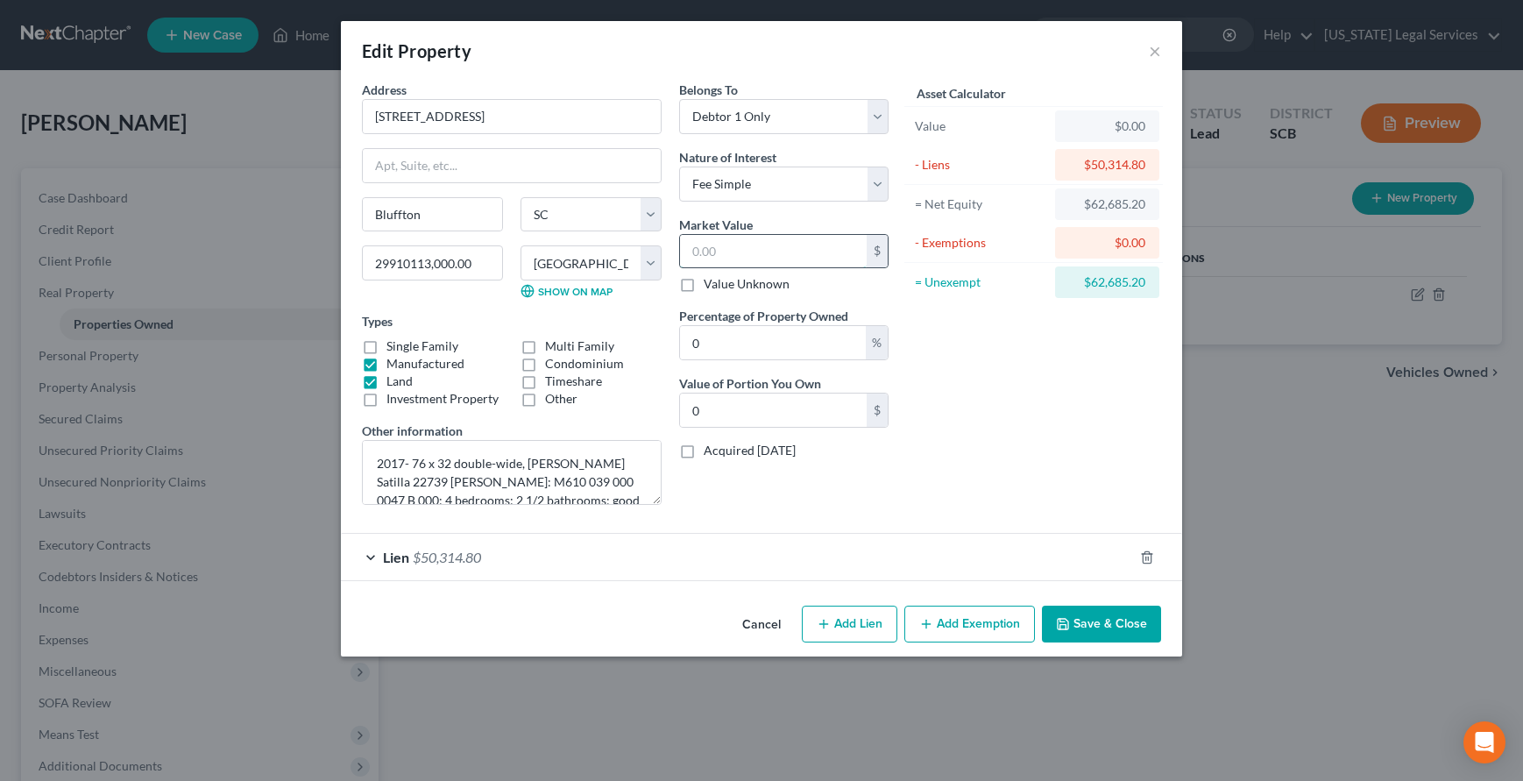
click at [797, 235] on input "text" at bounding box center [773, 251] width 187 height 33
click at [641, 477] on textarea "2017- 76 x 32 double-wide, [PERSON_NAME] Satilla 22739 [PERSON_NAME]: M610 039 …" at bounding box center [512, 472] width 300 height 65
click at [476, 479] on textarea "2017- 76 x 32 double-wide, [PERSON_NAME] Satilla 22739 [PERSON_NAME]: M610 039 …" at bounding box center [512, 472] width 300 height 65
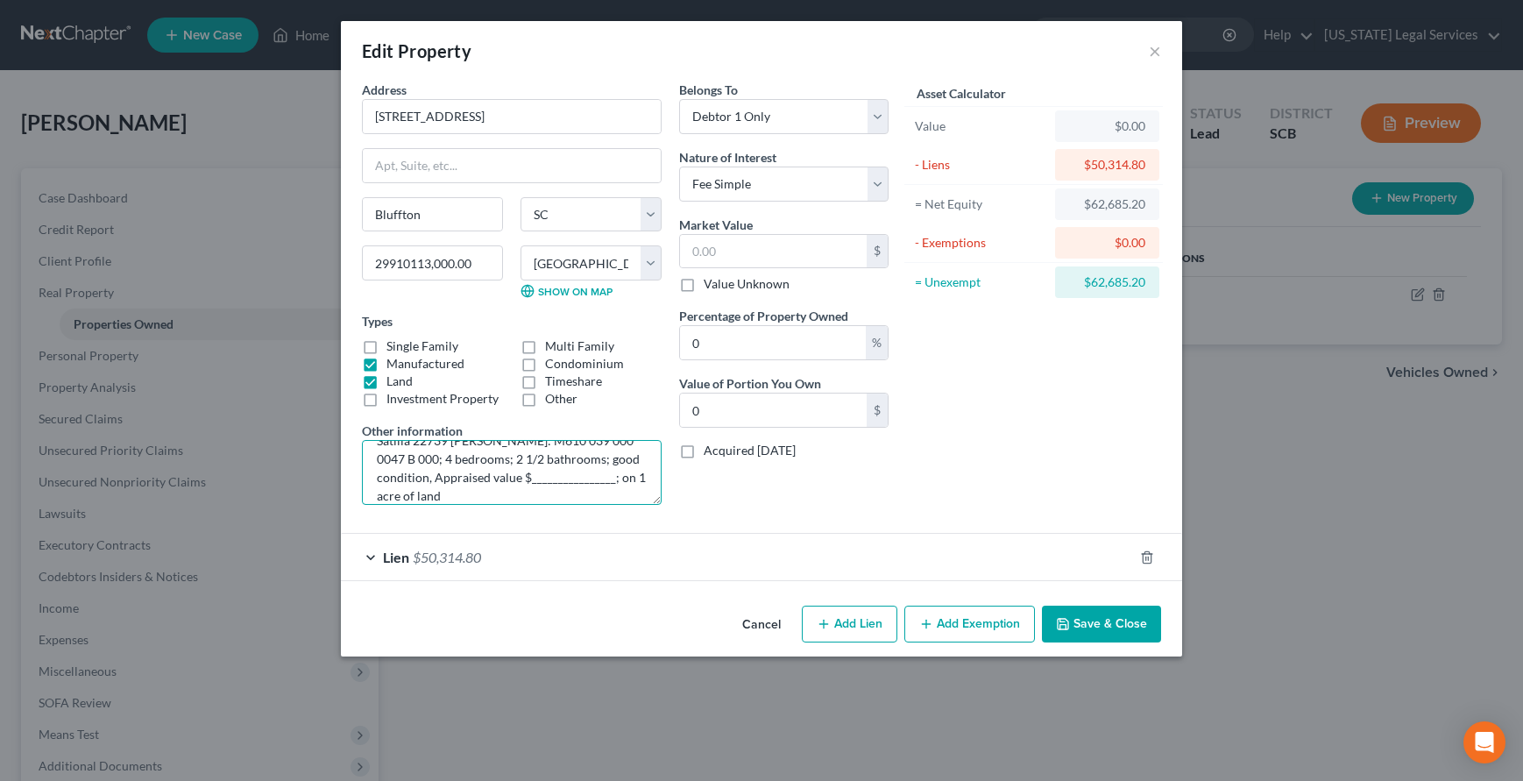
type textarea "2017- 76 x 32 double-wide, [PERSON_NAME] Satilla 22739 [PERSON_NAME]: M610 039 …"
click at [1006, 509] on div "Asset Calculator Value $0.00 - Liens $50,314.80 = Net Equity $62,685.20 - Exemp…" at bounding box center [1033, 300] width 272 height 438
click at [943, 620] on button "Add Exemption" at bounding box center [969, 623] width 131 height 37
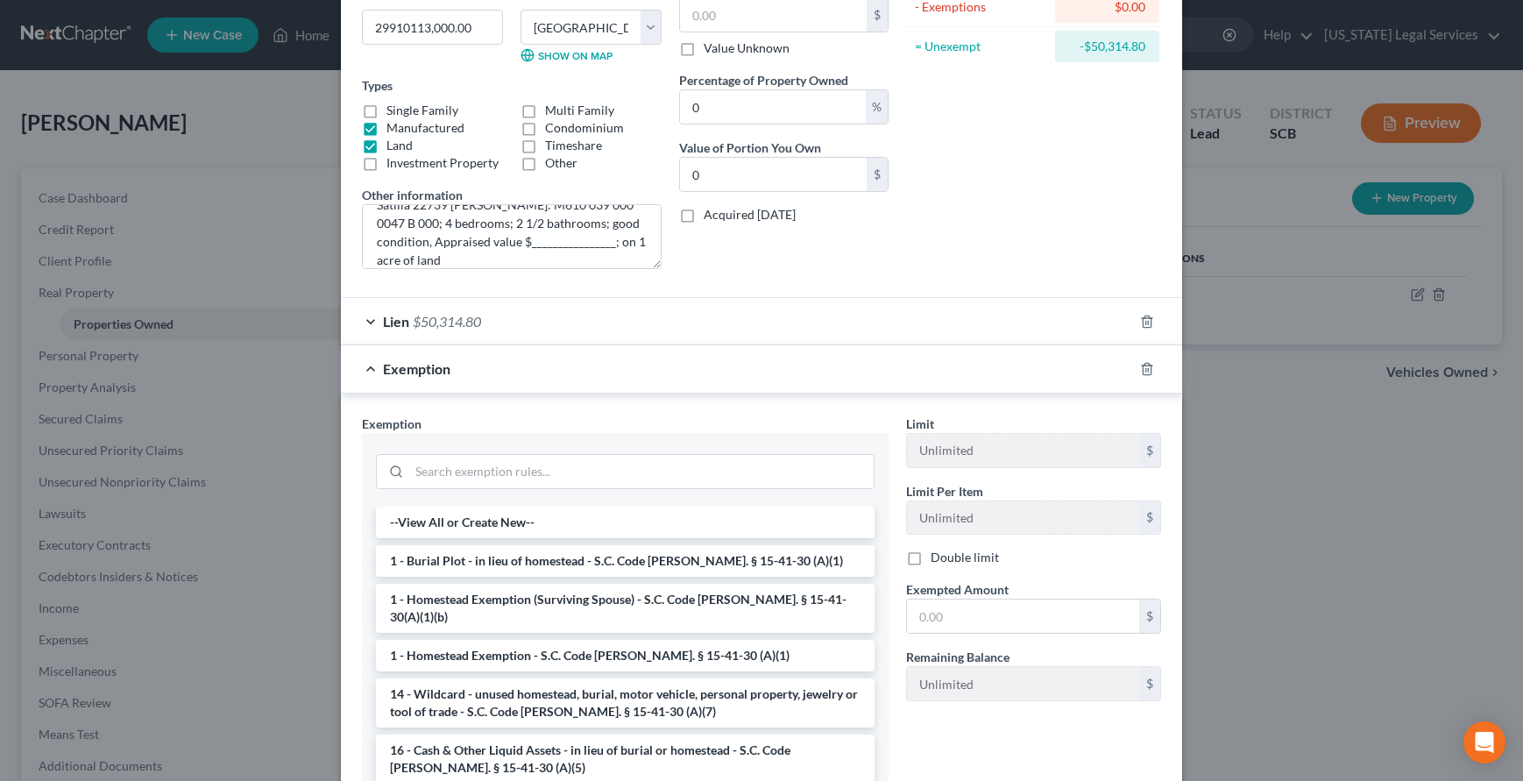
scroll to position [242, 0]
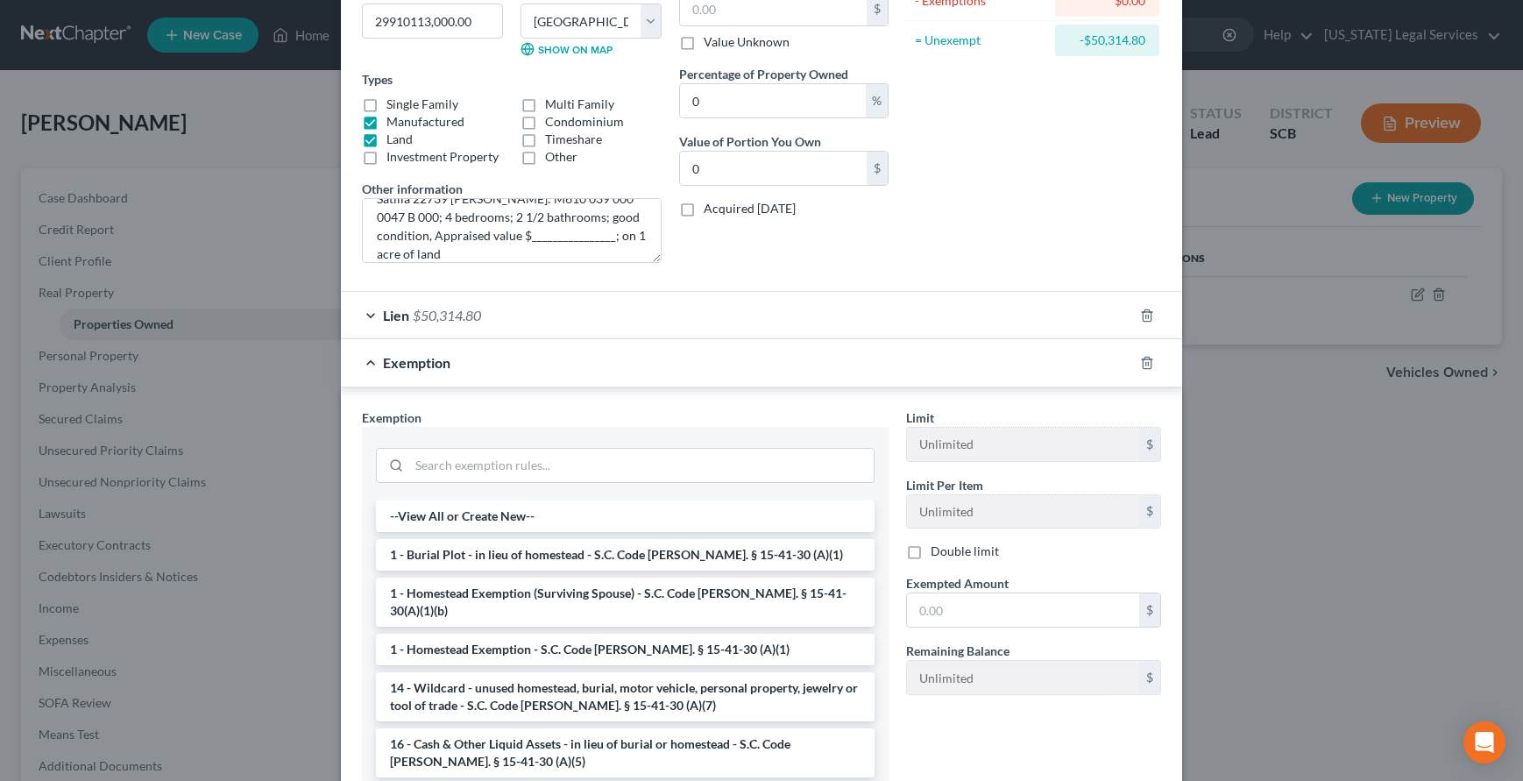
click at [605, 633] on li "1 - Homestead Exemption - S.C. Code [PERSON_NAME]. § 15-41-30 (A)(1)" at bounding box center [625, 649] width 498 height 32
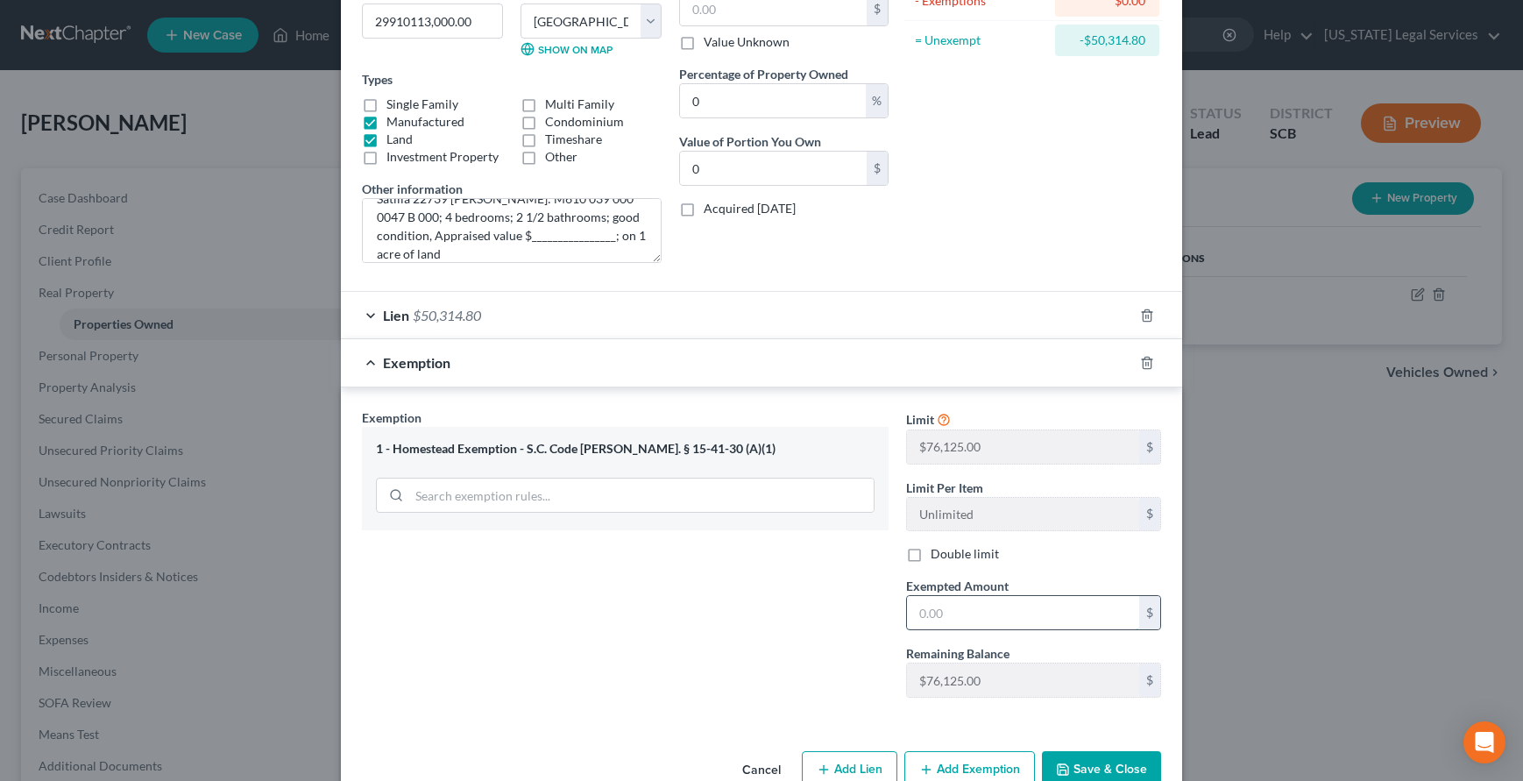
click at [915, 608] on input "text" at bounding box center [1023, 612] width 232 height 33
type input "76,125.00"
click at [1105, 763] on button "Save & Close" at bounding box center [1101, 769] width 119 height 37
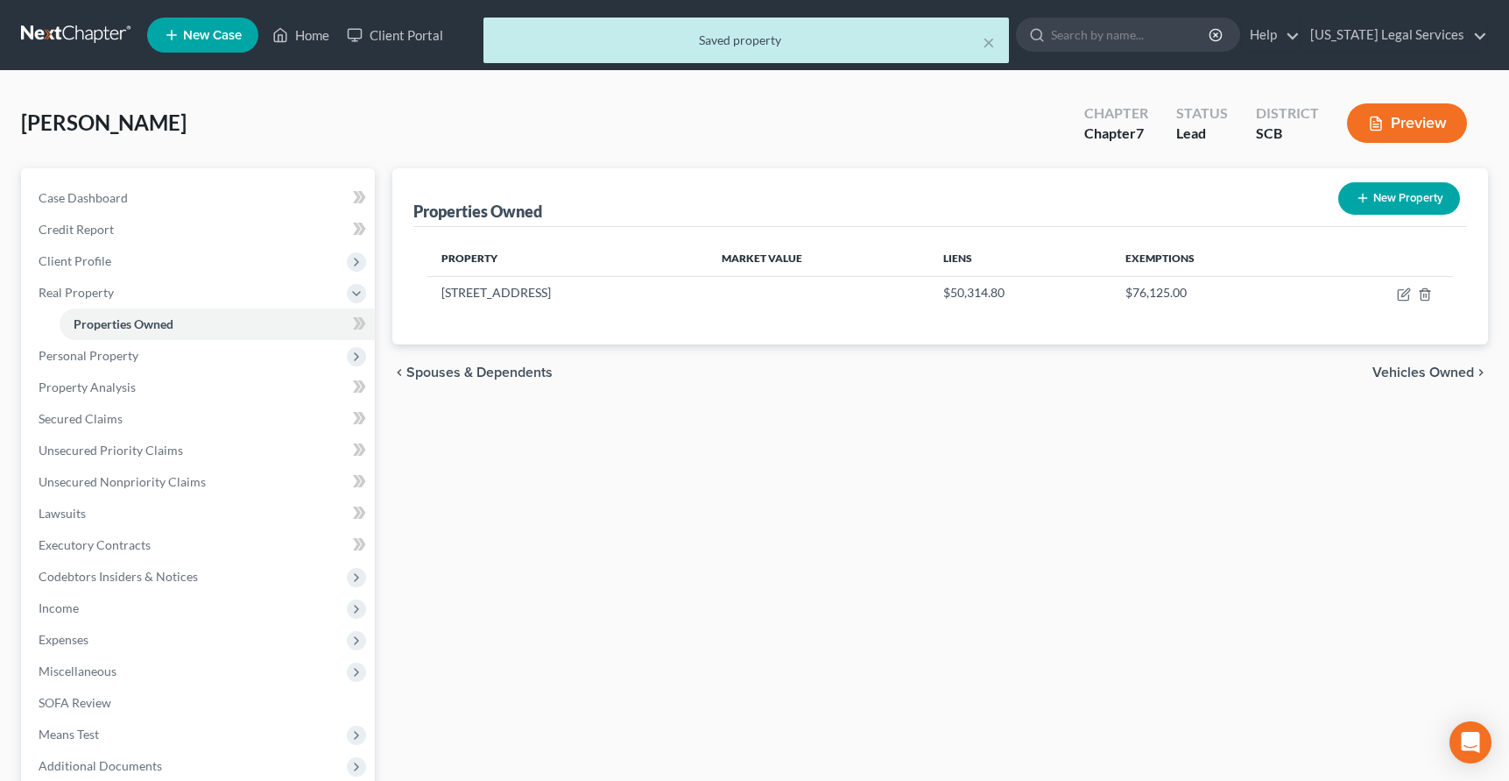
click at [1092, 546] on div "Properties Owned New Property Property Market Value Liens Exemptions [STREET_AD…" at bounding box center [940, 532] width 1113 height 728
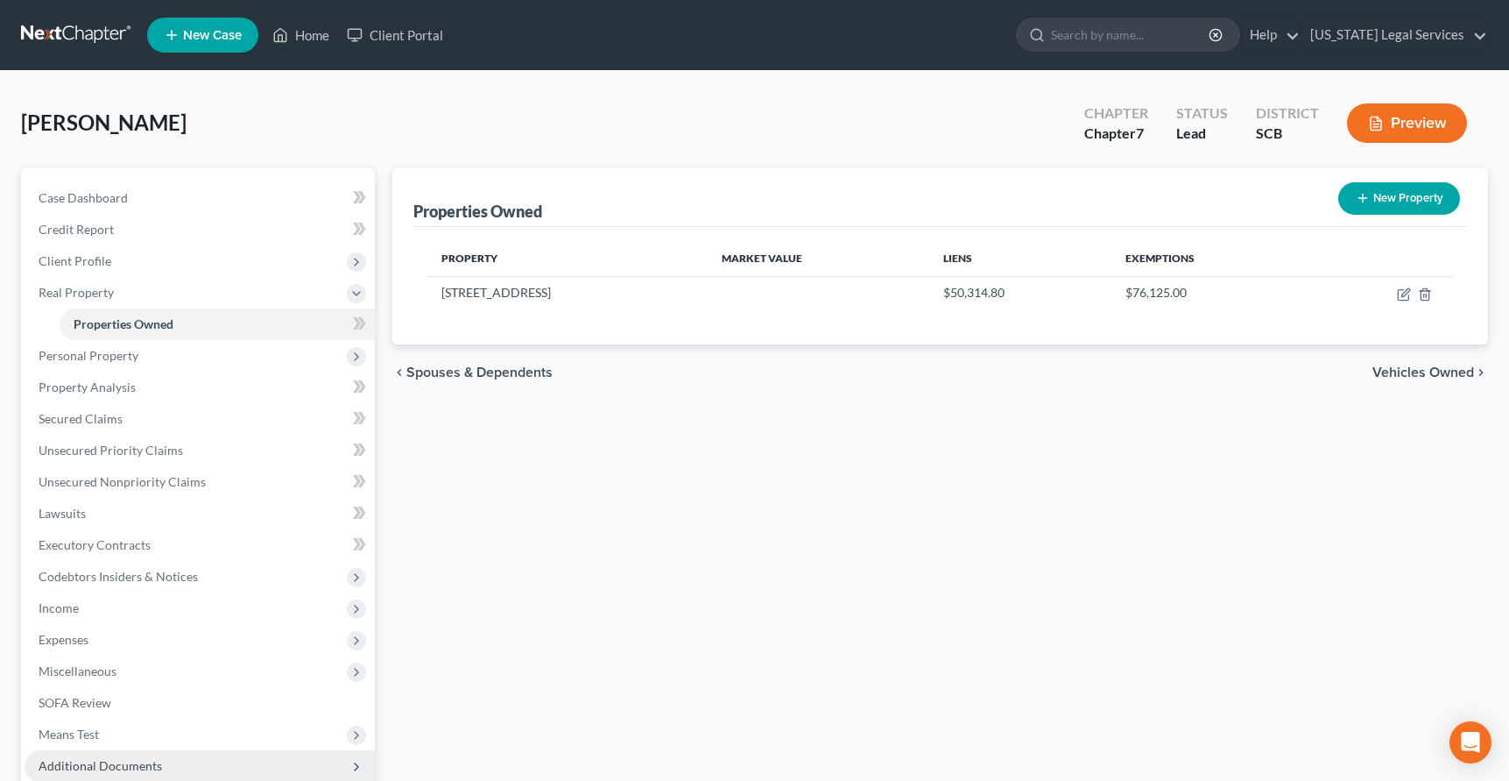
click at [111, 759] on span "Additional Documents" at bounding box center [101, 765] width 124 height 15
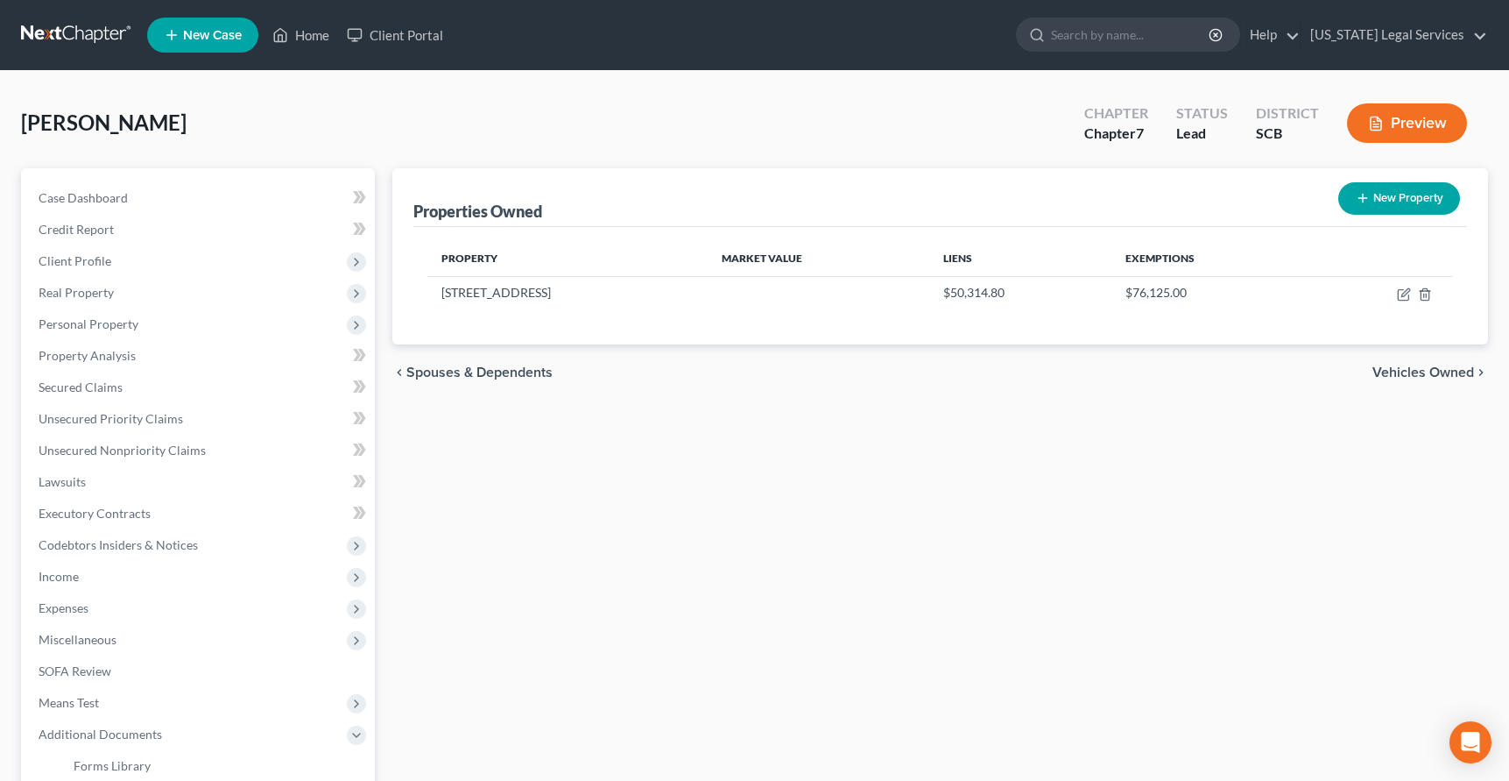
click at [1395, 115] on button "Preview" at bounding box center [1407, 122] width 120 height 39
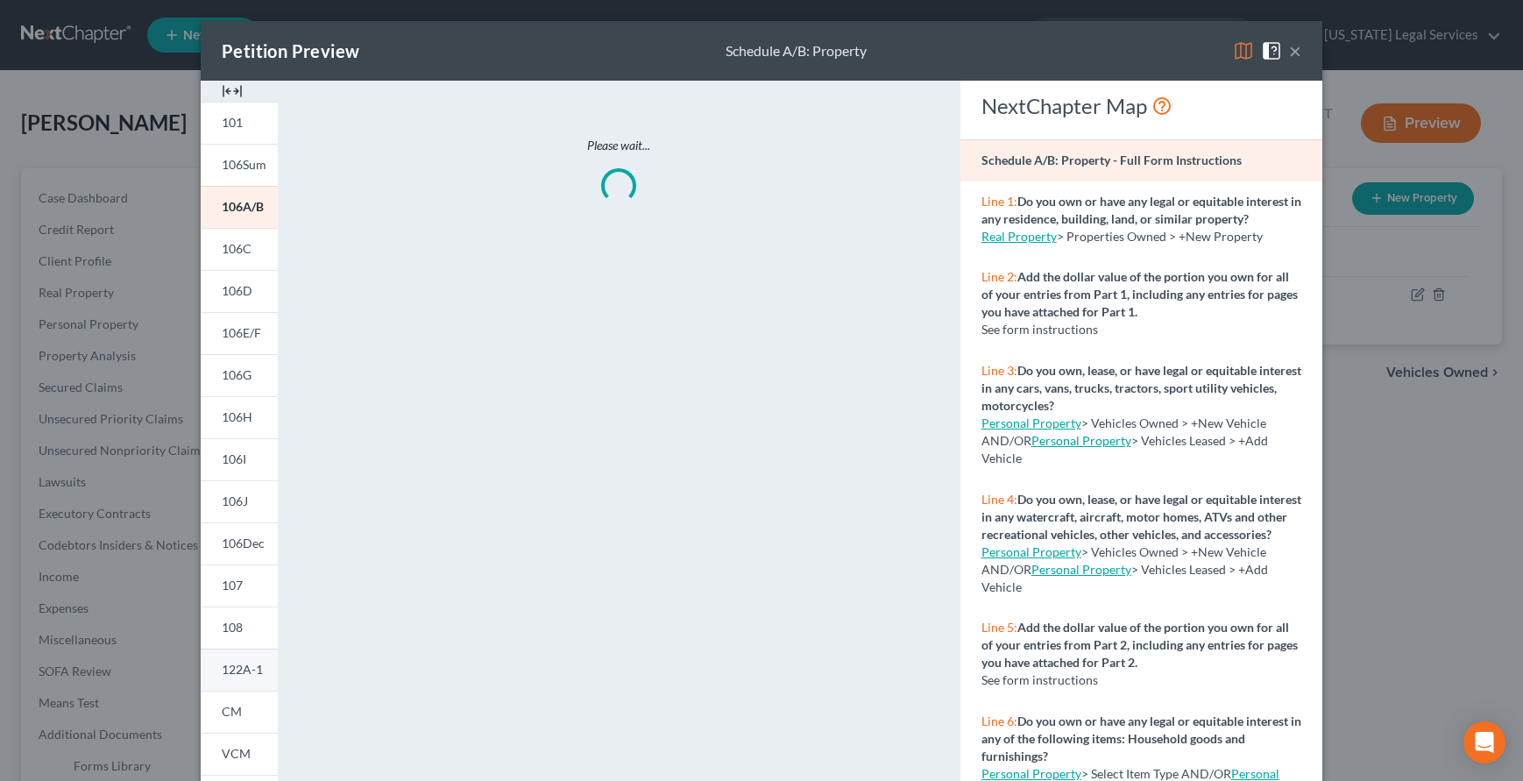
click at [247, 661] on span "122A-1" at bounding box center [242, 668] width 41 height 15
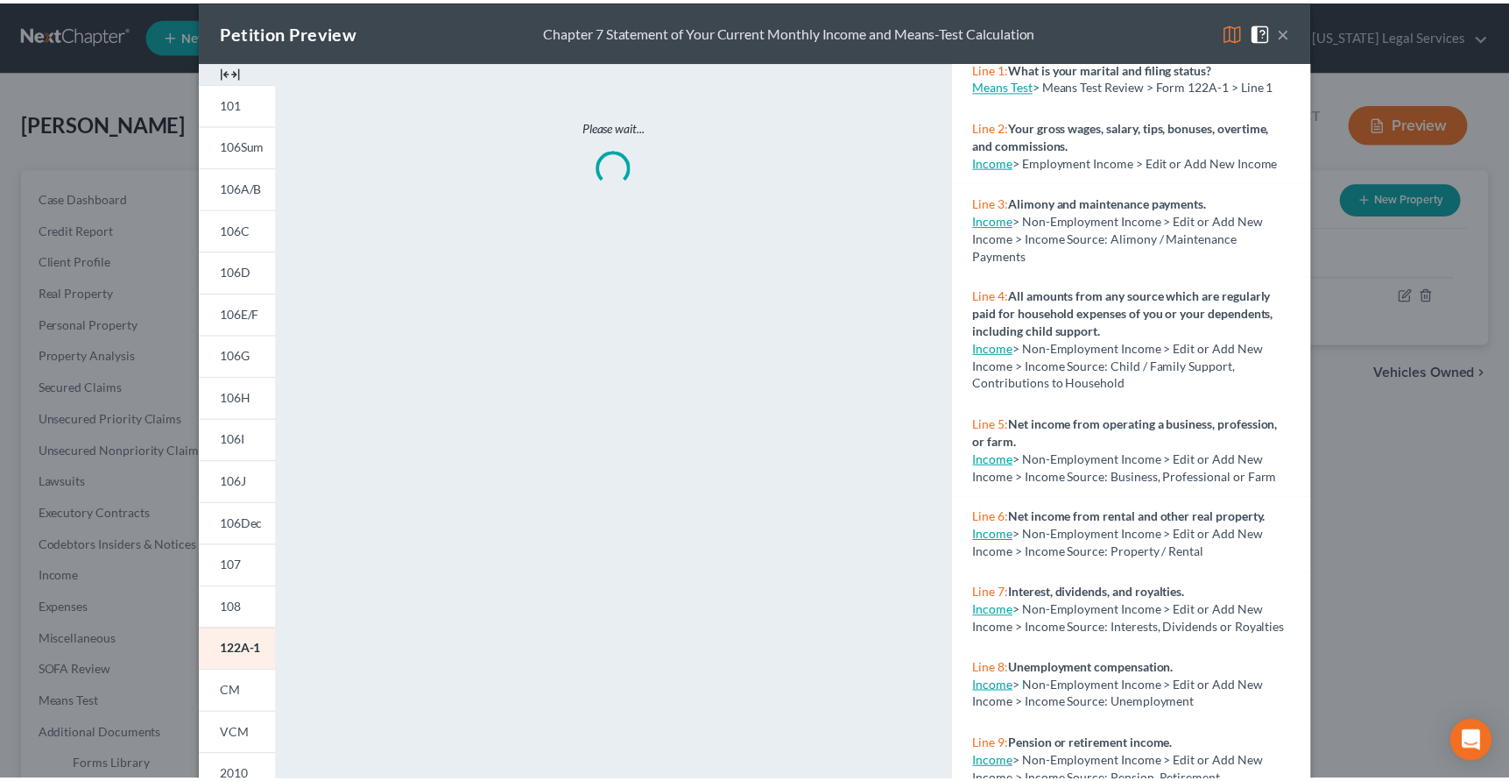
scroll to position [0, 0]
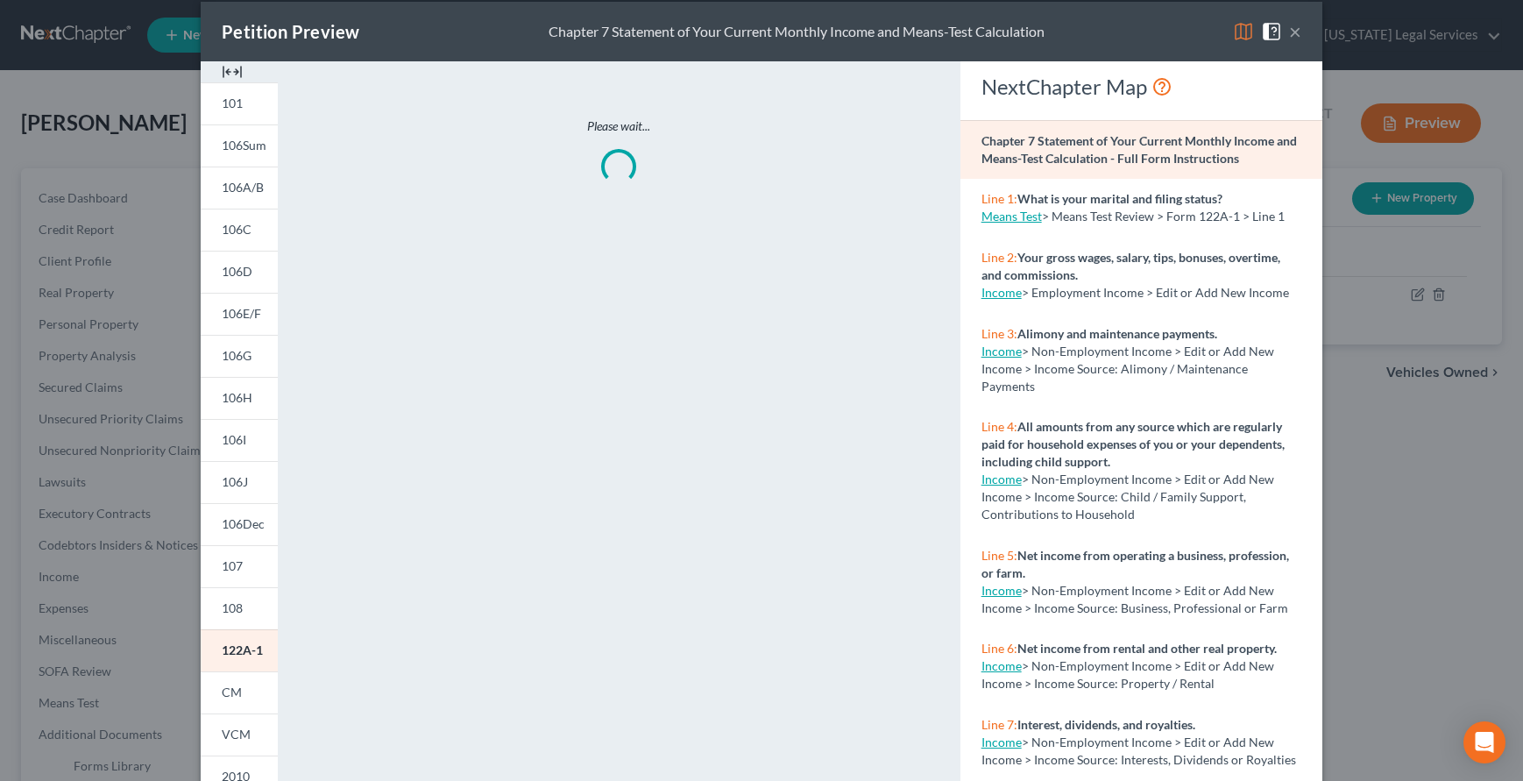
click at [87, 635] on div "Petition Preview Chapter 7 Statement of Your Current Monthly Income and Means-T…" at bounding box center [761, 390] width 1523 height 781
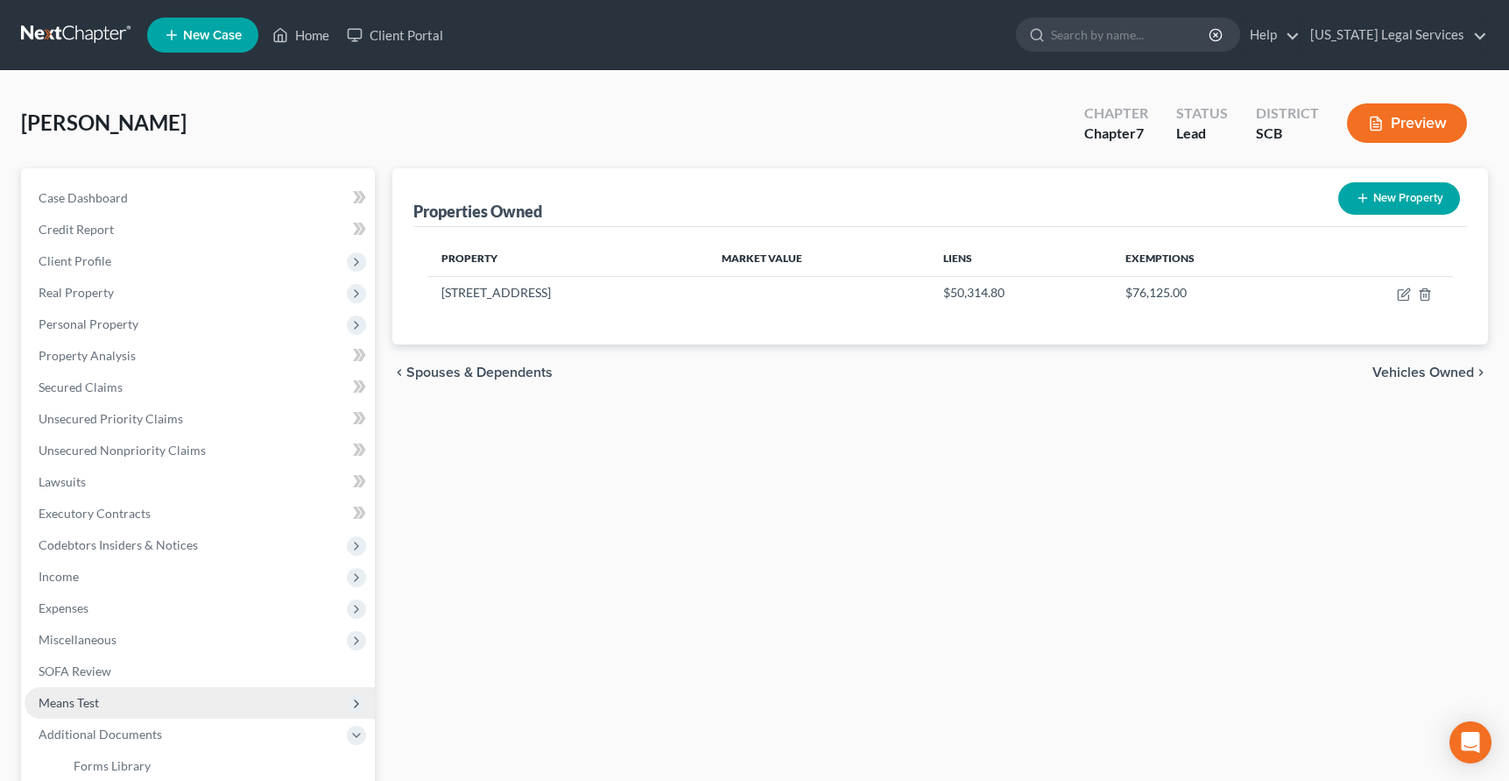
click at [85, 705] on span "Means Test" at bounding box center [69, 702] width 60 height 15
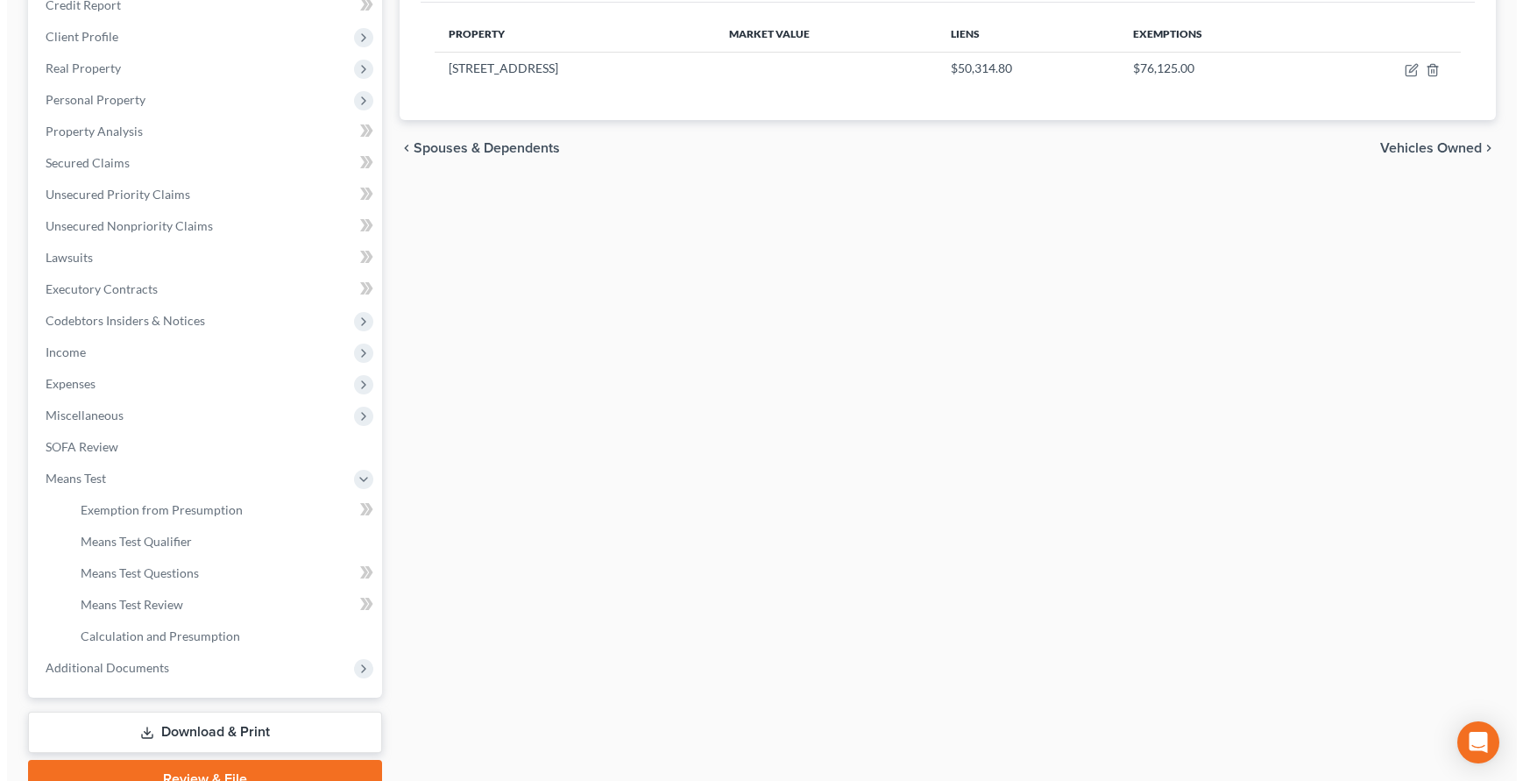
scroll to position [129, 0]
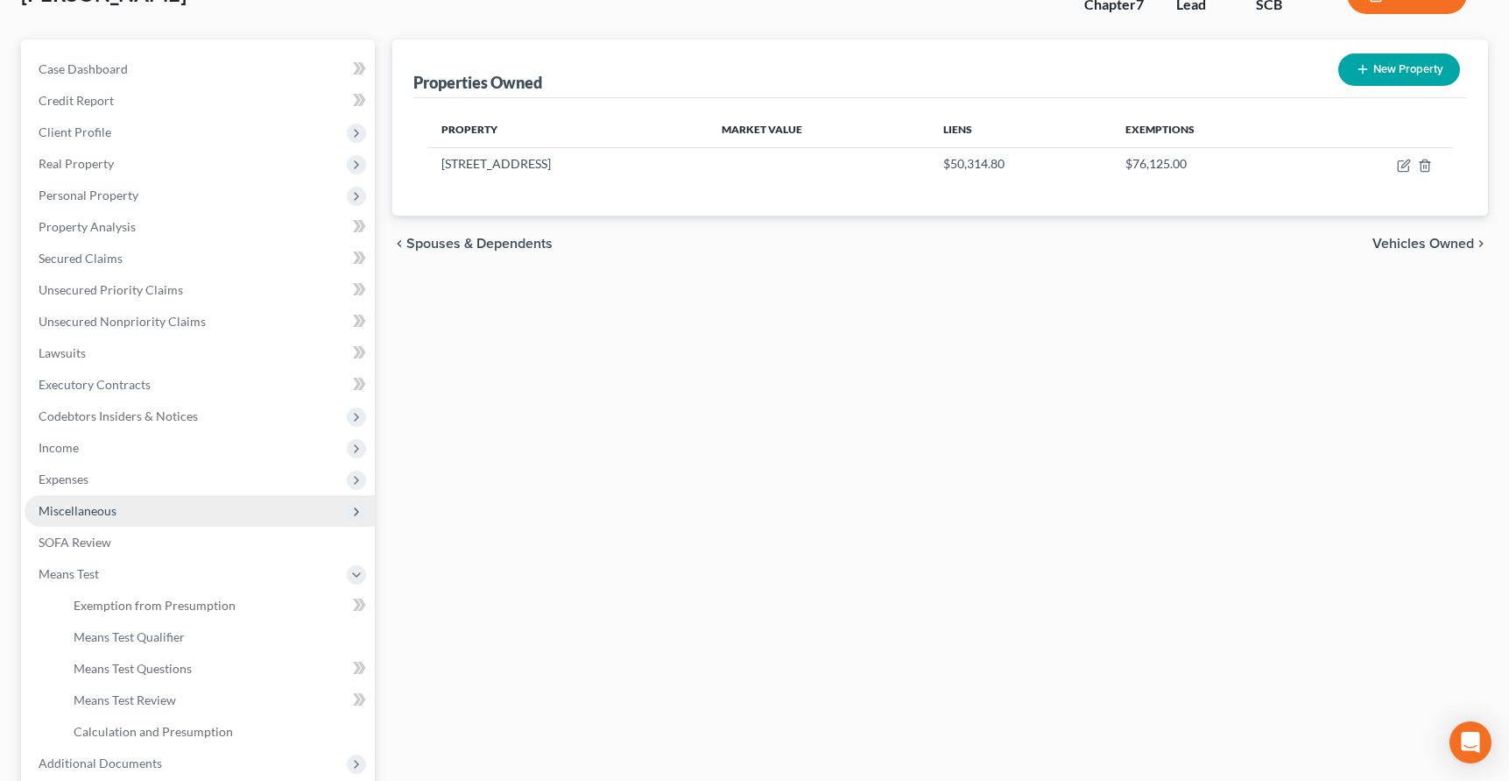
click at [82, 510] on span "Miscellaneous" at bounding box center [78, 510] width 78 height 15
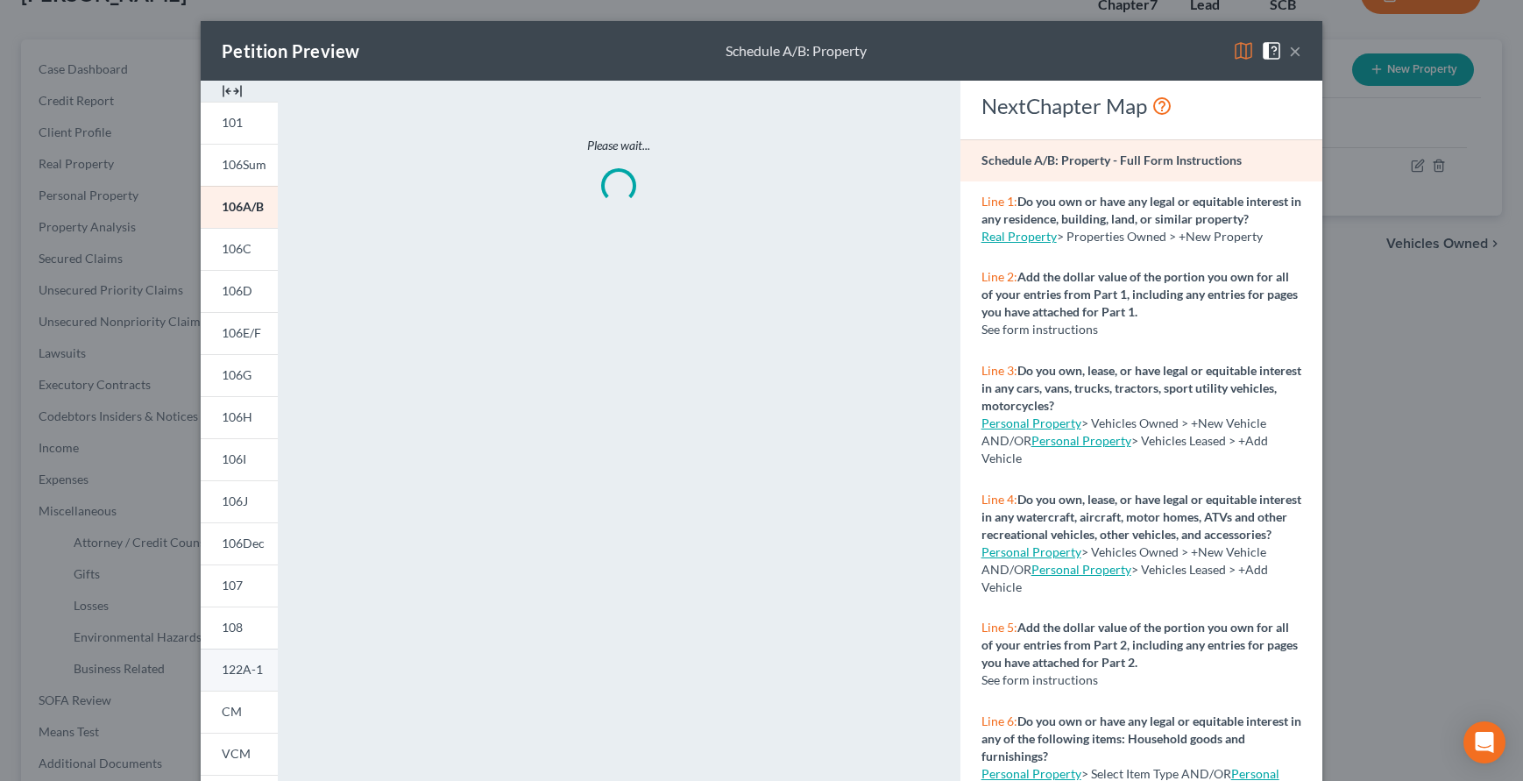
click at [238, 668] on span "122A-1" at bounding box center [242, 668] width 41 height 15
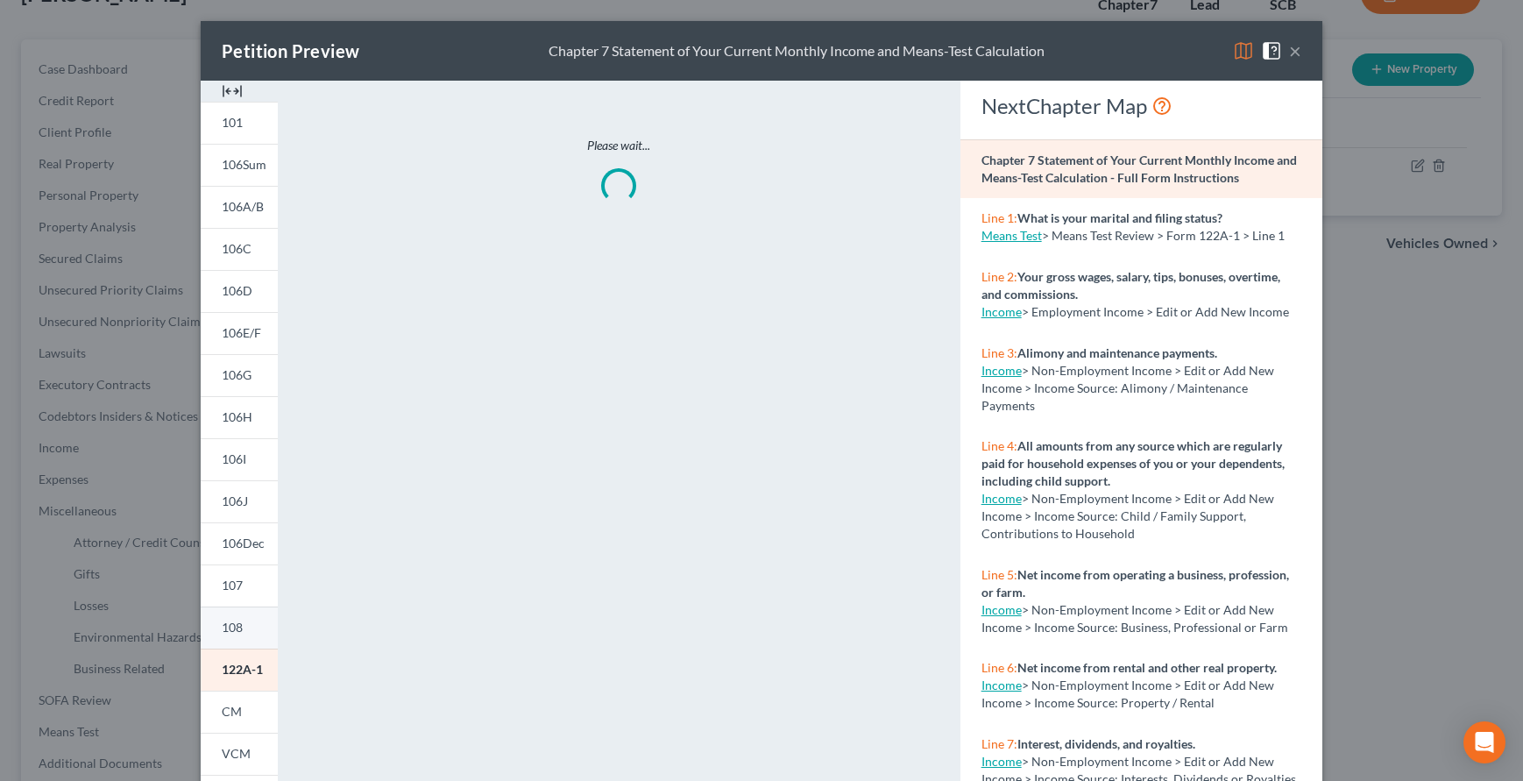
click at [233, 621] on span "108" at bounding box center [232, 626] width 21 height 15
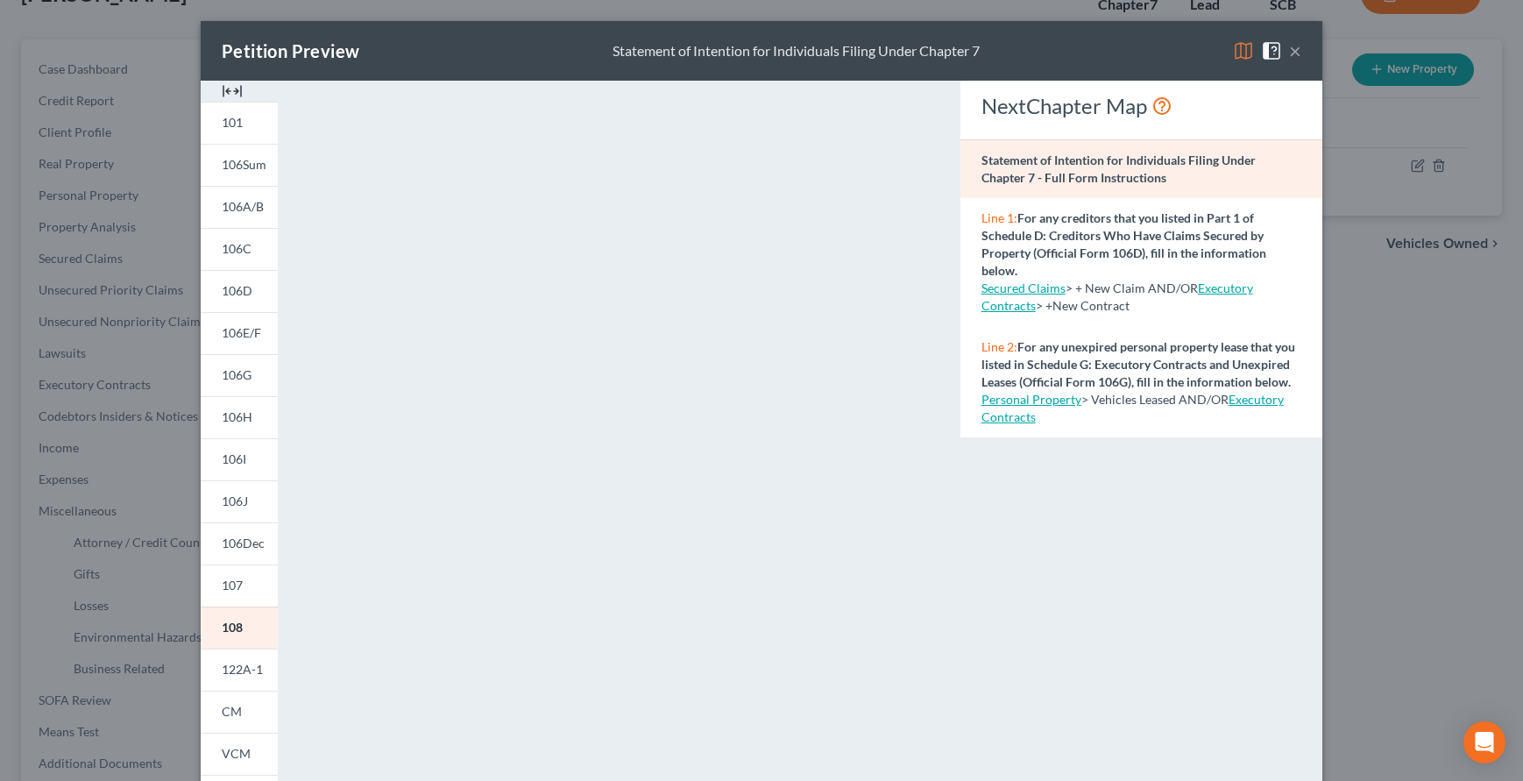
click at [1233, 49] on img at bounding box center [1243, 50] width 21 height 21
